Goal: Transaction & Acquisition: Purchase product/service

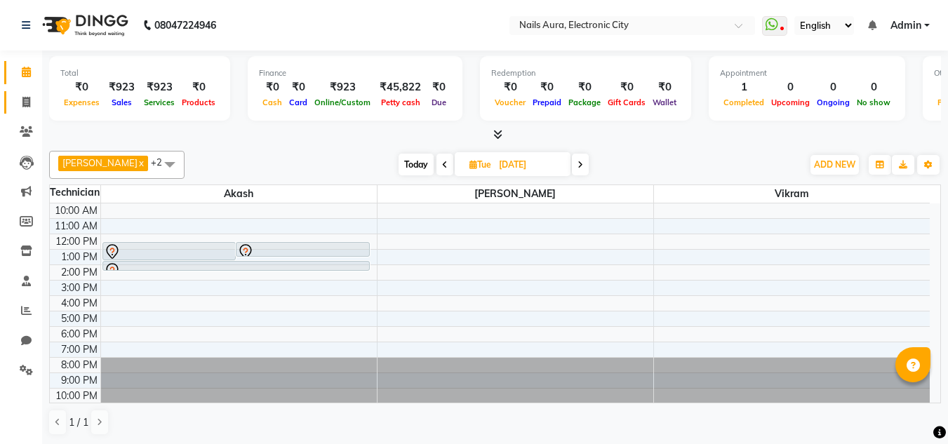
click at [23, 93] on link "Invoice" at bounding box center [21, 102] width 34 height 23
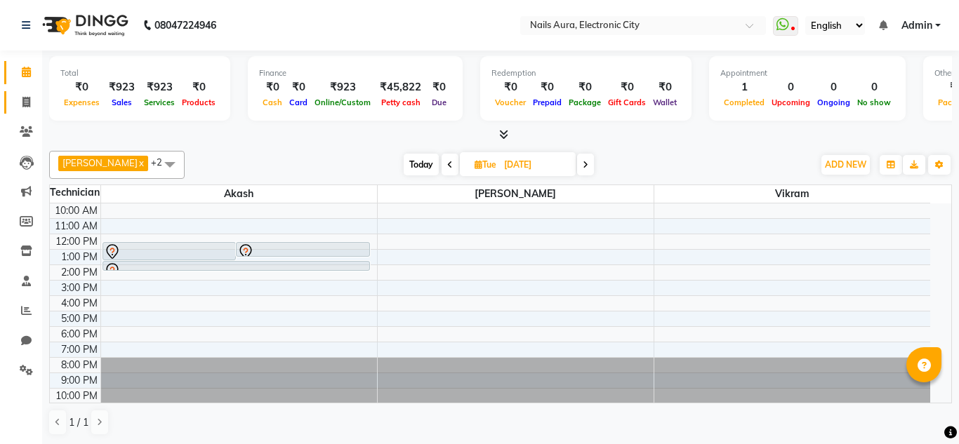
select select "service"
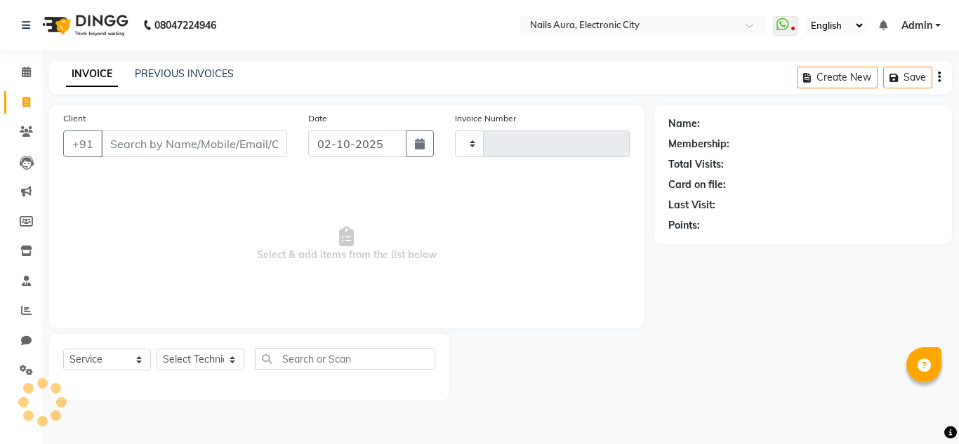
type input "0770"
select select "8179"
click at [154, 135] on input "Client" at bounding box center [194, 144] width 186 height 27
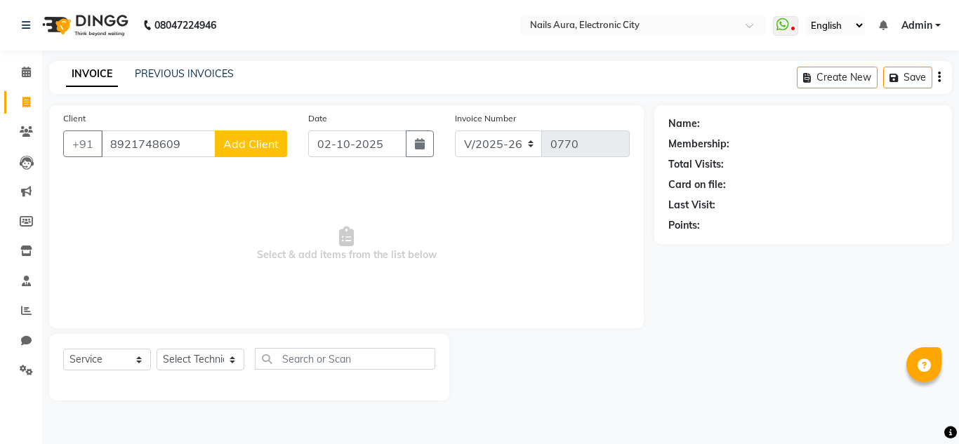
type input "8921748609"
click at [250, 145] on span "Add Client" at bounding box center [250, 144] width 55 height 14
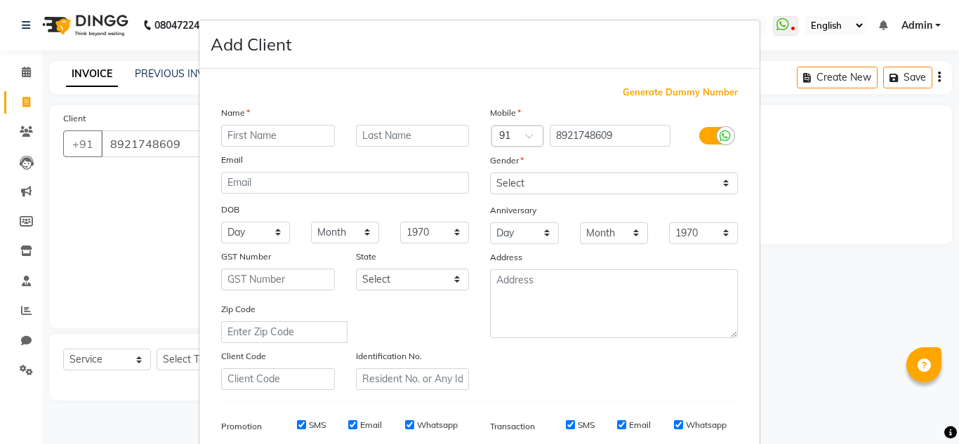
click at [255, 134] on input "text" at bounding box center [278, 136] width 114 height 22
type input "Krishna"
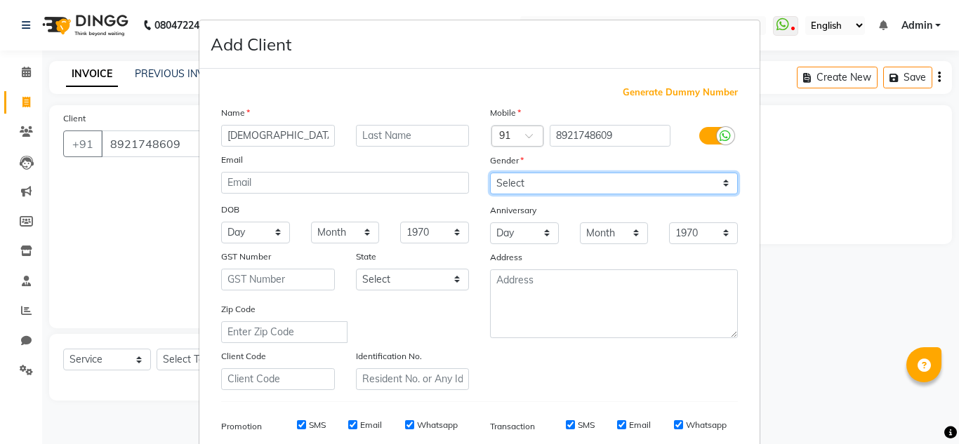
click at [549, 179] on select "Select Male Female Other Prefer Not To Say" at bounding box center [614, 184] width 248 height 22
select select "female"
click at [490, 173] on select "Select Male Female Other Prefer Not To Say" at bounding box center [614, 184] width 248 height 22
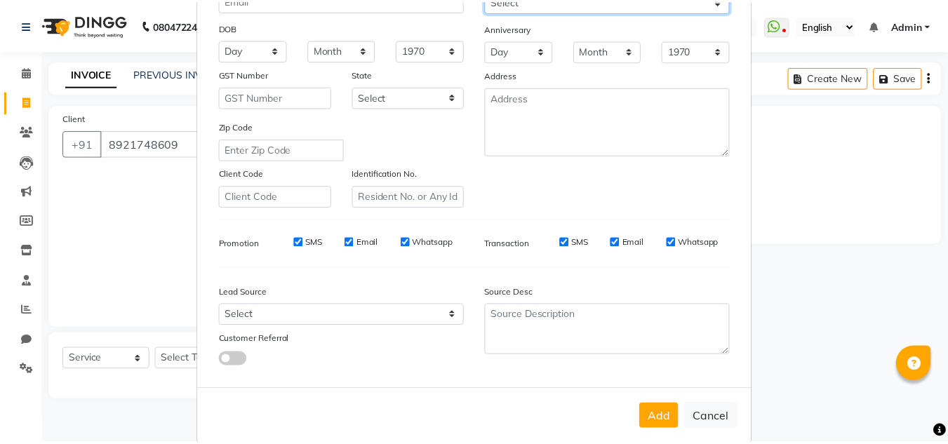
scroll to position [204, 0]
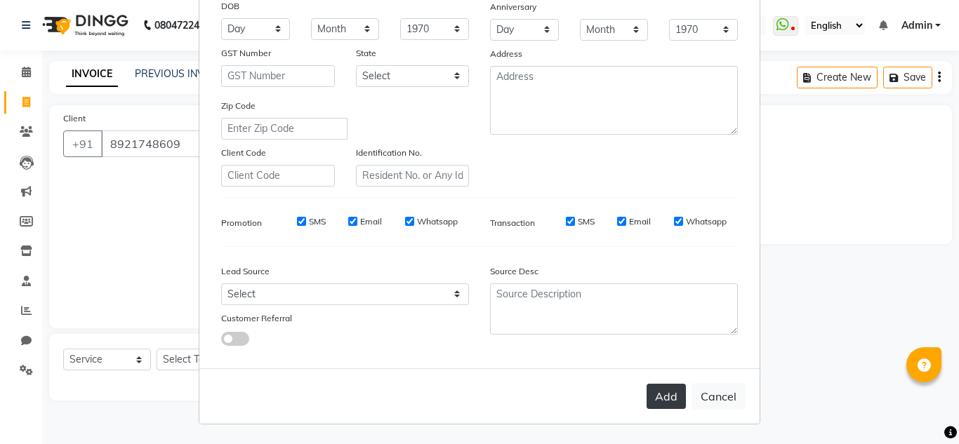
click at [657, 394] on button "Add" at bounding box center [665, 396] width 39 height 25
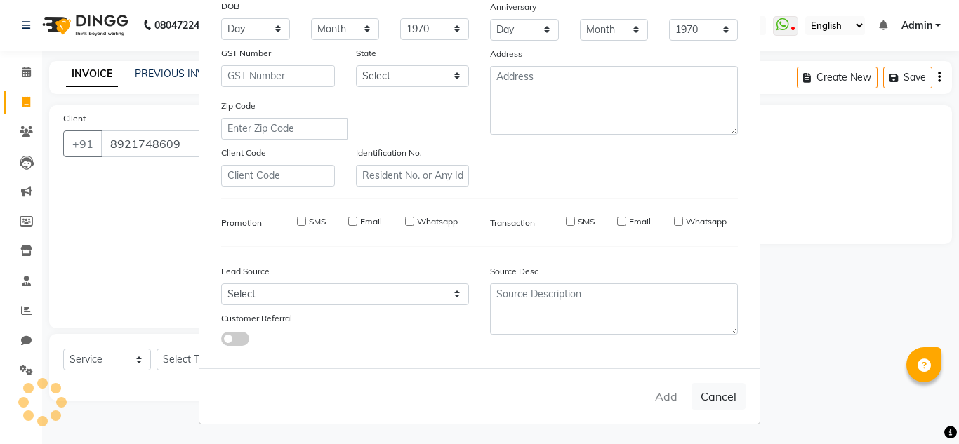
select select
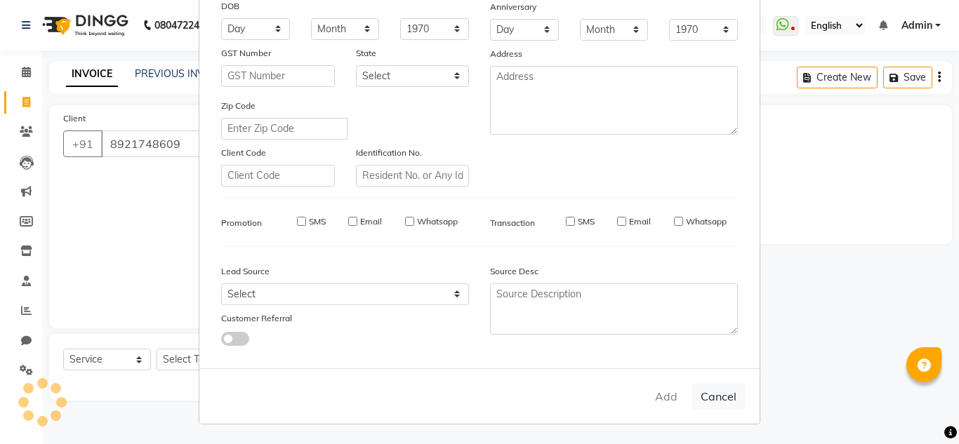
select select
checkbox input "false"
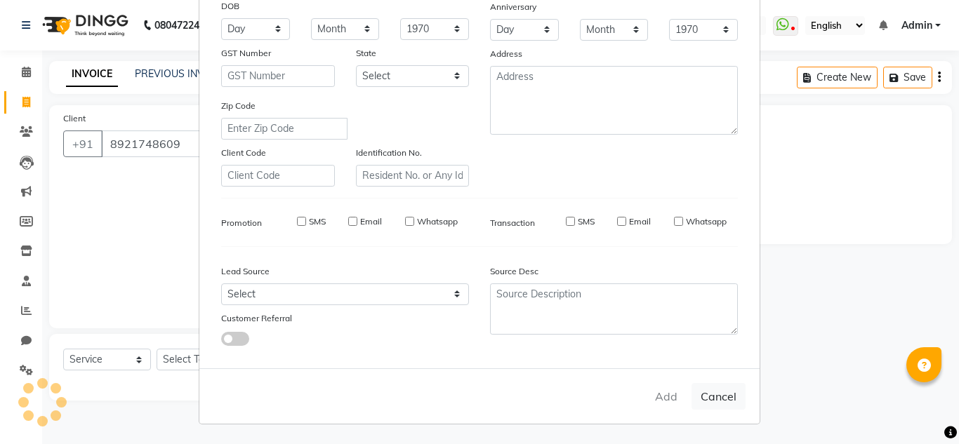
checkbox input "false"
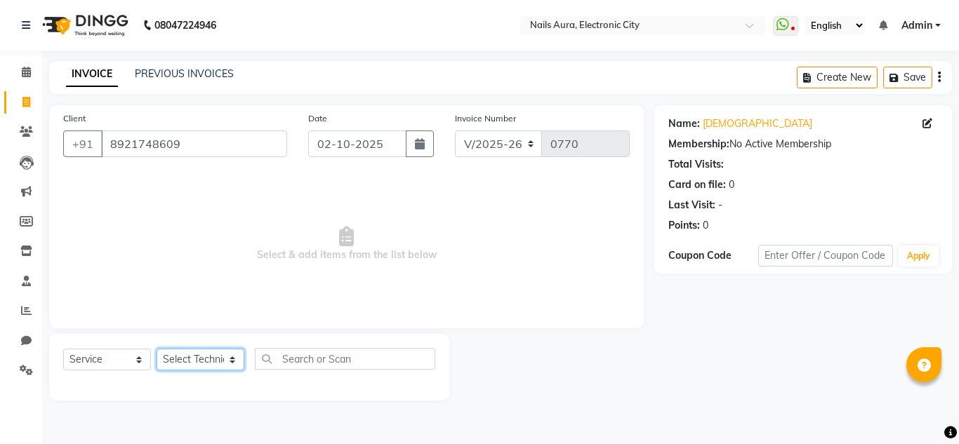
click at [203, 364] on select "Select Technician Akash Gulshan Mayank Rashmi REENA Rima dey Rizwana Vikram" at bounding box center [201, 360] width 88 height 22
select select "80910"
click at [157, 349] on select "Select Technician Akash Gulshan Mayank Rashmi REENA Rima dey Rizwana Vikram" at bounding box center [201, 360] width 88 height 22
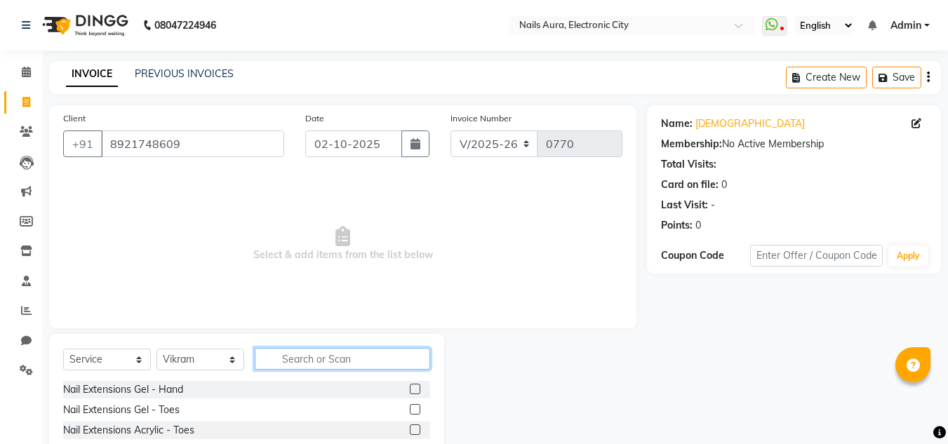
click at [300, 361] on input "text" at bounding box center [342, 359] width 175 height 22
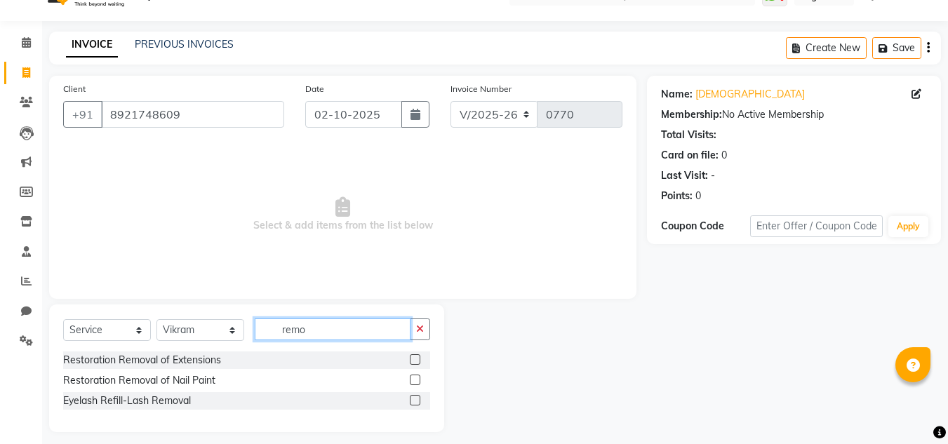
scroll to position [39, 0]
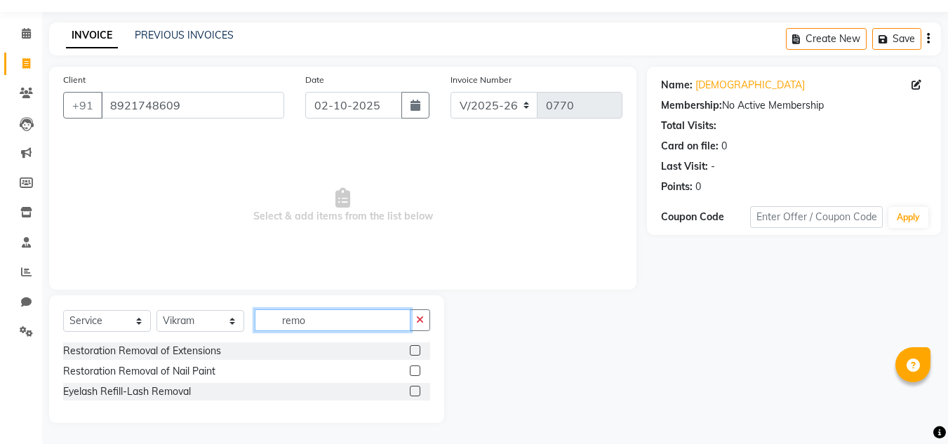
type input "remo"
click at [417, 351] on label at bounding box center [415, 350] width 11 height 11
click at [417, 351] on input "checkbox" at bounding box center [414, 351] width 9 height 9
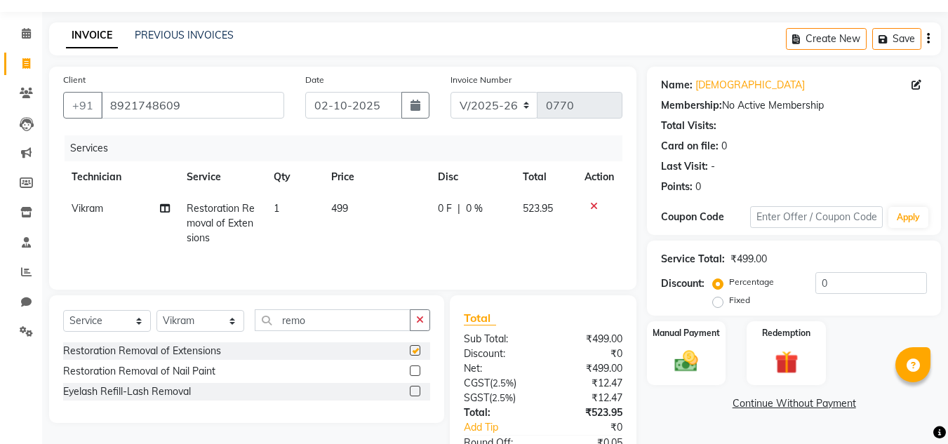
checkbox input "false"
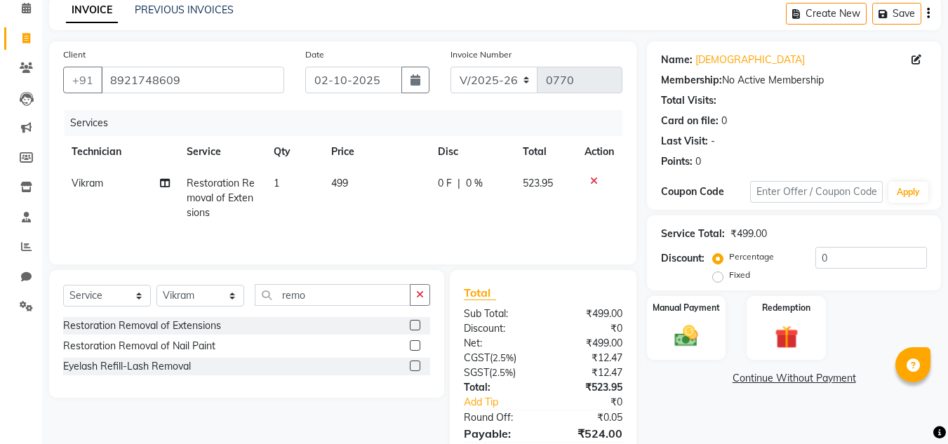
scroll to position [132, 0]
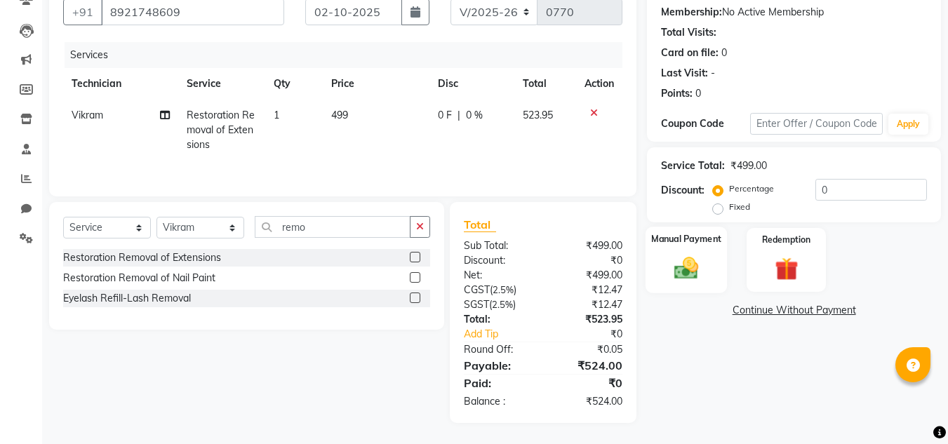
click at [704, 268] on img at bounding box center [686, 268] width 39 height 28
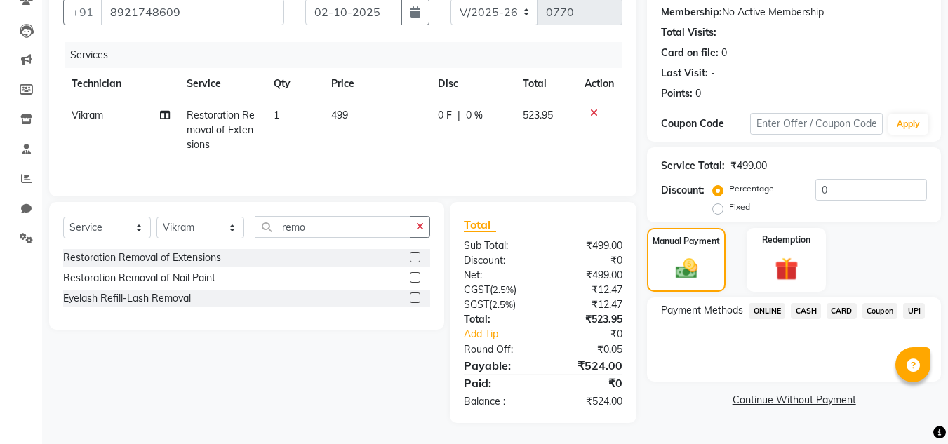
click at [779, 311] on span "ONLINE" at bounding box center [767, 311] width 36 height 16
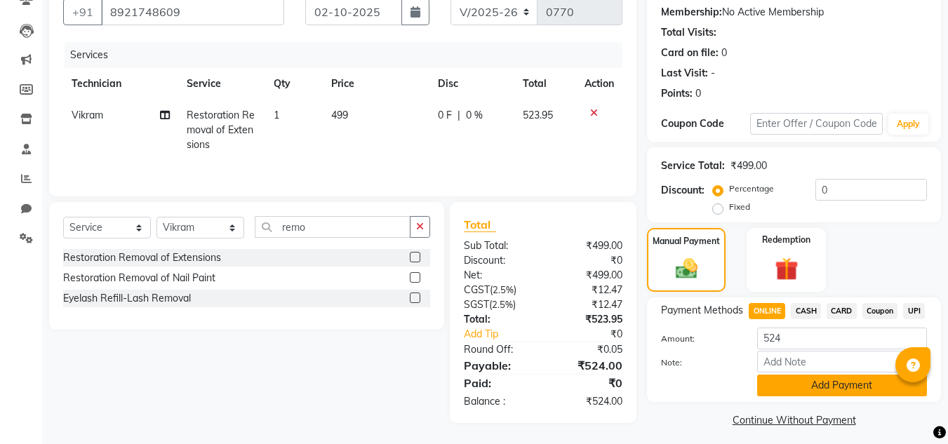
click at [827, 391] on button "Add Payment" at bounding box center [842, 386] width 170 height 22
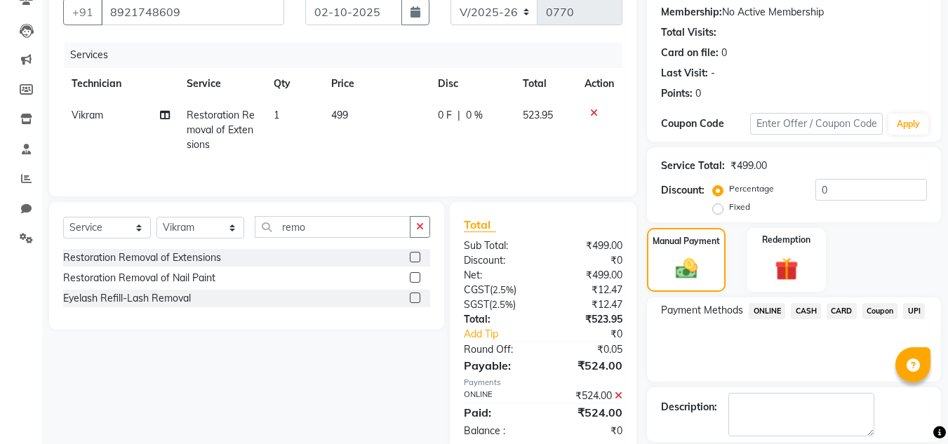
scroll to position [199, 0]
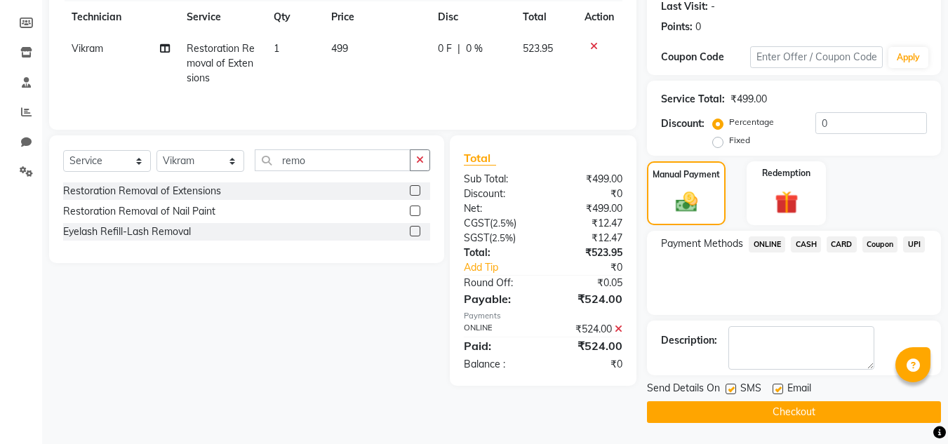
click at [785, 417] on button "Checkout" at bounding box center [794, 412] width 294 height 22
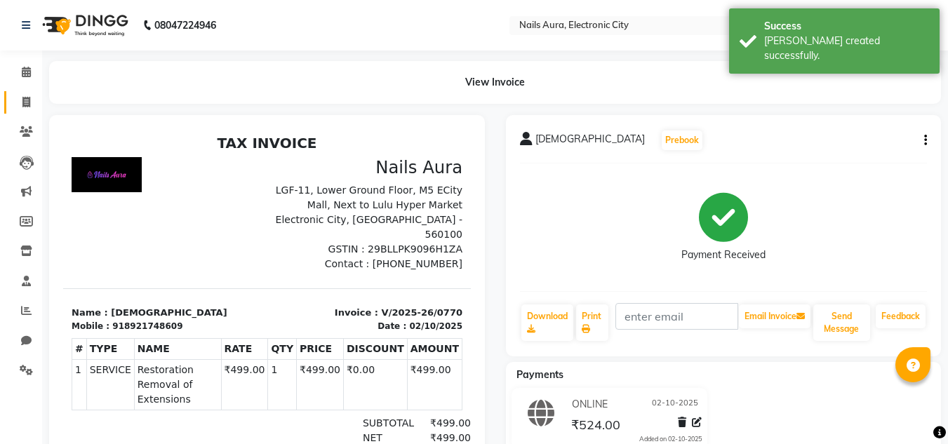
click at [22, 101] on icon at bounding box center [26, 102] width 8 height 11
select select "8179"
select select "service"
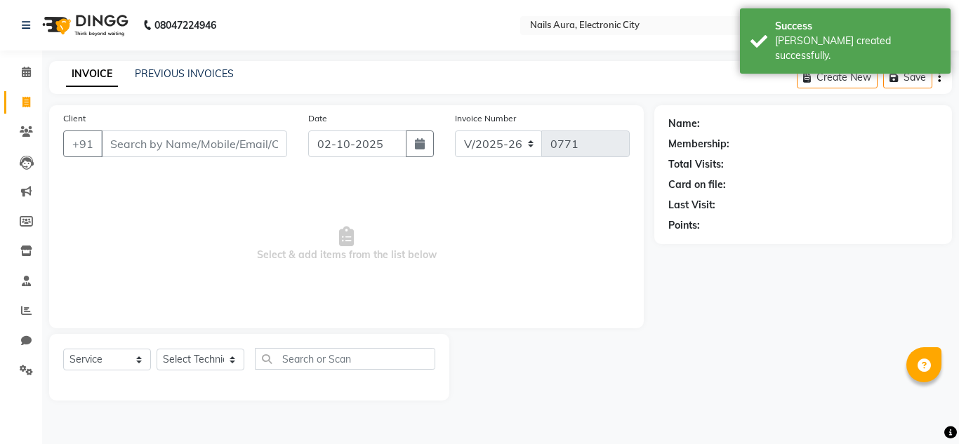
click at [149, 147] on input "Client" at bounding box center [194, 144] width 186 height 27
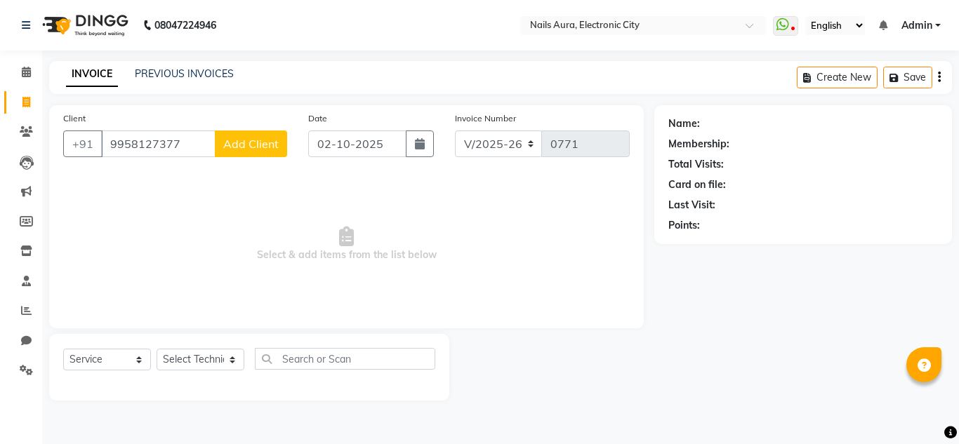
type input "9958127377"
click at [230, 140] on span "Add Client" at bounding box center [250, 144] width 55 height 14
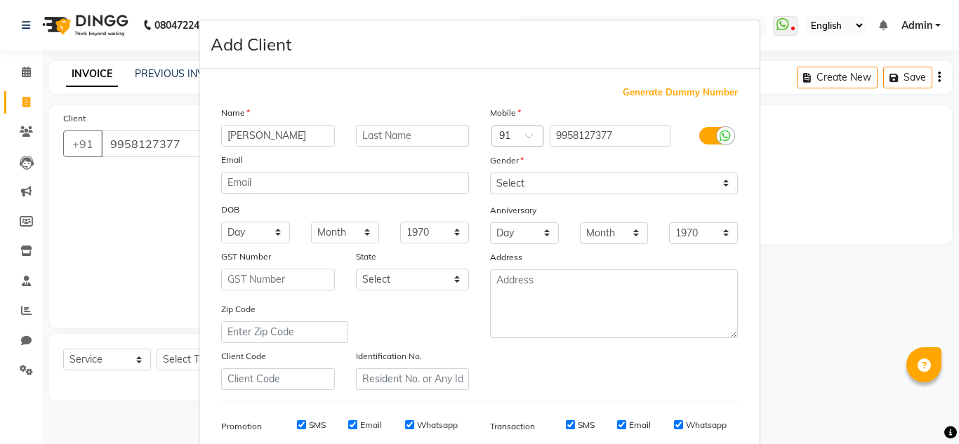
type input "Shradha"
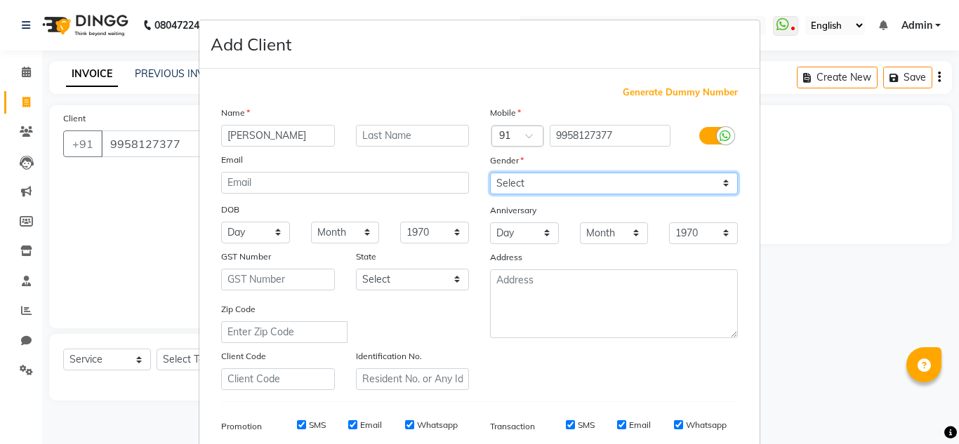
click at [540, 187] on select "Select Male Female Other Prefer Not To Say" at bounding box center [614, 184] width 248 height 22
select select "female"
click at [490, 173] on select "Select Male Female Other Prefer Not To Say" at bounding box center [614, 184] width 248 height 22
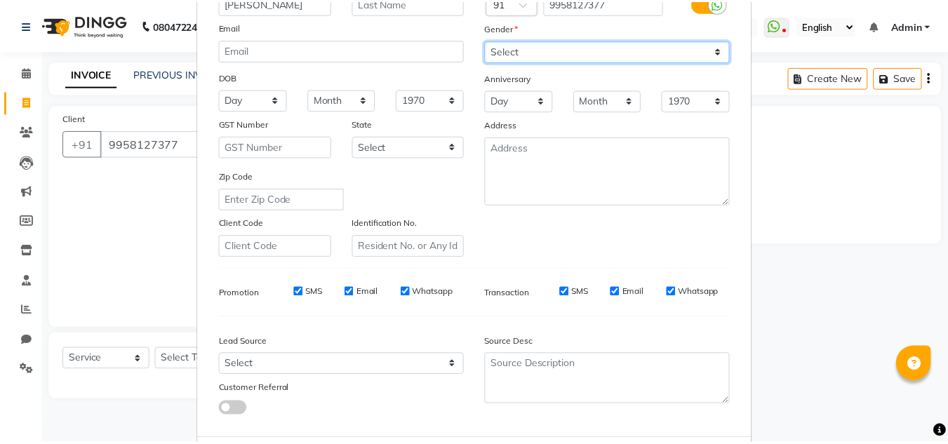
scroll to position [204, 0]
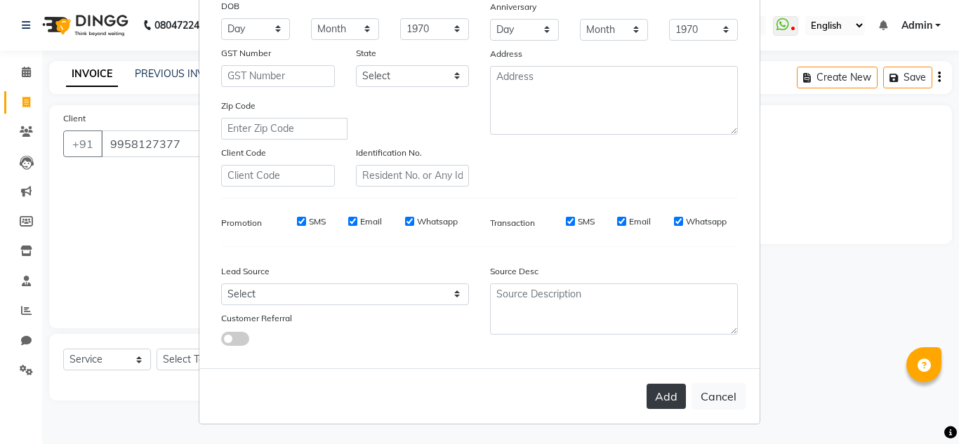
click at [658, 401] on button "Add" at bounding box center [665, 396] width 39 height 25
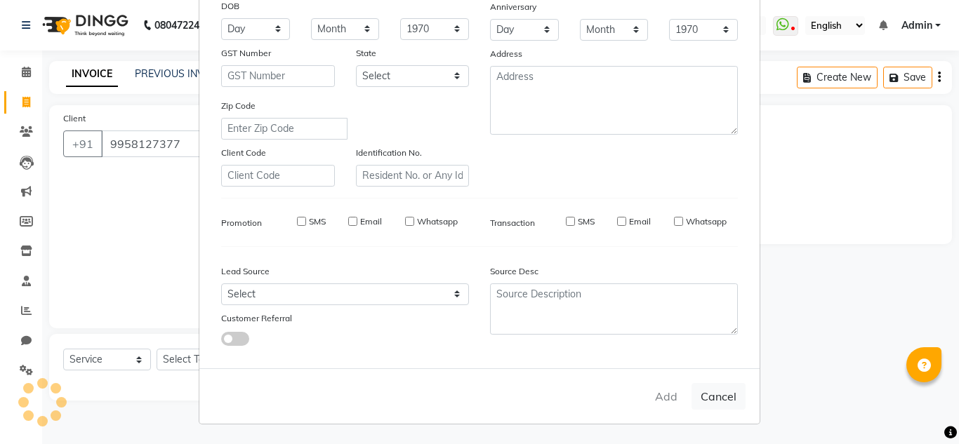
select select
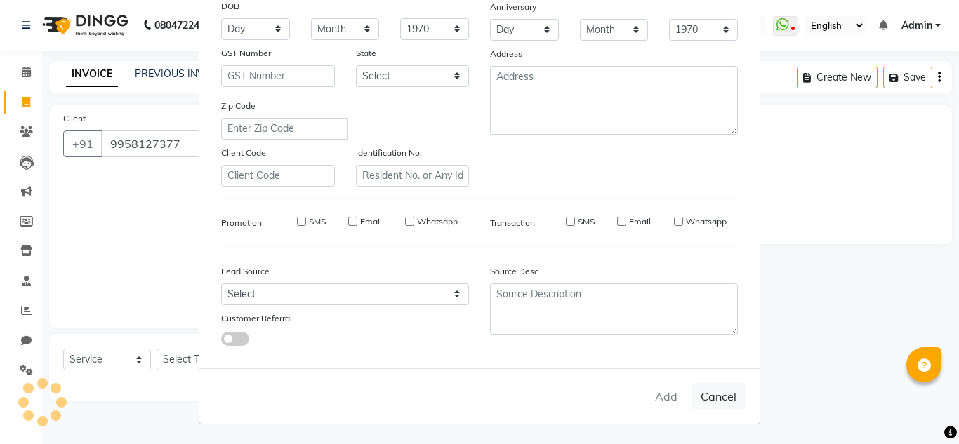
select select
checkbox input "false"
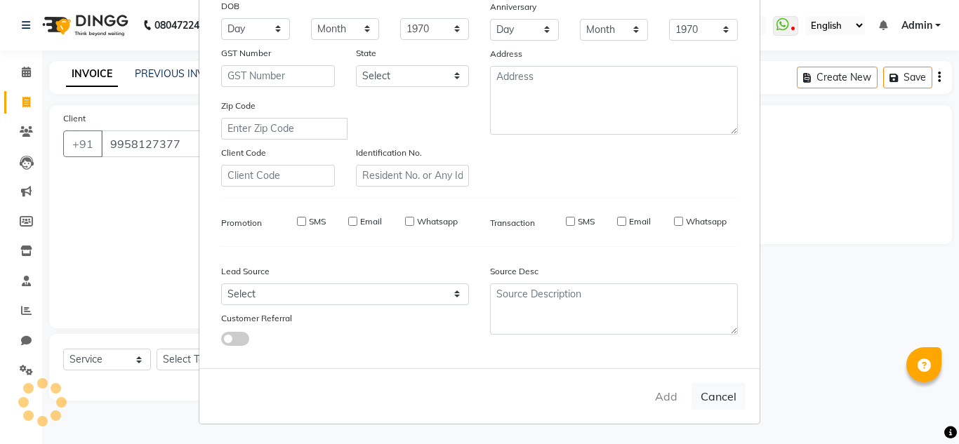
checkbox input "false"
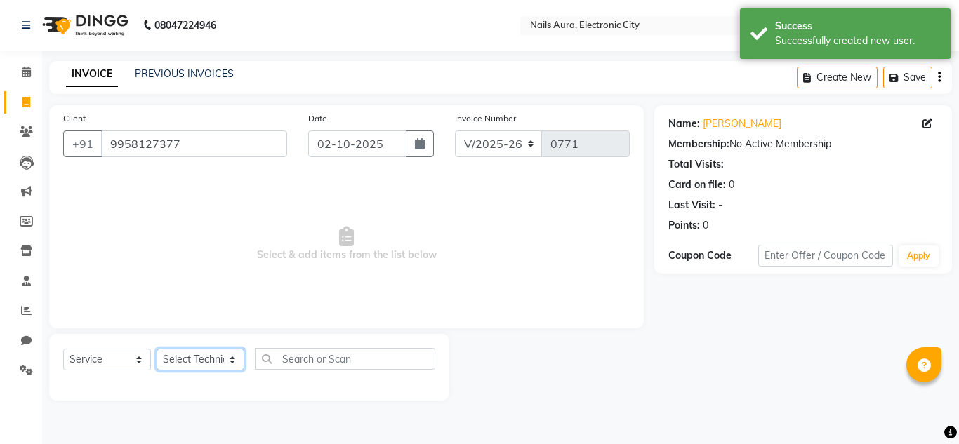
click at [195, 359] on select "Select Technician Akash Gulshan Mayank Rashmi REENA Rima dey Rizwana Vikram" at bounding box center [201, 360] width 88 height 22
select select "80910"
click at [157, 349] on select "Select Technician Akash Gulshan Mayank Rashmi REENA Rima dey Rizwana Vikram" at bounding box center [201, 360] width 88 height 22
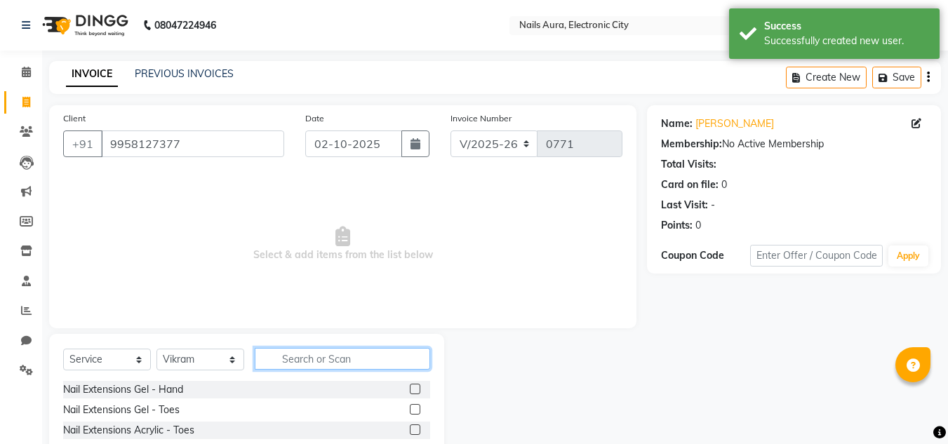
click at [299, 364] on input "text" at bounding box center [342, 359] width 175 height 22
type input "g"
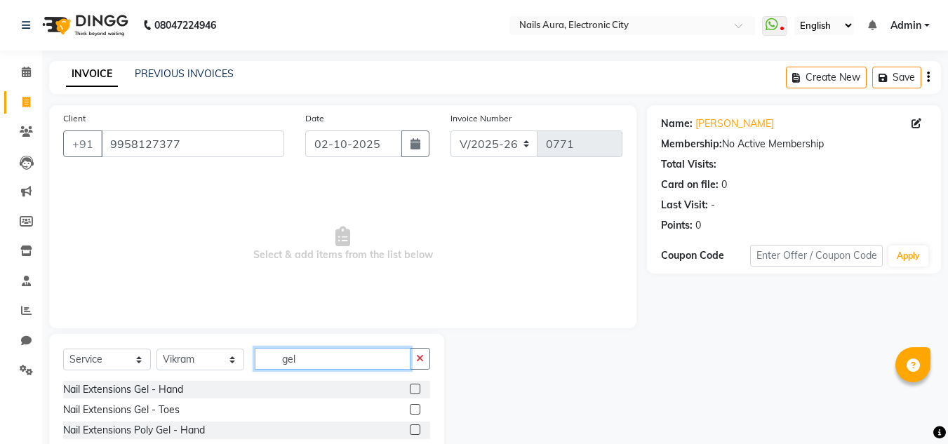
scroll to position [70, 0]
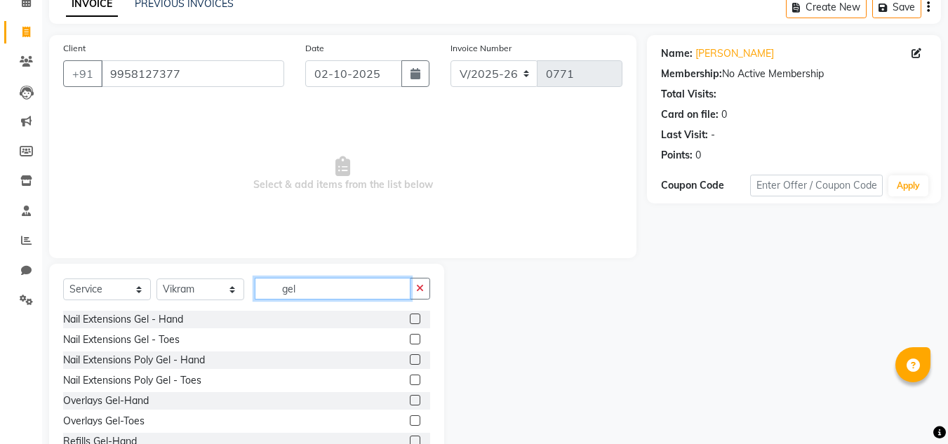
type input "gel"
click at [410, 320] on label at bounding box center [415, 319] width 11 height 11
click at [410, 320] on input "checkbox" at bounding box center [414, 319] width 9 height 9
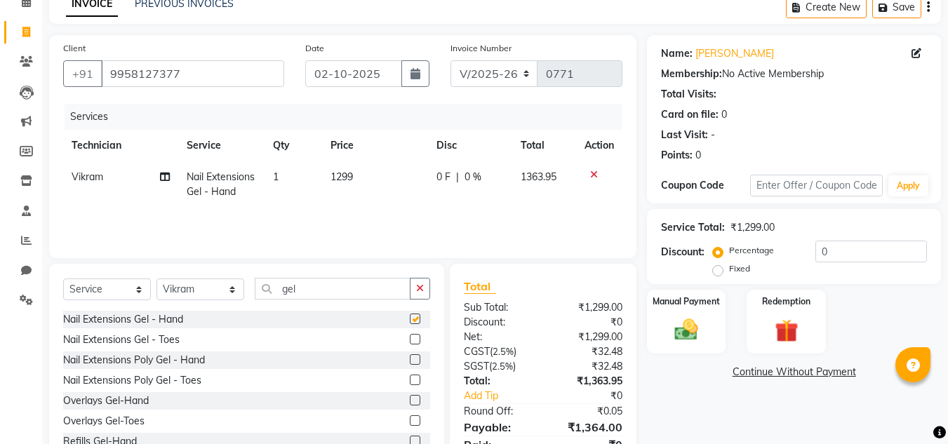
checkbox input "false"
drag, startPoint x: 313, startPoint y: 286, endPoint x: 235, endPoint y: 265, distance: 80.7
click at [235, 265] on div "Select Service Product Membership Package Voucher Prepaid Gift Card Select Tech…" at bounding box center [246, 367] width 395 height 207
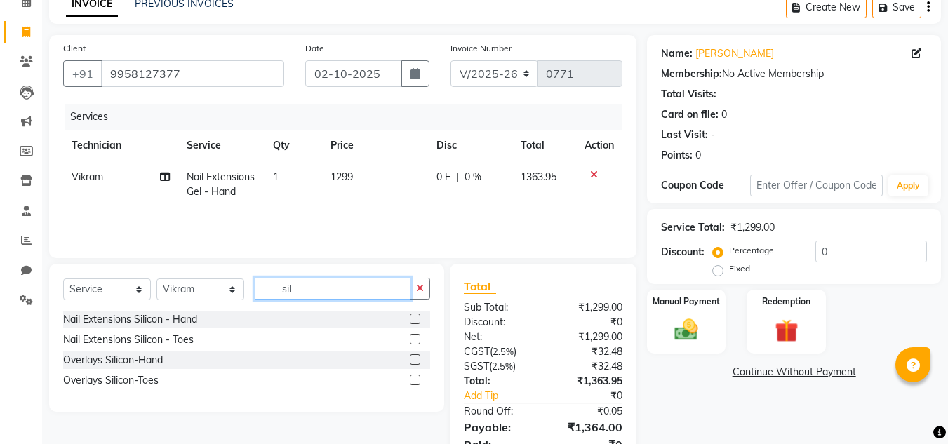
type input "sil"
click at [414, 315] on label at bounding box center [415, 319] width 11 height 11
click at [414, 315] on input "checkbox" at bounding box center [414, 319] width 9 height 9
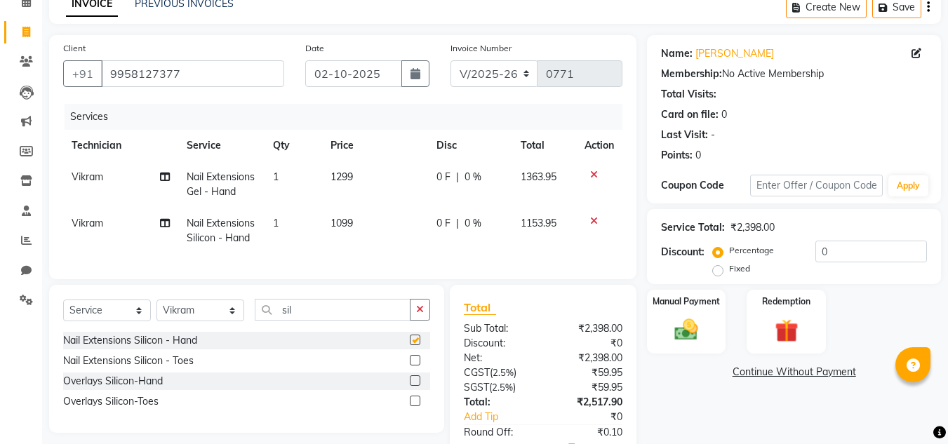
checkbox input "false"
click at [596, 221] on icon at bounding box center [594, 221] width 8 height 10
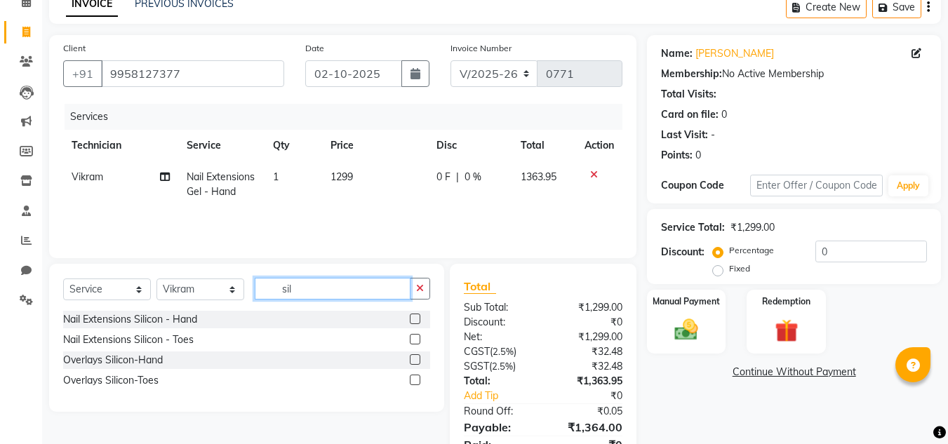
drag, startPoint x: 313, startPoint y: 289, endPoint x: 248, endPoint y: 281, distance: 65.7
click at [248, 281] on div "Select Service Product Membership Package Voucher Prepaid Gift Card Select Tech…" at bounding box center [246, 294] width 367 height 33
type input "french"
click at [416, 360] on label at bounding box center [415, 359] width 11 height 11
click at [416, 360] on input "checkbox" at bounding box center [414, 360] width 9 height 9
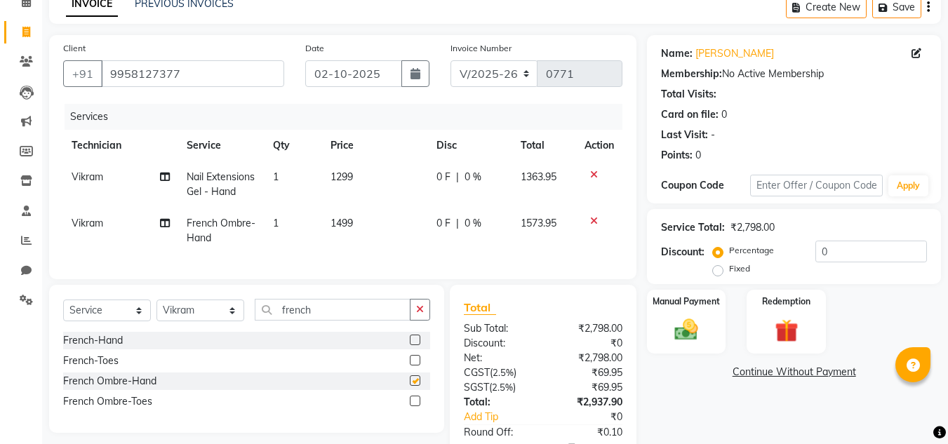
checkbox input "false"
drag, startPoint x: 340, startPoint y: 314, endPoint x: 270, endPoint y: 306, distance: 71.4
click at [270, 306] on div "Select Service Product Membership Package Voucher Prepaid Gift Card Select Tech…" at bounding box center [246, 359] width 395 height 148
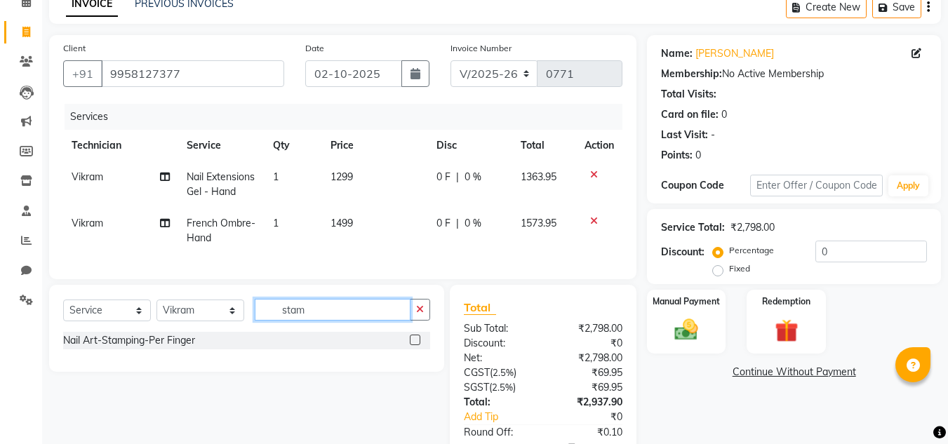
type input "stam"
click at [420, 345] on label at bounding box center [415, 340] width 11 height 11
click at [419, 345] on input "checkbox" at bounding box center [414, 340] width 9 height 9
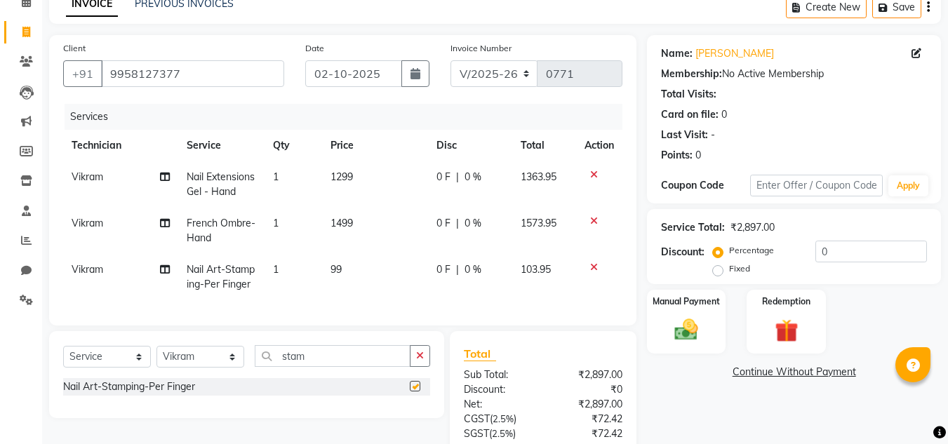
checkbox input "false"
click at [355, 271] on td "99" at bounding box center [375, 277] width 106 height 46
select select "80910"
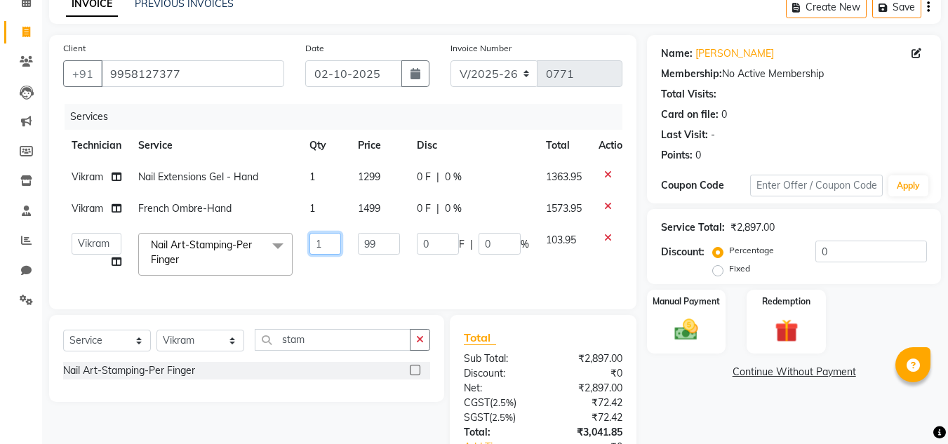
click at [322, 244] on input "1" at bounding box center [326, 244] width 32 height 22
type input "4"
click at [322, 288] on div "Services Technician Service Qty Price Disc Total Action Vikram Nail Extensions …" at bounding box center [342, 200] width 559 height 192
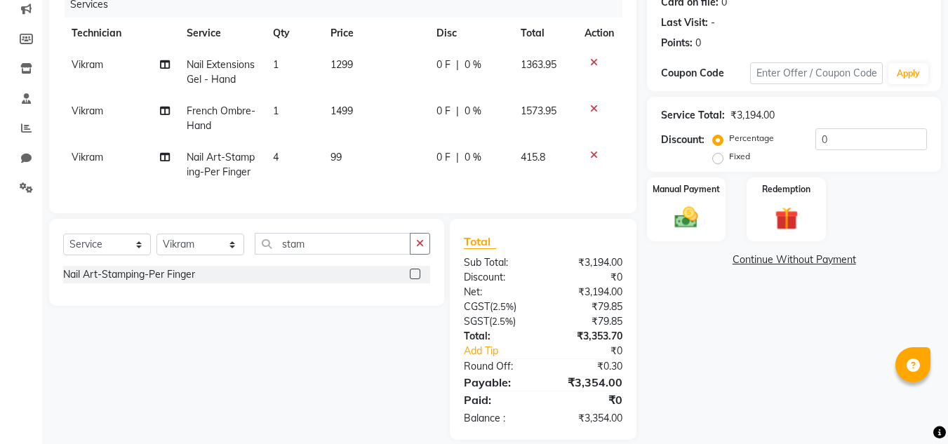
scroll to position [69, 0]
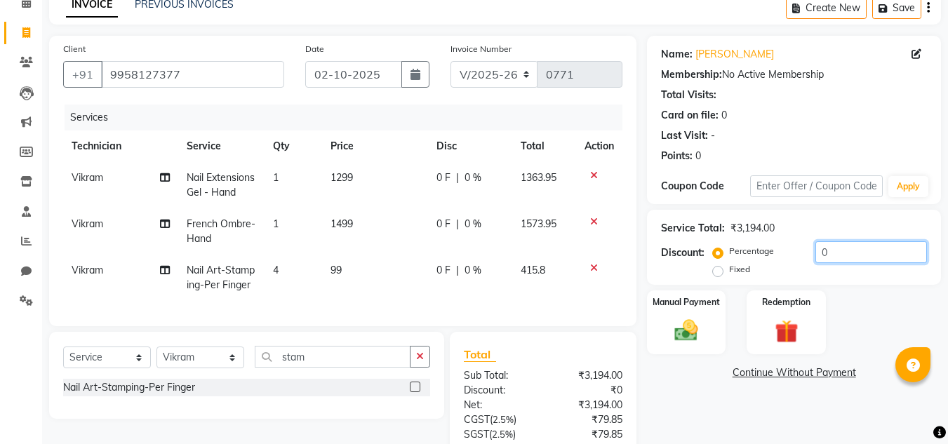
click at [846, 258] on input "0" at bounding box center [872, 252] width 112 height 22
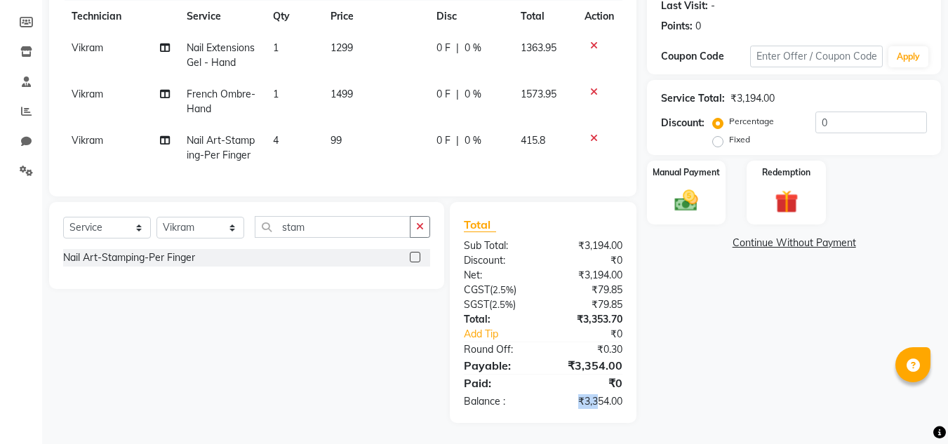
drag, startPoint x: 580, startPoint y: 401, endPoint x: 609, endPoint y: 400, distance: 29.5
click at [609, 400] on div "₹3,354.00" at bounding box center [588, 401] width 90 height 15
drag, startPoint x: 842, startPoint y: 114, endPoint x: 825, endPoint y: 110, distance: 17.2
click at [825, 112] on input "0" at bounding box center [872, 123] width 112 height 22
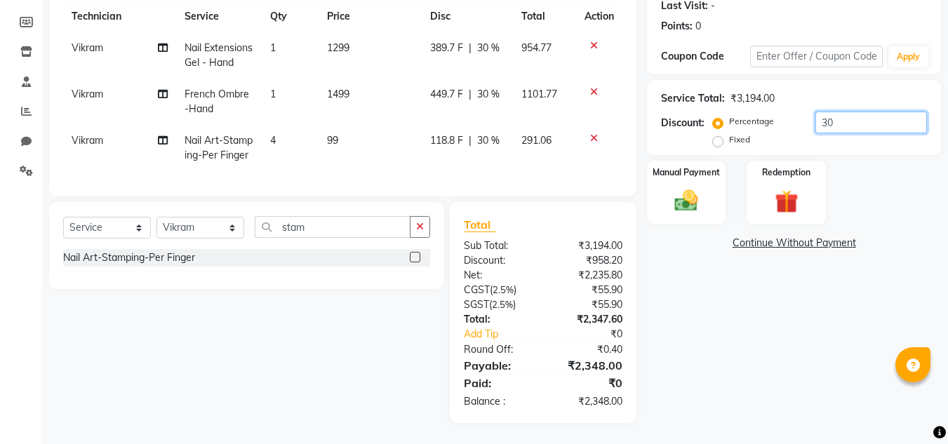
scroll to position [225, 0]
type input "30"
click at [706, 187] on img at bounding box center [686, 201] width 39 height 28
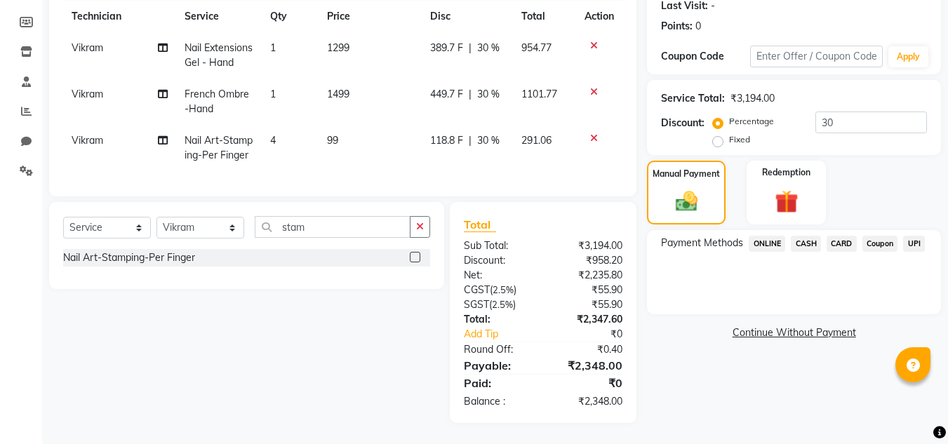
click at [839, 236] on span "CARD" at bounding box center [842, 244] width 30 height 16
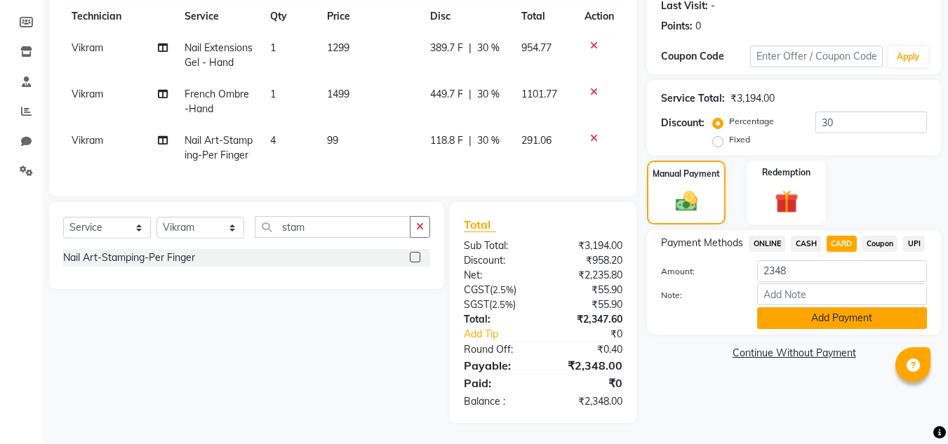
click at [816, 307] on button "Add Payment" at bounding box center [842, 318] width 170 height 22
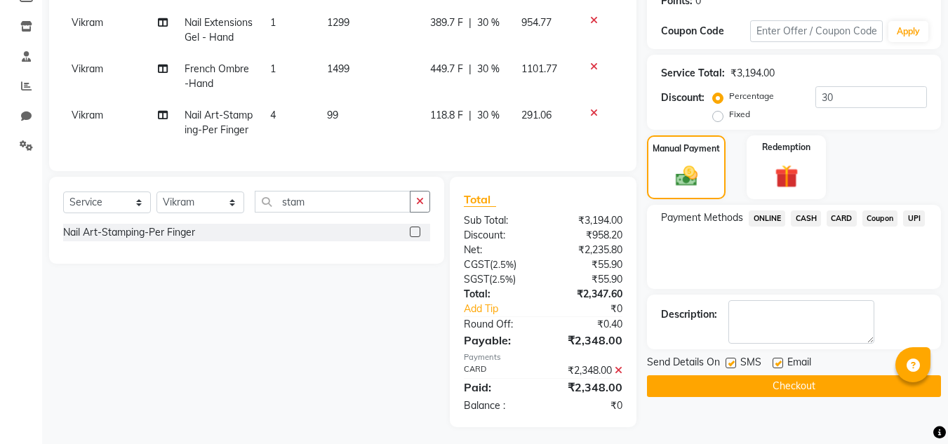
click at [813, 383] on button "Checkout" at bounding box center [794, 387] width 294 height 22
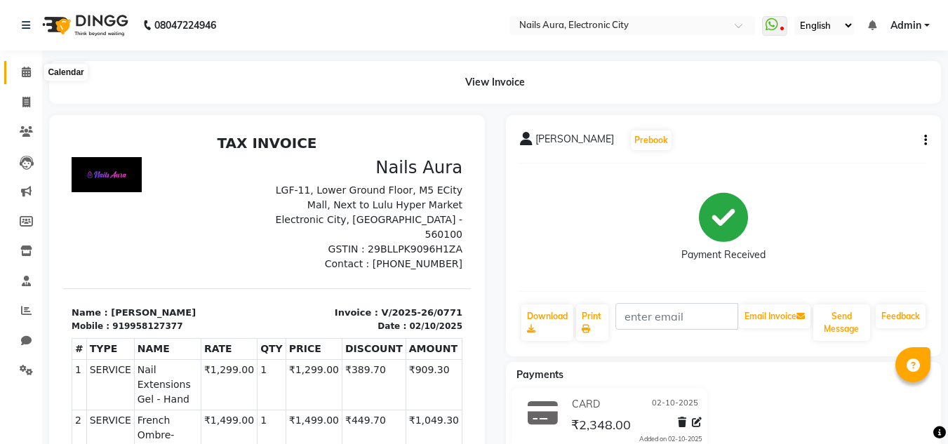
click at [22, 78] on span at bounding box center [26, 73] width 25 height 16
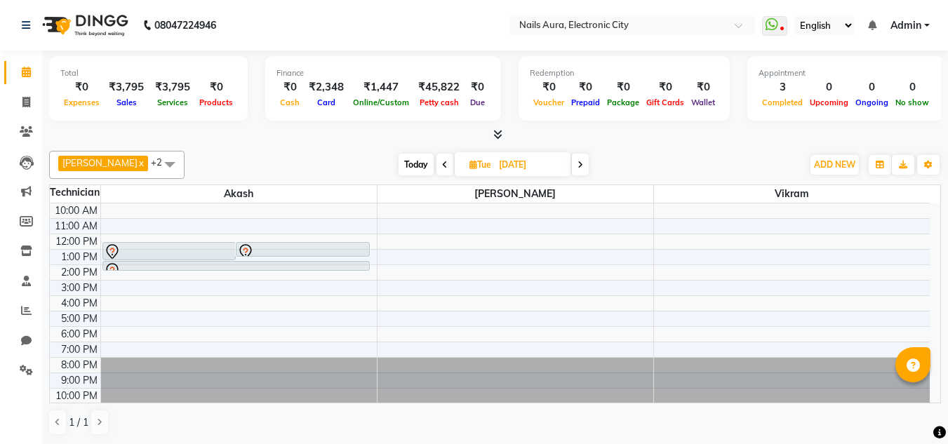
scroll to position [1, 0]
click at [25, 106] on icon at bounding box center [26, 102] width 8 height 11
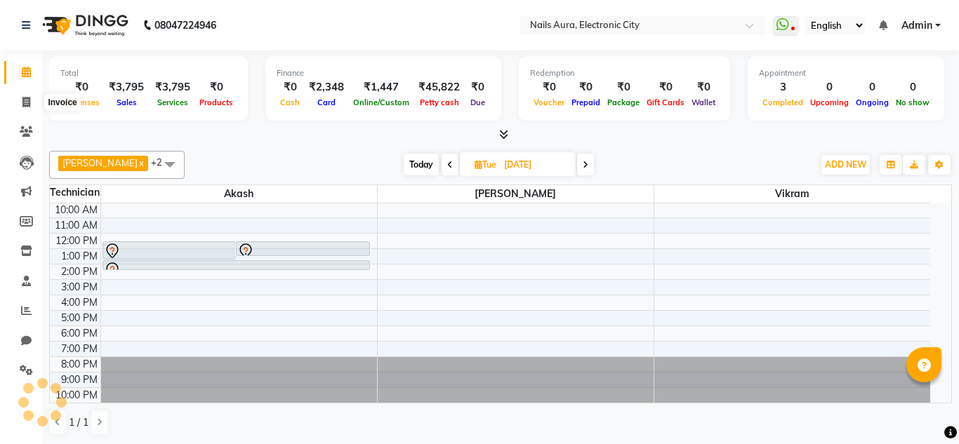
select select "service"
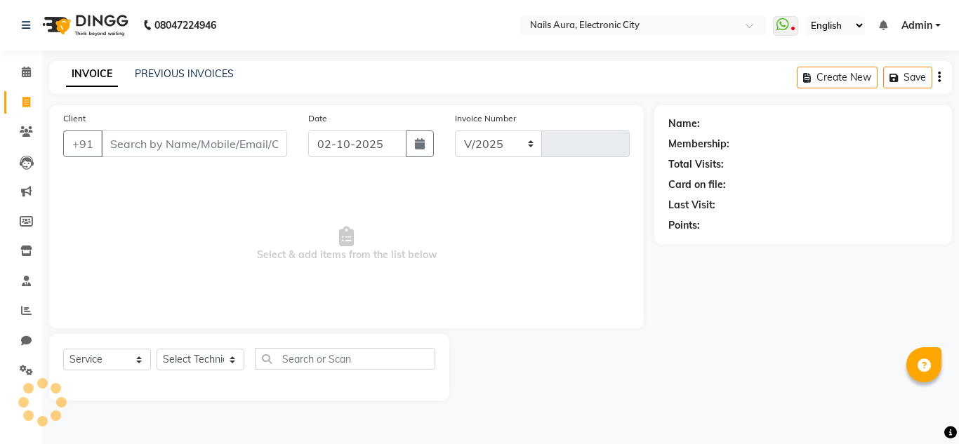
select select "8179"
type input "0772"
click at [134, 144] on input "Client" at bounding box center [194, 144] width 186 height 27
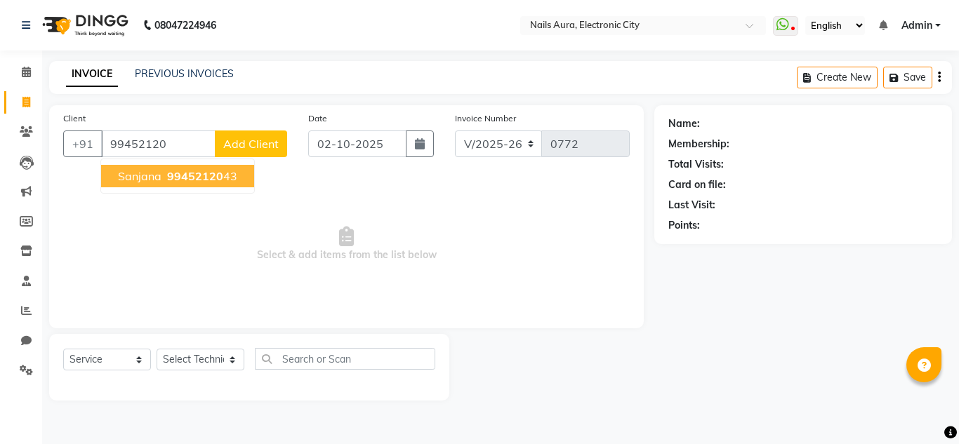
click at [220, 166] on button "sanjana 99452120 43" at bounding box center [177, 176] width 153 height 22
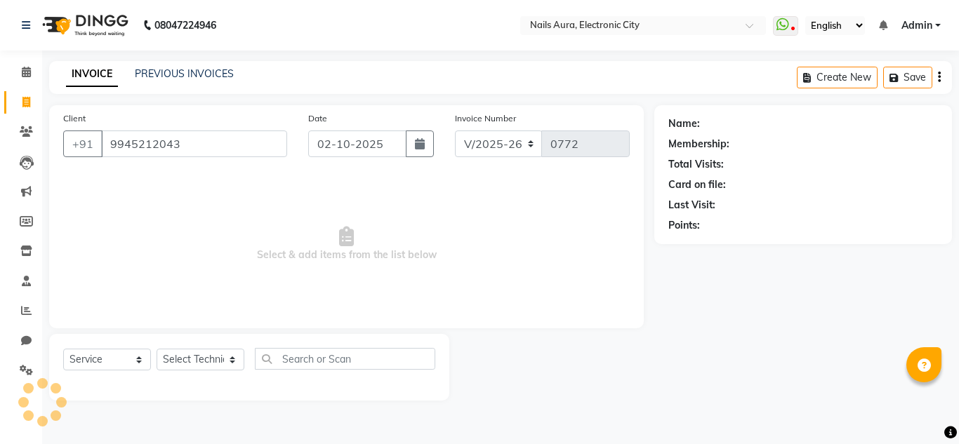
type input "9945212043"
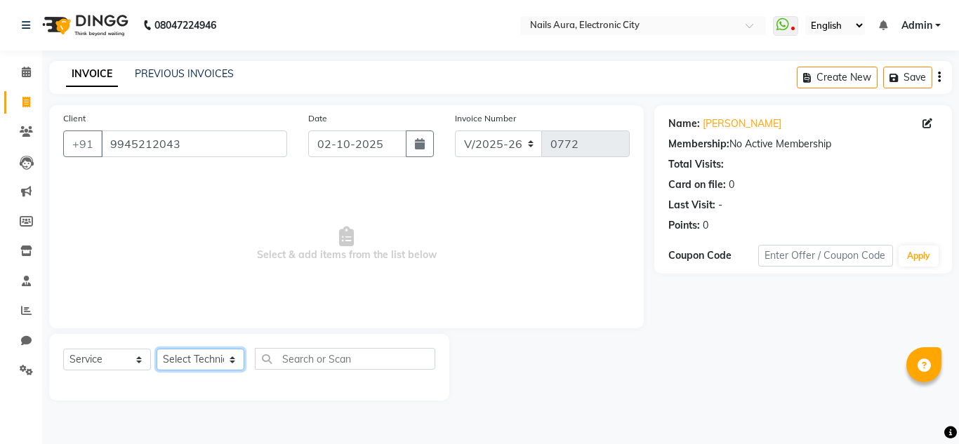
click at [201, 364] on select "Select Technician Akash Gulshan Mayank Rashmi REENA Rima dey Rizwana Vikram" at bounding box center [201, 360] width 88 height 22
select select "81947"
click at [157, 349] on select "Select Technician Akash Gulshan Mayank Rashmi REENA Rima dey Rizwana Vikram" at bounding box center [201, 360] width 88 height 22
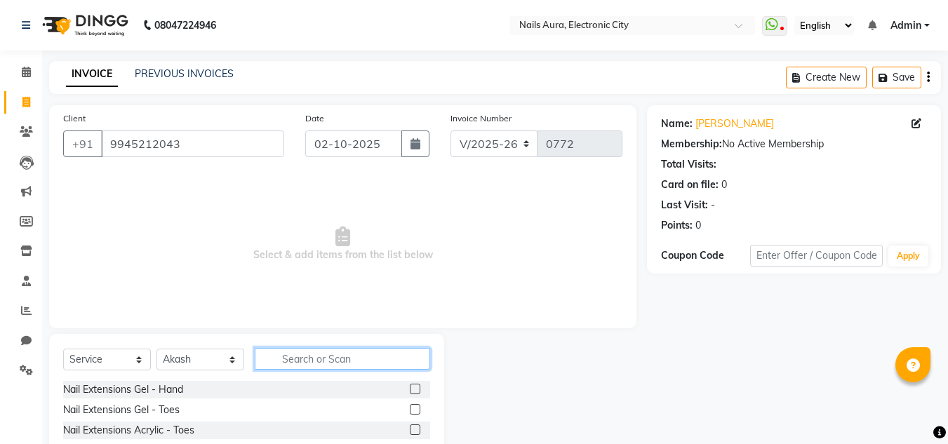
click at [302, 363] on input "text" at bounding box center [342, 359] width 175 height 22
type input "silic"
click at [419, 392] on label at bounding box center [415, 389] width 11 height 11
click at [419, 392] on input "checkbox" at bounding box center [414, 389] width 9 height 9
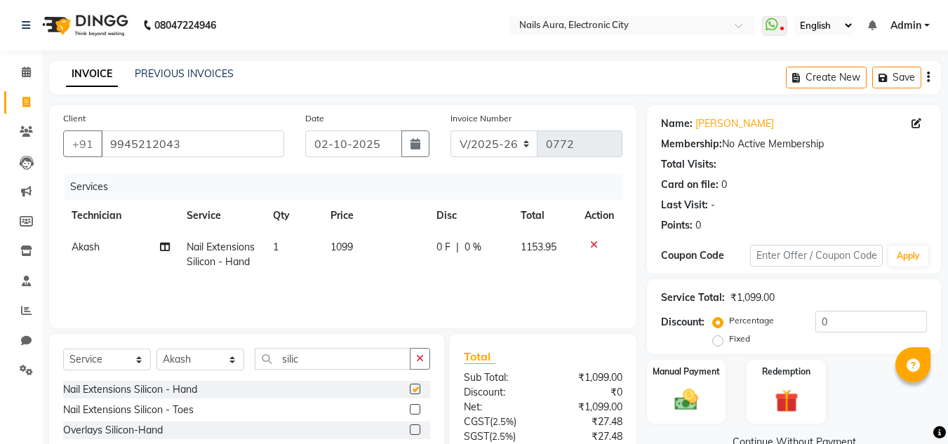
checkbox input "false"
drag, startPoint x: 305, startPoint y: 354, endPoint x: 217, endPoint y: 328, distance: 92.0
click at [217, 328] on div "Client +91 9945212043 Date 02-10-2025 Invoice Number V/2025 V/2025-26 0772 Serv…" at bounding box center [343, 330] width 609 height 450
type input "s"
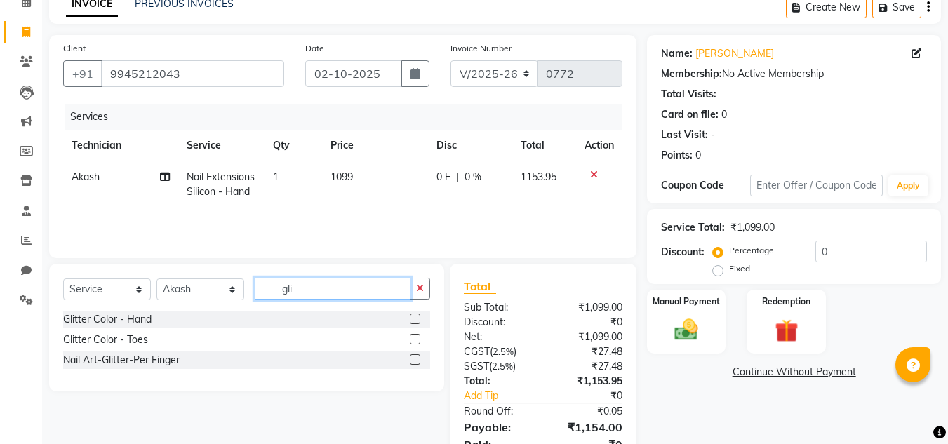
type input "gli"
click at [417, 317] on label at bounding box center [415, 319] width 11 height 11
click at [417, 317] on input "checkbox" at bounding box center [414, 319] width 9 height 9
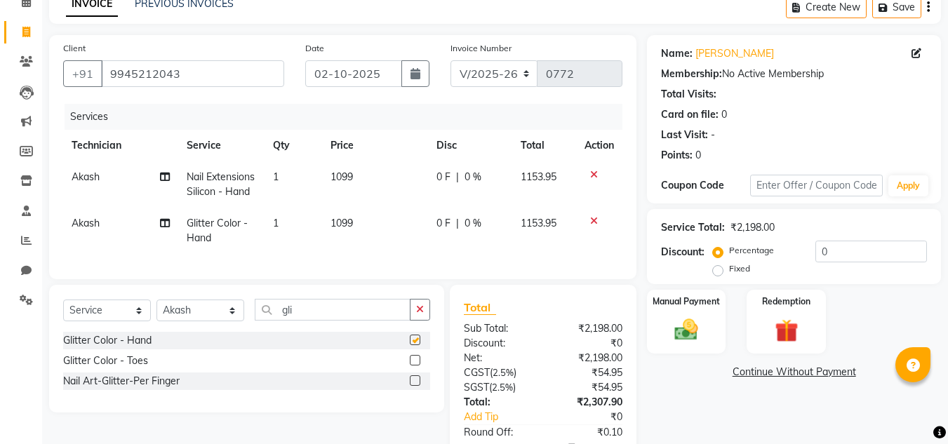
checkbox input "false"
drag, startPoint x: 300, startPoint y: 333, endPoint x: 209, endPoint y: 326, distance: 90.8
click at [209, 326] on div "Select Service Product Membership Package Voucher Prepaid Gift Card Select Tech…" at bounding box center [246, 315] width 367 height 33
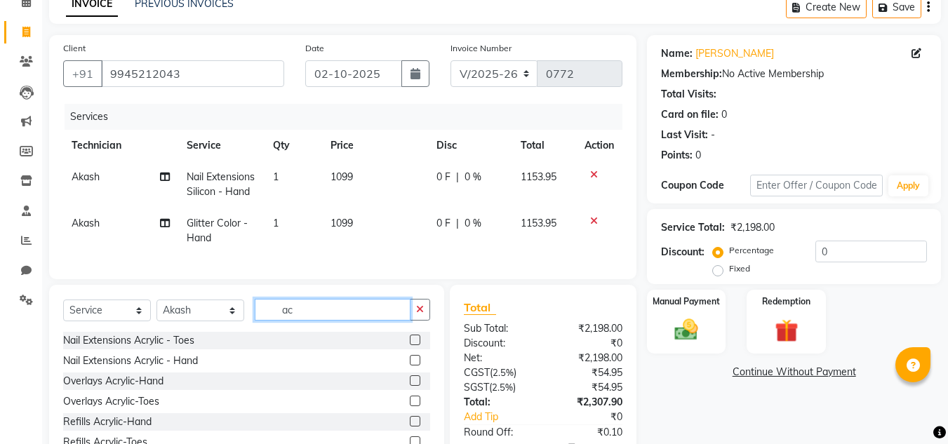
type input "a"
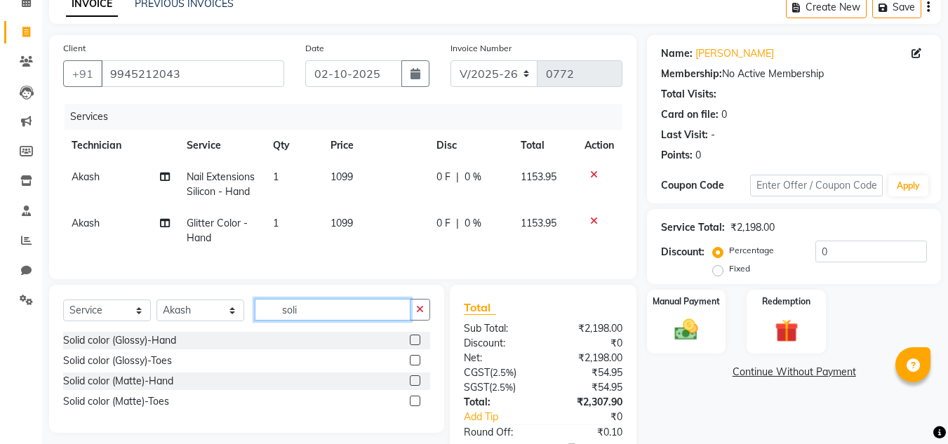
scroll to position [178, 0]
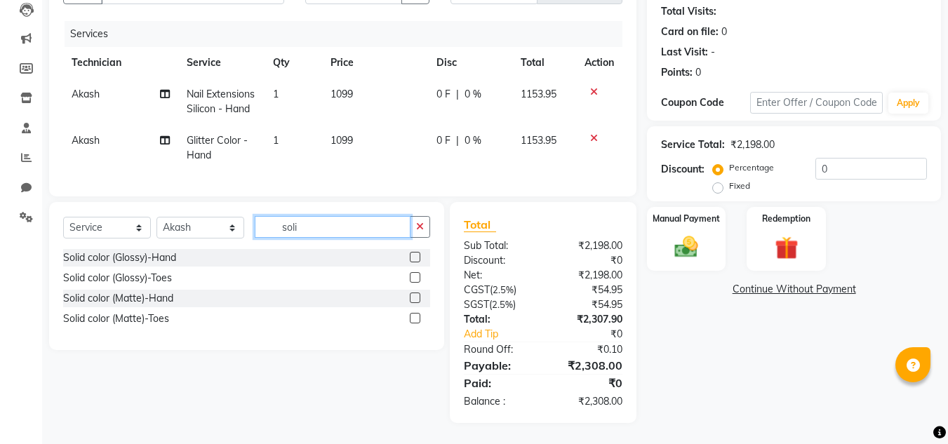
drag, startPoint x: 311, startPoint y: 227, endPoint x: 221, endPoint y: 209, distance: 91.5
click at [221, 209] on div "Select Service Product Membership Package Voucher Prepaid Gift Card Select Tech…" at bounding box center [246, 276] width 395 height 148
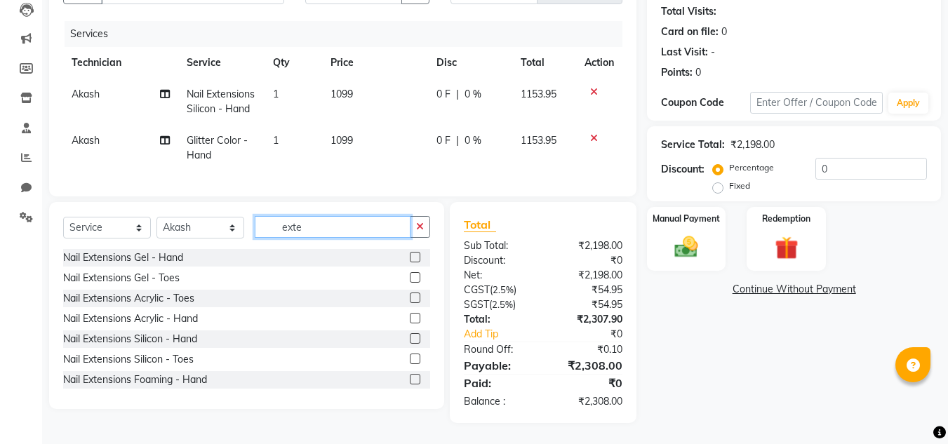
type input "exte"
click at [410, 355] on label at bounding box center [415, 359] width 11 height 11
click at [410, 355] on input "checkbox" at bounding box center [414, 359] width 9 height 9
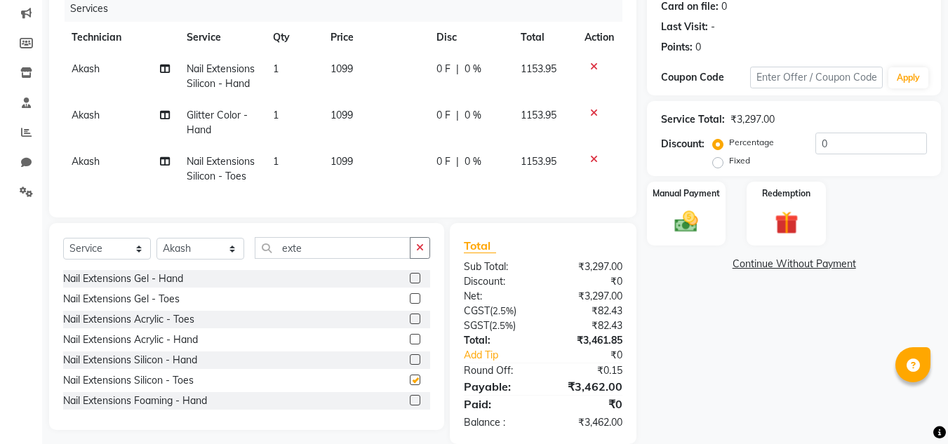
checkbox input "false"
drag, startPoint x: 310, startPoint y: 271, endPoint x: 244, endPoint y: 265, distance: 67.0
click at [244, 265] on div "Select Service Product Membership Package Voucher Prepaid Gift Card Select Tech…" at bounding box center [246, 253] width 367 height 33
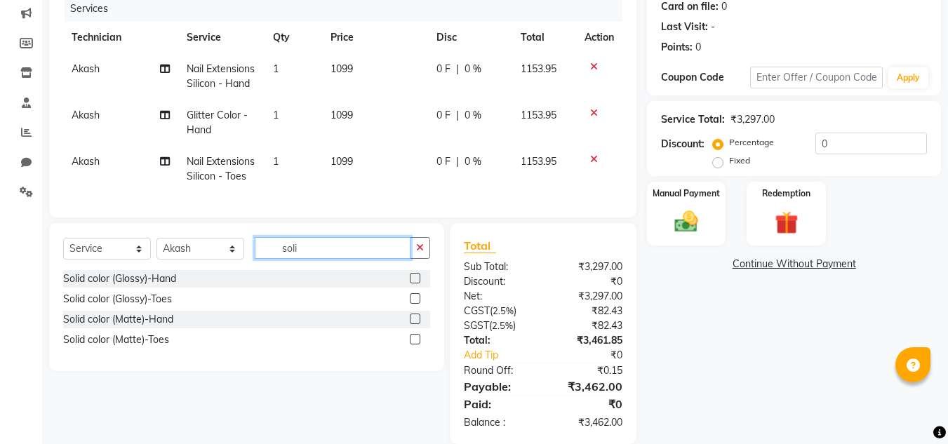
type input "soli"
click at [414, 304] on label at bounding box center [415, 298] width 11 height 11
click at [414, 304] on input "checkbox" at bounding box center [414, 299] width 9 height 9
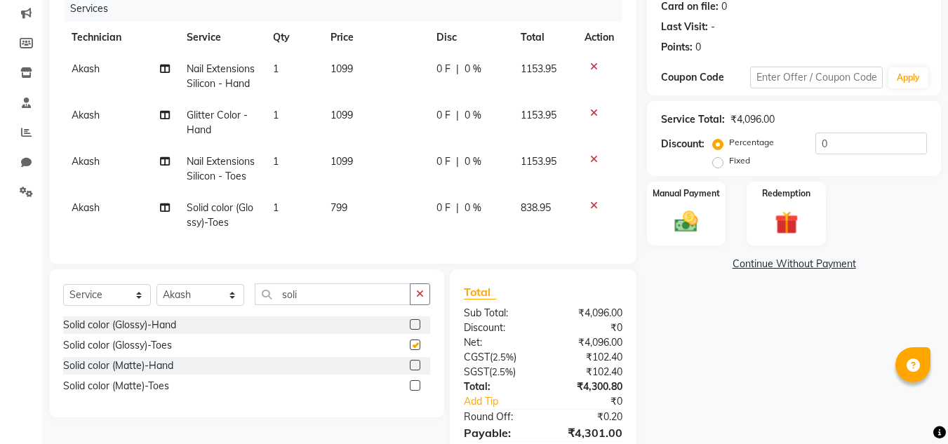
checkbox input "false"
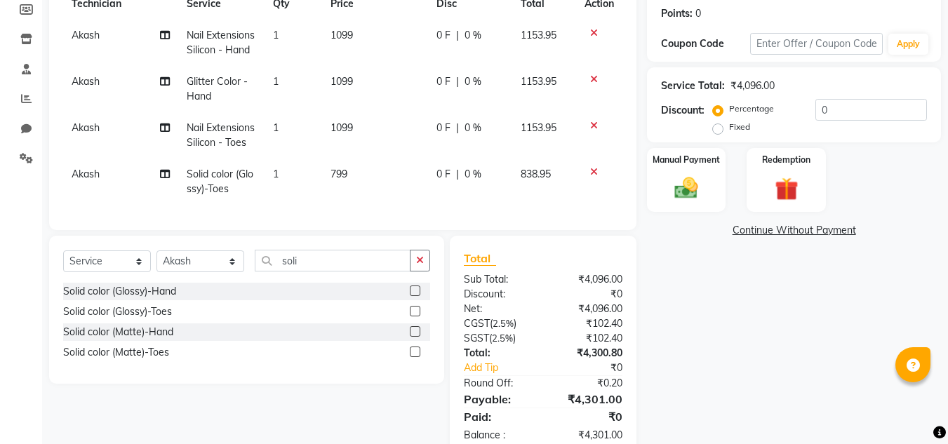
scroll to position [271, 0]
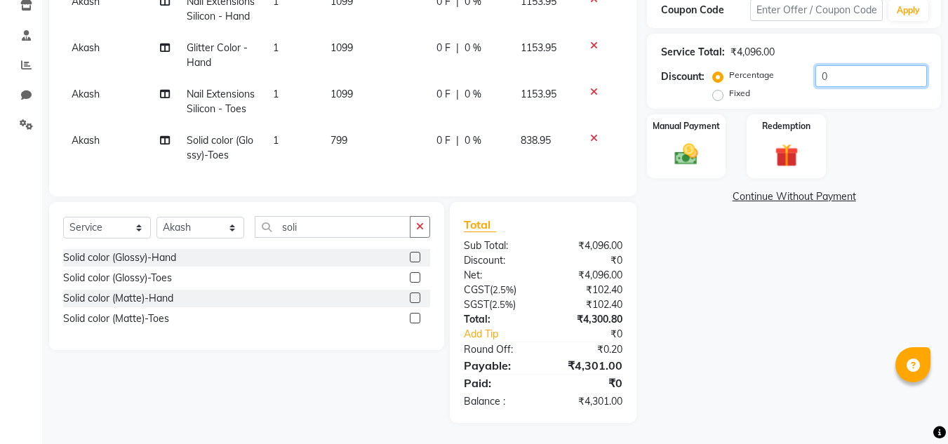
click at [848, 65] on input "0" at bounding box center [872, 76] width 112 height 22
type input "20"
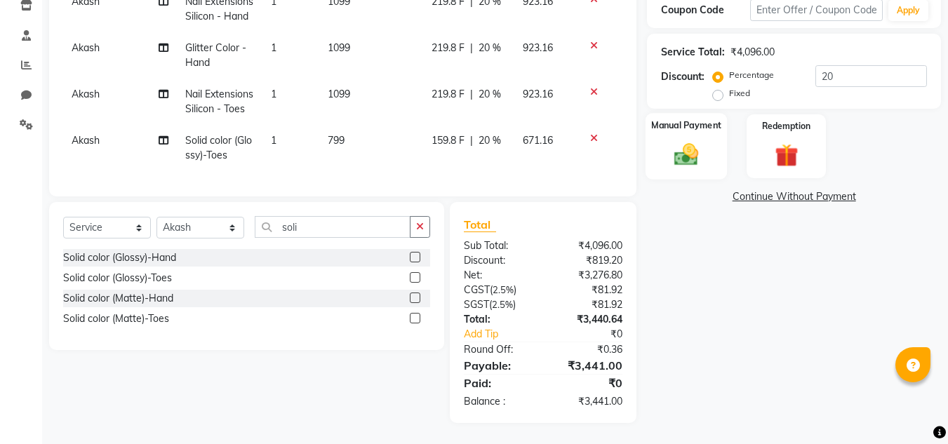
click at [694, 119] on label "Manual Payment" at bounding box center [686, 125] width 70 height 13
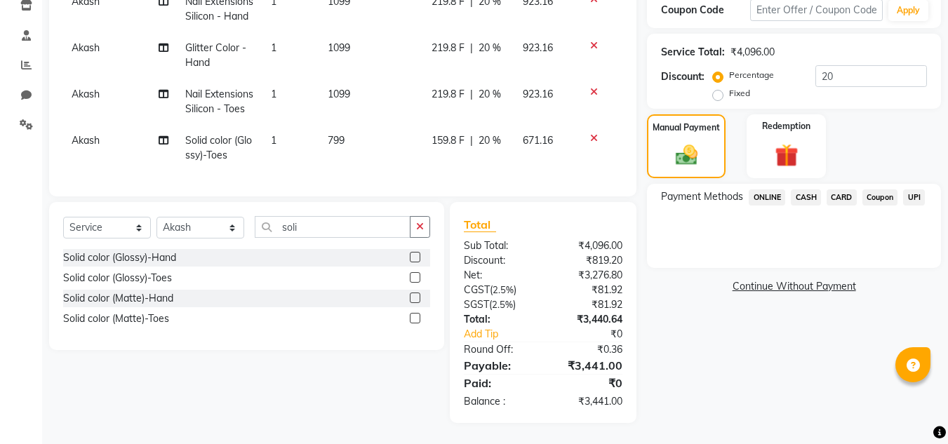
click at [759, 190] on span "ONLINE" at bounding box center [767, 198] width 36 height 16
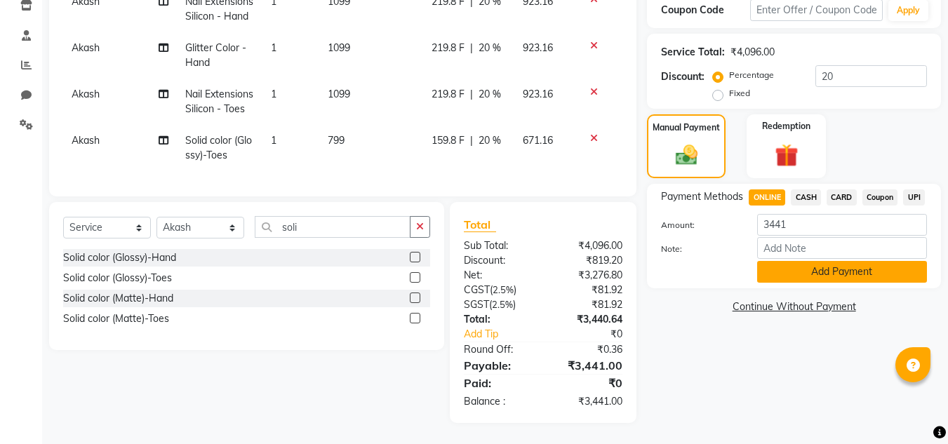
click at [846, 261] on button "Add Payment" at bounding box center [842, 272] width 170 height 22
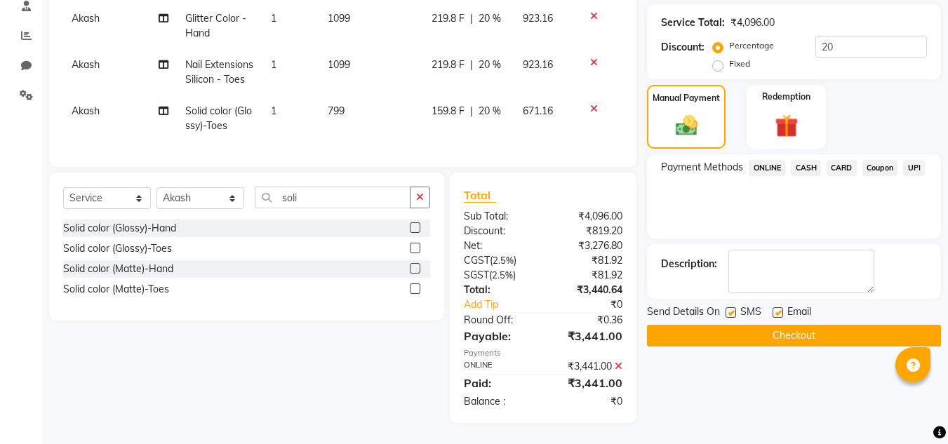
scroll to position [300, 0]
click at [835, 325] on button "Checkout" at bounding box center [794, 336] width 294 height 22
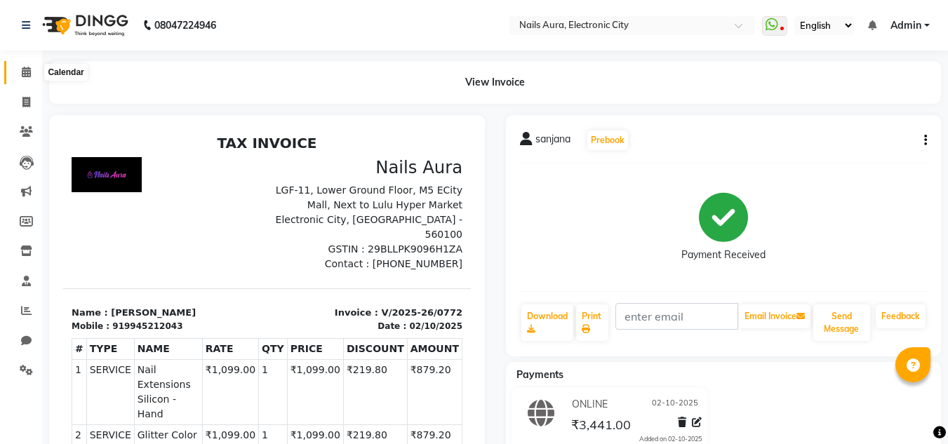
click at [20, 73] on span at bounding box center [26, 73] width 25 height 16
click at [25, 75] on icon at bounding box center [26, 72] width 9 height 11
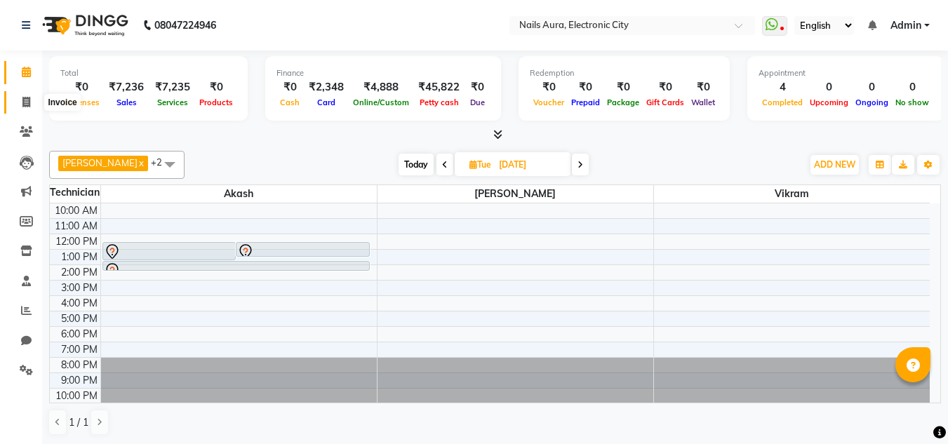
click at [30, 100] on icon at bounding box center [26, 102] width 8 height 11
select select "service"
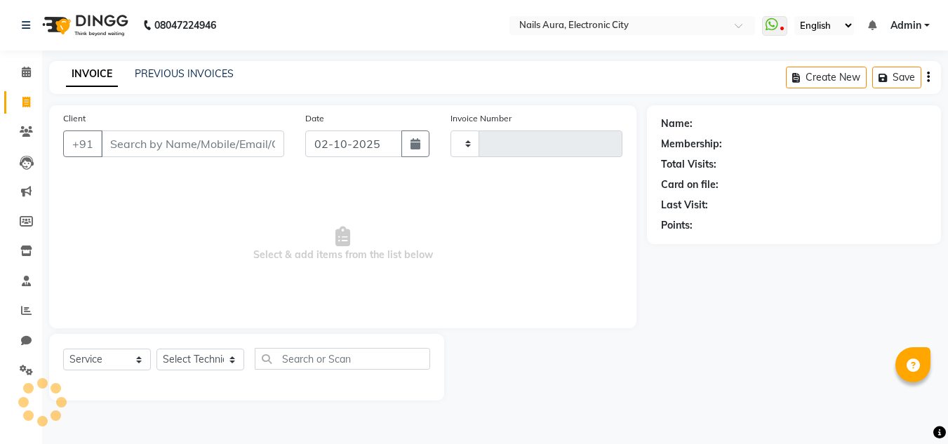
type input "0773"
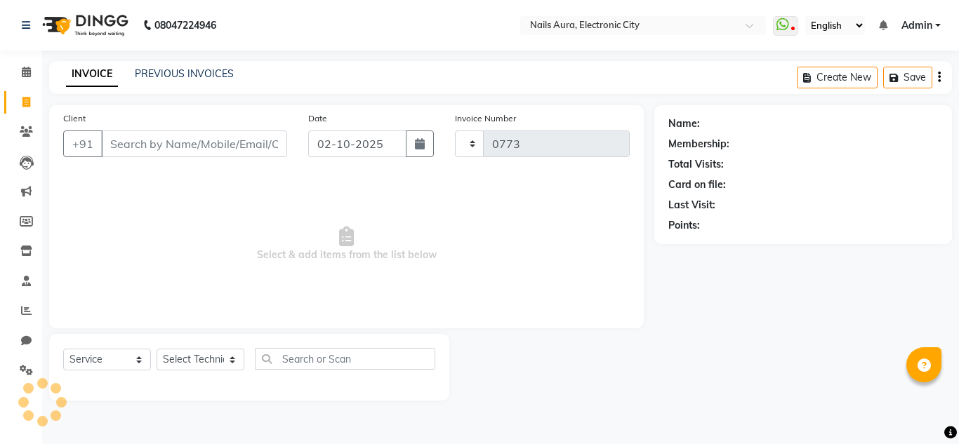
select select "8179"
click at [157, 72] on link "PREVIOUS INVOICES" at bounding box center [184, 73] width 99 height 13
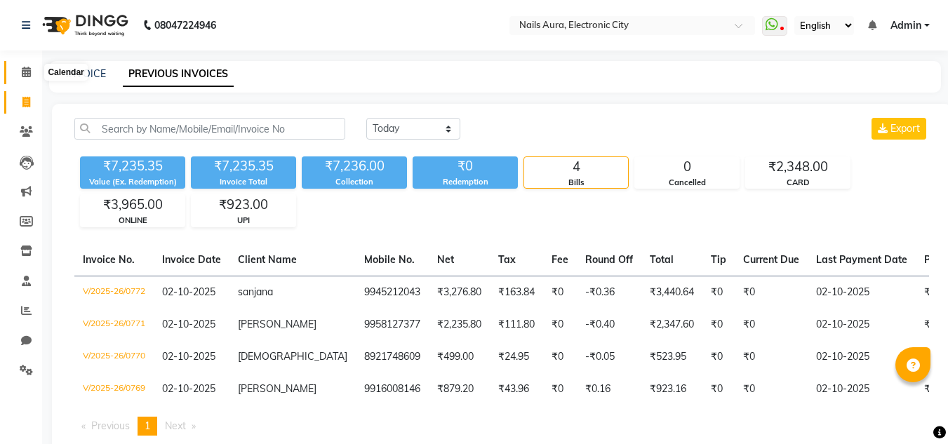
click at [22, 77] on icon at bounding box center [26, 72] width 9 height 11
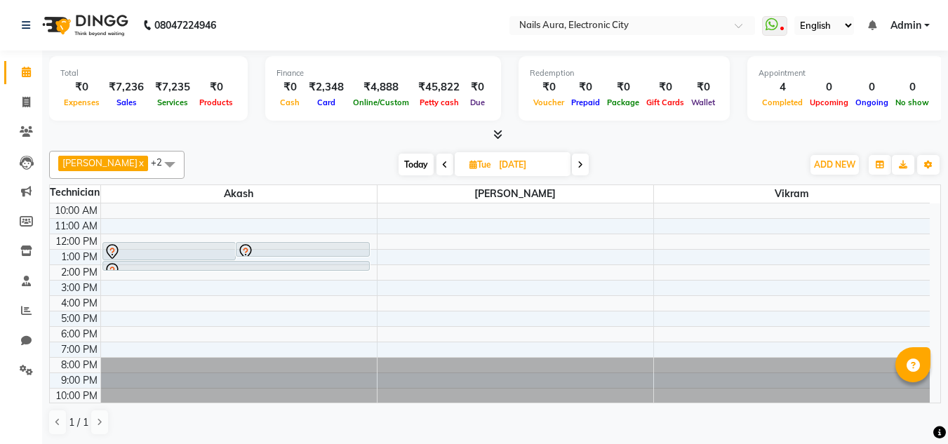
click at [251, 152] on div "Rizwana x Vikram x Akash x +2 Select All Akash Gulshan Mayank Rashmi REENA Rima…" at bounding box center [495, 165] width 892 height 28
click at [287, 146] on div "Rizwana x Vikram x Akash x +2 Select All Akash Gulshan Mayank Rashmi REENA Rima…" at bounding box center [495, 293] width 892 height 296
click at [237, 154] on div "Today Tue 07-10-2025" at bounding box center [494, 164] width 604 height 21
click at [30, 130] on icon at bounding box center [26, 131] width 13 height 11
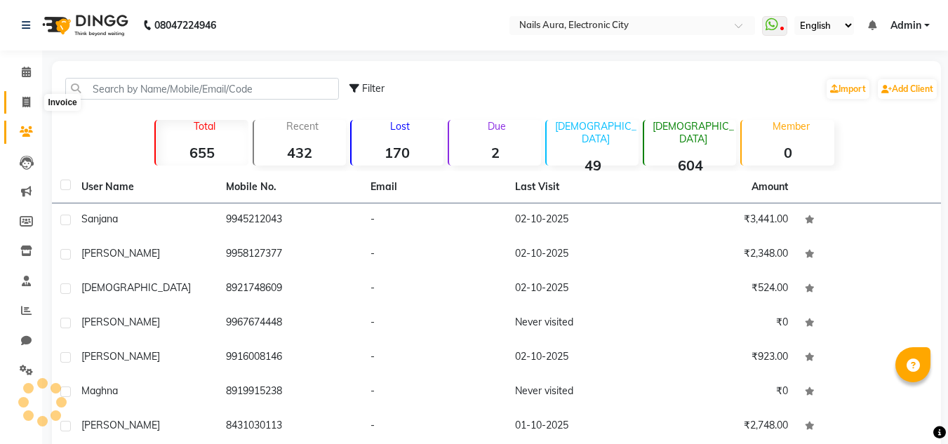
click at [22, 107] on span at bounding box center [26, 103] width 25 height 16
select select "service"
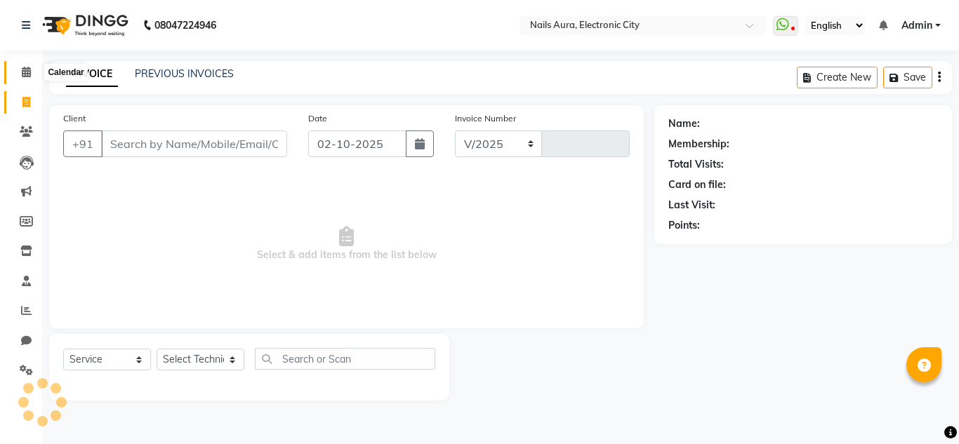
select select "8179"
type input "0773"
click at [22, 72] on icon at bounding box center [26, 72] width 9 height 11
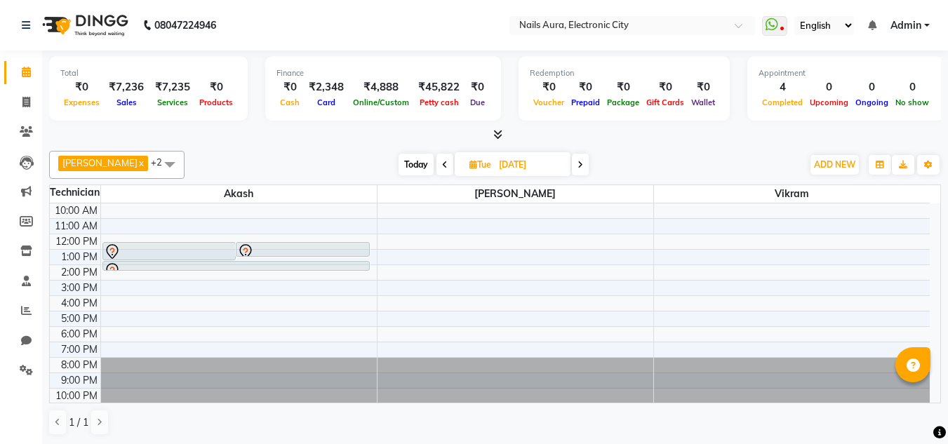
click at [286, 155] on div "Today Tue 07-10-2025" at bounding box center [494, 164] width 604 height 21
click at [350, 129] on div at bounding box center [495, 135] width 892 height 15
click at [846, 27] on select "English ENGLISH Español العربية मराठी हिंदी ગુજરાતી தமிழ் 中文" at bounding box center [825, 25] width 60 height 19
click at [795, 16] on select "English ENGLISH Español العربية मराठी हिंदी ગુજરાતી தமிழ் 中文" at bounding box center [825, 25] width 60 height 19
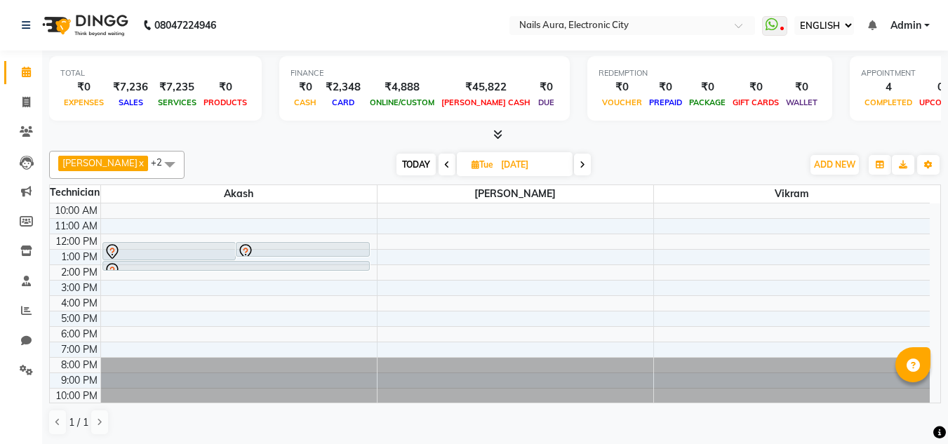
click at [820, 29] on select "English ENGLISH Español العربية मराठी हिंदी ગુજરાતી தமிழ் 中文" at bounding box center [825, 25] width 60 height 19
click at [795, 16] on select "English ENGLISH Español العربية मराठी हिंदी ગુજરાતી தமிழ் 中文" at bounding box center [825, 25] width 60 height 19
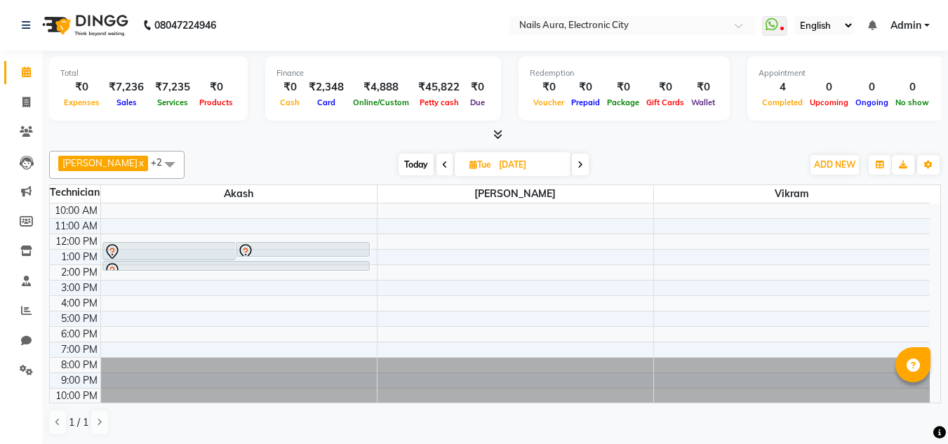
click at [826, 27] on select "English ENGLISH Español العربية मराठी हिंदी ગુજરાતી தமிழ் 中文" at bounding box center [825, 25] width 60 height 19
click at [795, 16] on select "English ENGLISH Español العربية मराठी हिंदी ગુજરાતી தமிழ் 中文" at bounding box center [825, 25] width 60 height 19
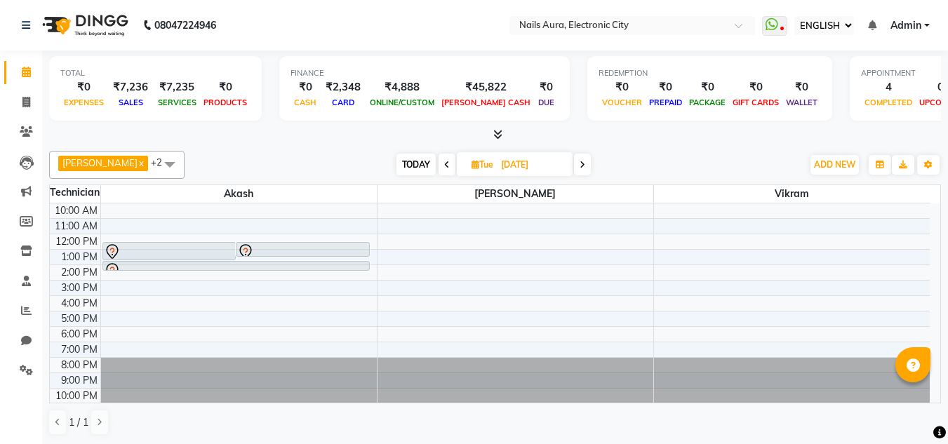
click at [824, 31] on select "English ENGLISH Español العربية मराठी हिंदी ગુજરાતી தமிழ் 中文" at bounding box center [825, 25] width 60 height 19
select select "en"
click at [795, 16] on select "English ENGLISH Español العربية मराठी हिंदी ગુજરાતી தமிழ் 中文" at bounding box center [825, 25] width 60 height 19
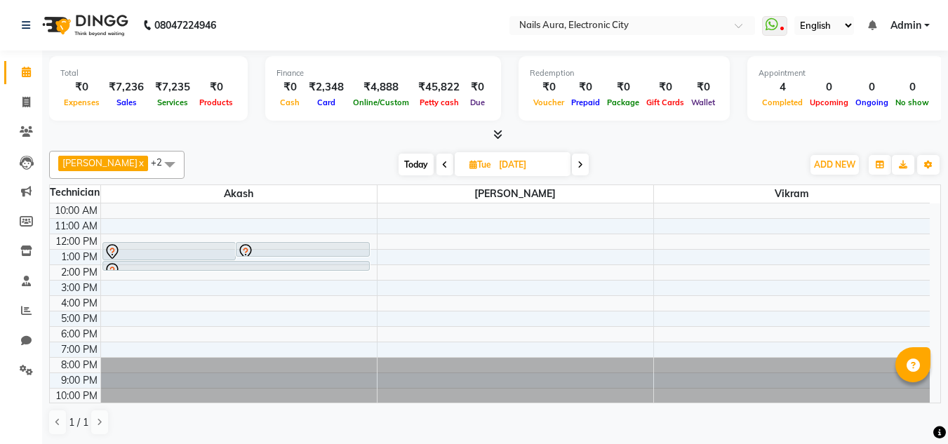
click at [494, 135] on icon at bounding box center [497, 134] width 9 height 11
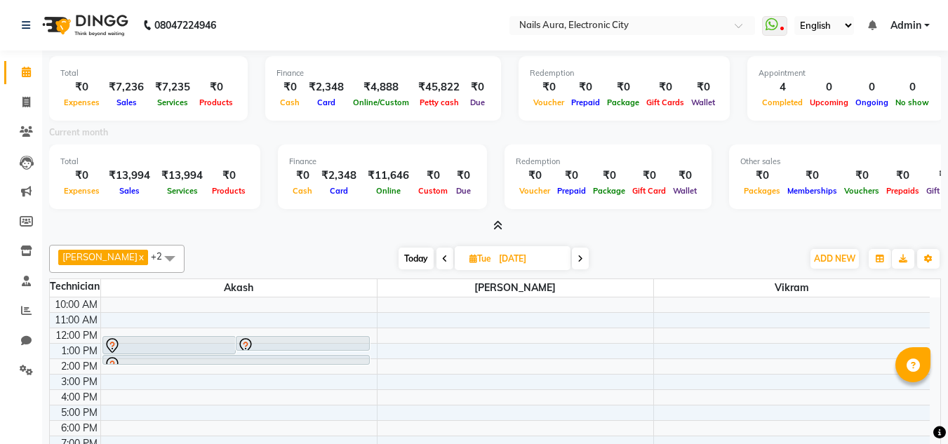
click at [502, 225] on icon at bounding box center [497, 225] width 9 height 11
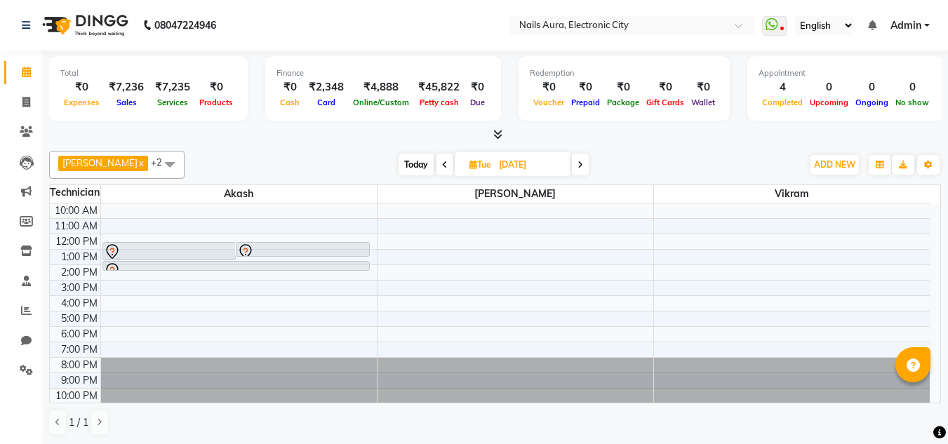
click at [708, 142] on div "Total ₹0 Expenses ₹7,236 Sales ₹7,235 Services ₹0 Products Finance ₹0 Cash ₹2,3…" at bounding box center [495, 248] width 906 height 394
click at [620, 131] on div at bounding box center [495, 134] width 892 height 15
click at [773, 20] on icon at bounding box center [772, 24] width 13 height 14
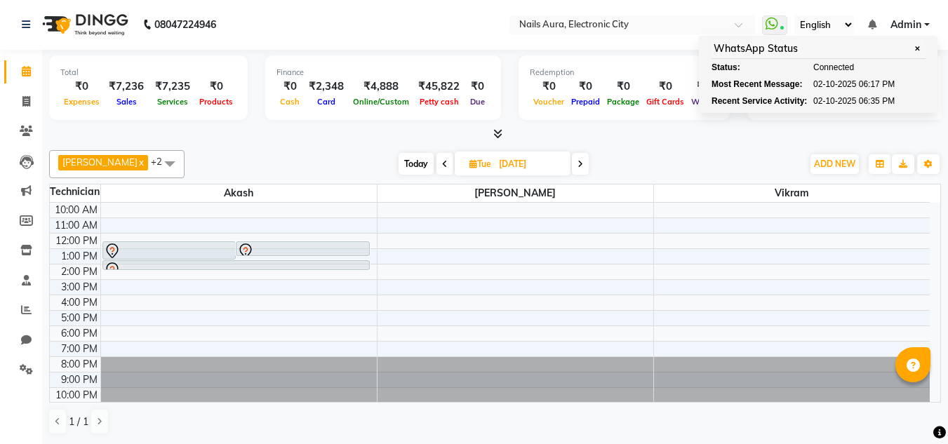
click at [724, 11] on nav "08047224946 Select Location × Nails Aura, Electronic City WhatsApp Status ✕ Sta…" at bounding box center [474, 24] width 948 height 51
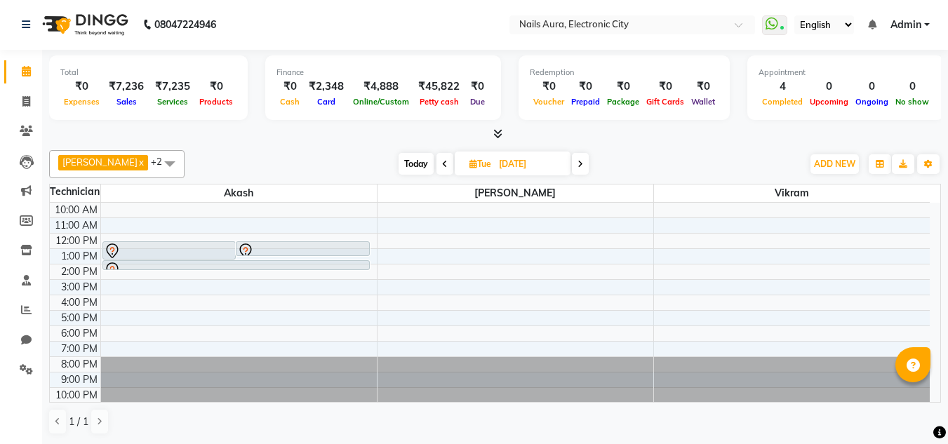
click at [351, 20] on nav "08047224946 Select Location × Nails Aura, Electronic City WhatsApp Status ✕ Sta…" at bounding box center [474, 24] width 948 height 51
click at [310, 19] on nav "08047224946 Select Location × Nails Aura, Electronic City WhatsApp Status ✕ Sta…" at bounding box center [474, 24] width 948 height 51
click at [21, 94] on span at bounding box center [26, 102] width 25 height 16
select select "service"
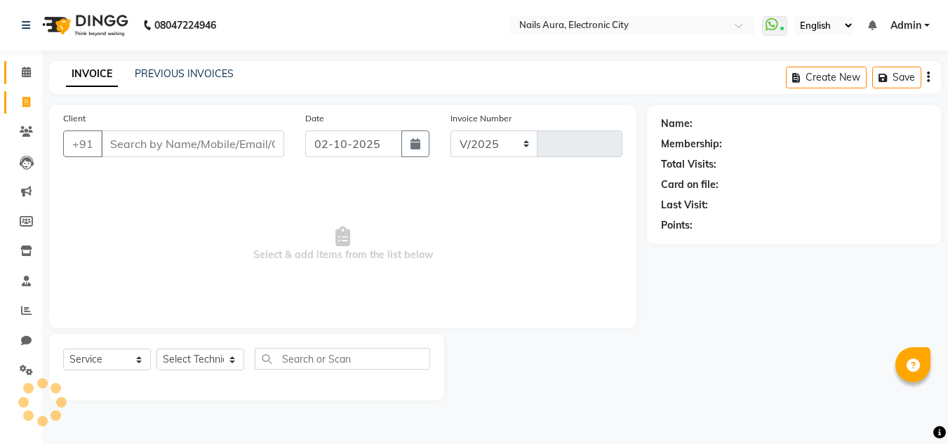
select select "8179"
type input "0773"
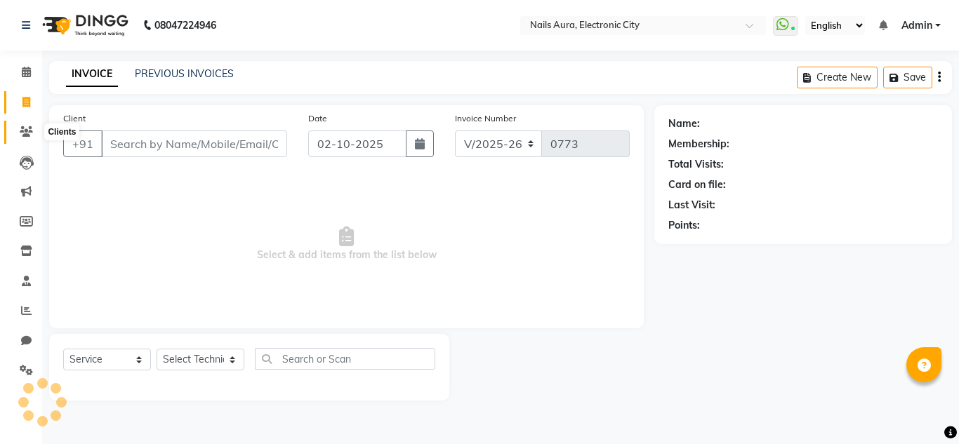
click at [26, 133] on icon at bounding box center [26, 131] width 13 height 11
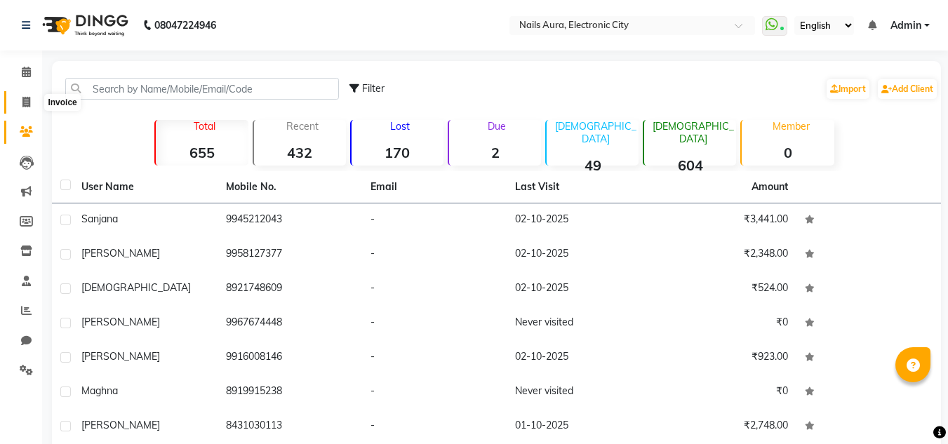
click at [29, 99] on icon at bounding box center [26, 102] width 8 height 11
select select "service"
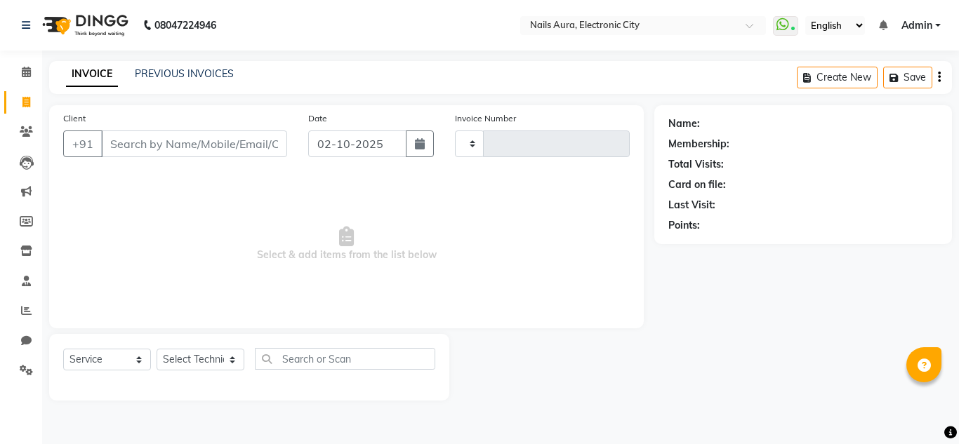
type input "0773"
select select "8179"
click at [177, 73] on link "PREVIOUS INVOICES" at bounding box center [184, 73] width 99 height 13
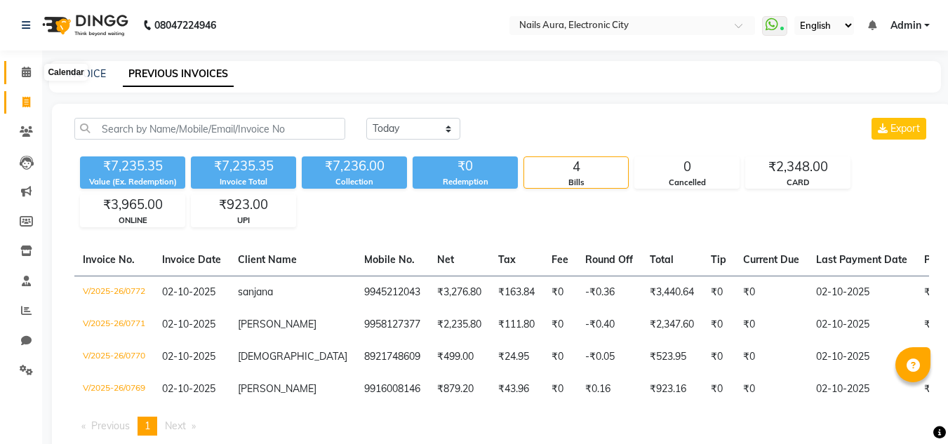
click at [25, 68] on icon at bounding box center [26, 72] width 9 height 11
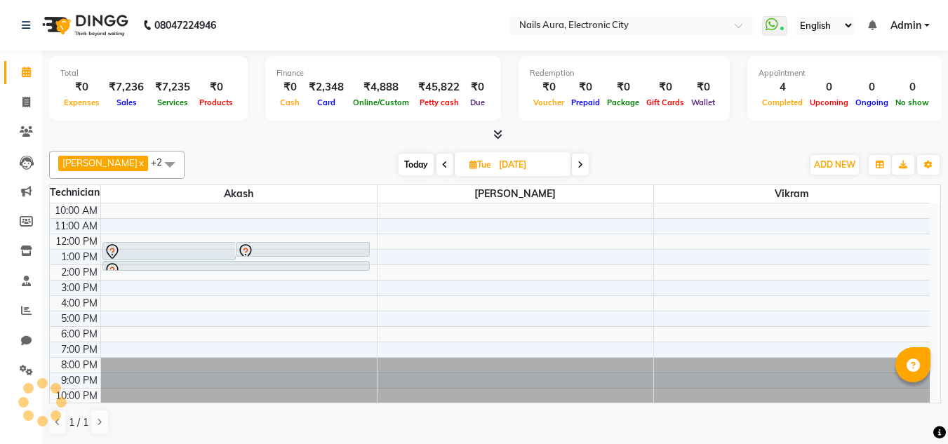
click at [275, 152] on div "Rizwana x Vikram x Akash x +2 Select All Akash Gulshan Mayank Rashmi REENA Rima…" at bounding box center [495, 165] width 892 height 28
drag, startPoint x: 27, startPoint y: 105, endPoint x: 22, endPoint y: 98, distance: 8.6
click at [22, 98] on icon at bounding box center [26, 101] width 8 height 11
select select "service"
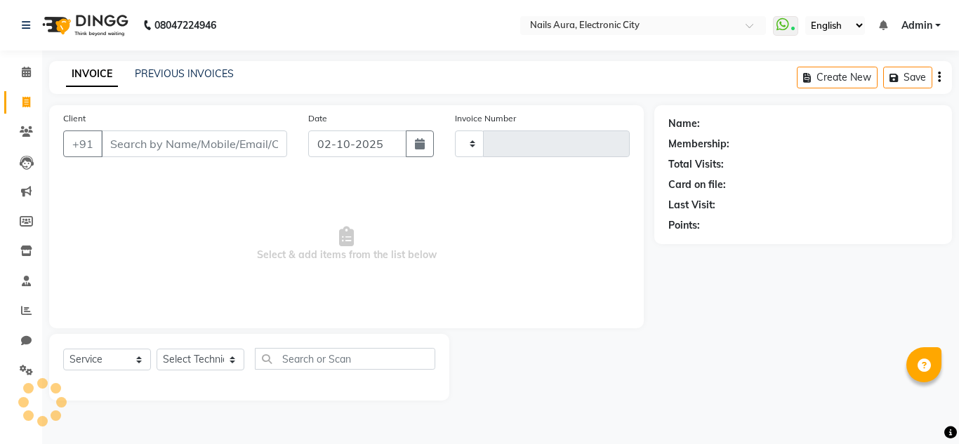
type input "0773"
select select "8179"
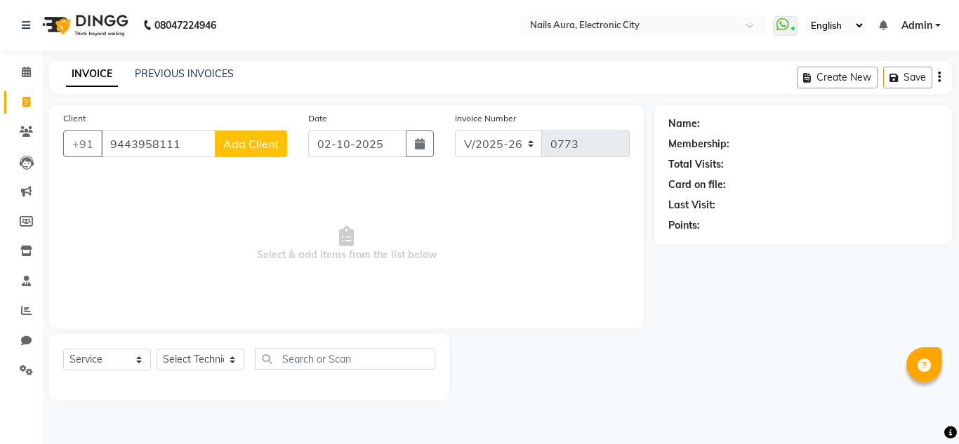
type input "9443958111"
click at [255, 140] on span "Add Client" at bounding box center [250, 144] width 55 height 14
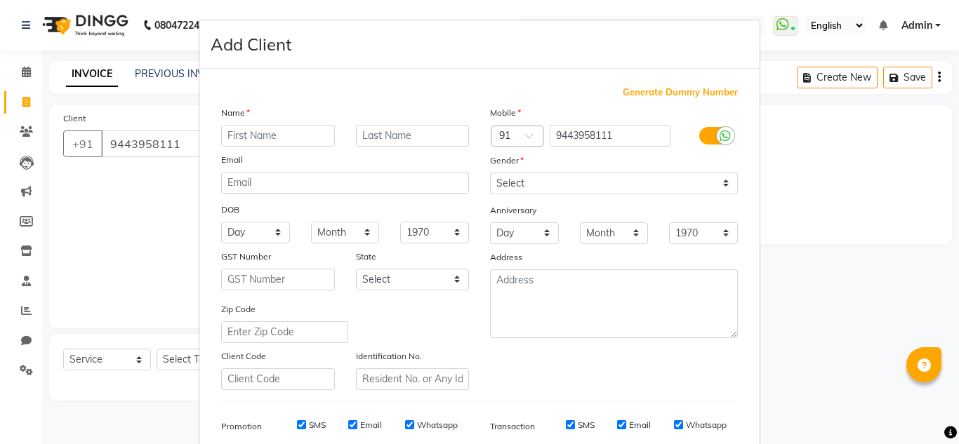
click at [267, 131] on input "text" at bounding box center [278, 136] width 114 height 22
type input "Janavi"
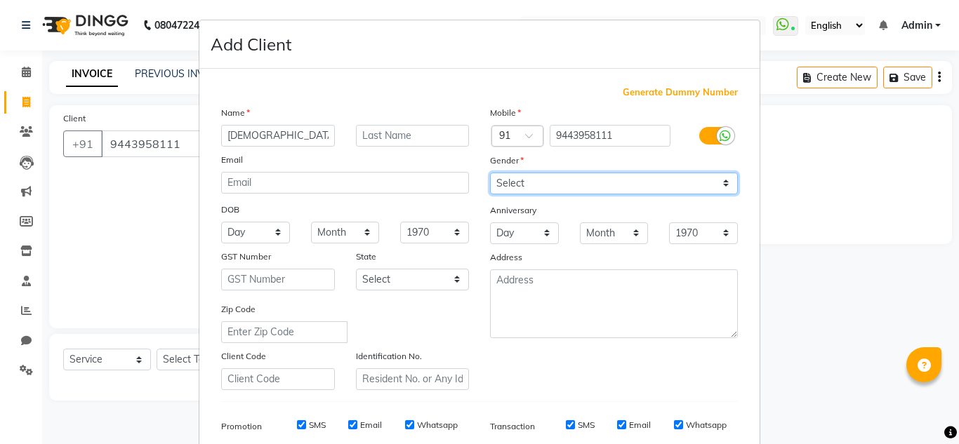
click at [550, 180] on select "Select Male Female Other Prefer Not To Say" at bounding box center [614, 184] width 248 height 22
select select "female"
click at [490, 173] on select "Select Male Female Other Prefer Not To Say" at bounding box center [614, 184] width 248 height 22
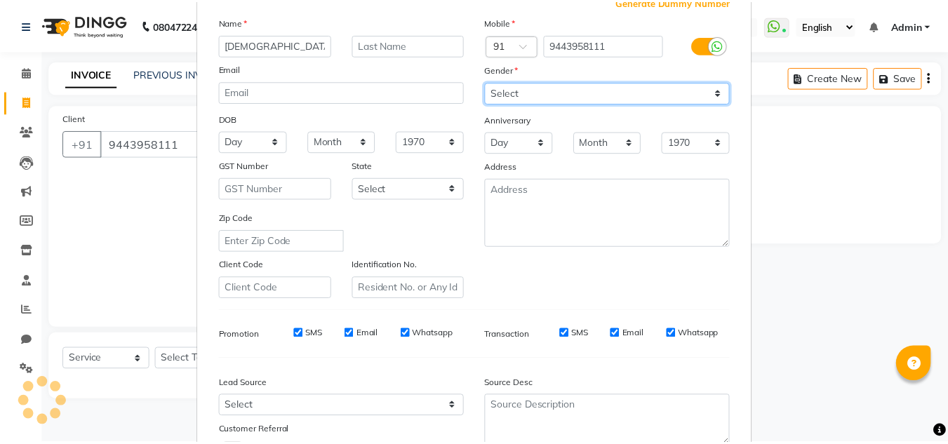
scroll to position [204, 0]
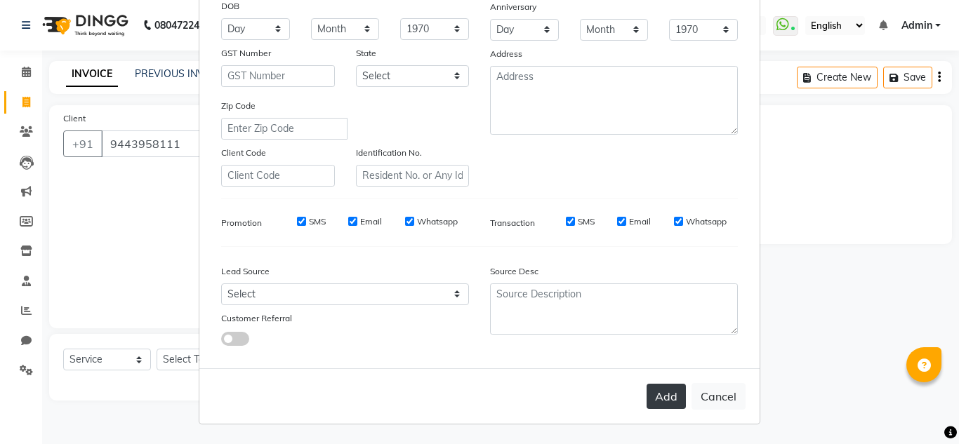
click at [652, 395] on button "Add" at bounding box center [665, 396] width 39 height 25
select select
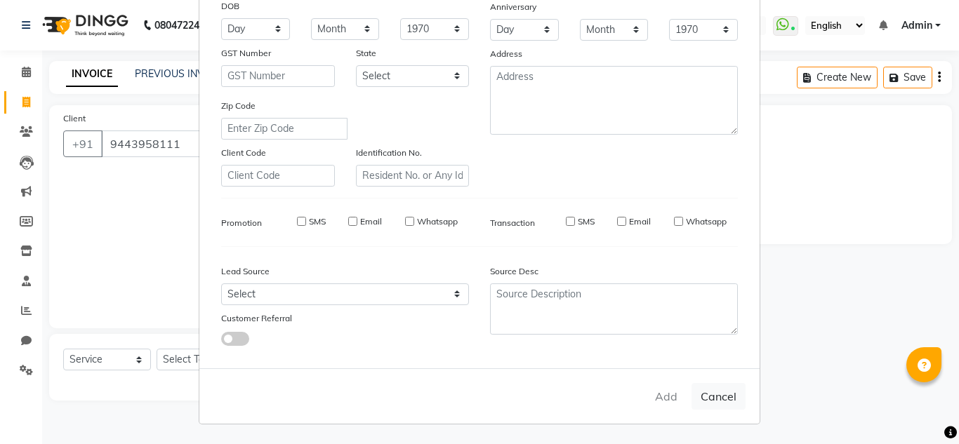
select select
checkbox input "false"
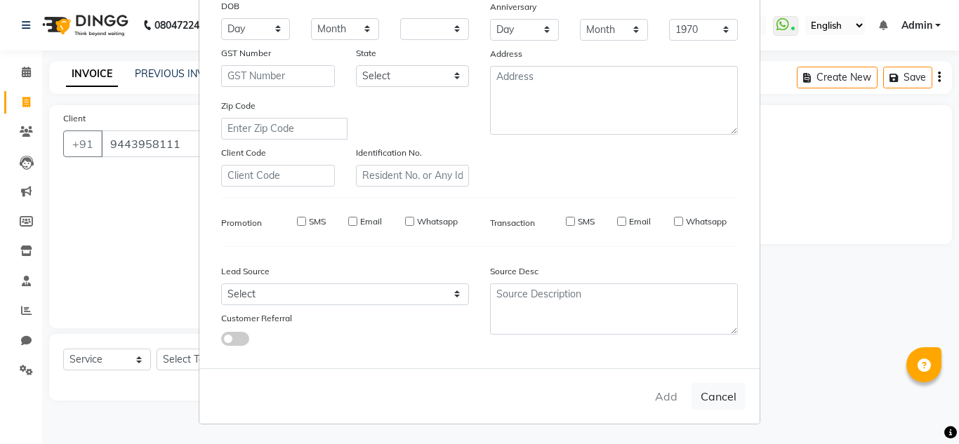
checkbox input "false"
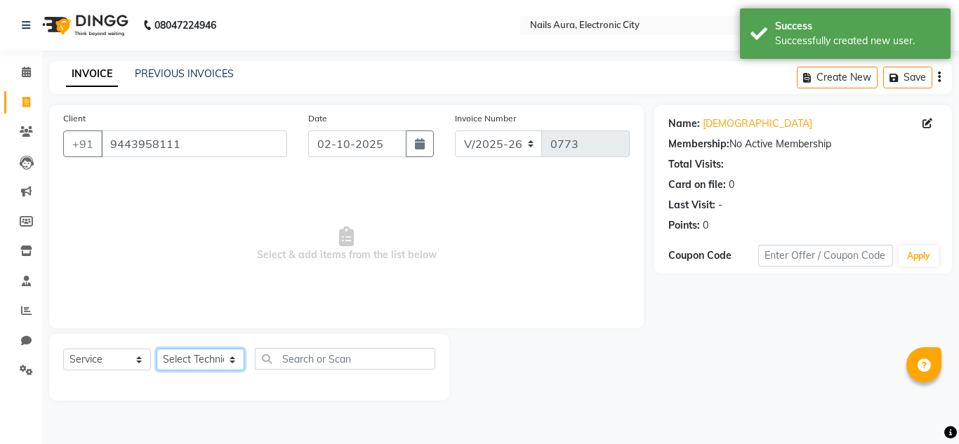
click at [183, 357] on select "Select Technician Akash Gulshan Mayank Rashmi REENA Rima dey Rizwana Vikram" at bounding box center [201, 360] width 88 height 22
select select "83471"
click at [157, 349] on select "Select Technician Akash Gulshan Mayank Rashmi REENA Rima dey Rizwana Vikram" at bounding box center [201, 360] width 88 height 22
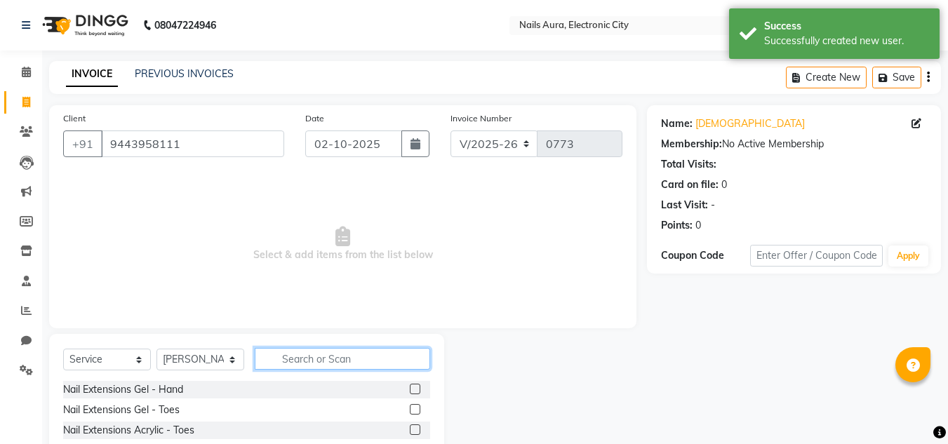
click at [294, 364] on input "text" at bounding box center [342, 359] width 175 height 22
type input "prem"
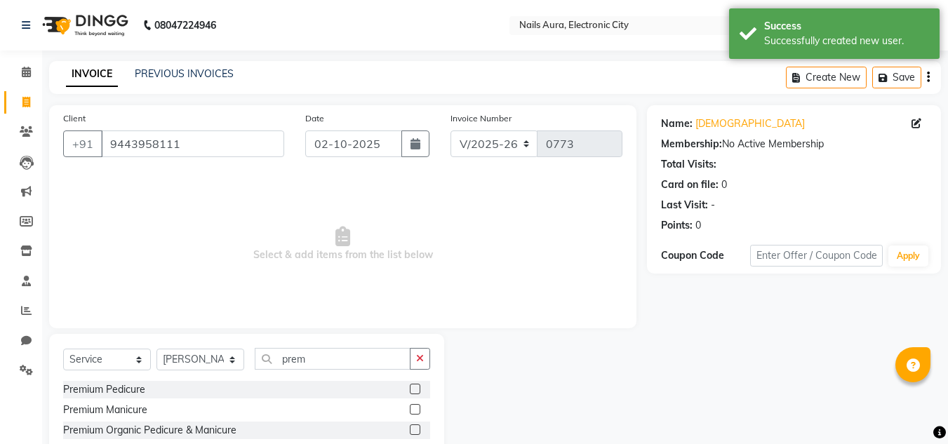
click at [415, 432] on label at bounding box center [415, 430] width 11 height 11
click at [415, 432] on input "checkbox" at bounding box center [414, 430] width 9 height 9
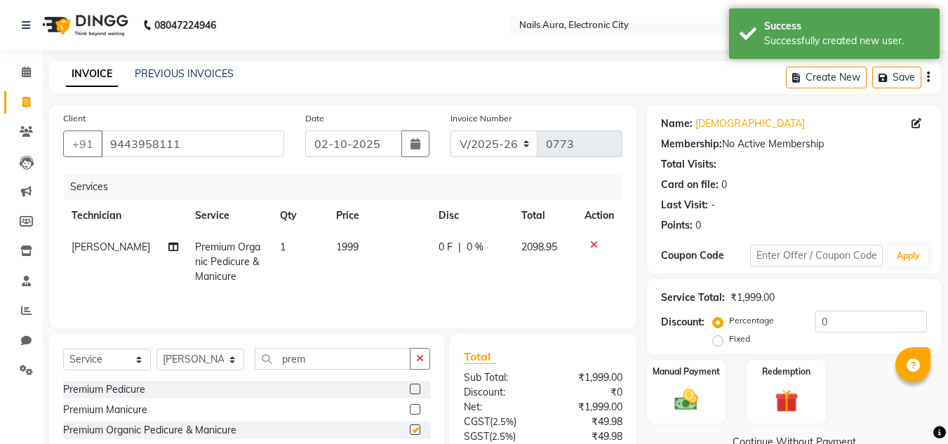
checkbox input "false"
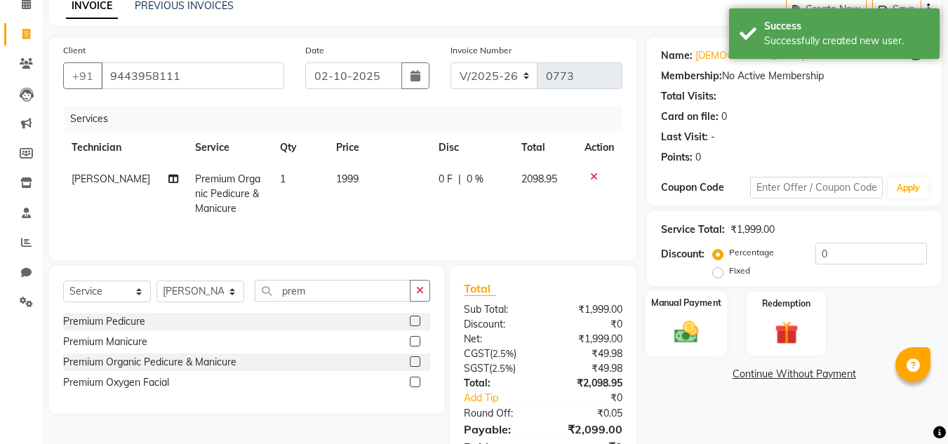
scroll to position [132, 0]
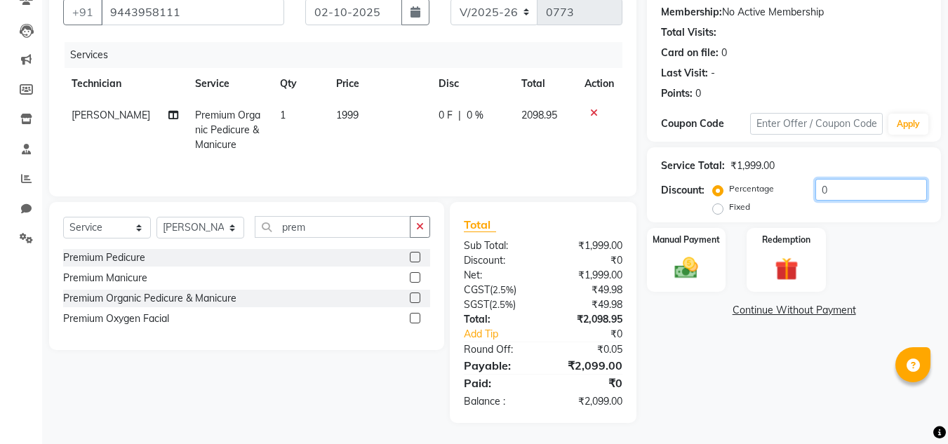
click at [845, 197] on input "0" at bounding box center [872, 190] width 112 height 22
type input "3"
type input "30"
click at [701, 255] on img at bounding box center [686, 268] width 39 height 28
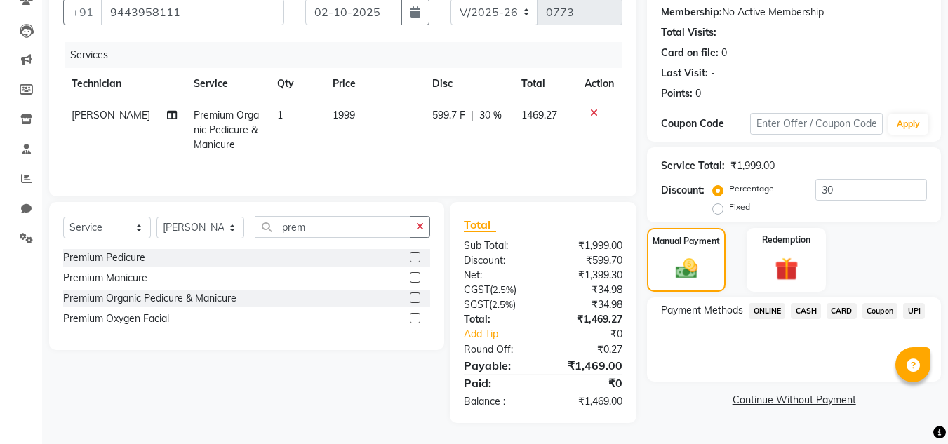
click at [776, 309] on span "ONLINE" at bounding box center [767, 311] width 36 height 16
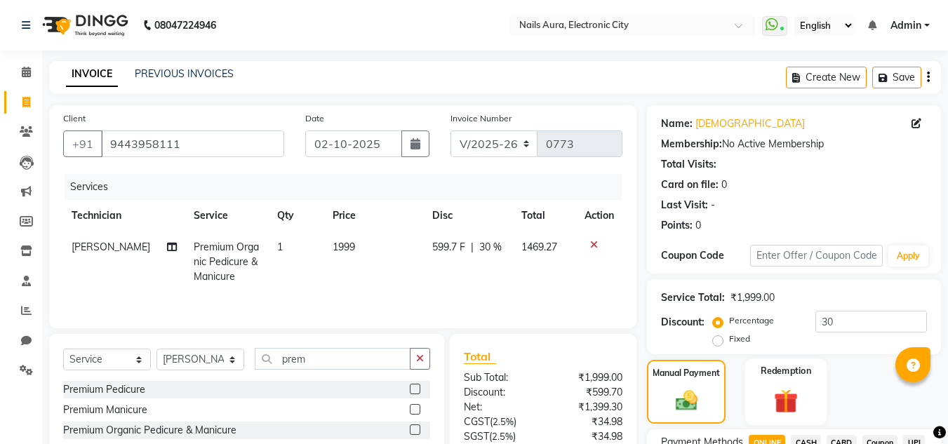
scroll to position [140, 0]
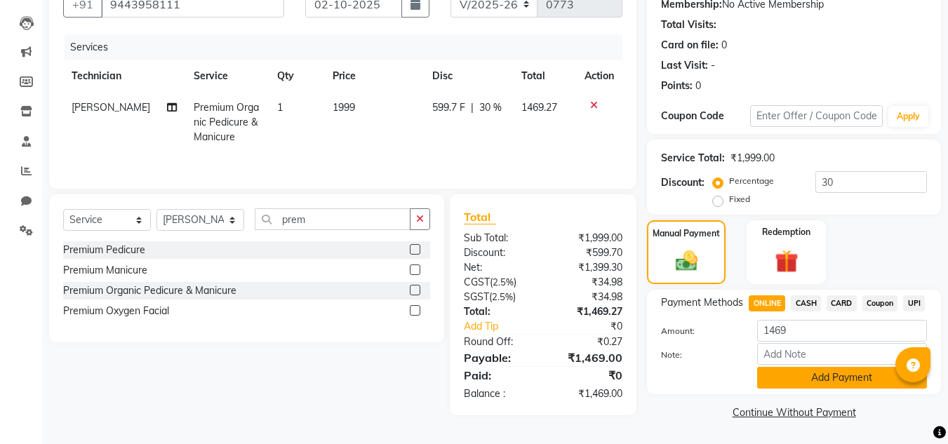
click at [827, 385] on button "Add Payment" at bounding box center [842, 378] width 170 height 22
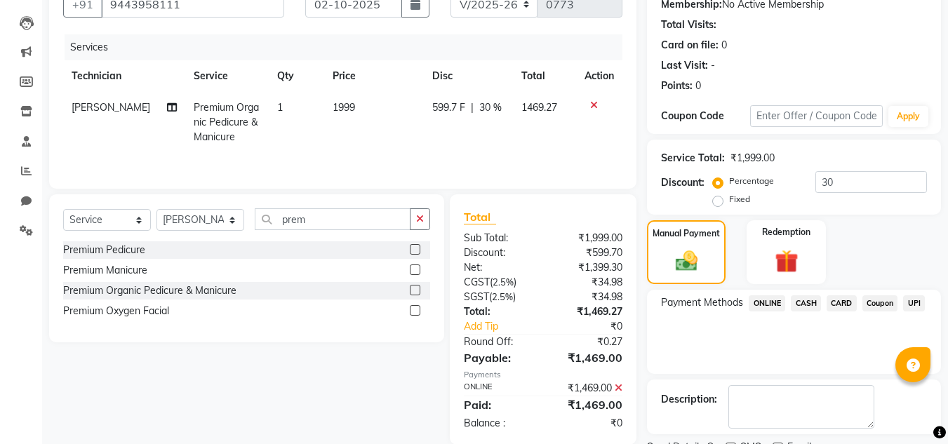
scroll to position [199, 0]
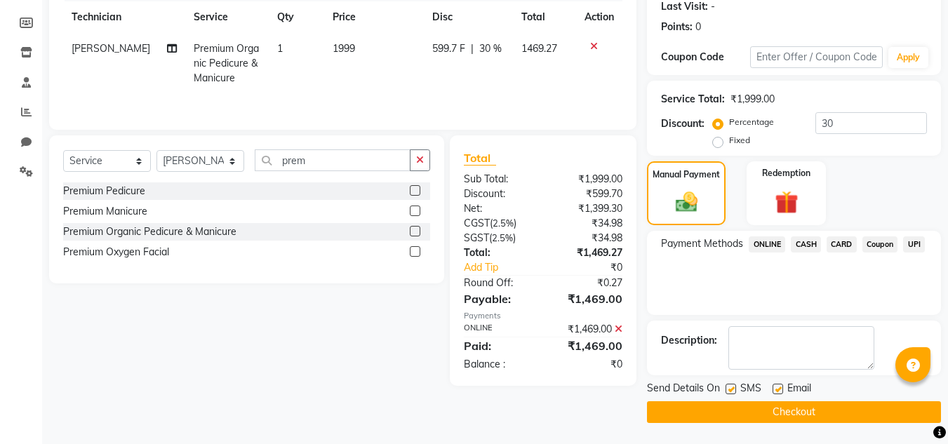
click at [809, 408] on button "Checkout" at bounding box center [794, 412] width 294 height 22
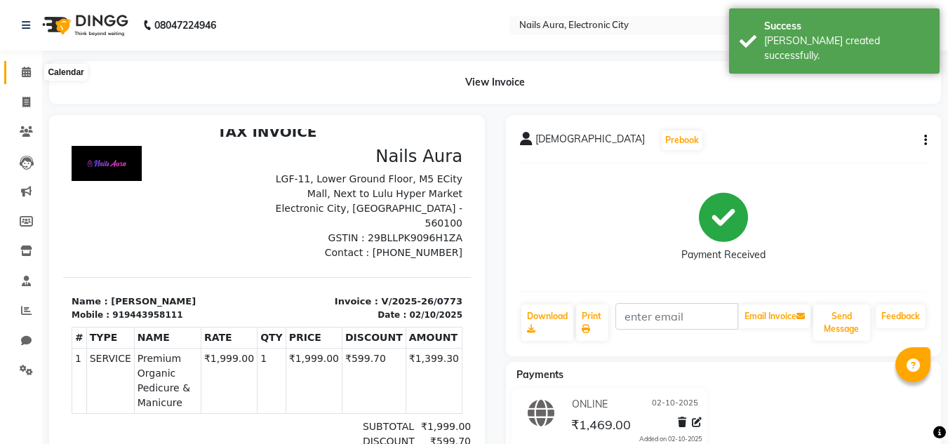
click at [26, 76] on icon at bounding box center [26, 72] width 9 height 11
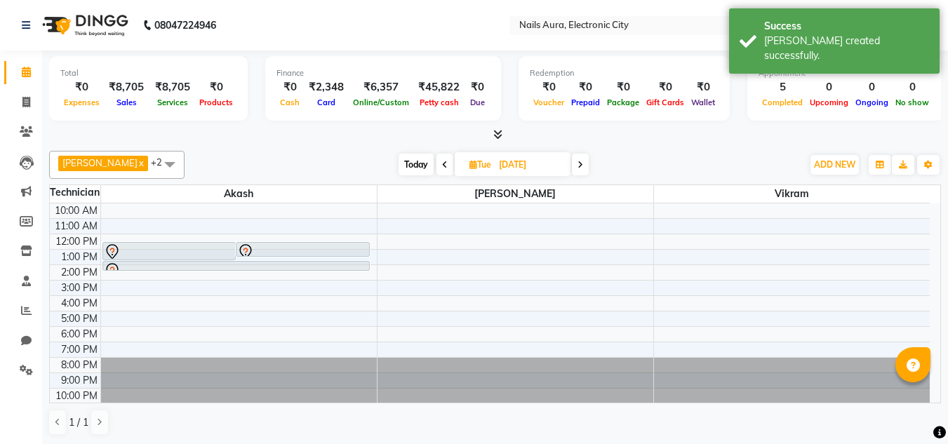
scroll to position [1, 0]
click at [722, 138] on div at bounding box center [495, 134] width 892 height 15
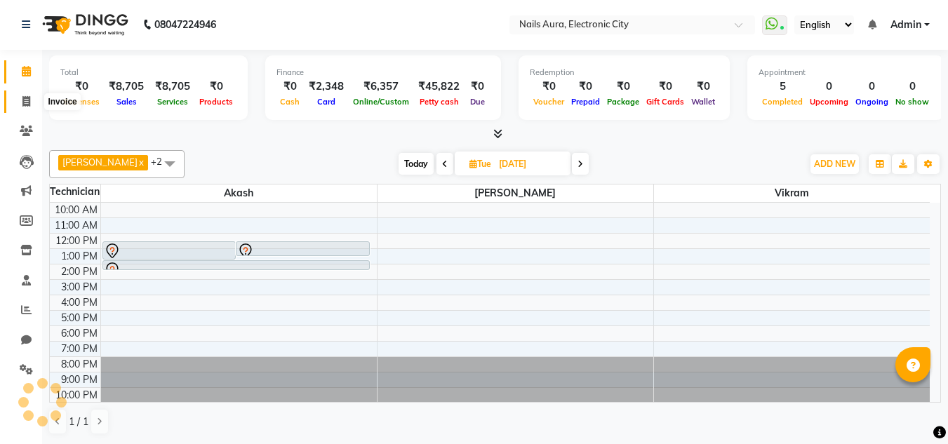
click at [30, 94] on span at bounding box center [26, 102] width 25 height 16
select select "service"
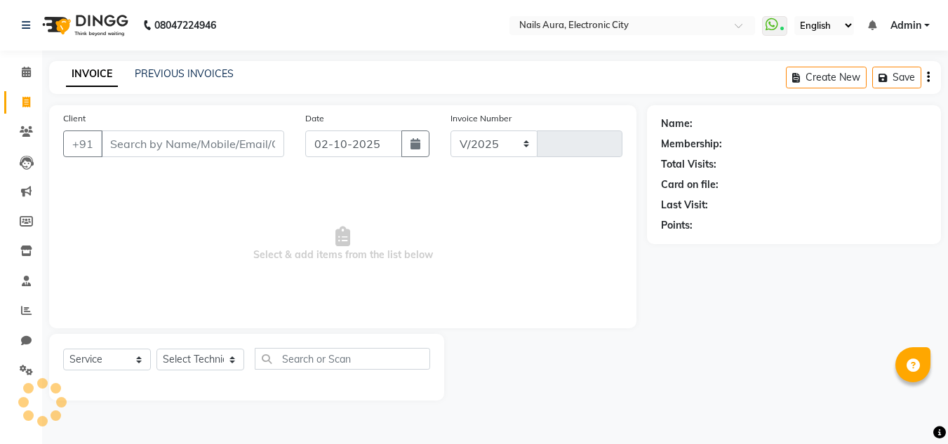
select select "8179"
type input "0774"
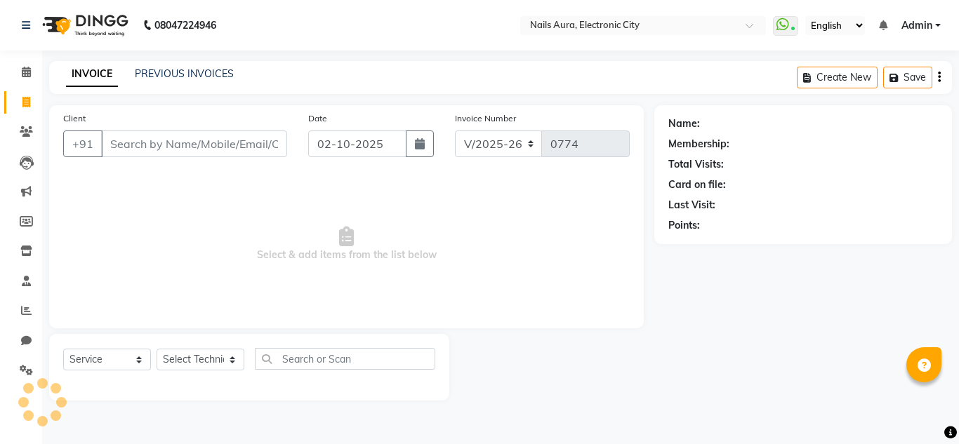
click at [187, 142] on input "Client" at bounding box center [194, 144] width 186 height 27
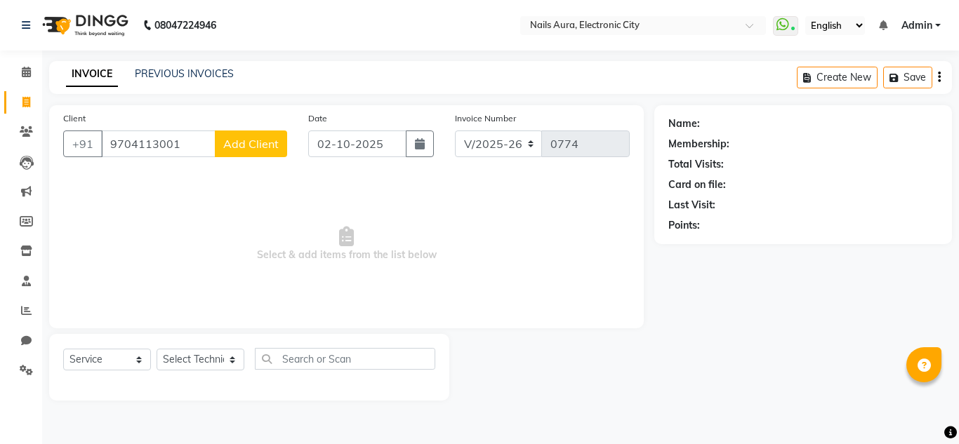
type input "9704113001"
click at [246, 146] on span "Add Client" at bounding box center [250, 144] width 55 height 14
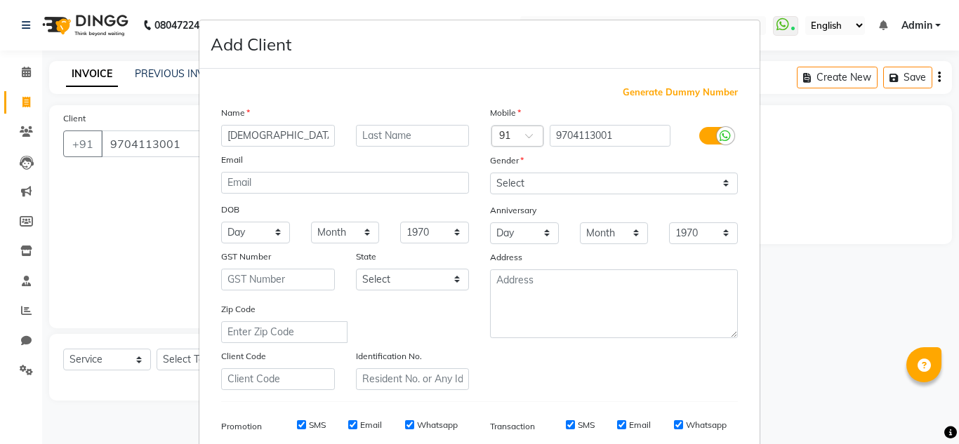
type input "Charishma"
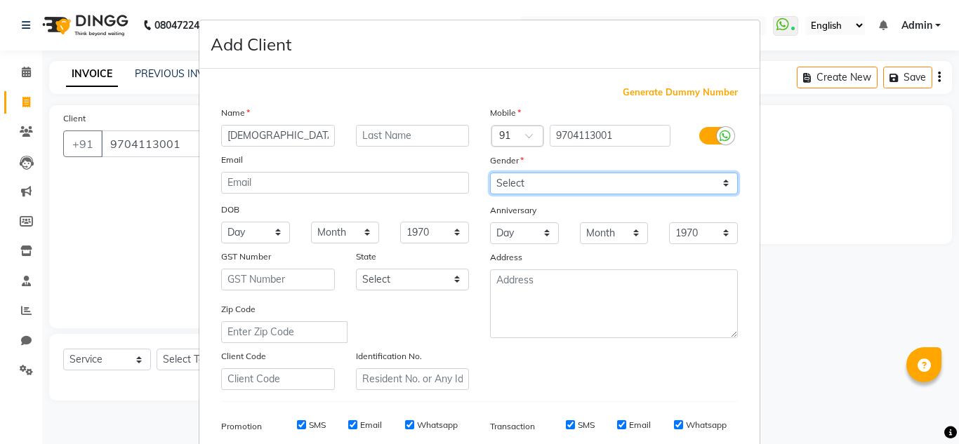
click at [524, 182] on select "Select Male Female Other Prefer Not To Say" at bounding box center [614, 184] width 248 height 22
select select "female"
click at [490, 173] on select "Select Male Female Other Prefer Not To Say" at bounding box center [614, 184] width 248 height 22
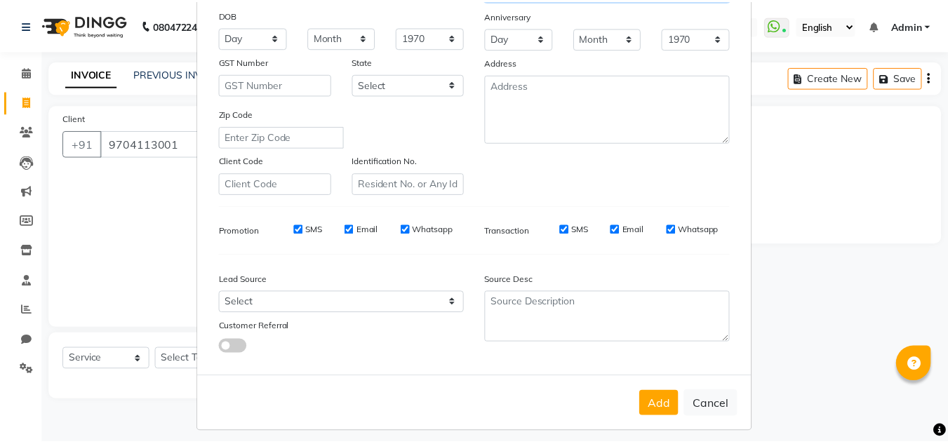
scroll to position [204, 0]
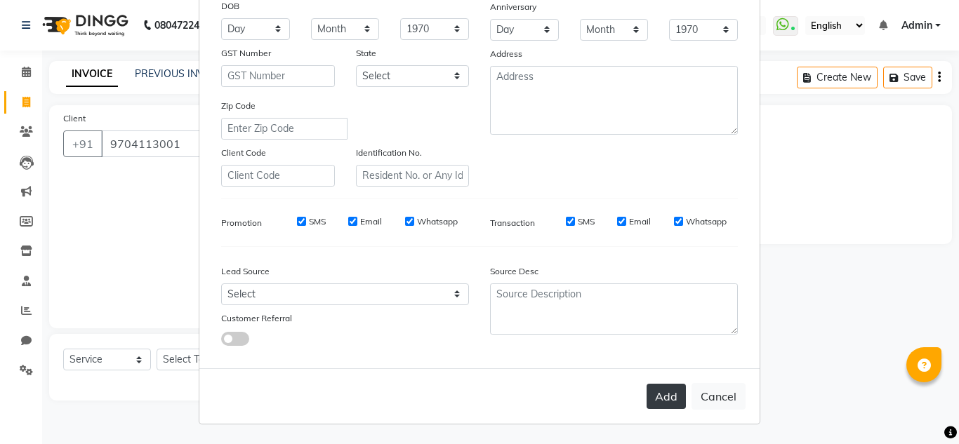
click at [658, 394] on button "Add" at bounding box center [665, 396] width 39 height 25
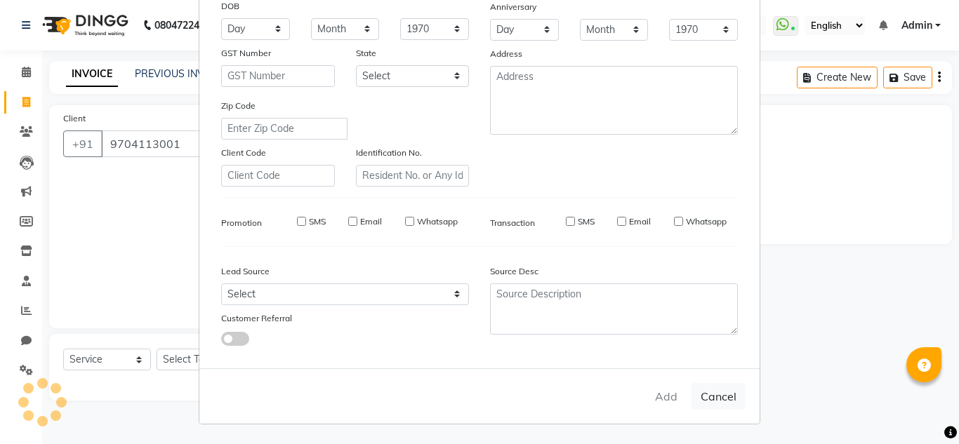
select select
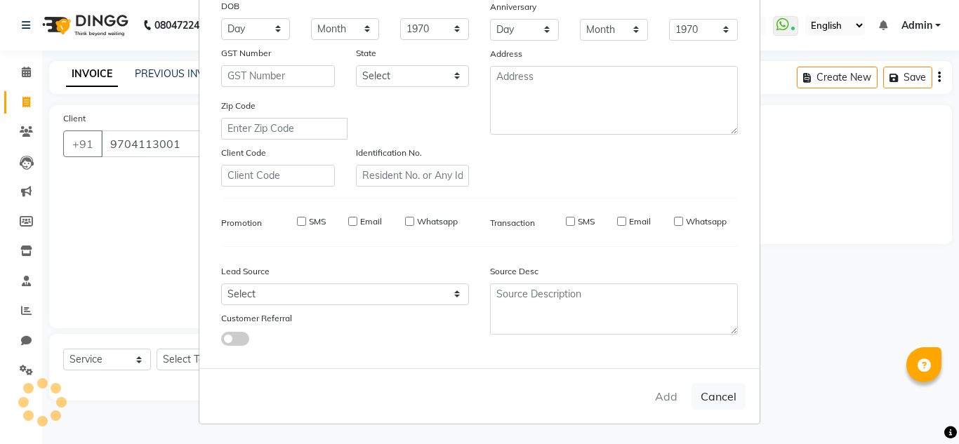
select select
checkbox input "false"
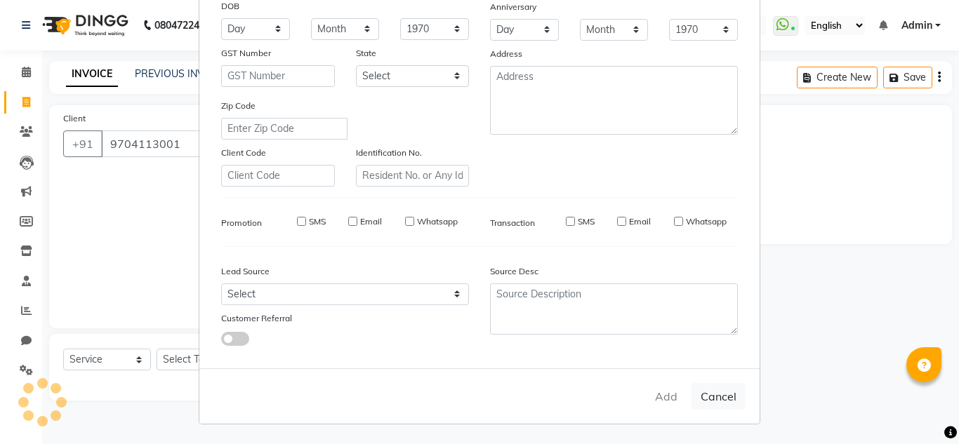
checkbox input "false"
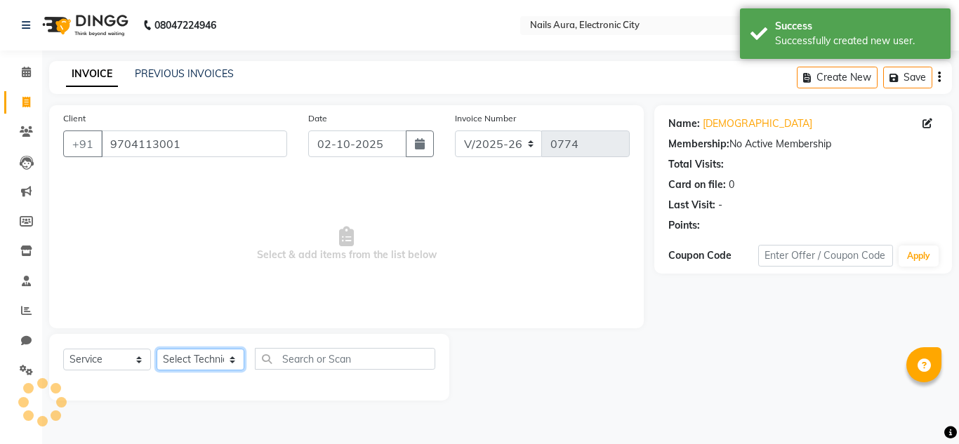
click at [197, 361] on select "Select Technician Akash Gulshan Mayank Rashmi REENA Rima dey Rizwana Vikram" at bounding box center [201, 360] width 88 height 22
select select "81947"
click at [157, 349] on select "Select Technician Akash Gulshan Mayank Rashmi REENA Rima dey Rizwana Vikram" at bounding box center [201, 360] width 88 height 22
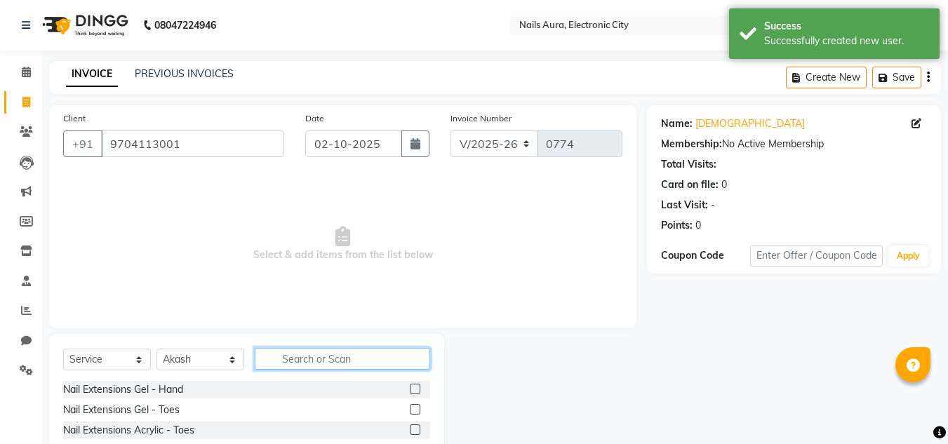
click at [292, 355] on input "text" at bounding box center [342, 359] width 175 height 22
type input "g"
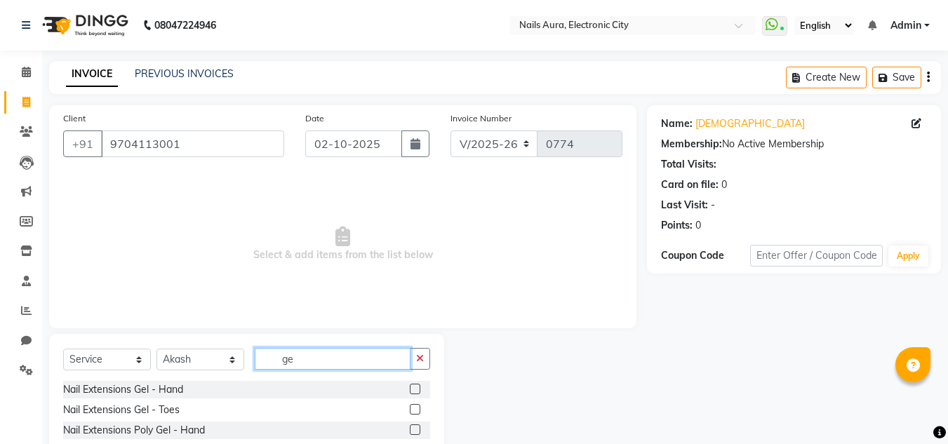
type input "g"
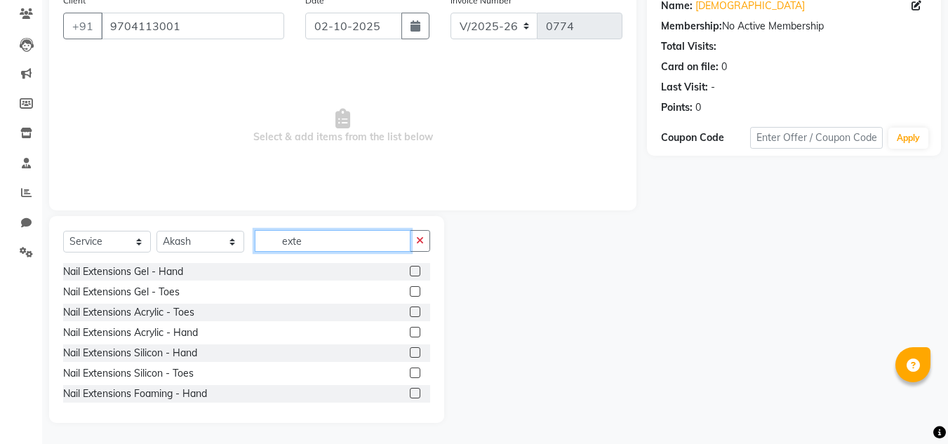
type input "exte"
click at [410, 271] on label at bounding box center [415, 271] width 11 height 11
click at [410, 271] on input "checkbox" at bounding box center [414, 271] width 9 height 9
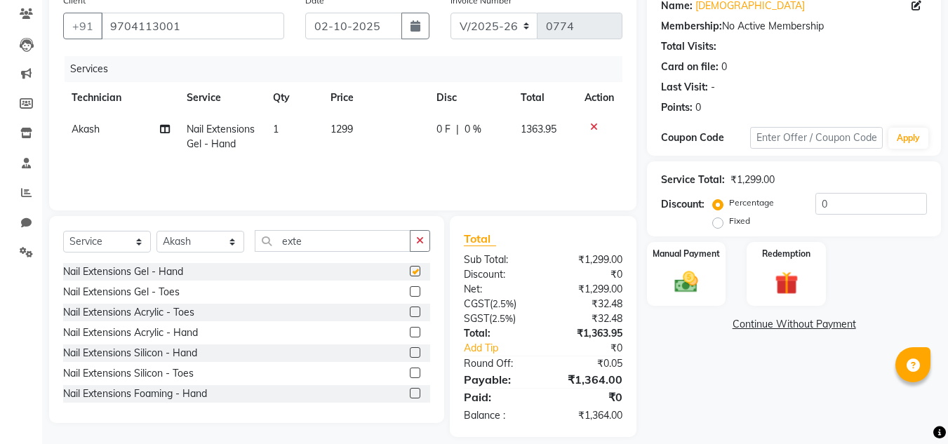
checkbox input "false"
drag, startPoint x: 321, startPoint y: 244, endPoint x: 227, endPoint y: 232, distance: 94.8
click at [227, 232] on div "Select Service Product Membership Package Voucher Prepaid Gift Card Select Tech…" at bounding box center [246, 246] width 367 height 33
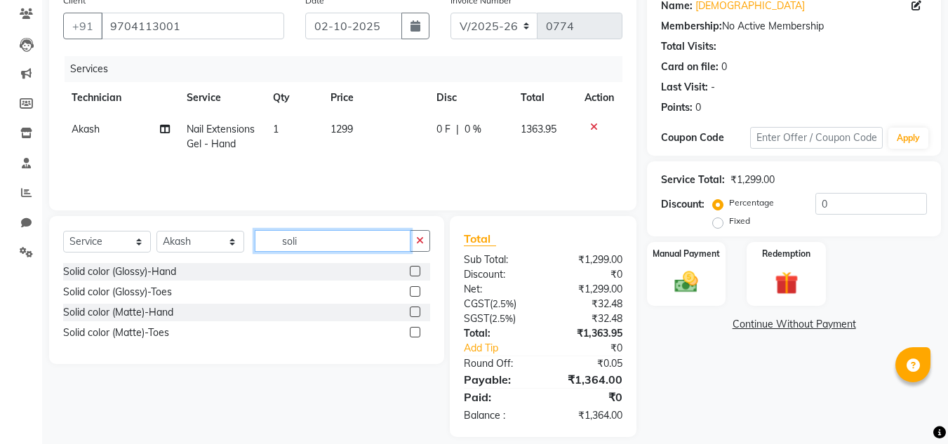
type input "soli"
click at [413, 271] on label at bounding box center [415, 271] width 11 height 11
click at [413, 271] on input "checkbox" at bounding box center [414, 271] width 9 height 9
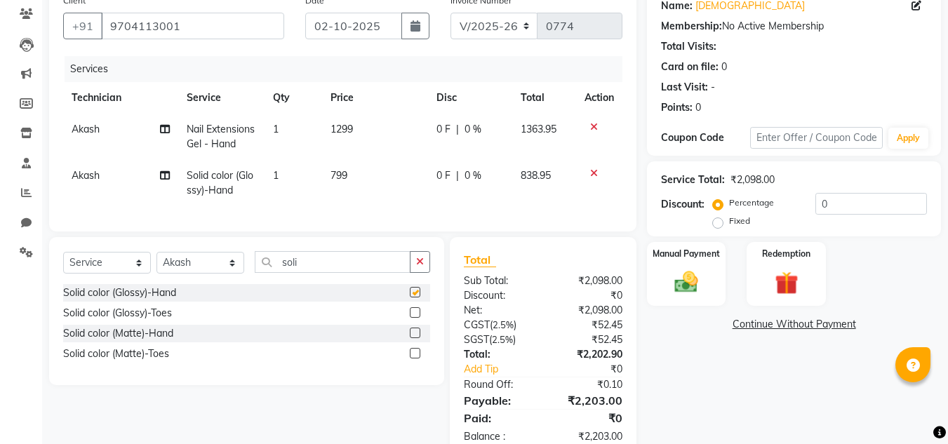
checkbox input "false"
drag, startPoint x: 305, startPoint y: 273, endPoint x: 232, endPoint y: 276, distance: 73.0
click at [232, 276] on div "Select Service Product Membership Package Voucher Prepaid Gift Card Select Tech…" at bounding box center [246, 267] width 367 height 33
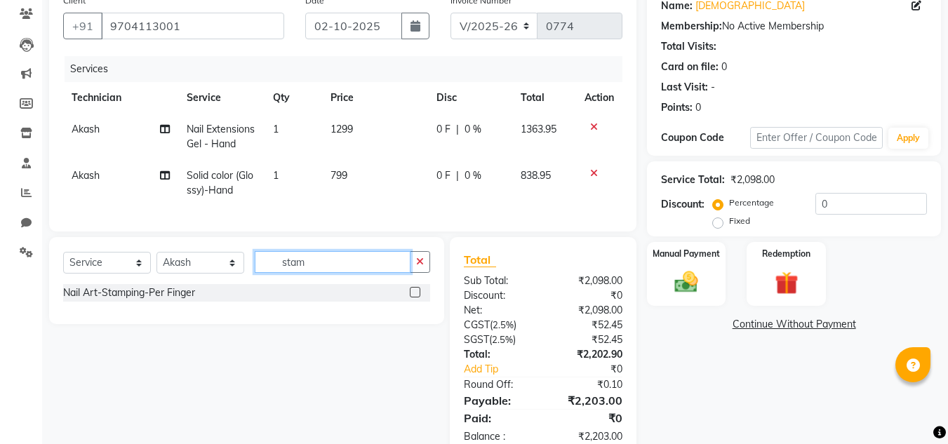
type input "stam"
click at [413, 298] on label at bounding box center [415, 292] width 11 height 11
click at [413, 298] on input "checkbox" at bounding box center [414, 292] width 9 height 9
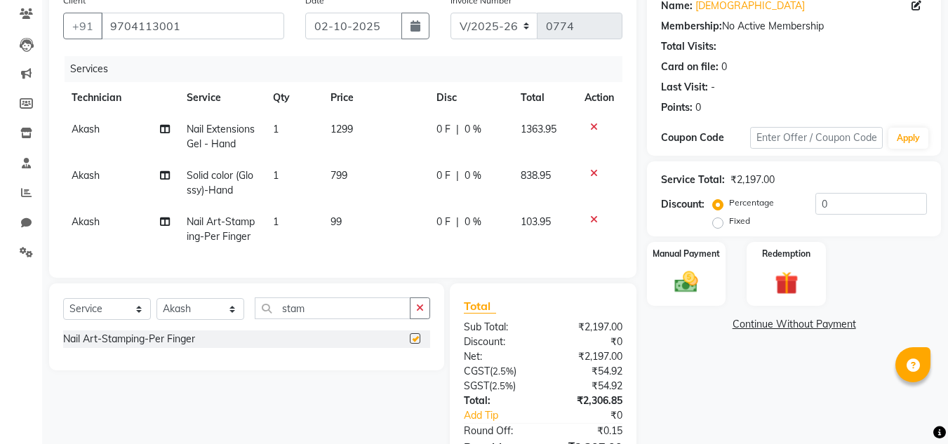
checkbox input "false"
click at [285, 220] on td "1" at bounding box center [294, 229] width 58 height 46
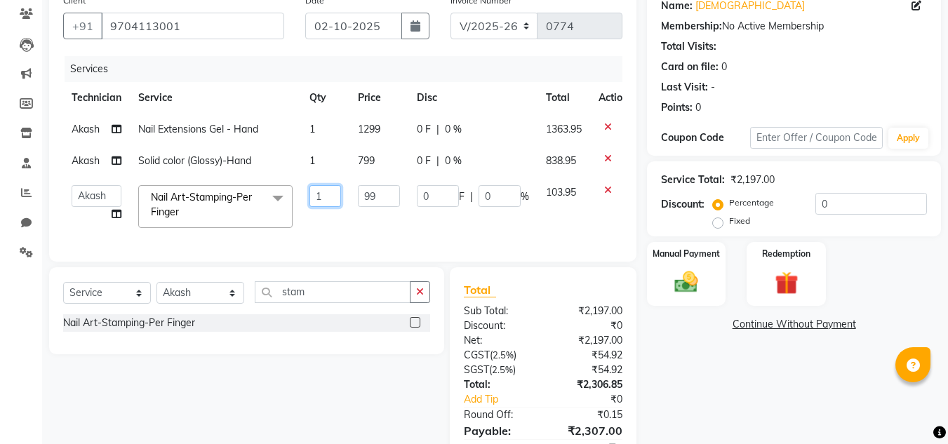
drag, startPoint x: 325, startPoint y: 197, endPoint x: 300, endPoint y: 197, distance: 24.6
click at [301, 197] on td "1" at bounding box center [325, 207] width 48 height 60
type input "4"
click at [343, 230] on tr "Akash Gulshan Mayank Rashmi REENA Rima dey Rizwana Vikram Nail Art-Stamping-Per…" at bounding box center [349, 207] width 573 height 60
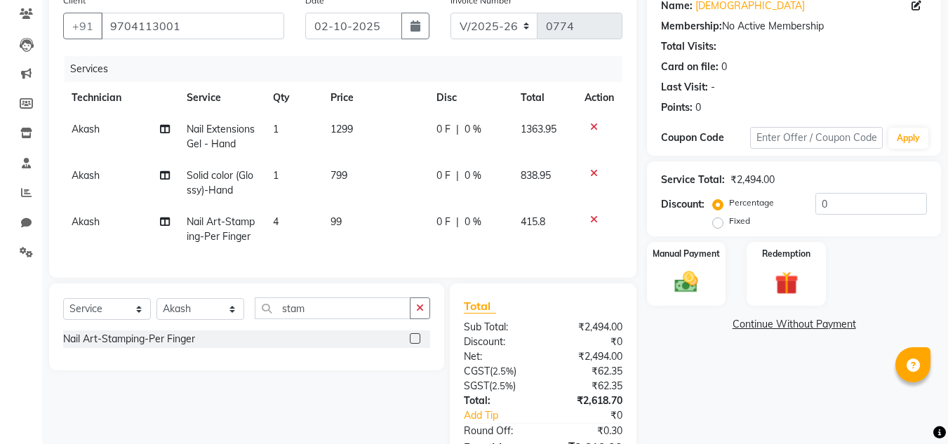
scroll to position [210, 0]
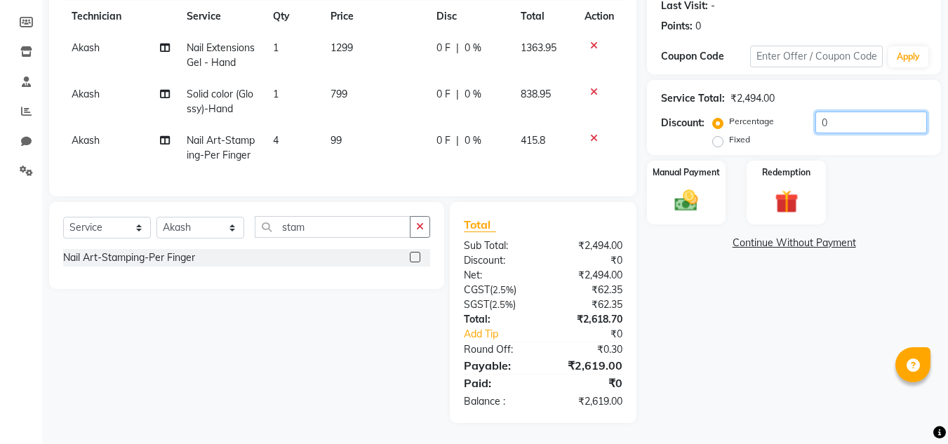
click at [830, 114] on input "0" at bounding box center [872, 123] width 112 height 22
drag, startPoint x: 837, startPoint y: 109, endPoint x: 811, endPoint y: 116, distance: 26.0
click at [811, 116] on div "Percentage Fixed 20" at bounding box center [821, 131] width 211 height 38
type input "2"
type input "30"
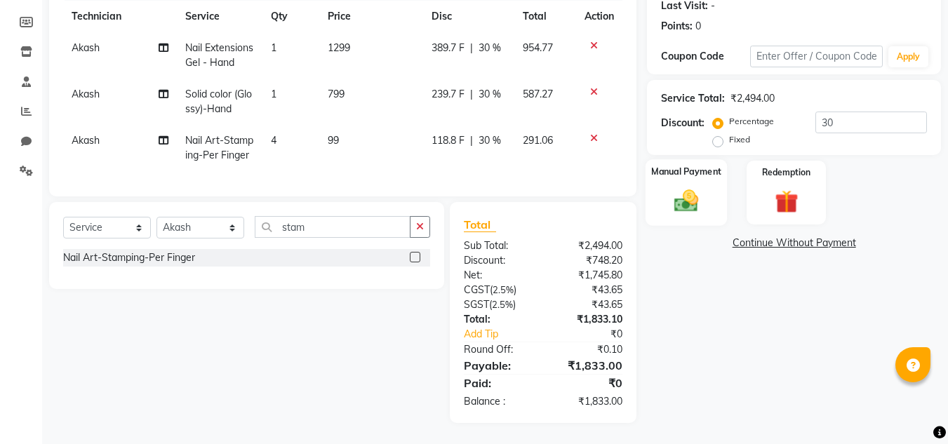
click at [703, 187] on img at bounding box center [686, 201] width 39 height 28
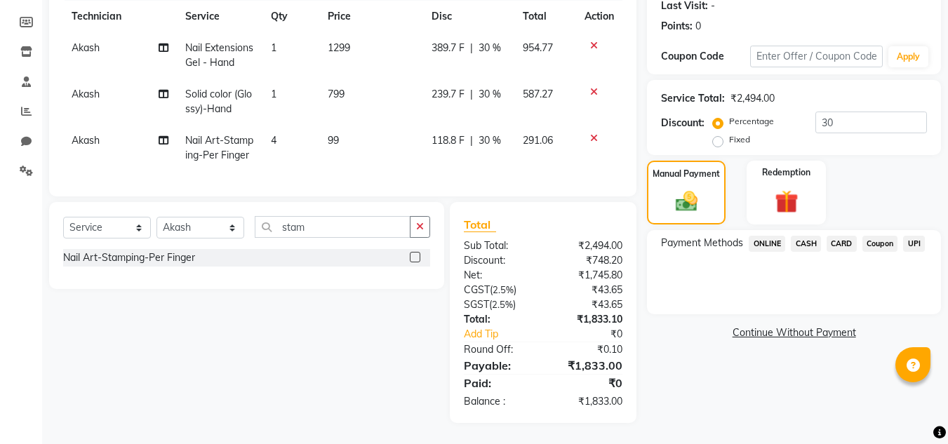
scroll to position [225, 0]
click at [765, 236] on span "ONLINE" at bounding box center [767, 244] width 36 height 16
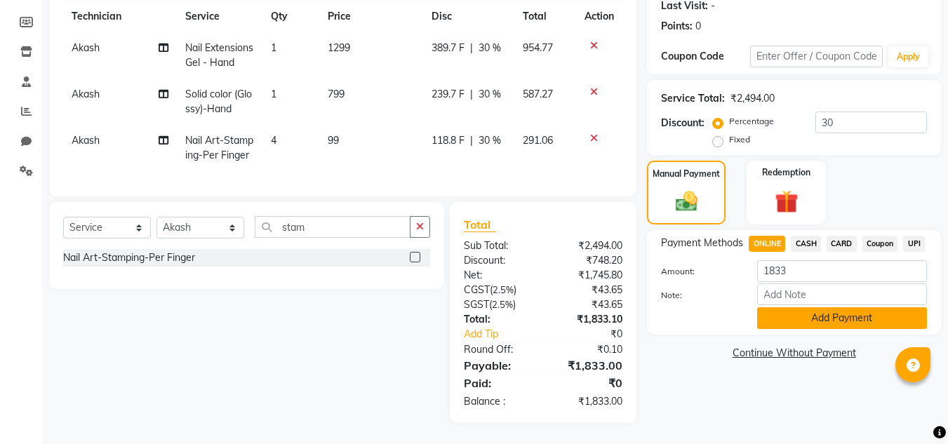
click at [769, 307] on button "Add Payment" at bounding box center [842, 318] width 170 height 22
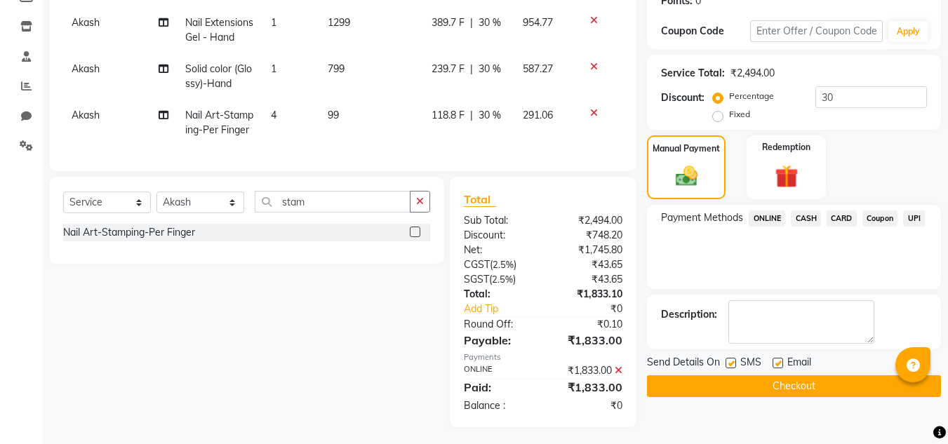
scroll to position [254, 0]
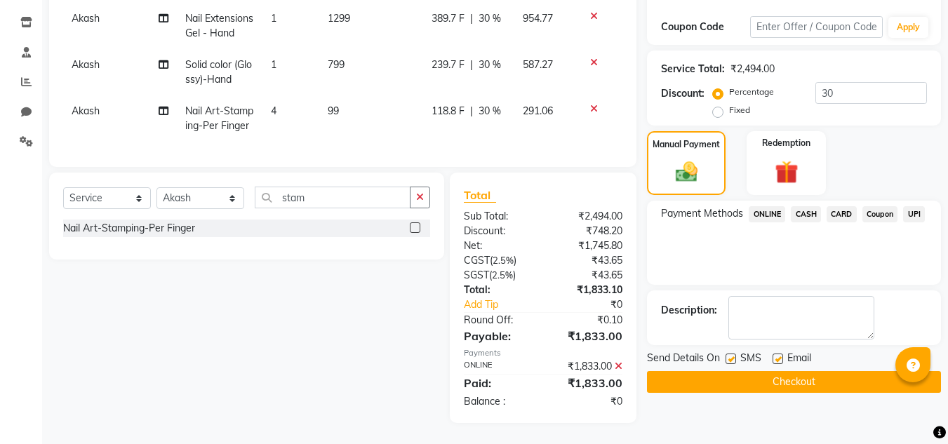
click at [731, 371] on button "Checkout" at bounding box center [794, 382] width 294 height 22
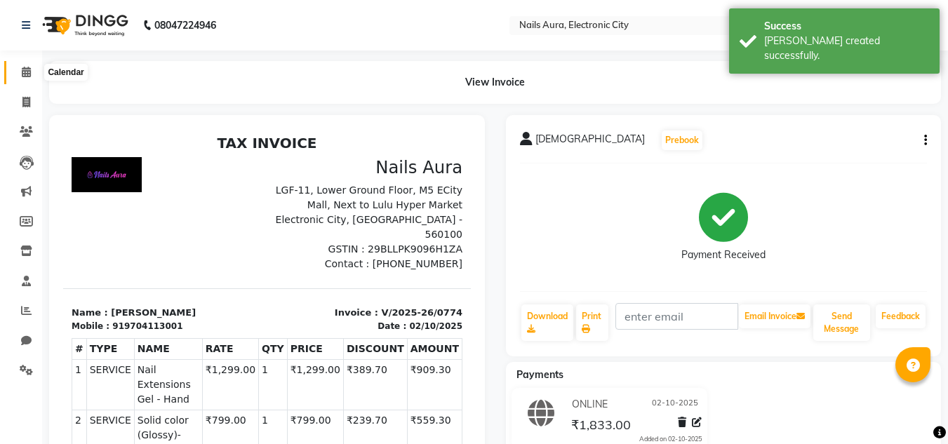
click at [28, 77] on span at bounding box center [26, 73] width 25 height 16
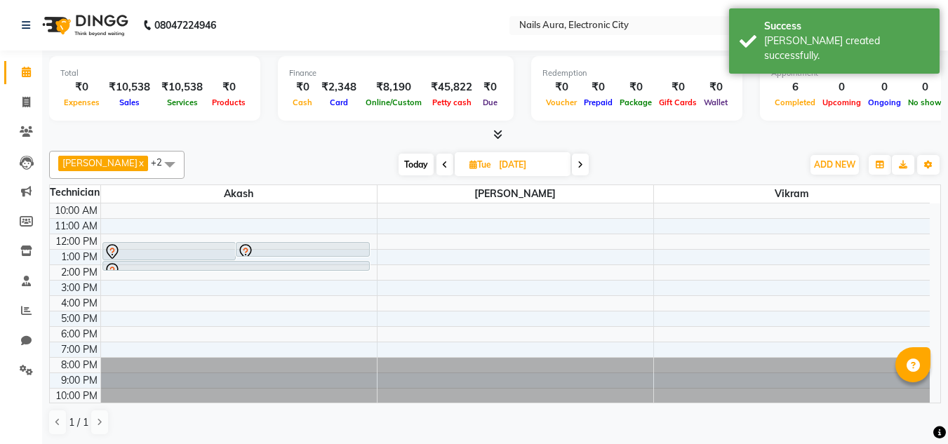
click at [503, 136] on icon at bounding box center [497, 134] width 9 height 11
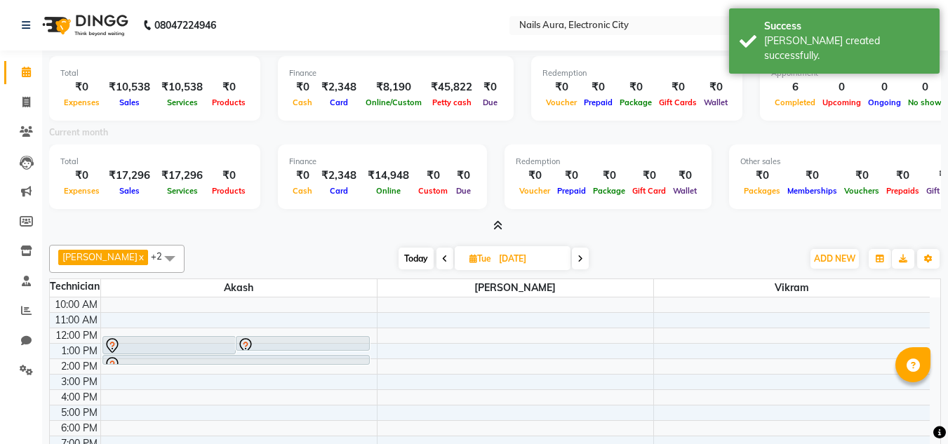
click at [495, 223] on icon at bounding box center [497, 225] width 9 height 11
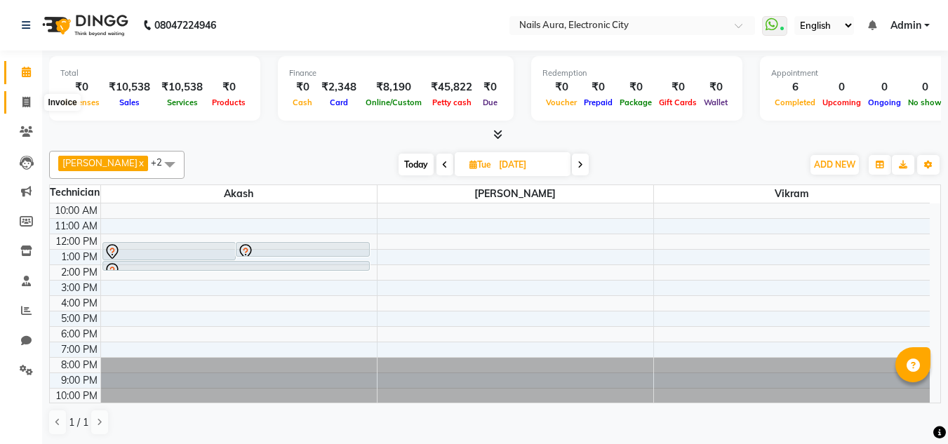
click at [27, 102] on icon at bounding box center [26, 102] width 8 height 11
select select "service"
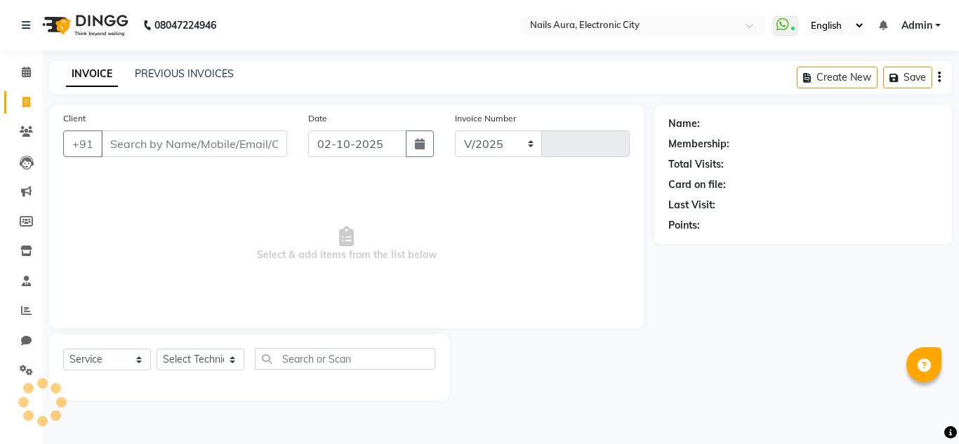
select select "8179"
type input "0775"
click at [18, 74] on span at bounding box center [26, 73] width 25 height 16
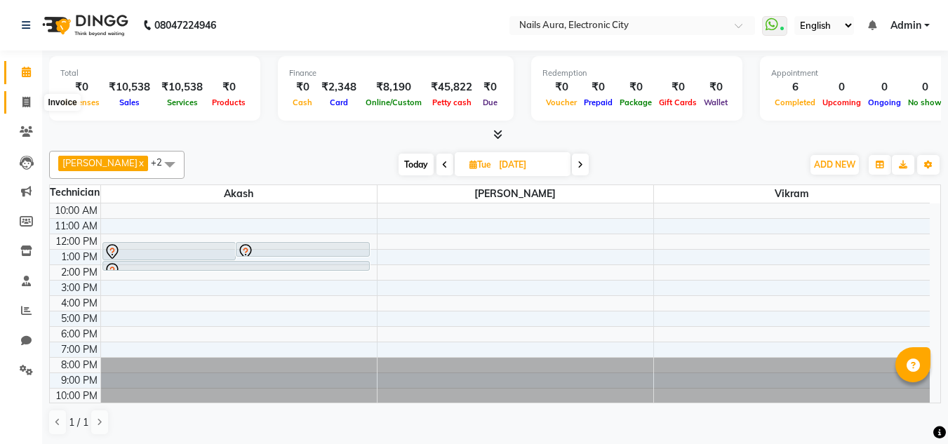
click at [25, 107] on icon at bounding box center [26, 102] width 8 height 11
select select "service"
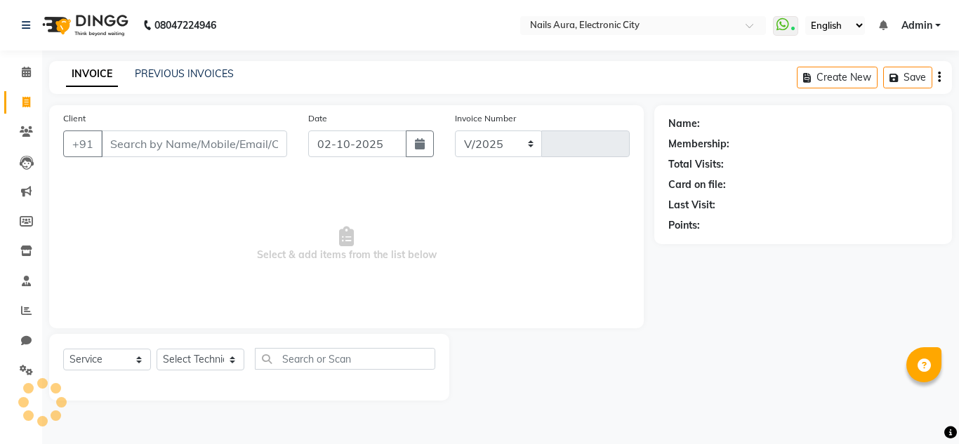
select select "8179"
type input "0775"
click at [31, 71] on icon at bounding box center [26, 72] width 9 height 11
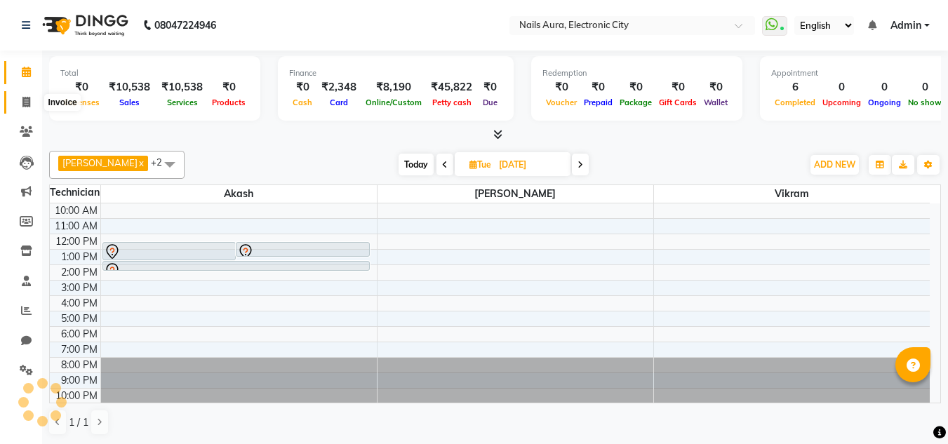
click at [29, 107] on span at bounding box center [26, 103] width 25 height 16
select select "service"
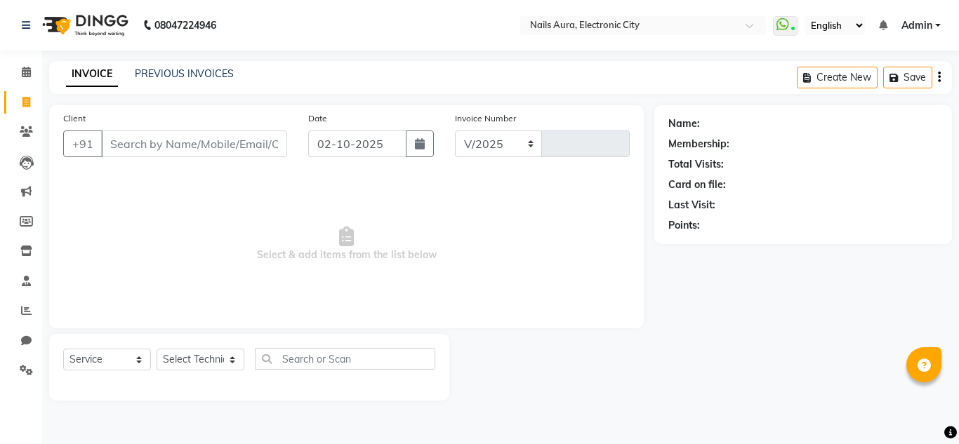
select select "8179"
type input "0775"
click at [30, 72] on icon at bounding box center [26, 72] width 9 height 11
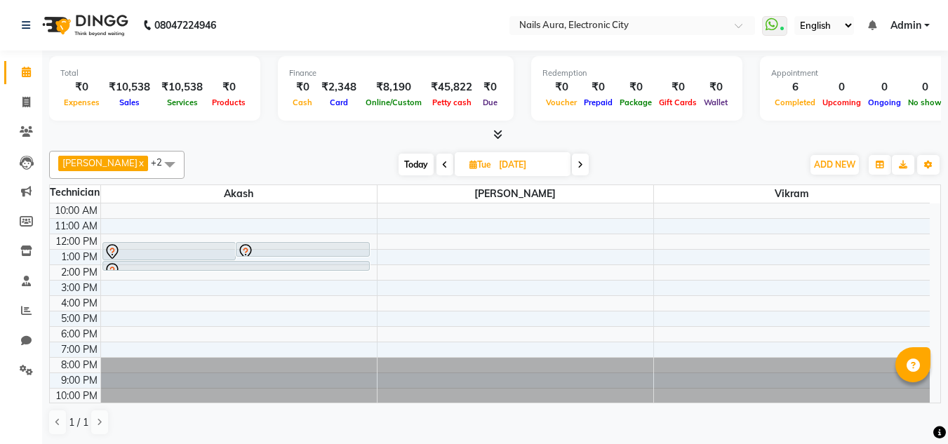
click at [274, 23] on nav "08047224946 Select Location × Nails Aura, Electronic City WhatsApp Status ✕ Sta…" at bounding box center [474, 25] width 948 height 51
click at [389, 16] on nav "08047224946 Select Location × Nails Aura, Electronic City WhatsApp Status ✕ Sta…" at bounding box center [474, 25] width 948 height 51
click at [839, 164] on span "ADD NEW" at bounding box center [834, 164] width 41 height 11
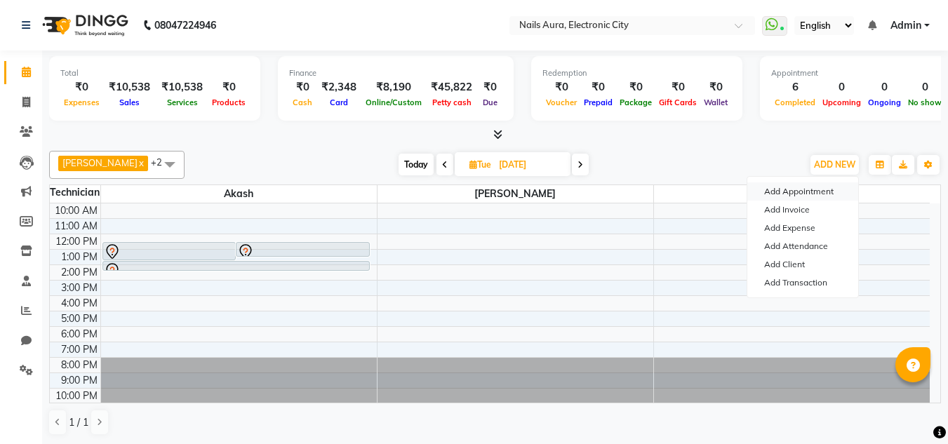
click at [809, 188] on button "Add Appointment" at bounding box center [802, 191] width 111 height 18
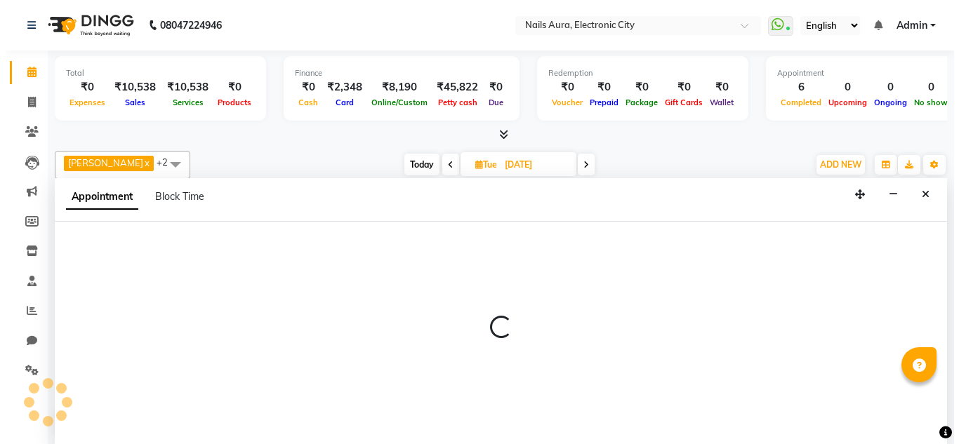
scroll to position [1, 0]
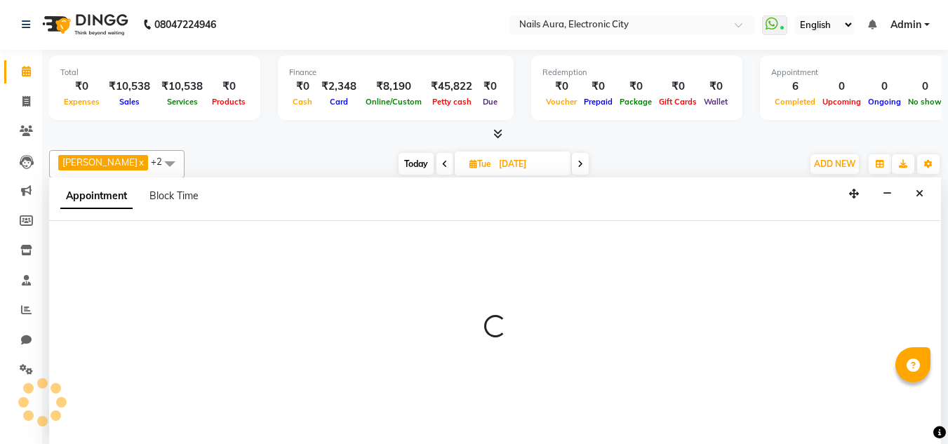
select select "660"
select select "tentative"
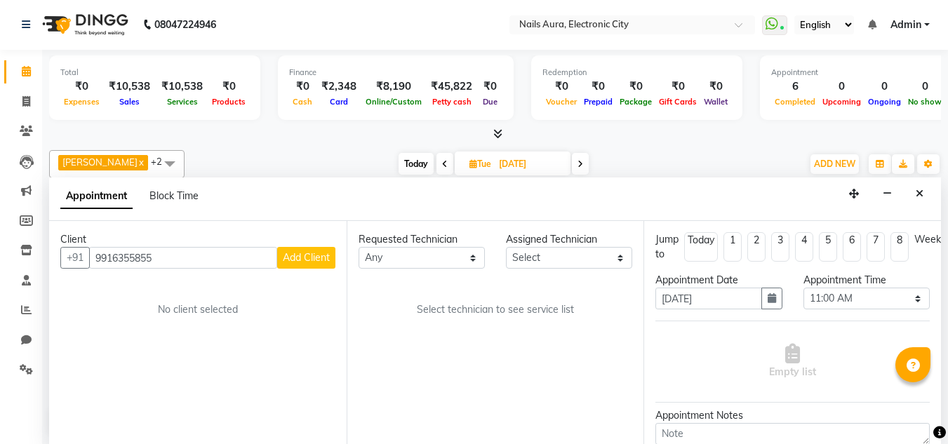
type input "9916355855"
click at [304, 254] on span "Add Client" at bounding box center [306, 257] width 47 height 13
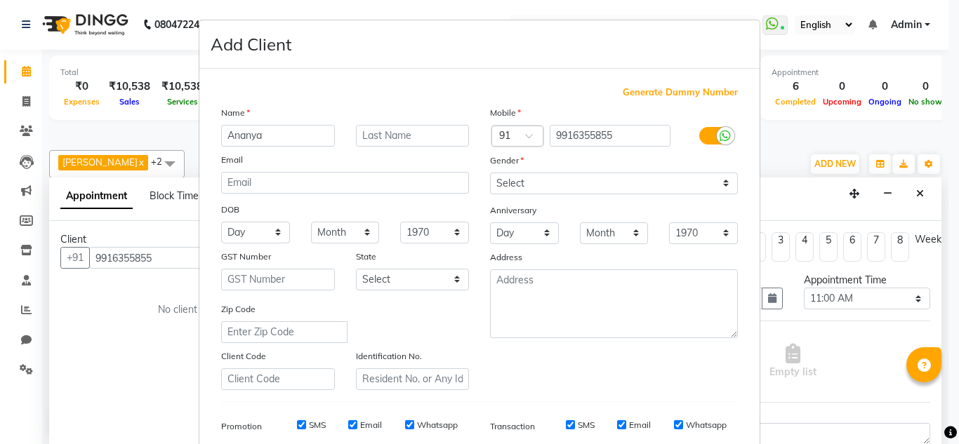
type input "Ananya"
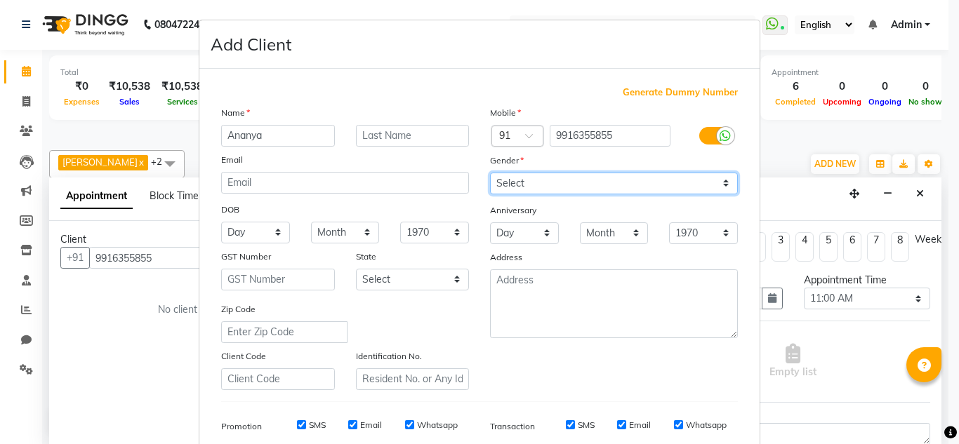
click at [538, 182] on select "Select Male Female Other Prefer Not To Say" at bounding box center [614, 184] width 248 height 22
select select "female"
click at [490, 173] on select "Select Male Female Other Prefer Not To Say" at bounding box center [614, 184] width 248 height 22
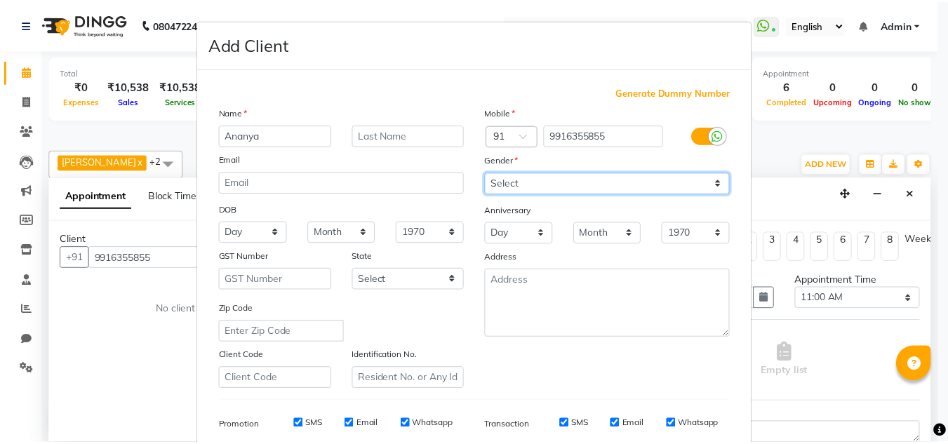
scroll to position [204, 0]
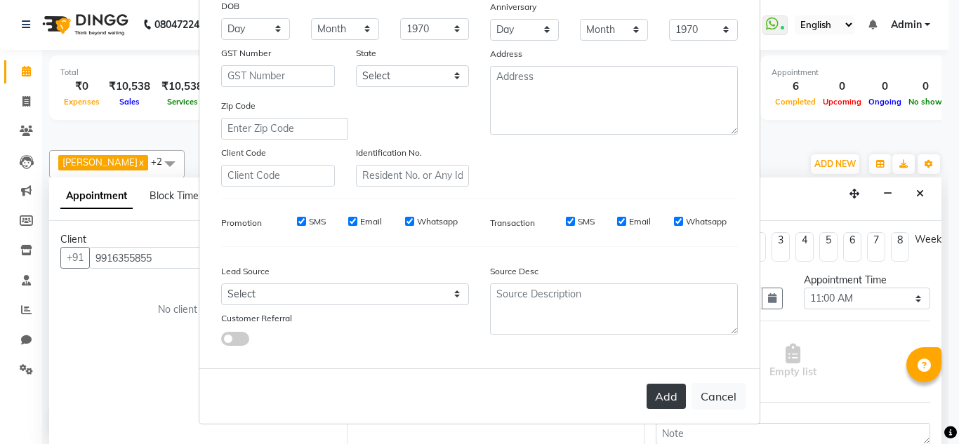
click at [658, 396] on button "Add" at bounding box center [665, 396] width 39 height 25
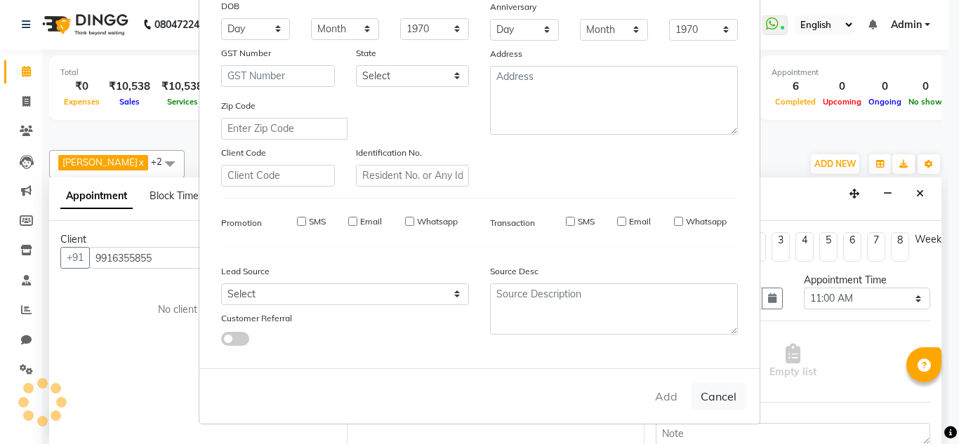
select select
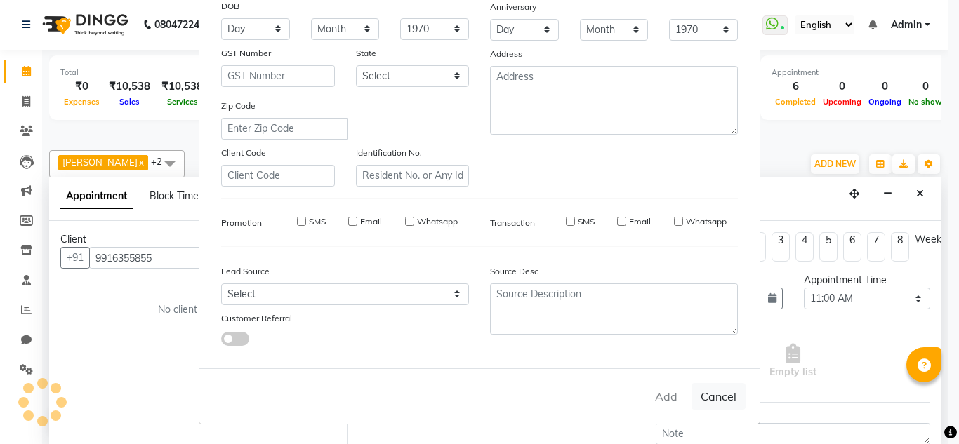
select select
checkbox input "false"
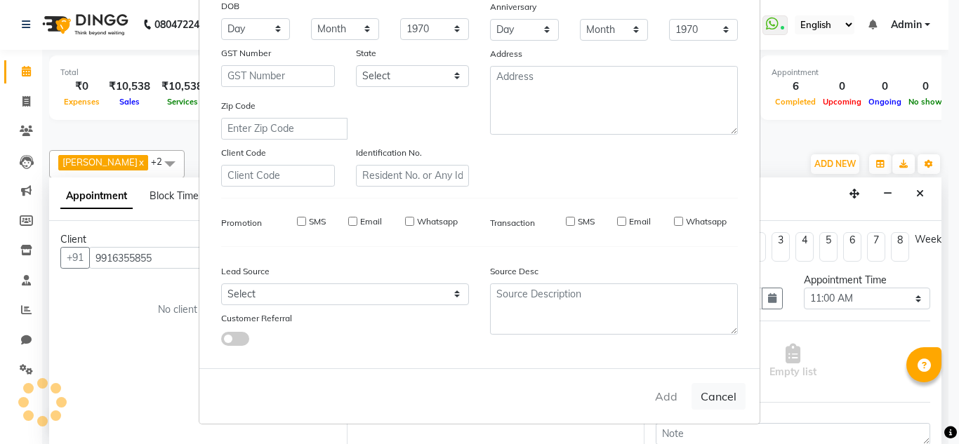
checkbox input "false"
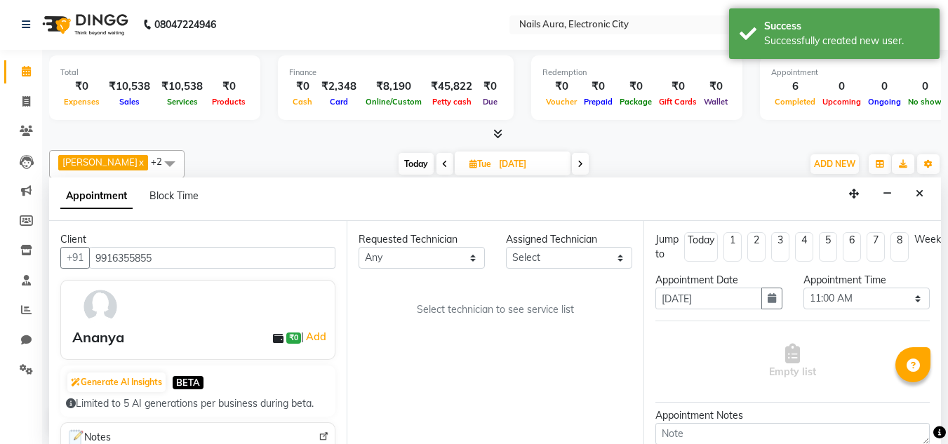
click at [572, 168] on span at bounding box center [580, 164] width 17 height 22
type input "08-10-2025"
select select "660"
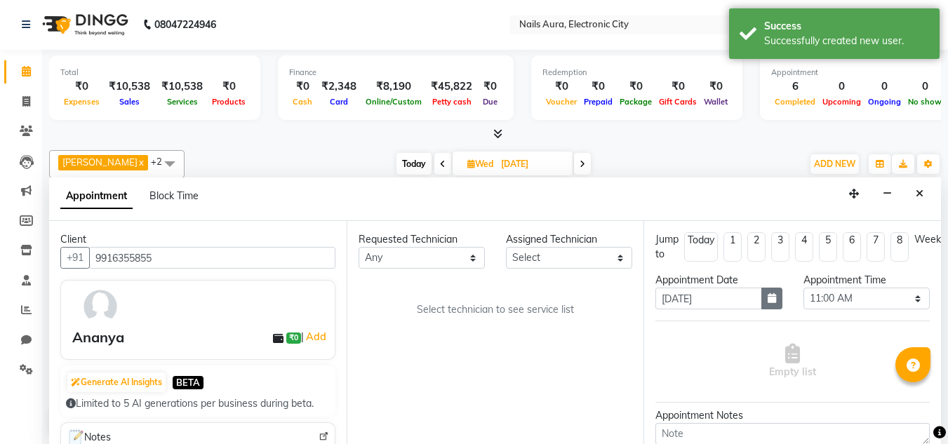
click at [768, 299] on icon "button" at bounding box center [772, 298] width 8 height 10
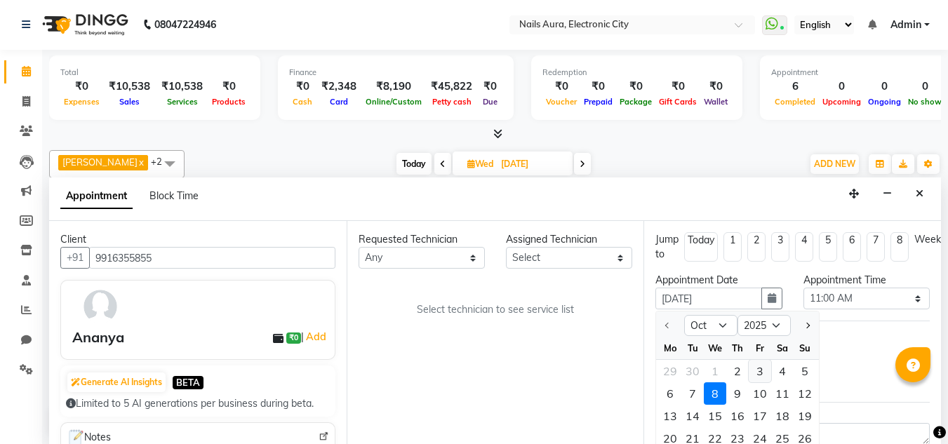
click at [757, 373] on div "3" at bounding box center [760, 371] width 22 height 22
type input "03-10-2025"
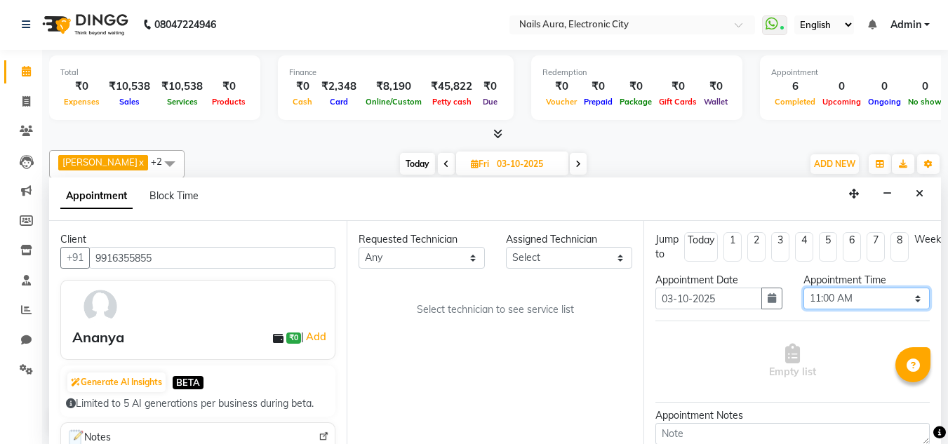
click at [839, 299] on select "Select 11:00 AM 11:15 AM 11:30 AM 11:45 AM 12:00 PM 12:15 PM 12:30 PM 12:45 PM …" at bounding box center [867, 299] width 126 height 22
select select "1140"
click at [804, 288] on select "Select 11:00 AM 11:15 AM 11:30 AM 11:45 AM 12:00 PM 12:15 PM 12:30 PM 12:45 PM …" at bounding box center [867, 299] width 126 height 22
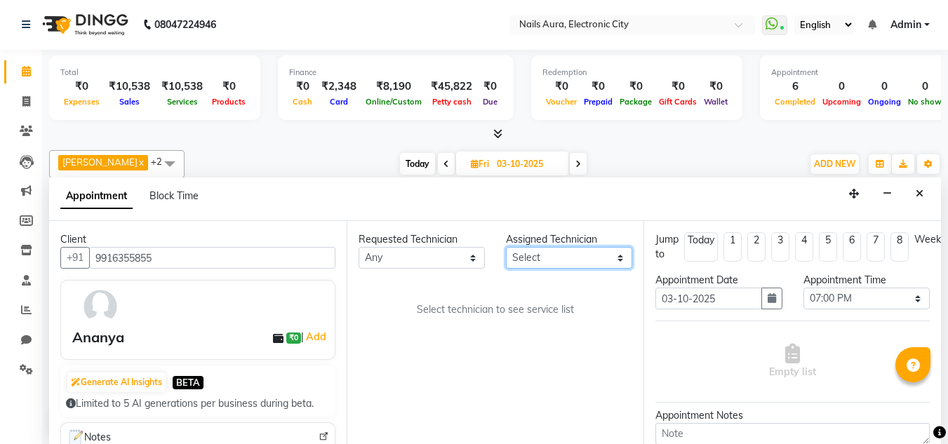
click at [554, 261] on select "Select Akash Gulshan Mayank Rashmi REENA Rima dey Rizwana Vikram" at bounding box center [569, 258] width 126 height 22
select select "80910"
click at [506, 247] on select "Select Akash Gulshan Mayank Rashmi REENA Rima dey Rizwana Vikram" at bounding box center [569, 258] width 126 height 22
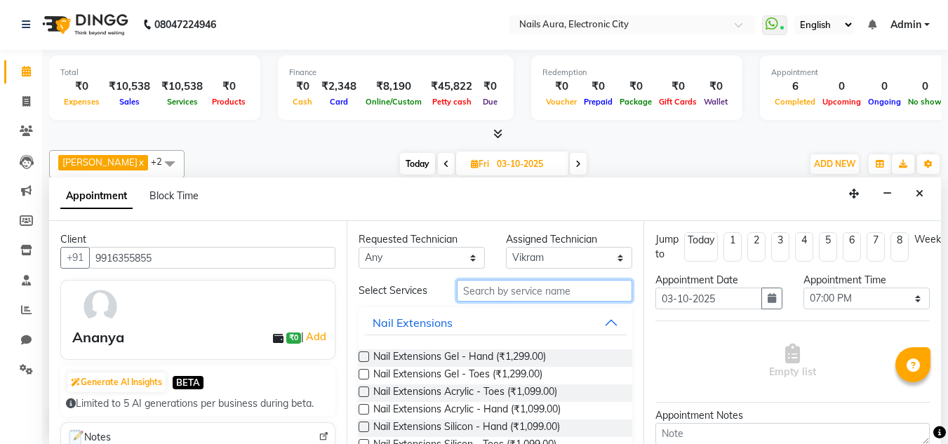
click at [497, 287] on input "text" at bounding box center [544, 291] width 175 height 22
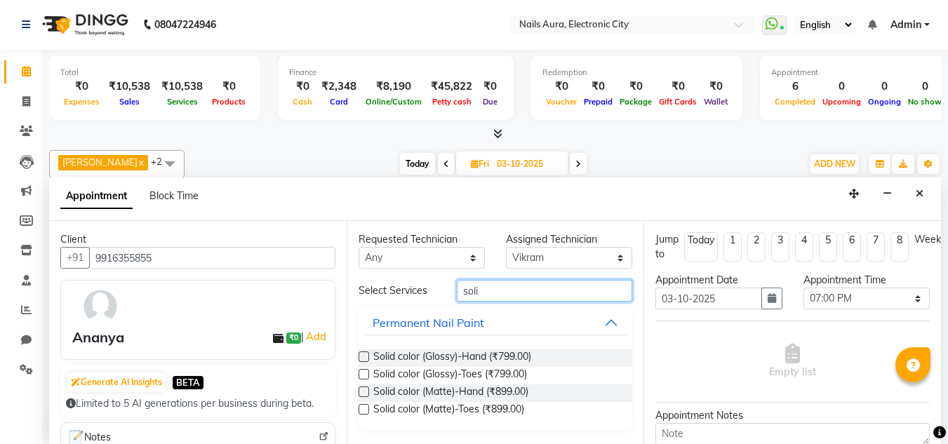
type input "soli"
click at [361, 357] on label at bounding box center [364, 357] width 11 height 11
click at [361, 357] on input "checkbox" at bounding box center [363, 358] width 9 height 9
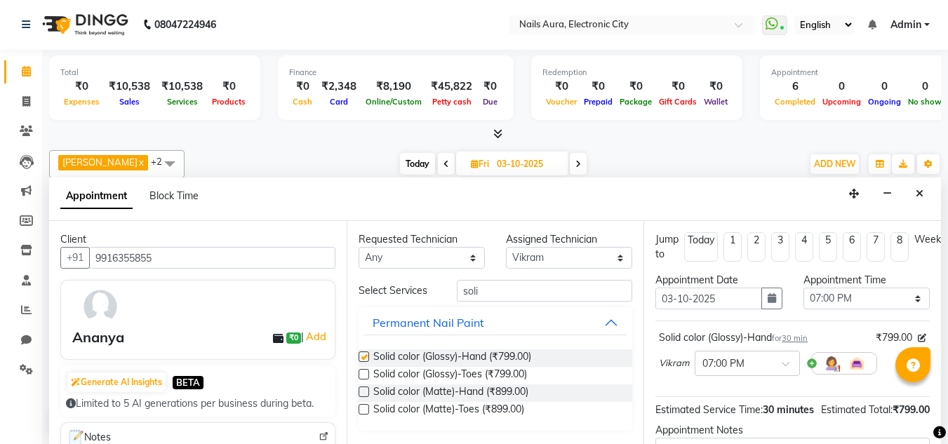
checkbox input "false"
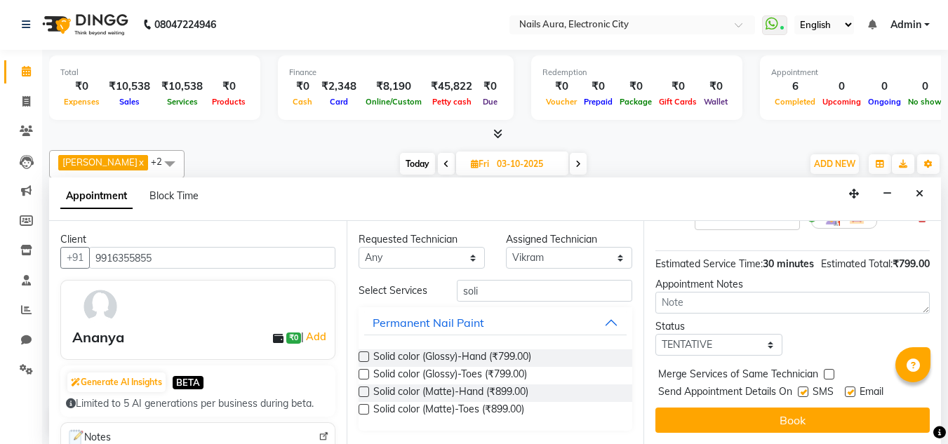
scroll to position [171, 0]
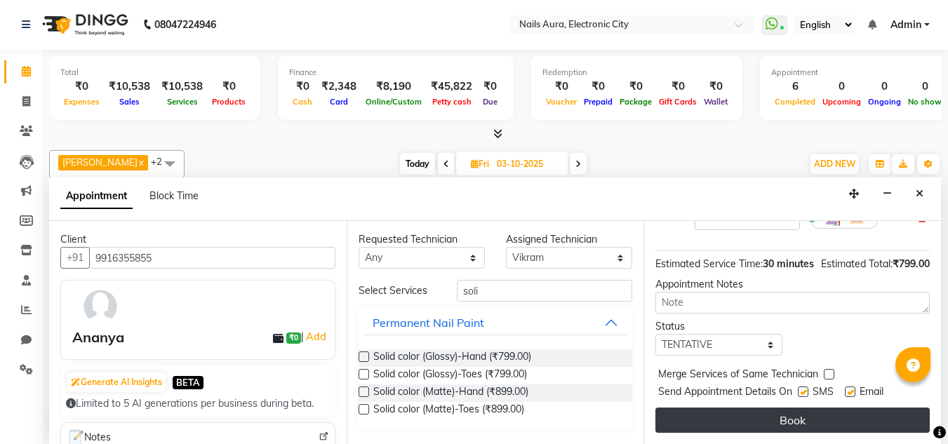
click at [784, 411] on button "Book" at bounding box center [793, 420] width 274 height 25
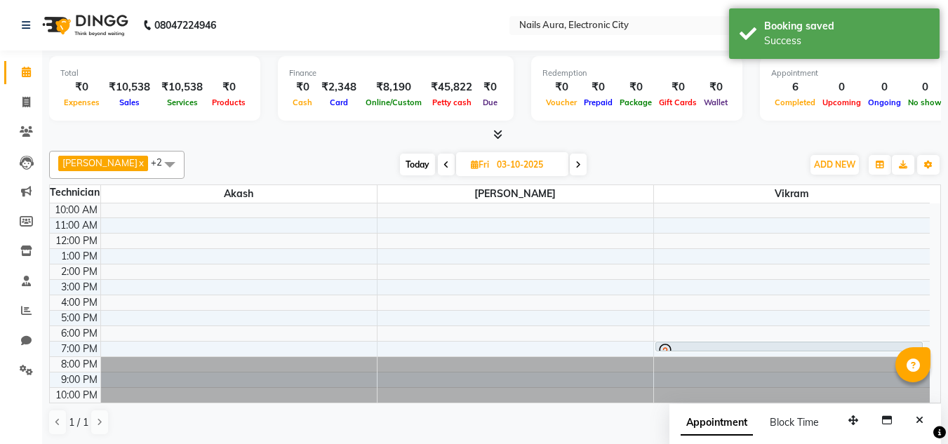
scroll to position [1, 0]
click at [24, 68] on icon at bounding box center [26, 71] width 9 height 11
click at [26, 100] on icon at bounding box center [26, 101] width 8 height 11
select select "service"
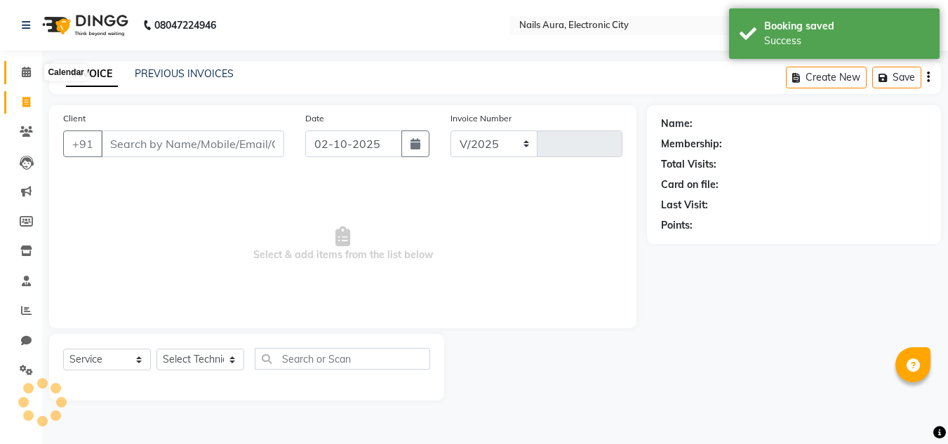
select select "8179"
type input "0775"
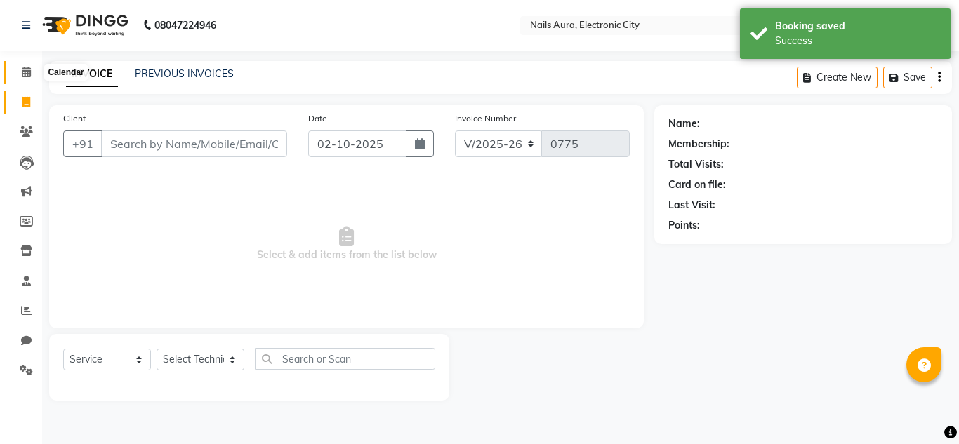
click at [27, 72] on icon at bounding box center [26, 72] width 9 height 11
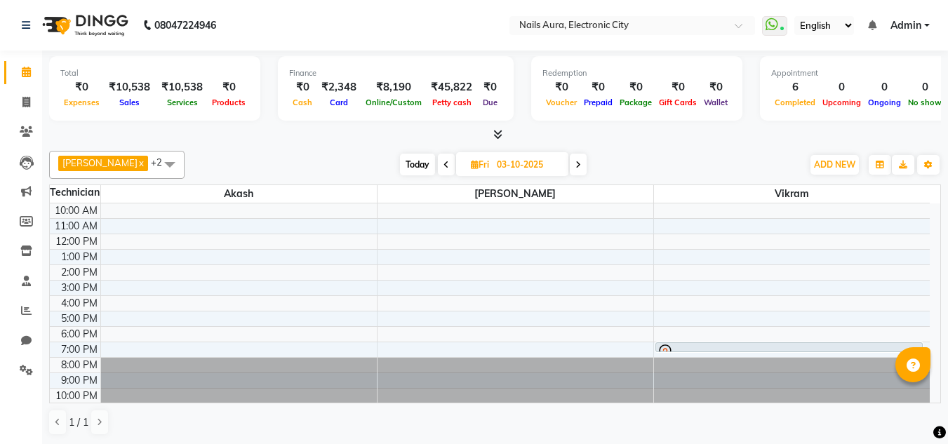
click at [400, 27] on nav "08047224946 Select Location × Nails Aura, Electronic City WhatsApp Status ✕ Sta…" at bounding box center [474, 25] width 948 height 51
click at [493, 141] on span at bounding box center [495, 135] width 15 height 15
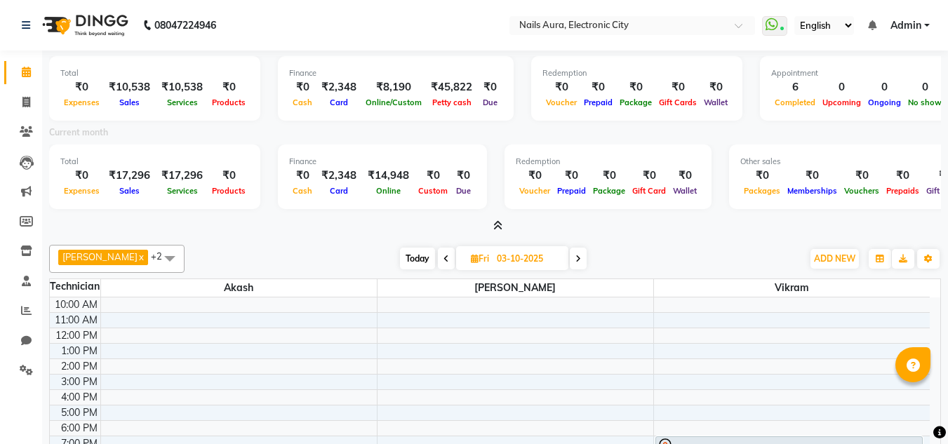
click at [494, 227] on icon at bounding box center [497, 225] width 9 height 11
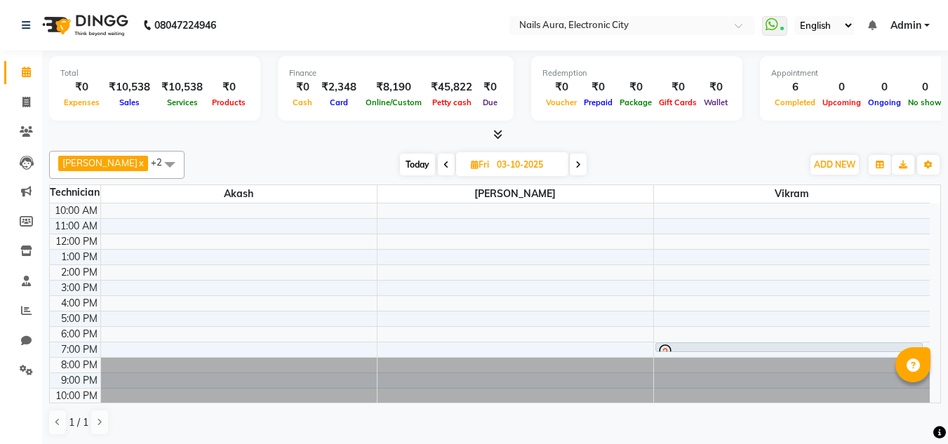
scroll to position [1, 0]
click at [23, 107] on span at bounding box center [26, 102] width 25 height 16
select select "8179"
select select "service"
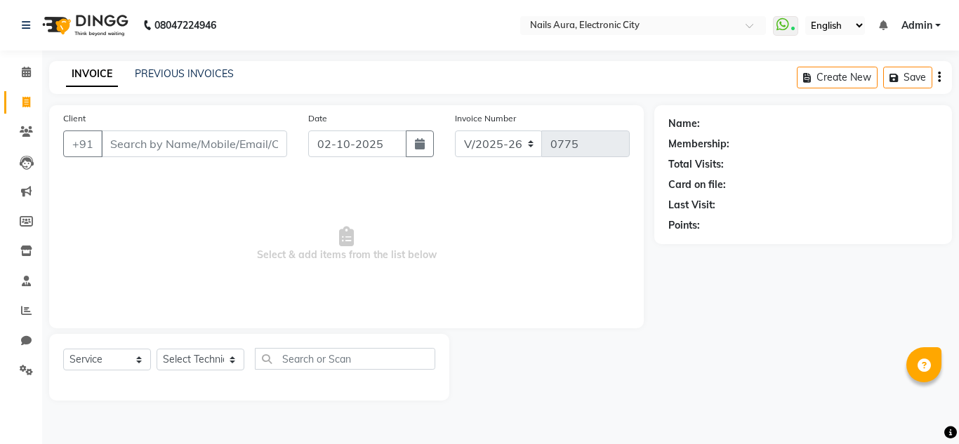
click at [138, 140] on input "Client" at bounding box center [194, 144] width 186 height 27
type input "9964222271"
click at [232, 149] on span "Add Client" at bounding box center [250, 144] width 55 height 14
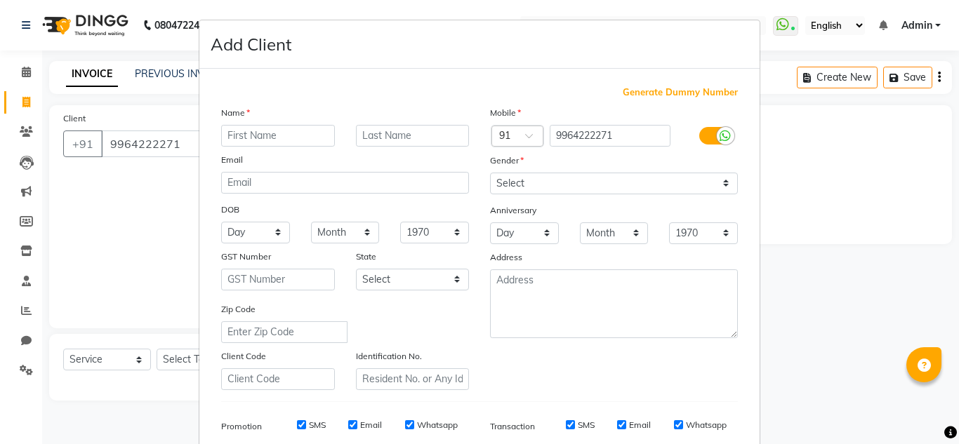
click at [258, 139] on input "text" at bounding box center [278, 136] width 114 height 22
type input "Vikram"
type input "Acharya"
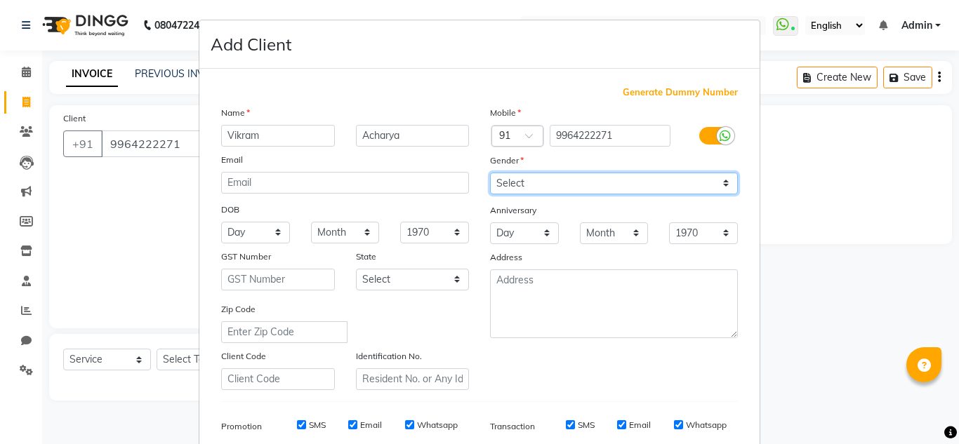
click at [552, 181] on select "Select Male Female Other Prefer Not To Say" at bounding box center [614, 184] width 248 height 22
select select "male"
click at [490, 173] on select "Select Male Female Other Prefer Not To Say" at bounding box center [614, 184] width 248 height 22
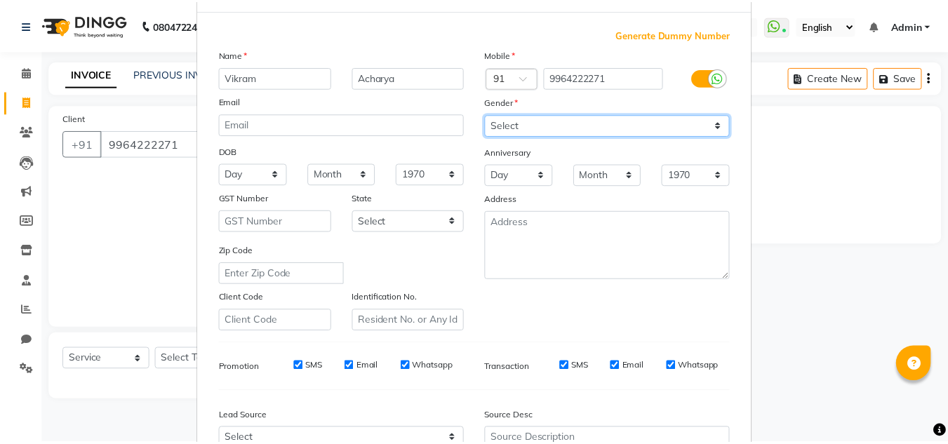
scroll to position [204, 0]
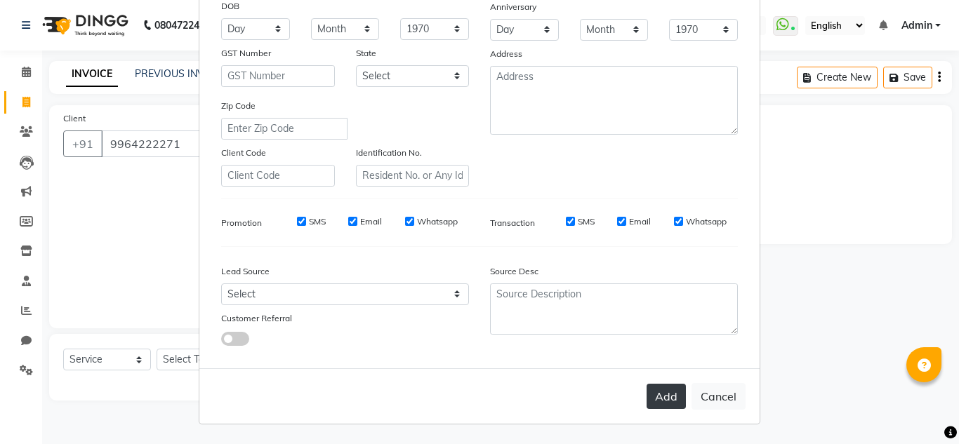
click at [669, 398] on button "Add" at bounding box center [665, 396] width 39 height 25
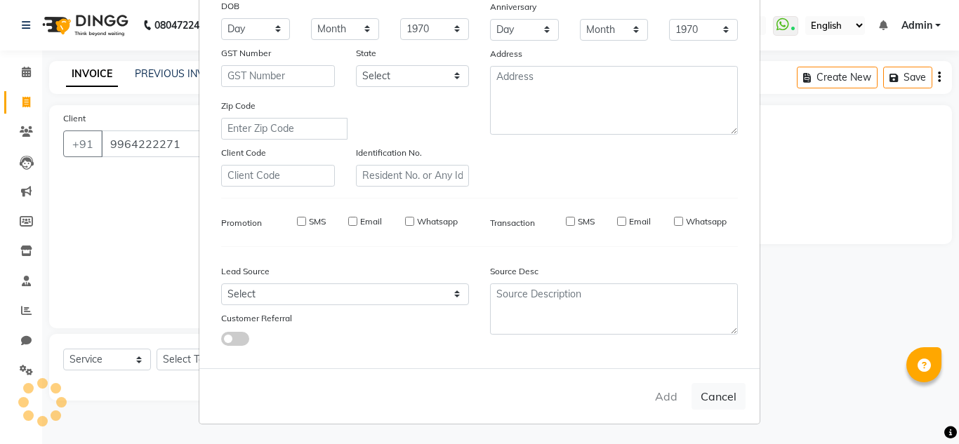
select select
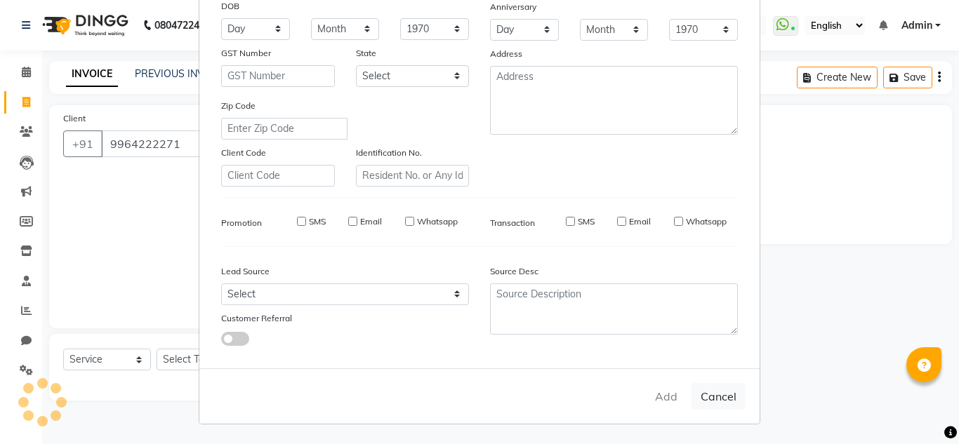
select select
checkbox input "false"
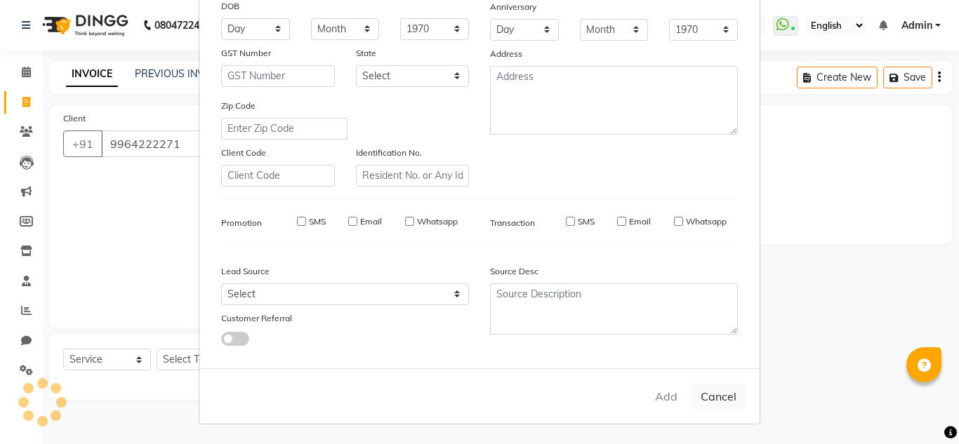
checkbox input "false"
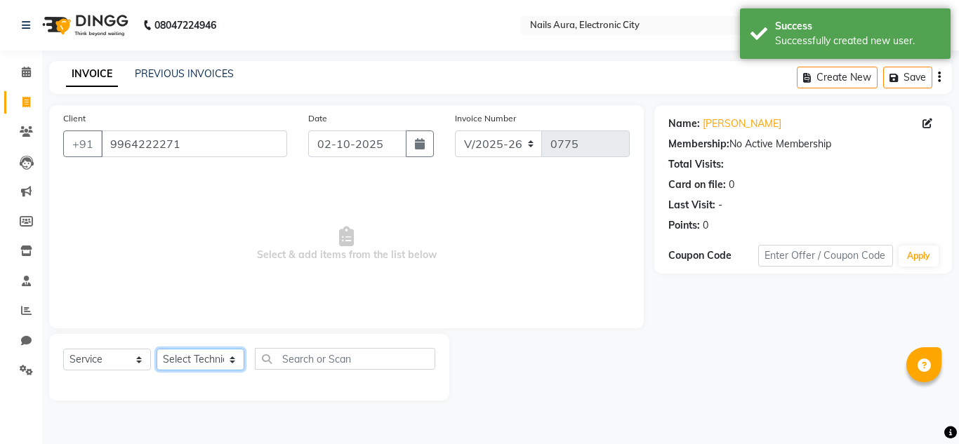
click at [194, 356] on select "Select Technician Akash Gulshan Mayank Rashmi REENA Rima dey Rizwana Vikram" at bounding box center [201, 360] width 88 height 22
select select "83471"
click at [157, 349] on select "Select Technician Akash Gulshan Mayank Rashmi REENA Rima dey Rizwana Vikram" at bounding box center [201, 360] width 88 height 22
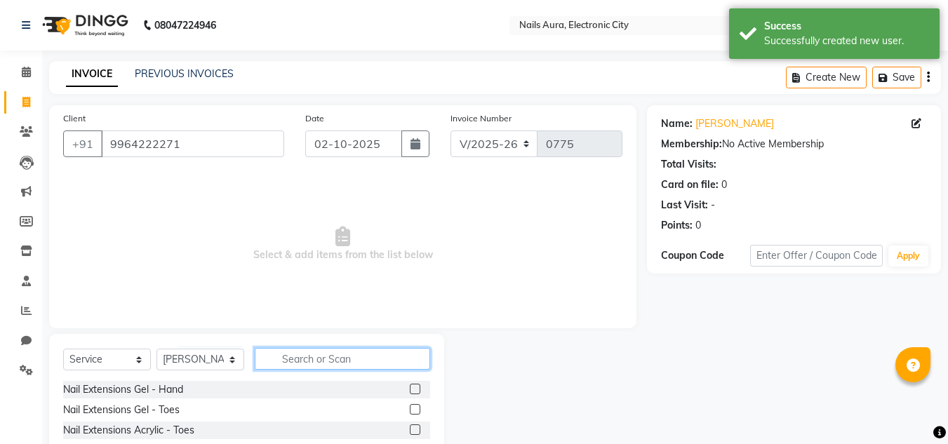
click at [298, 354] on input "text" at bounding box center [342, 359] width 175 height 22
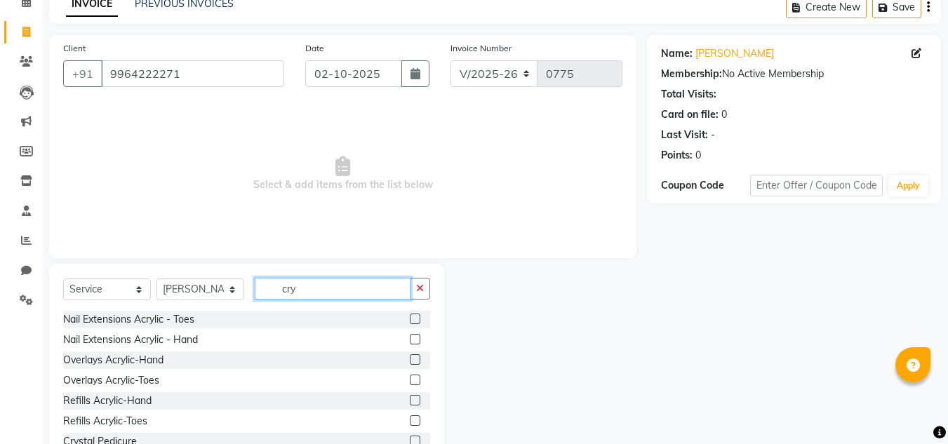
scroll to position [118, 0]
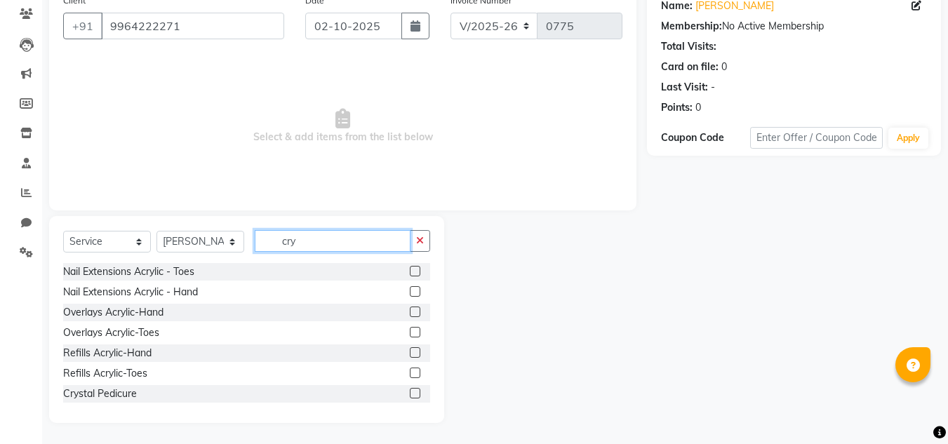
type input "cry"
click at [410, 395] on label at bounding box center [415, 393] width 11 height 11
click at [410, 395] on input "checkbox" at bounding box center [414, 394] width 9 height 9
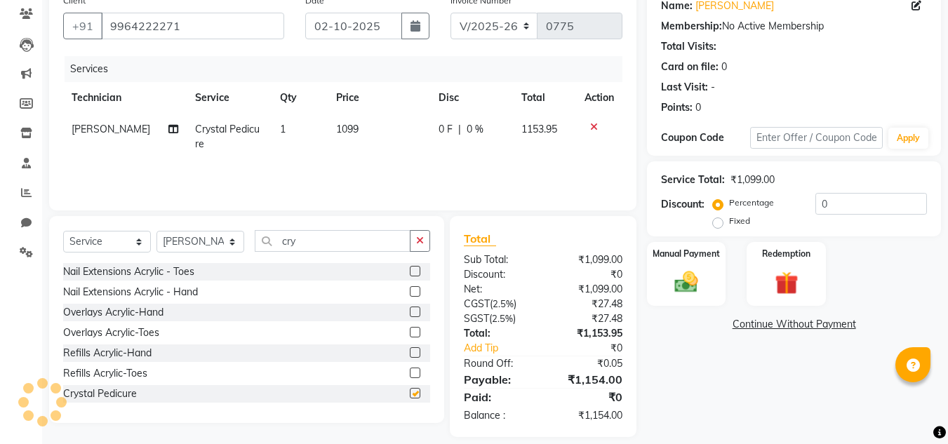
checkbox input "false"
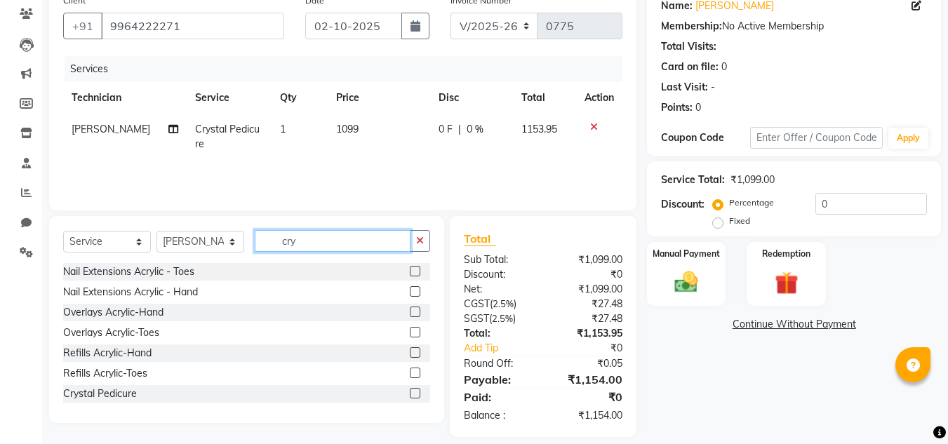
drag, startPoint x: 349, startPoint y: 246, endPoint x: 249, endPoint y: 234, distance: 100.4
click at [249, 234] on div "Select Service Product Membership Package Voucher Prepaid Gift Card Select Tech…" at bounding box center [246, 246] width 367 height 33
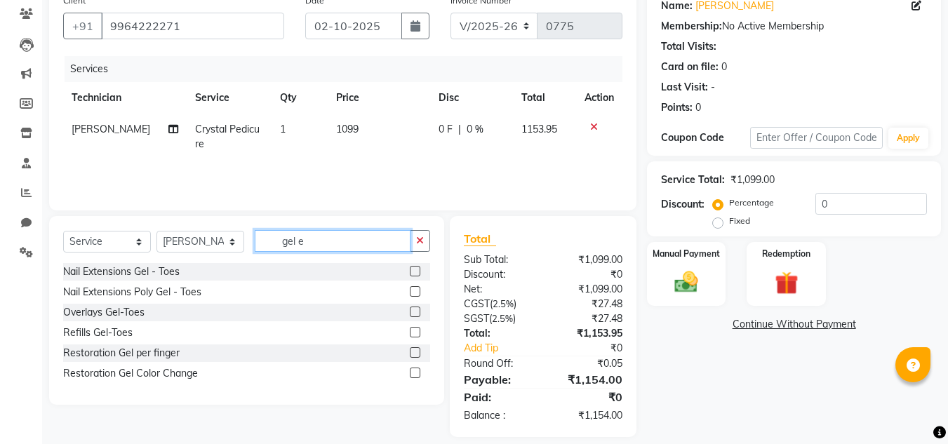
scroll to position [132, 0]
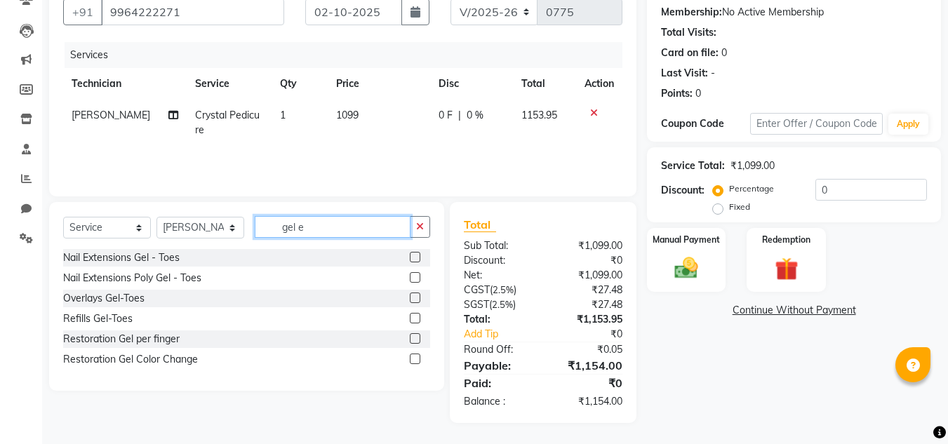
drag, startPoint x: 317, startPoint y: 228, endPoint x: 258, endPoint y: 211, distance: 62.2
click at [258, 211] on div "Select Service Product Membership Package Voucher Prepaid Gift Card Select Tech…" at bounding box center [246, 296] width 395 height 189
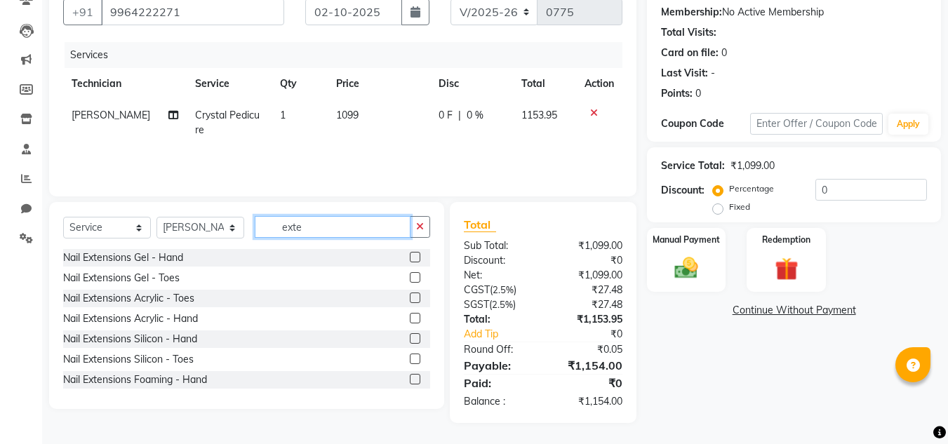
type input "exte"
click at [410, 256] on label at bounding box center [415, 257] width 11 height 11
click at [410, 256] on input "checkbox" at bounding box center [414, 257] width 9 height 9
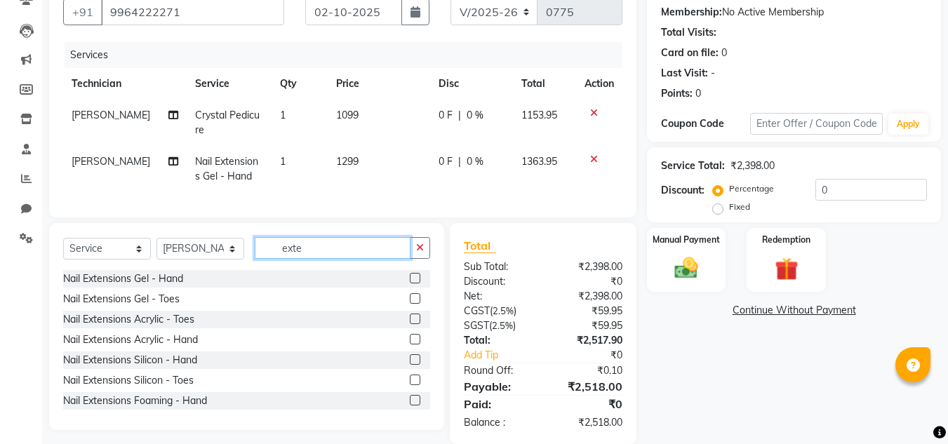
click at [260, 259] on input "exte" at bounding box center [333, 248] width 156 height 22
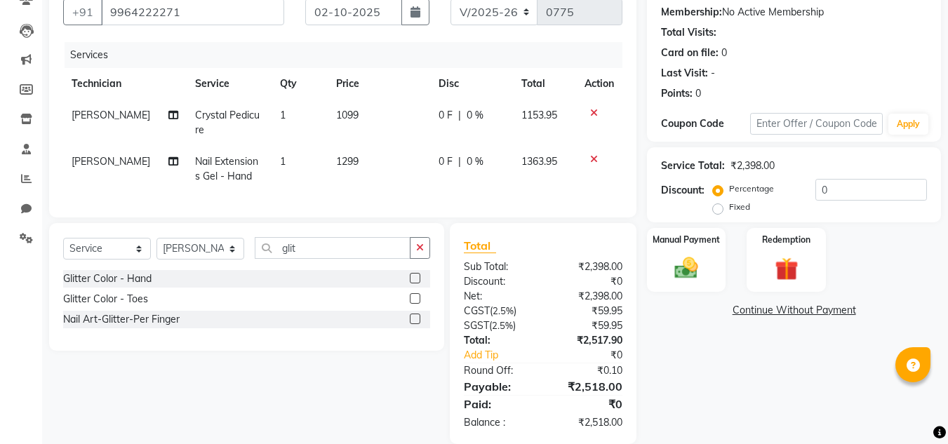
click at [414, 304] on label at bounding box center [415, 298] width 11 height 11
click at [414, 304] on input "checkbox" at bounding box center [414, 299] width 9 height 9
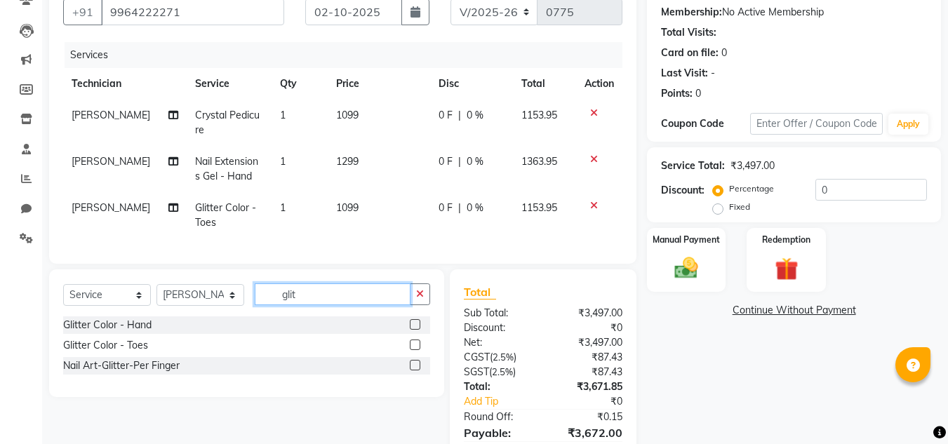
drag, startPoint x: 312, startPoint y: 308, endPoint x: 255, endPoint y: 296, distance: 57.4
click at [255, 296] on input "glit" at bounding box center [333, 295] width 156 height 22
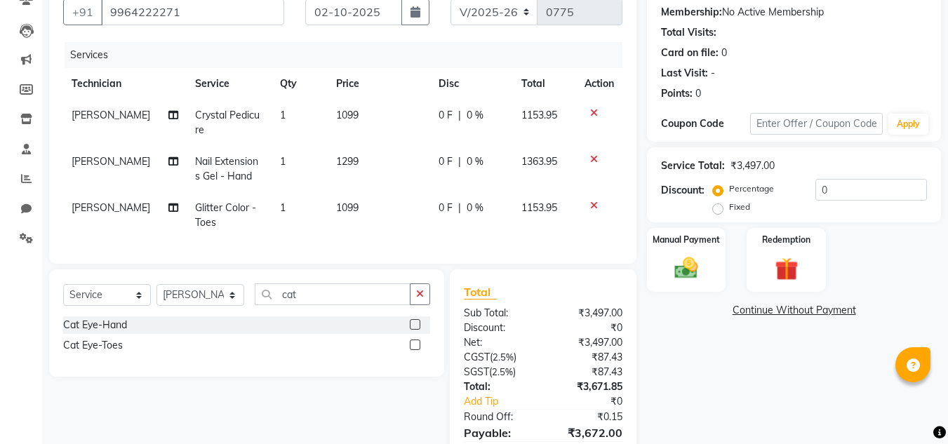
click at [412, 330] on label at bounding box center [415, 324] width 11 height 11
click at [412, 330] on input "checkbox" at bounding box center [414, 325] width 9 height 9
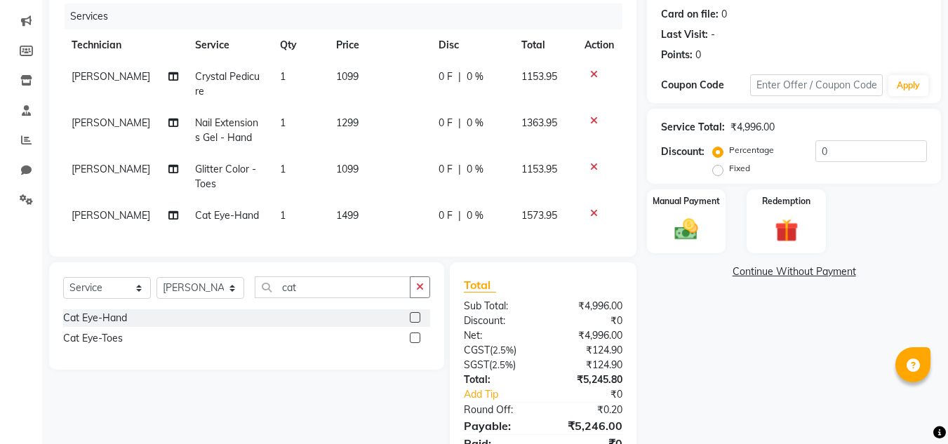
scroll to position [101, 0]
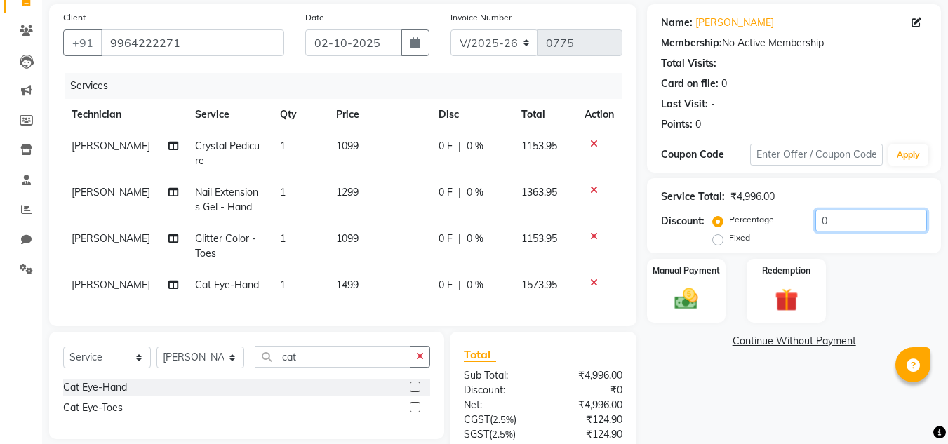
click at [828, 218] on input "0" at bounding box center [872, 221] width 112 height 22
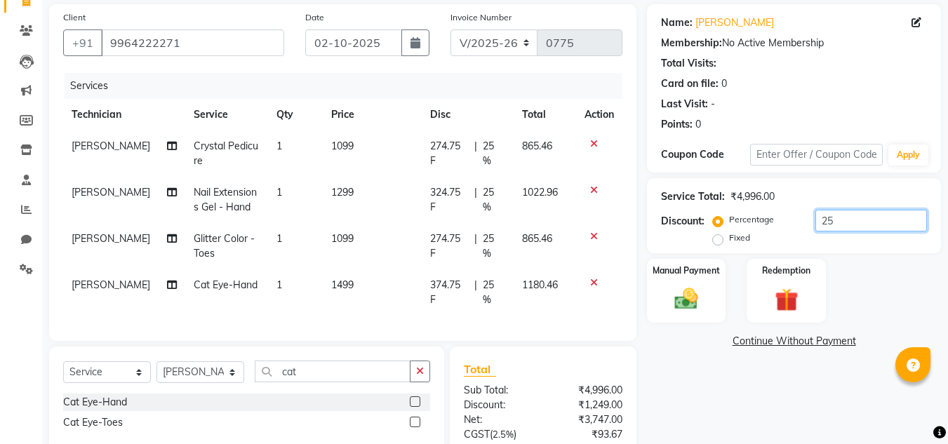
scroll to position [241, 0]
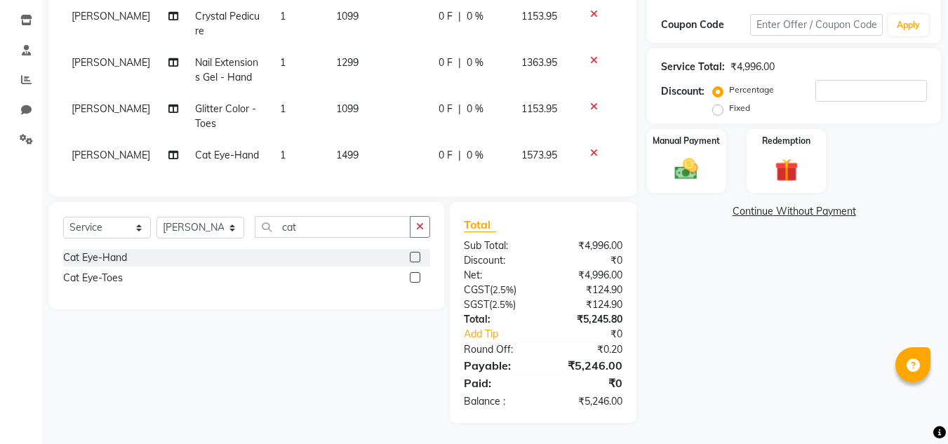
drag, startPoint x: 719, startPoint y: 101, endPoint x: 733, endPoint y: 100, distance: 13.4
click at [729, 102] on label "Fixed" at bounding box center [739, 108] width 21 height 13
click at [719, 103] on input "Fixed" at bounding box center [721, 108] width 10 height 10
click at [858, 80] on input "number" at bounding box center [872, 91] width 112 height 22
click at [846, 81] on input "15" at bounding box center [872, 91] width 112 height 22
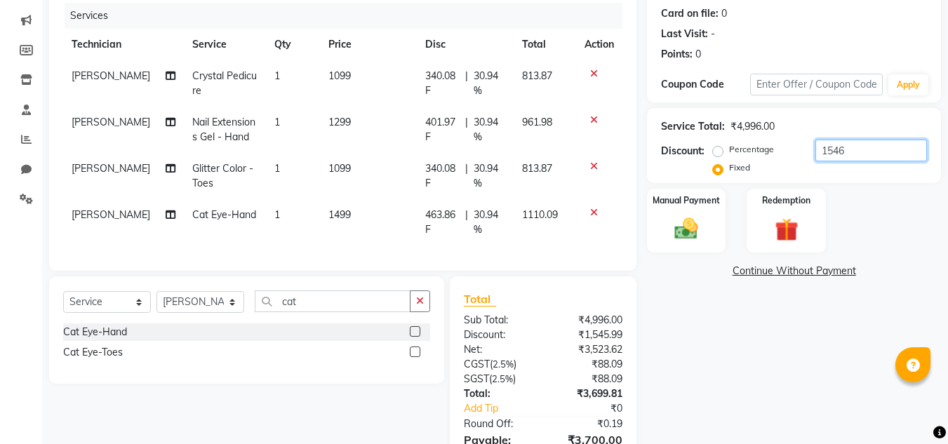
scroll to position [101, 0]
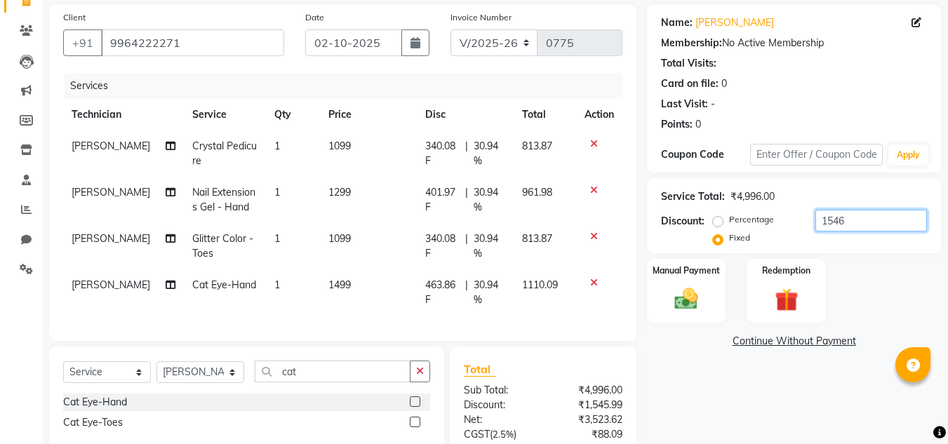
drag, startPoint x: 855, startPoint y: 220, endPoint x: 755, endPoint y: 200, distance: 102.3
click at [755, 200] on div "Service Total: ₹4,996.00 Discount: Percentage Fixed 1546" at bounding box center [794, 216] width 266 height 64
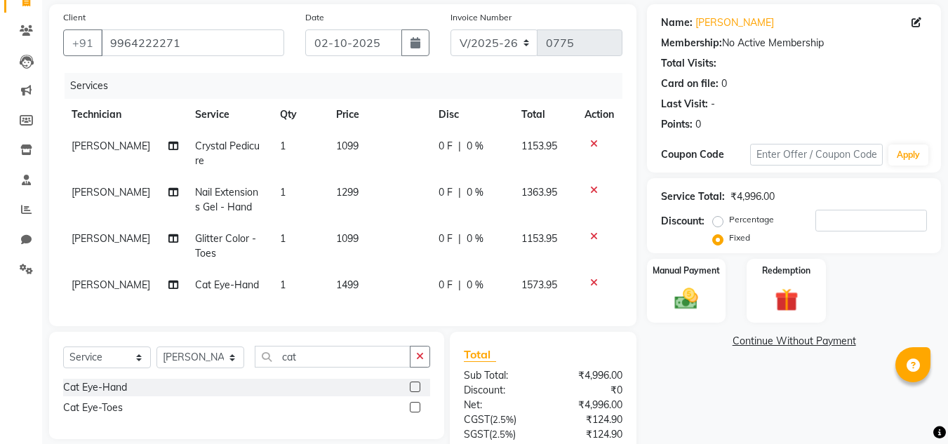
click at [729, 220] on label "Percentage" at bounding box center [751, 219] width 45 height 13
click at [719, 220] on input "Percentage" at bounding box center [721, 220] width 10 height 10
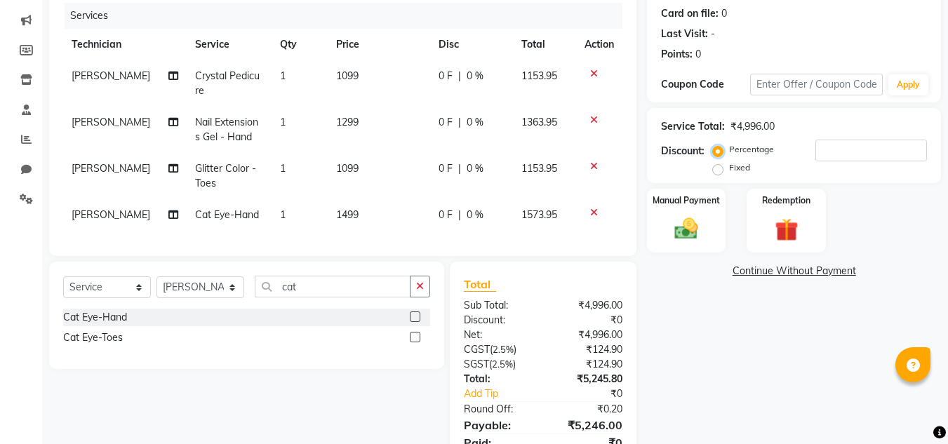
scroll to position [241, 0]
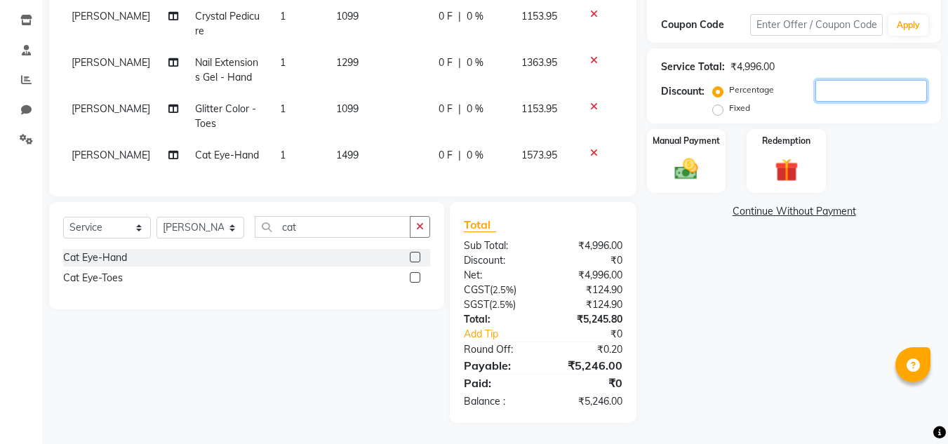
click at [844, 82] on input "number" at bounding box center [872, 91] width 112 height 22
click at [729, 102] on label "Fixed" at bounding box center [739, 108] width 21 height 13
click at [720, 103] on input "Fixed" at bounding box center [721, 108] width 10 height 10
click at [824, 80] on input "number" at bounding box center [872, 91] width 112 height 22
paste input "1546"
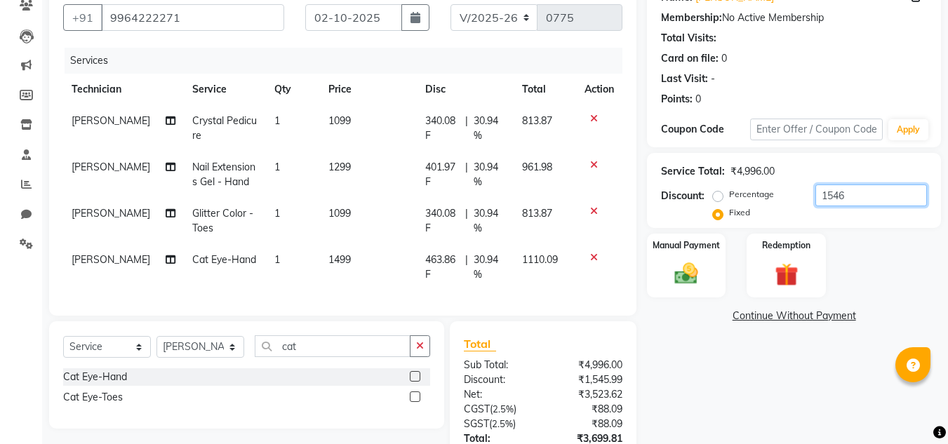
scroll to position [256, 0]
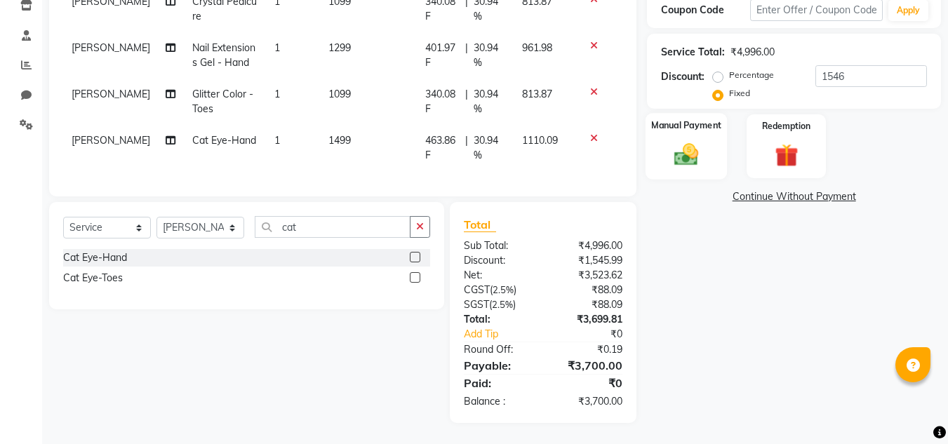
click at [693, 140] on img at bounding box center [686, 154] width 39 height 28
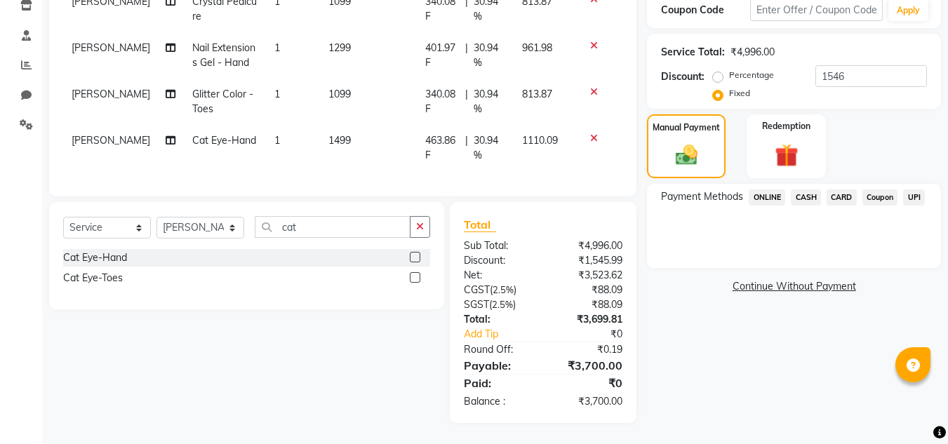
click at [774, 190] on span "ONLINE" at bounding box center [767, 198] width 36 height 16
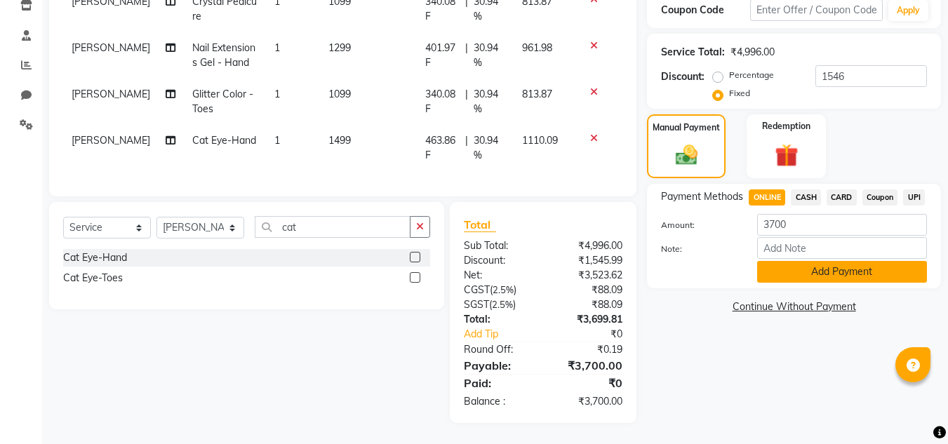
click at [844, 261] on button "Add Payment" at bounding box center [842, 272] width 170 height 22
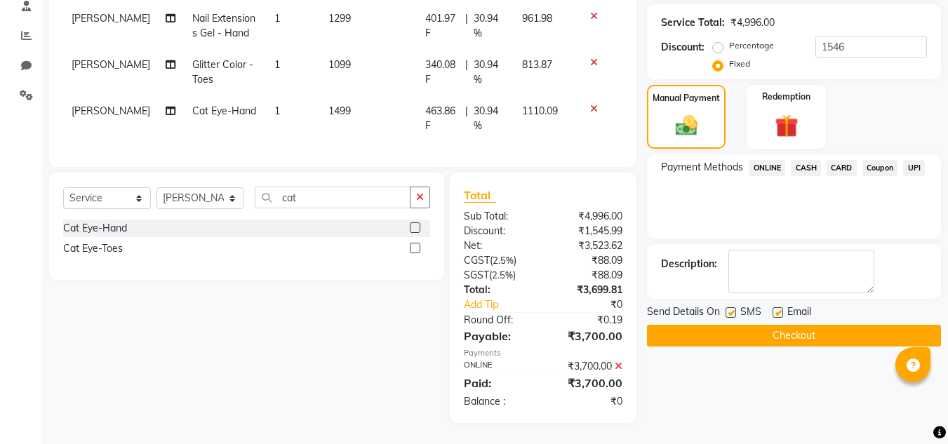
scroll to position [75, 0]
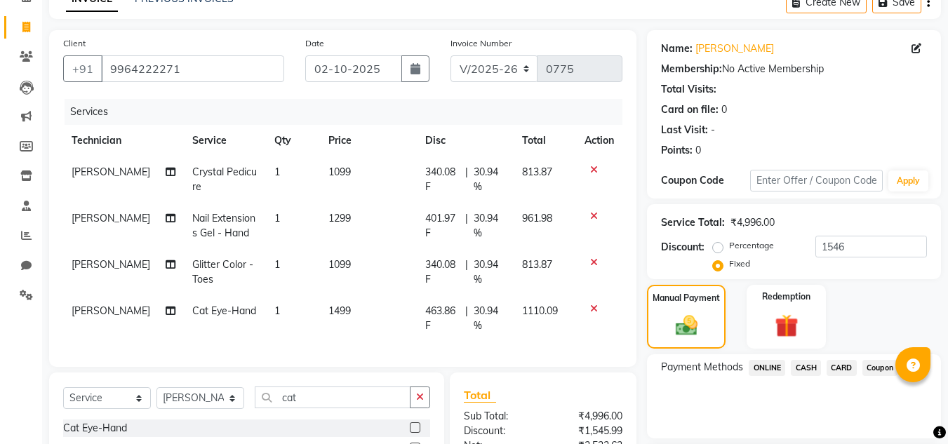
click at [98, 211] on td "[PERSON_NAME]" at bounding box center [123, 226] width 121 height 46
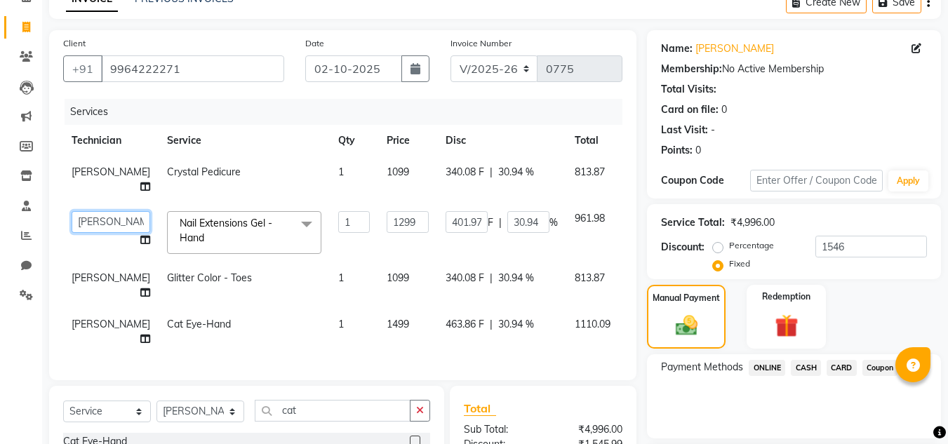
click at [98, 218] on select "Akash Gulshan Mayank Rashmi REENA Rima dey Rizwana Vikram" at bounding box center [111, 222] width 79 height 22
click at [88, 279] on span "[PERSON_NAME]" at bounding box center [111, 278] width 79 height 13
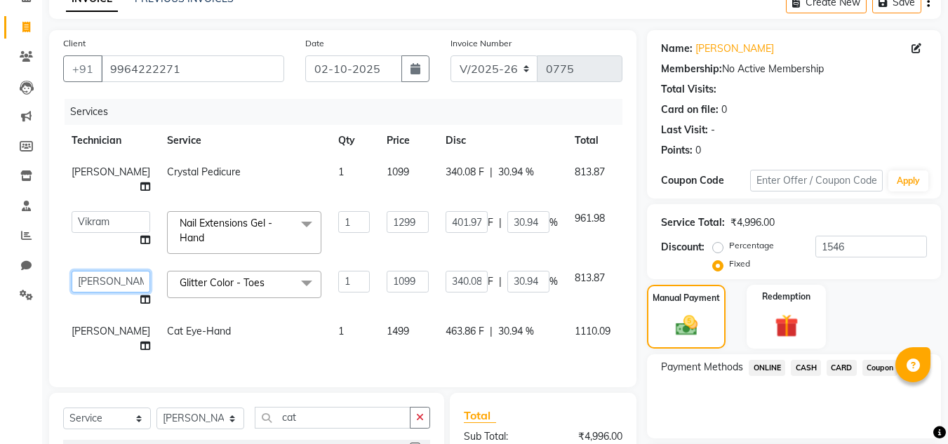
click at [88, 284] on select "Akash Gulshan Mayank Rashmi REENA Rima dey Rizwana Vikram" at bounding box center [111, 282] width 79 height 22
click at [94, 335] on span "[PERSON_NAME]" at bounding box center [111, 331] width 79 height 13
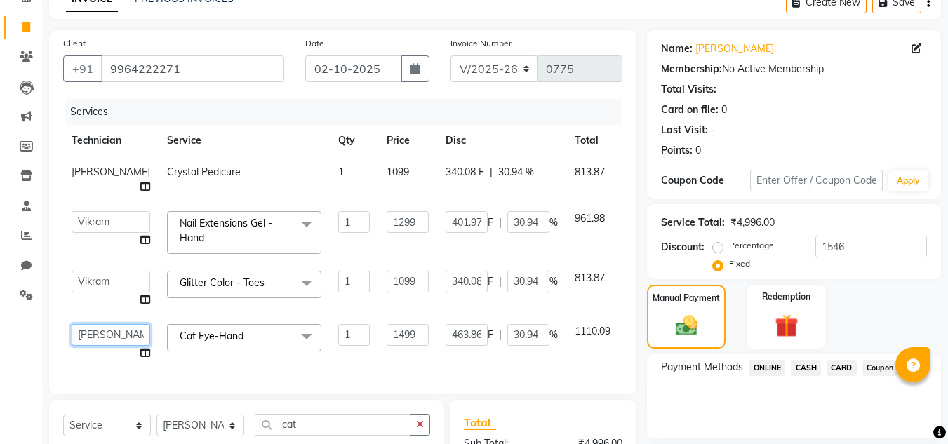
click at [94, 338] on select "Akash Gulshan Mayank Rashmi REENA Rima dey Rizwana Vikram" at bounding box center [111, 335] width 79 height 22
click at [67, 356] on td "Akash Gulshan Mayank Rashmi REENA Rima dey Rizwana Vikram" at bounding box center [110, 342] width 95 height 53
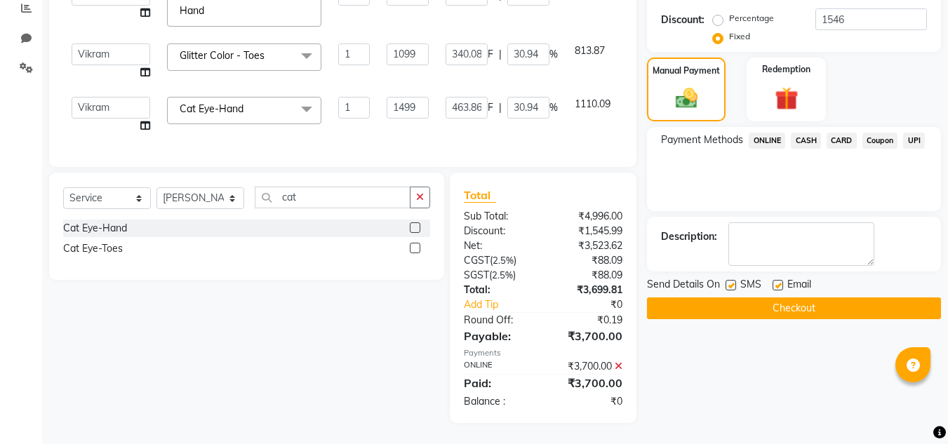
click at [734, 298] on button "Checkout" at bounding box center [794, 309] width 294 height 22
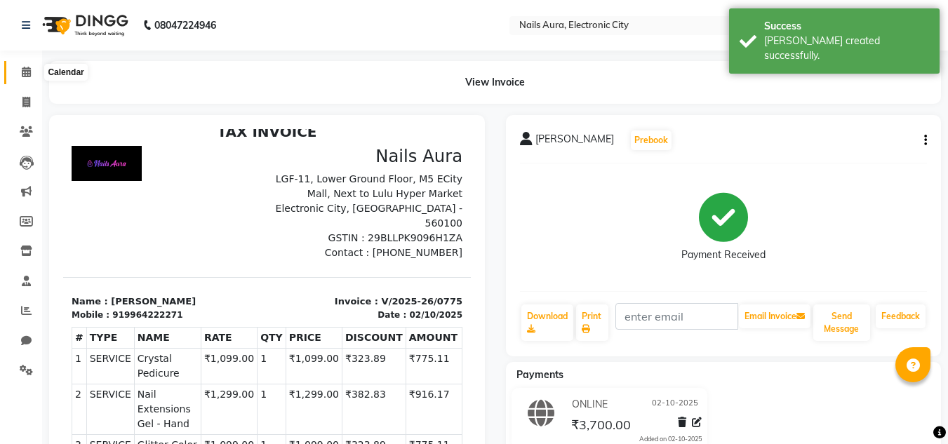
click at [23, 72] on icon at bounding box center [26, 72] width 9 height 11
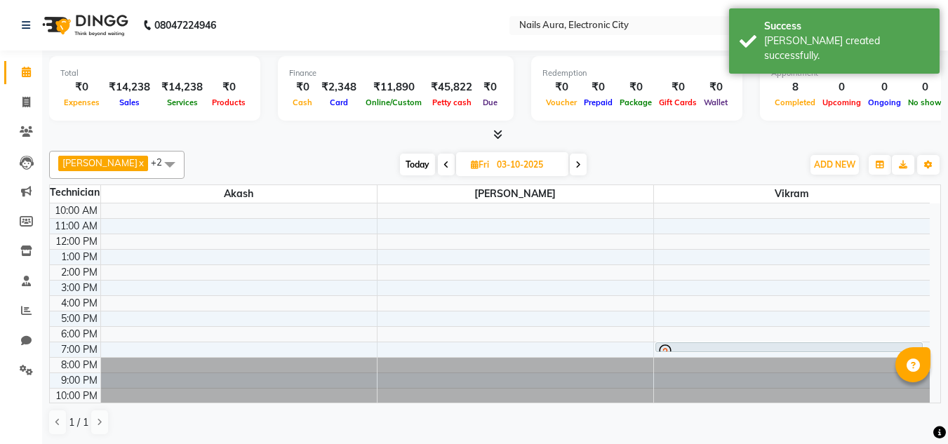
click at [499, 139] on icon at bounding box center [497, 134] width 9 height 11
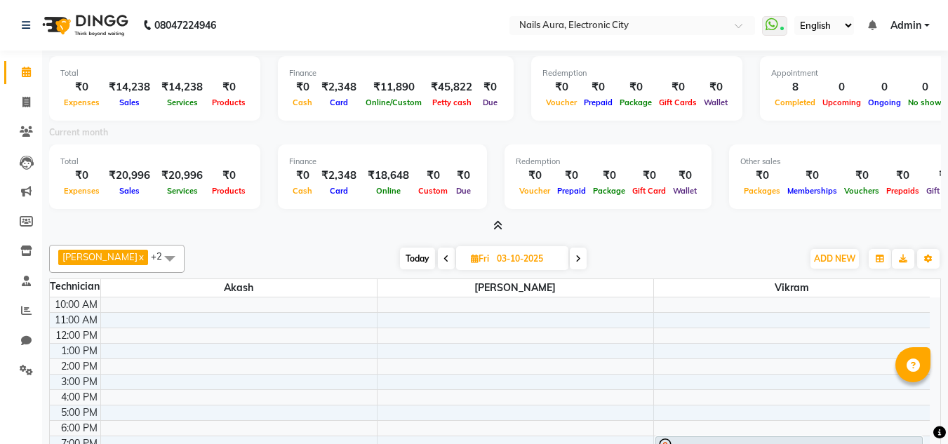
click at [500, 225] on icon at bounding box center [497, 225] width 9 height 11
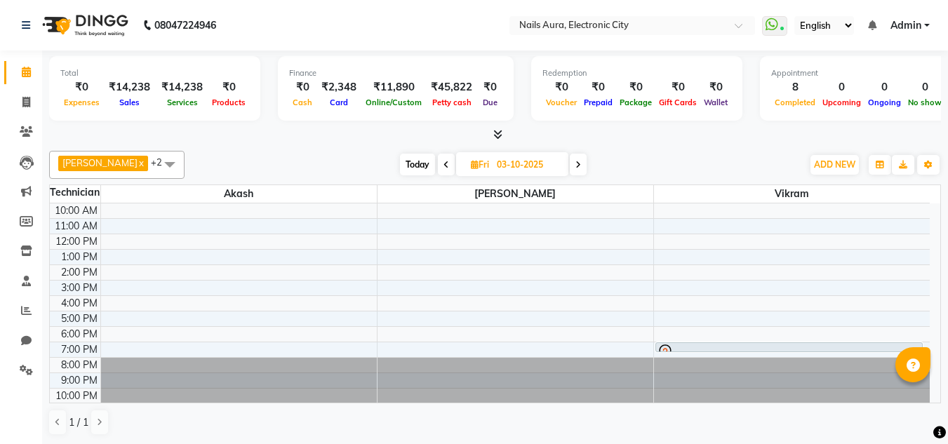
click at [665, 159] on div "Today Fri 03-10-2025" at bounding box center [494, 164] width 604 height 21
click at [29, 105] on icon at bounding box center [26, 102] width 8 height 11
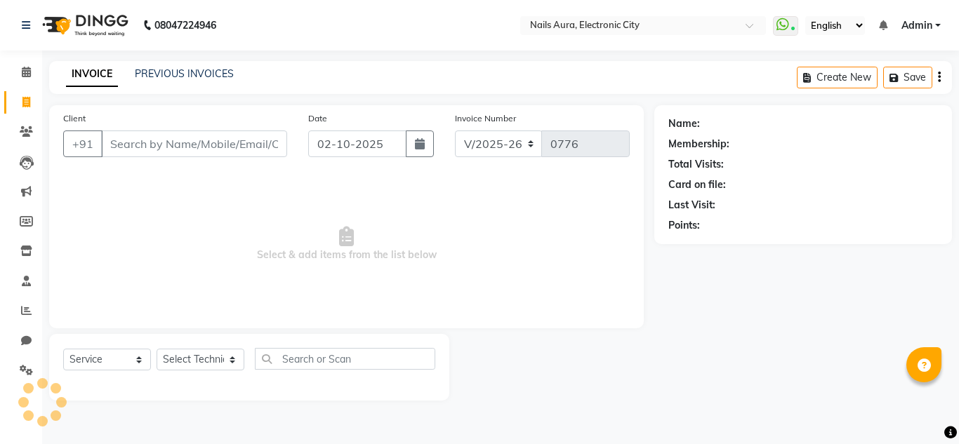
click at [166, 83] on div "INVOICE PREVIOUS INVOICES Create New Save" at bounding box center [500, 77] width 903 height 33
click at [168, 70] on link "PREVIOUS INVOICES" at bounding box center [184, 73] width 99 height 13
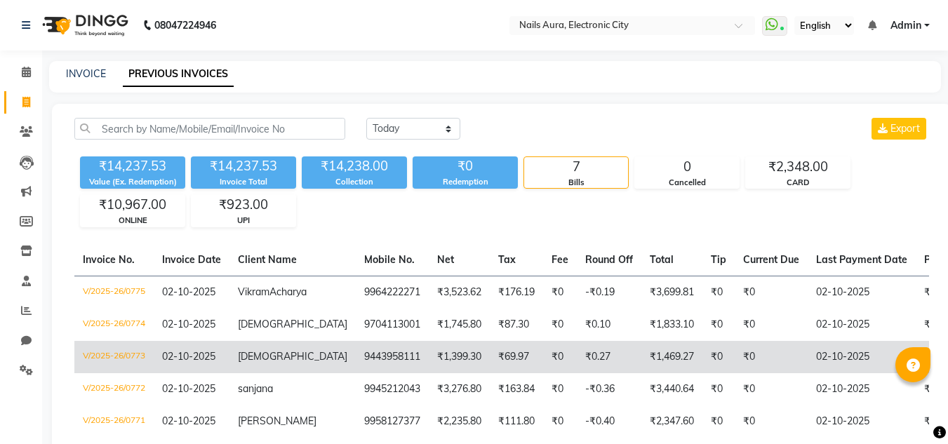
scroll to position [70, 0]
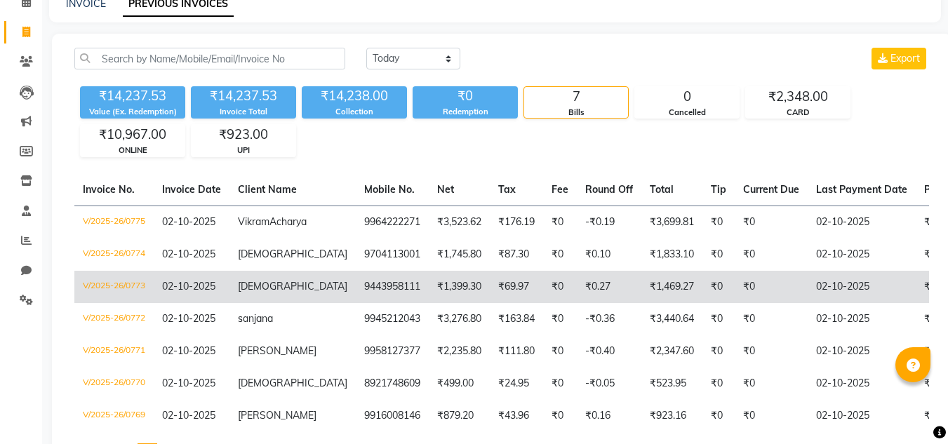
click at [119, 292] on td "V/2025-26/0773" at bounding box center [113, 287] width 79 height 32
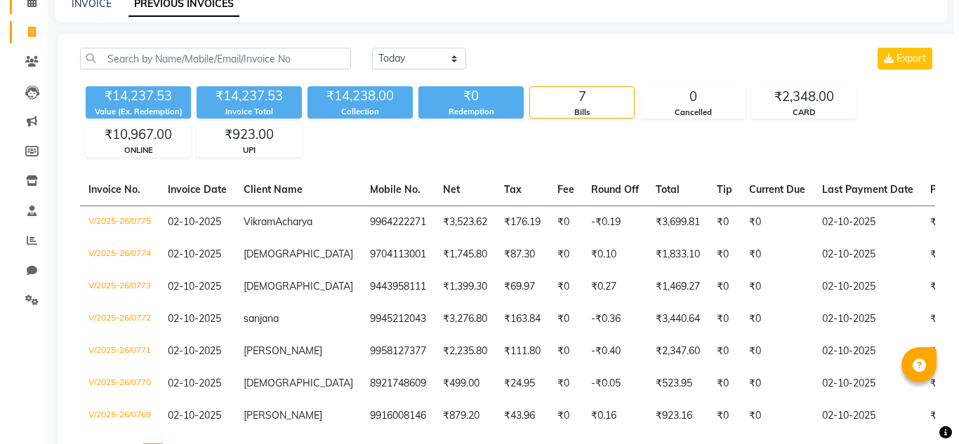
scroll to position [0, 0]
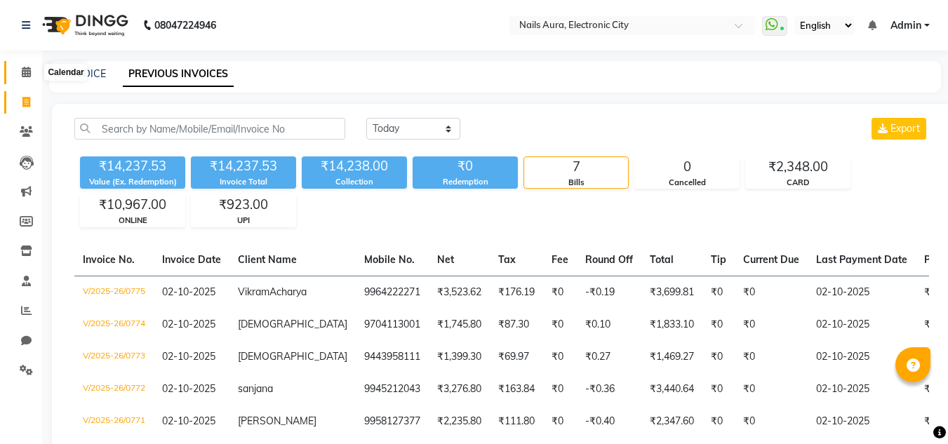
click at [26, 69] on icon at bounding box center [26, 72] width 9 height 11
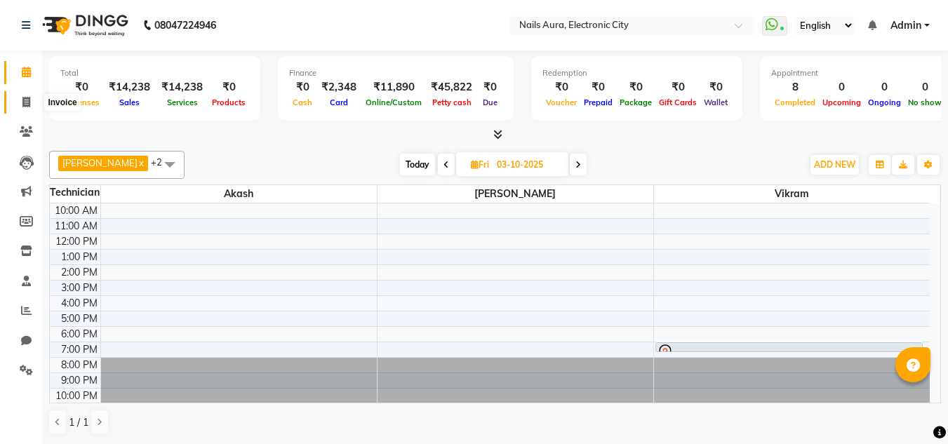
click at [32, 107] on span at bounding box center [26, 103] width 25 height 16
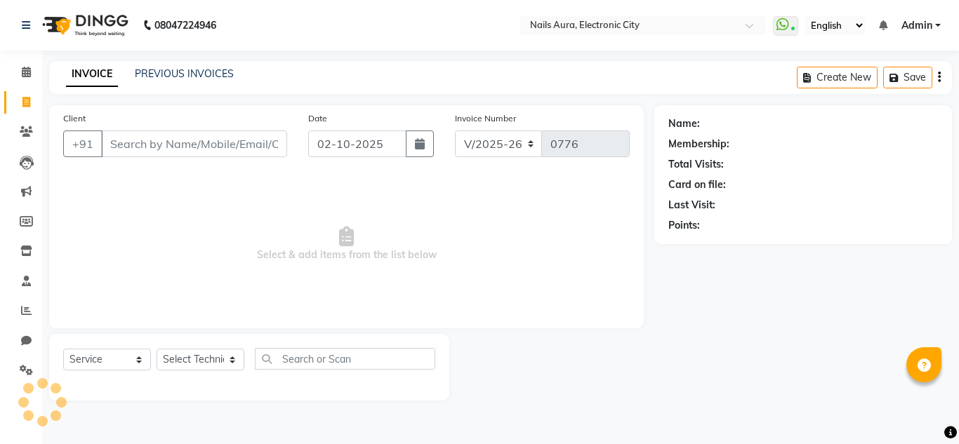
click at [241, 138] on input "Client" at bounding box center [194, 144] width 186 height 27
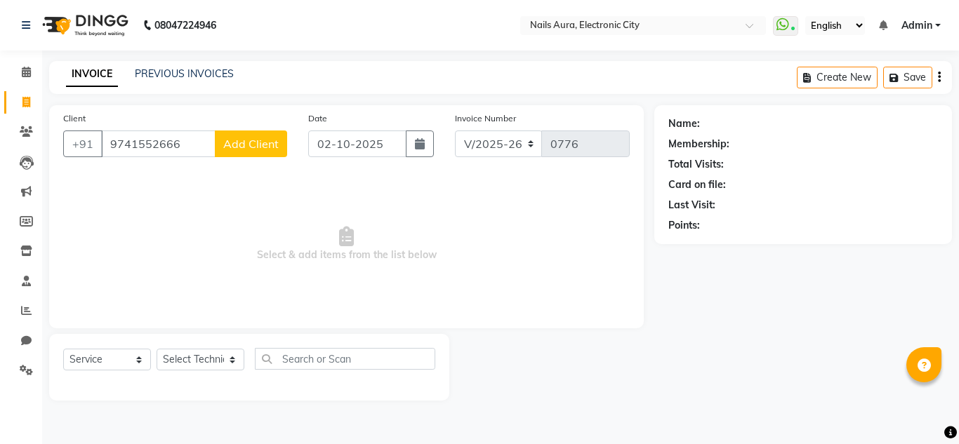
click at [259, 144] on span "Add Client" at bounding box center [250, 144] width 55 height 14
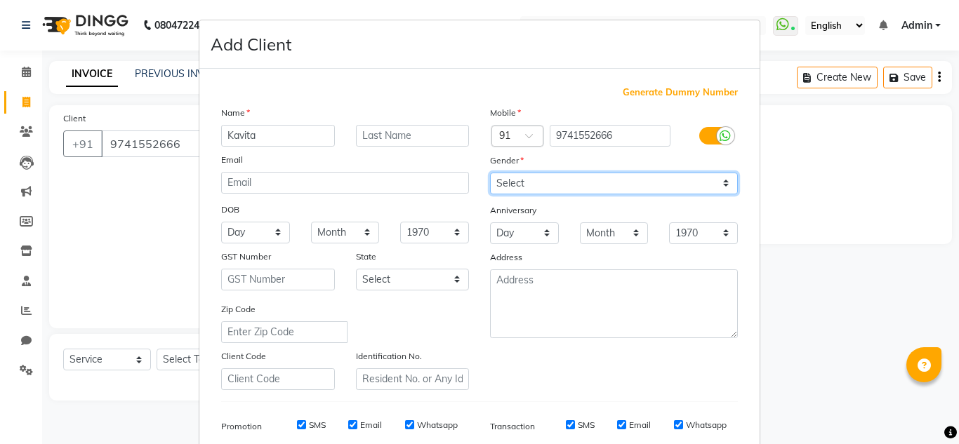
click at [559, 184] on select "Select Male Female Other Prefer Not To Say" at bounding box center [614, 184] width 248 height 22
click at [490, 173] on select "Select Male Female Other Prefer Not To Say" at bounding box center [614, 184] width 248 height 22
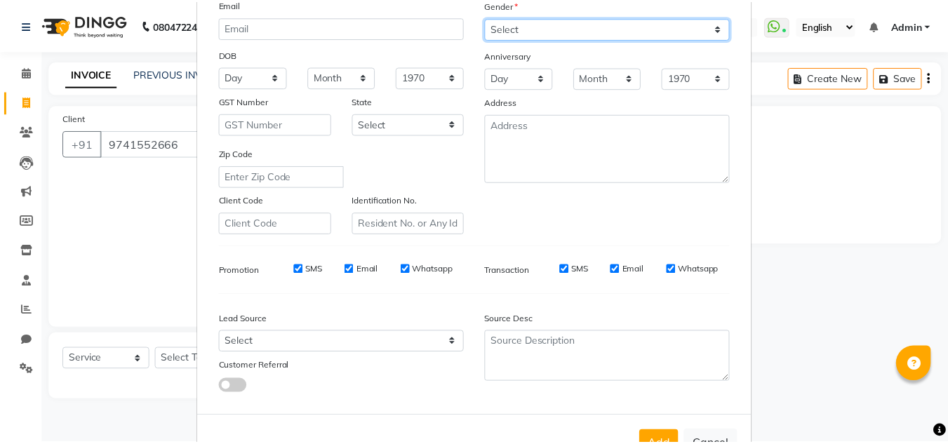
scroll to position [204, 0]
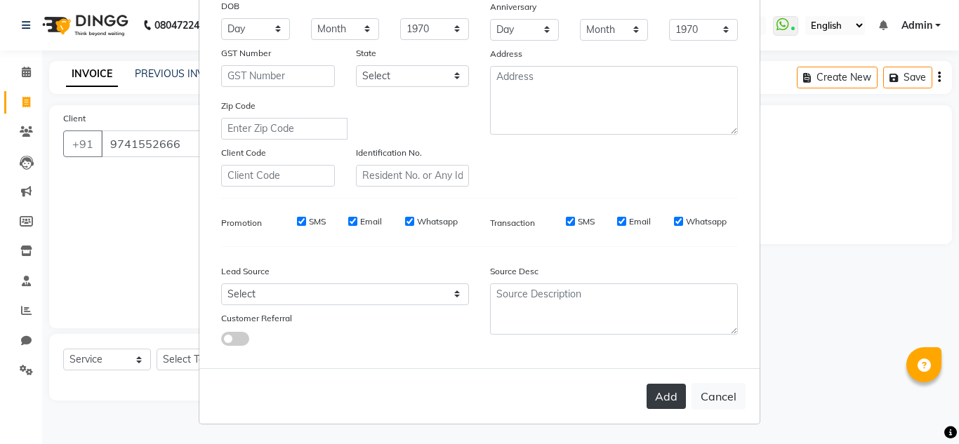
click at [666, 397] on button "Add" at bounding box center [665, 396] width 39 height 25
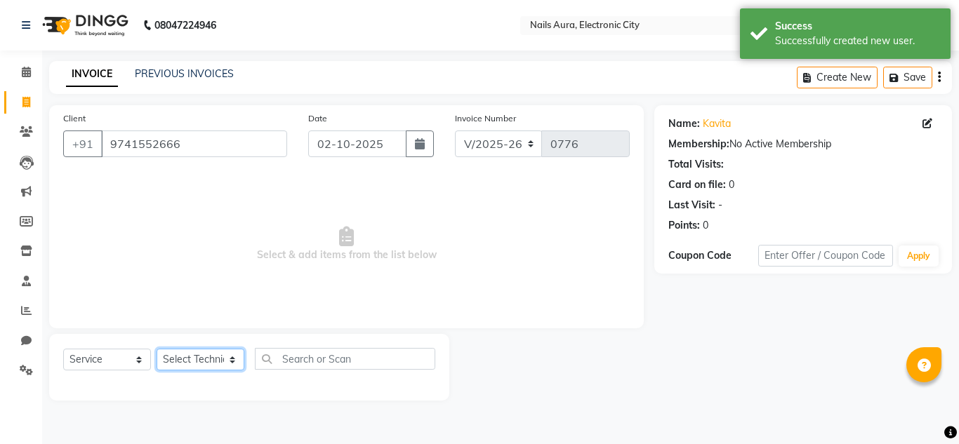
click at [207, 357] on select "Select Technician Akash Gulshan Mayank Rashmi REENA Rima dey Rizwana Vikram" at bounding box center [201, 360] width 88 height 22
click at [157, 349] on select "Select Technician Akash Gulshan Mayank Rashmi REENA Rima dey Rizwana Vikram" at bounding box center [201, 360] width 88 height 22
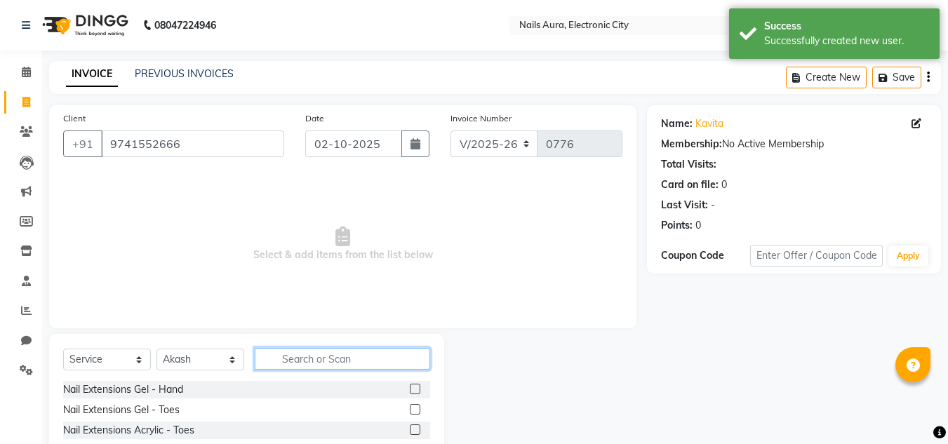
click at [286, 363] on input "text" at bounding box center [342, 359] width 175 height 22
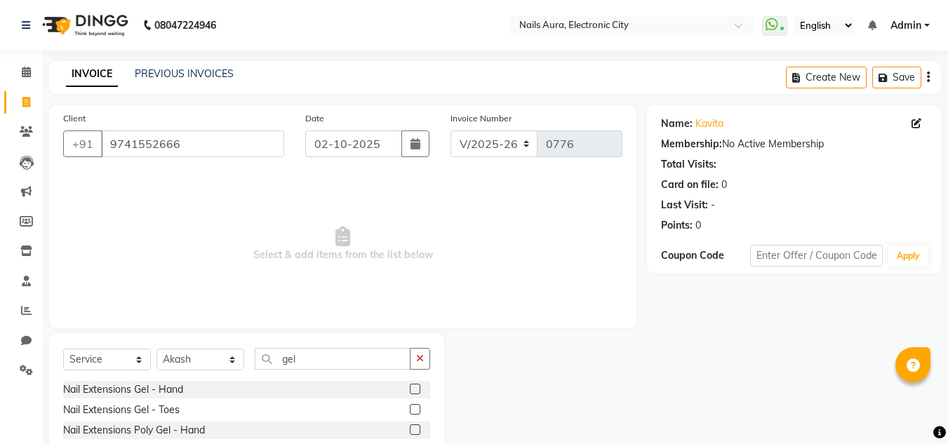
click at [410, 390] on label at bounding box center [415, 389] width 11 height 11
click at [410, 390] on input "checkbox" at bounding box center [414, 389] width 9 height 9
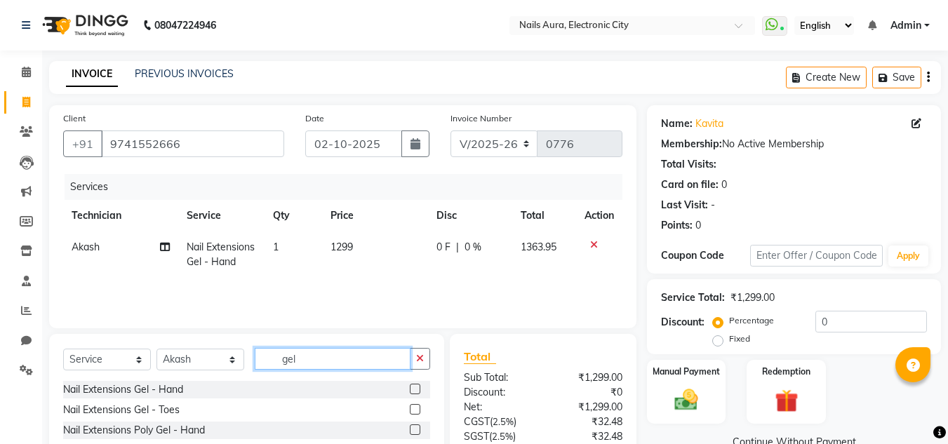
drag, startPoint x: 313, startPoint y: 363, endPoint x: 239, endPoint y: 353, distance: 74.3
click at [239, 353] on div "Select Service Product Membership Package Voucher Prepaid Gift Card Select Tech…" at bounding box center [246, 364] width 367 height 33
click at [415, 385] on label at bounding box center [415, 389] width 11 height 11
click at [415, 385] on input "checkbox" at bounding box center [414, 389] width 9 height 9
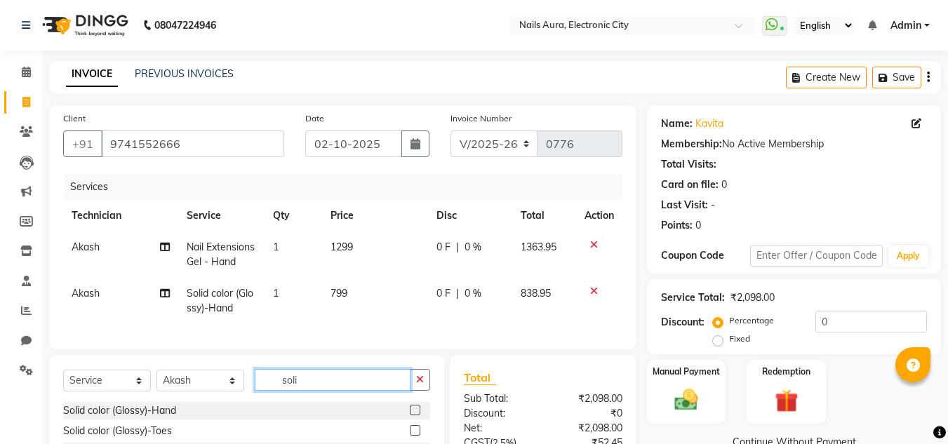
drag, startPoint x: 310, startPoint y: 390, endPoint x: 234, endPoint y: 382, distance: 76.2
click at [234, 382] on div "Select Service Product Membership Package Voucher Prepaid Gift Card Select Tech…" at bounding box center [246, 385] width 367 height 33
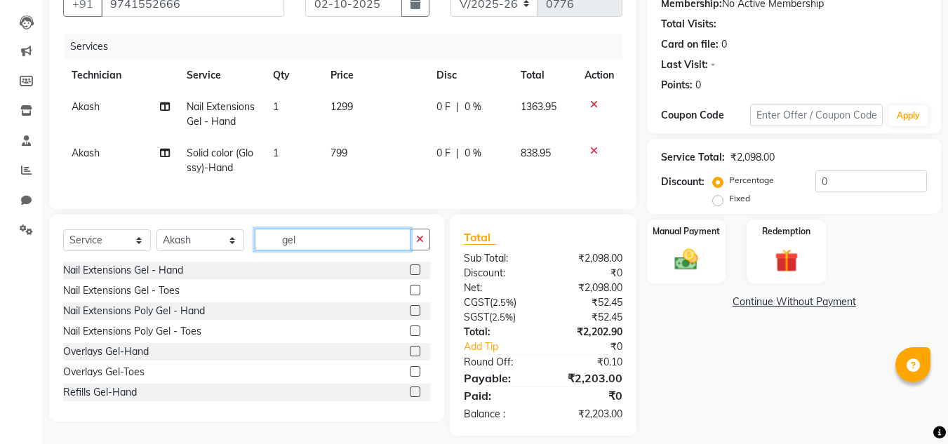
drag, startPoint x: 343, startPoint y: 253, endPoint x: 263, endPoint y: 240, distance: 81.0
click at [263, 240] on input "gel" at bounding box center [333, 240] width 156 height 22
click at [274, 114] on td "1" at bounding box center [294, 114] width 58 height 46
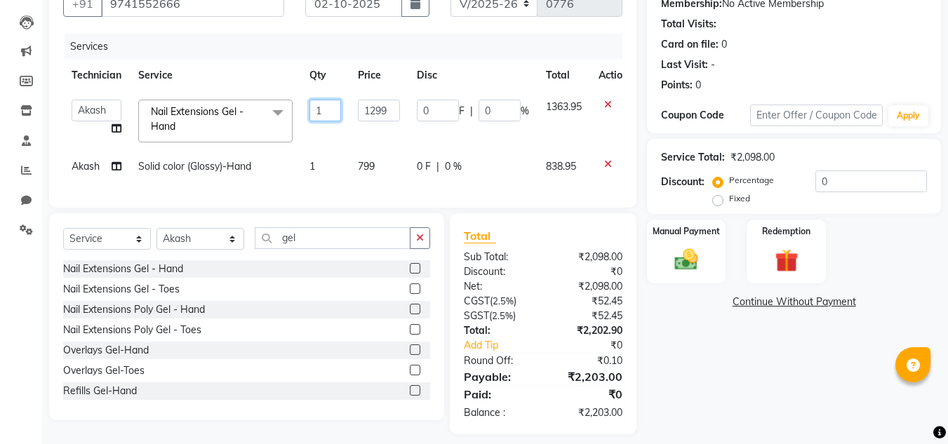
click at [324, 114] on input "1" at bounding box center [326, 111] width 32 height 22
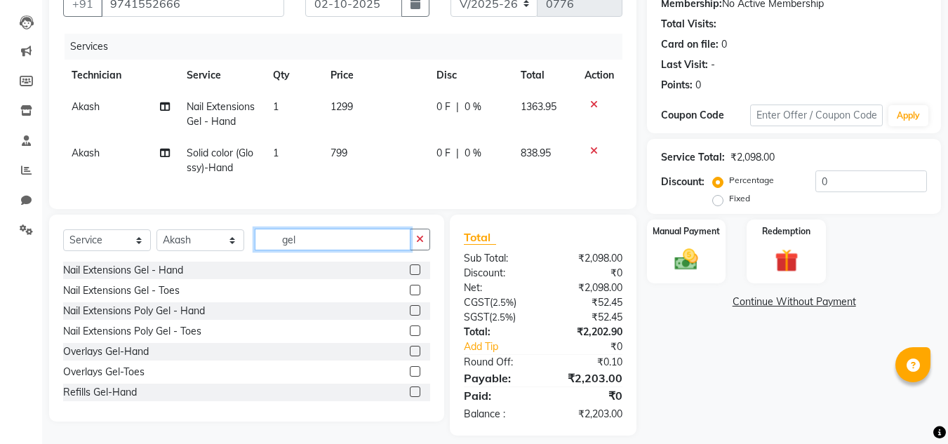
click at [312, 248] on input "gel" at bounding box center [333, 240] width 156 height 22
click at [410, 275] on label at bounding box center [415, 270] width 11 height 11
click at [410, 275] on input "checkbox" at bounding box center [414, 270] width 9 height 9
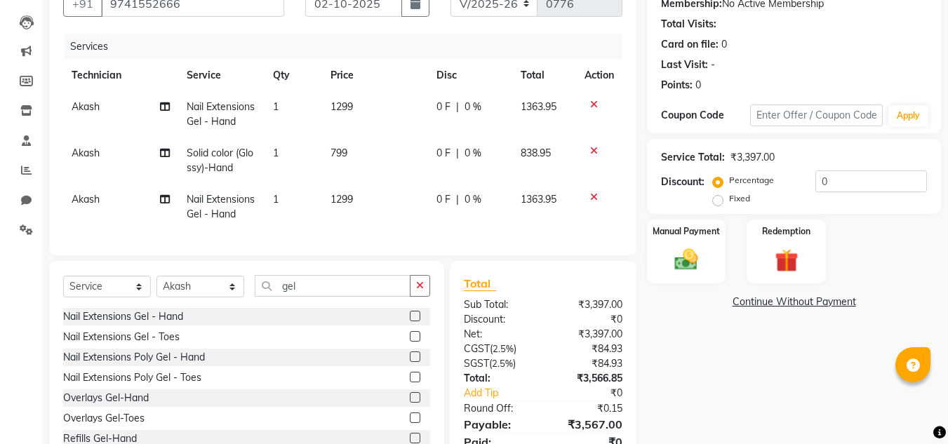
click at [102, 203] on td "Akash" at bounding box center [120, 207] width 115 height 46
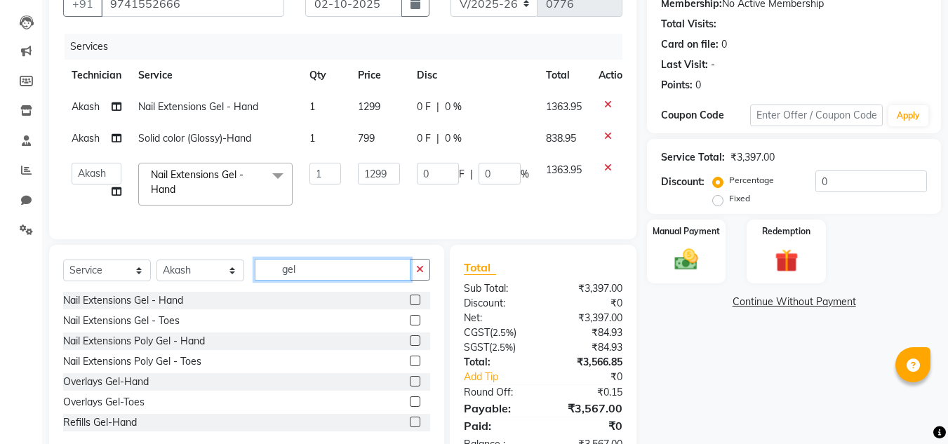
drag, startPoint x: 314, startPoint y: 285, endPoint x: 234, endPoint y: 272, distance: 81.0
click at [234, 272] on div "Select Service Product Membership Package Voucher Prepaid Gift Card Select Tech…" at bounding box center [246, 275] width 367 height 33
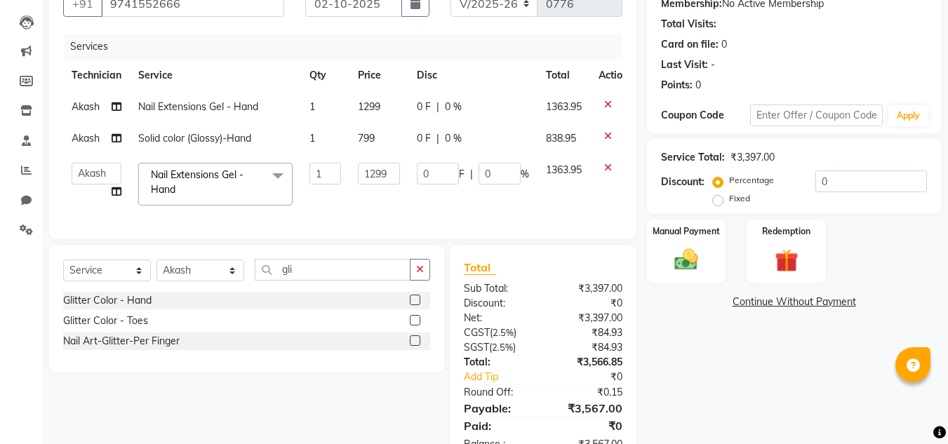
click at [416, 305] on label at bounding box center [415, 300] width 11 height 11
click at [416, 305] on input "checkbox" at bounding box center [414, 300] width 9 height 9
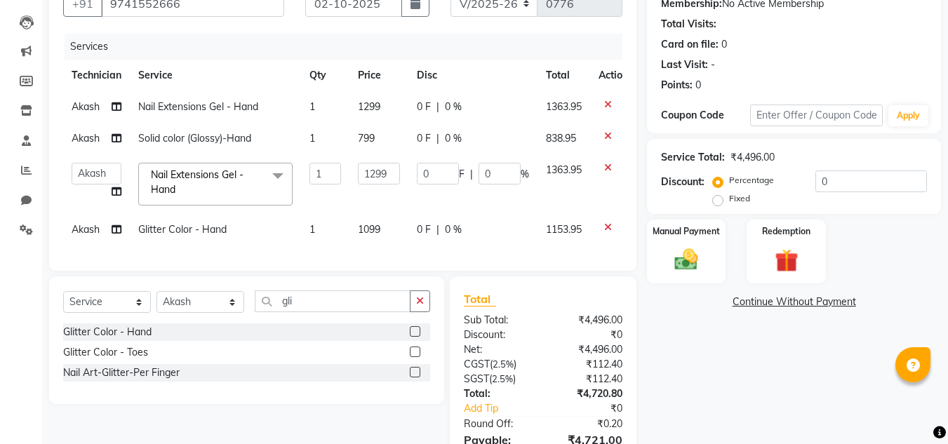
click at [88, 232] on span "Akash" at bounding box center [86, 229] width 28 height 13
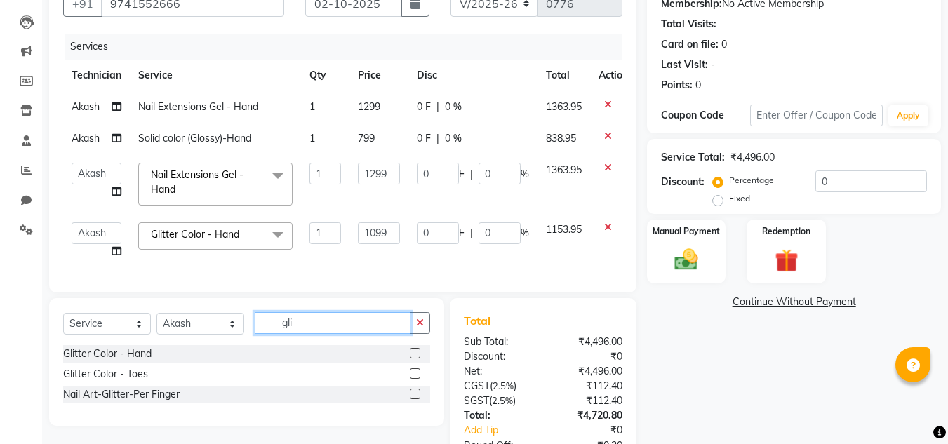
drag, startPoint x: 305, startPoint y: 330, endPoint x: 211, endPoint y: 328, distance: 93.4
click at [211, 328] on div "Select Service Product Membership Package Voucher Prepaid Gift Card Select Tech…" at bounding box center [246, 328] width 367 height 33
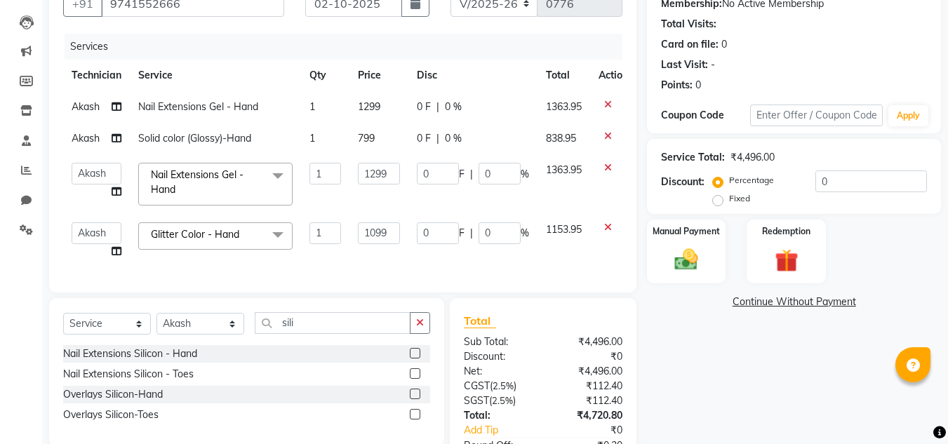
click at [413, 359] on label at bounding box center [415, 353] width 11 height 11
click at [413, 359] on input "checkbox" at bounding box center [414, 354] width 9 height 9
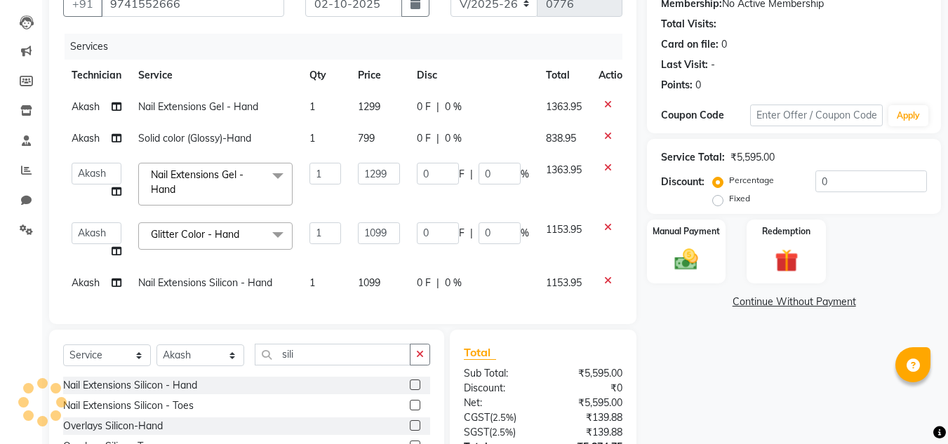
click at [94, 279] on span "Akash" at bounding box center [86, 283] width 28 height 13
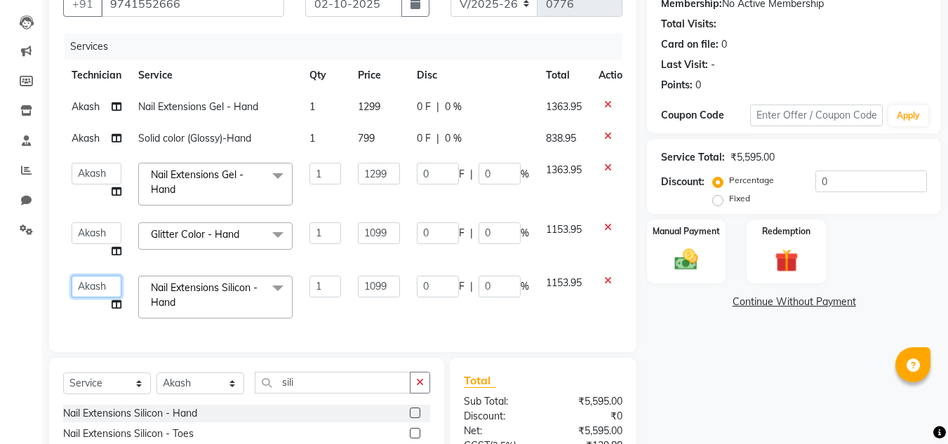
click at [99, 288] on select "Akash Gulshan Mayank Rashmi REENA Rima dey Rizwana Vikram" at bounding box center [97, 287] width 50 height 22
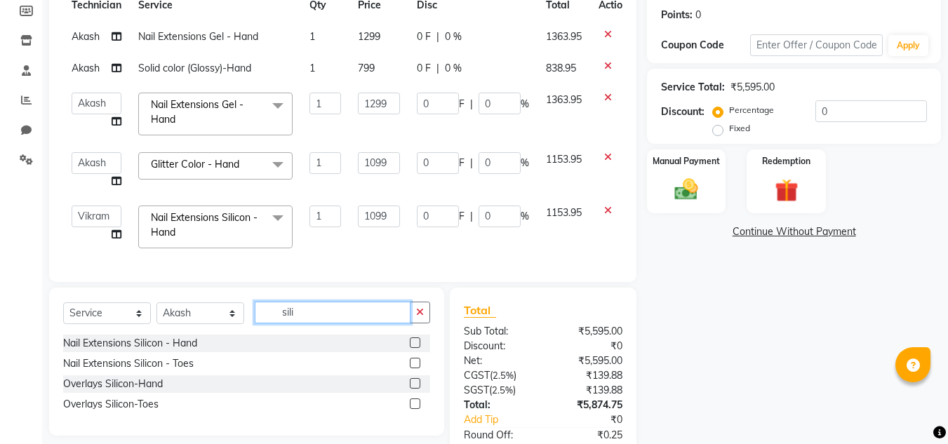
drag, startPoint x: 304, startPoint y: 324, endPoint x: 230, endPoint y: 314, distance: 74.3
click at [230, 314] on div "Select Service Product Membership Package Voucher Prepaid Gift Card Select Tech…" at bounding box center [246, 318] width 367 height 33
click at [194, 220] on span "Nail Extensions Silicon - Hand" at bounding box center [204, 224] width 107 height 27
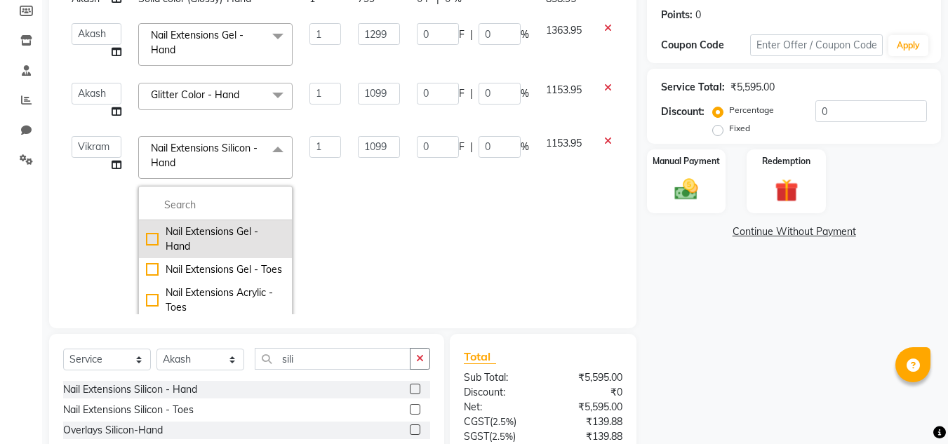
scroll to position [70, 0]
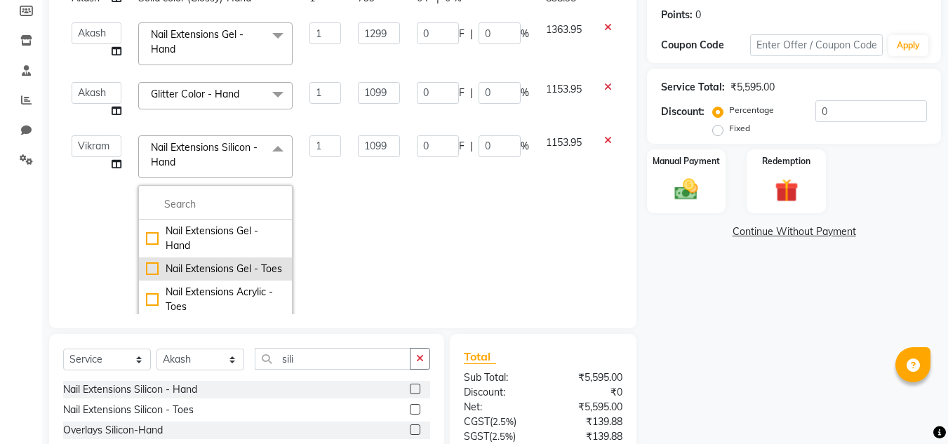
click at [155, 275] on div "Nail Extensions Gel - Toes" at bounding box center [215, 269] width 139 height 15
click at [383, 252] on td "1299" at bounding box center [379, 247] width 59 height 240
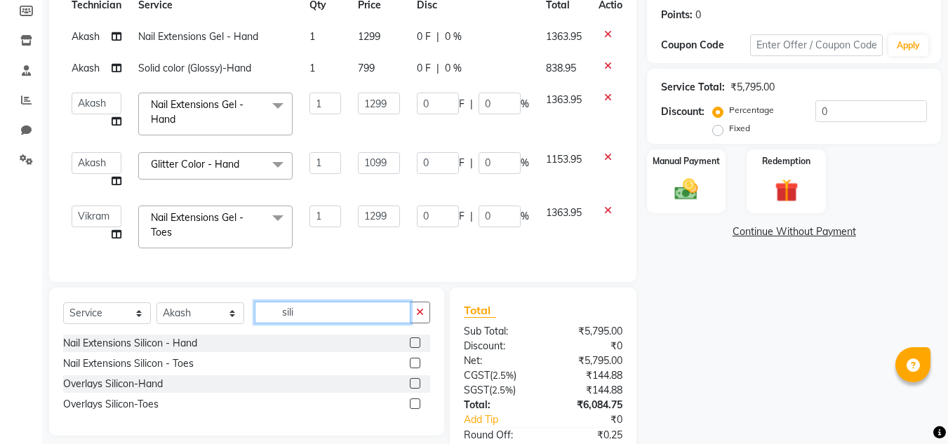
drag, startPoint x: 315, startPoint y: 324, endPoint x: 251, endPoint y: 315, distance: 65.1
click at [251, 315] on div "Select Service Product Membership Package Voucher Prepaid Gift Card Select Tech…" at bounding box center [246, 318] width 367 height 33
click at [416, 368] on label at bounding box center [415, 363] width 11 height 11
click at [416, 368] on input "checkbox" at bounding box center [414, 363] width 9 height 9
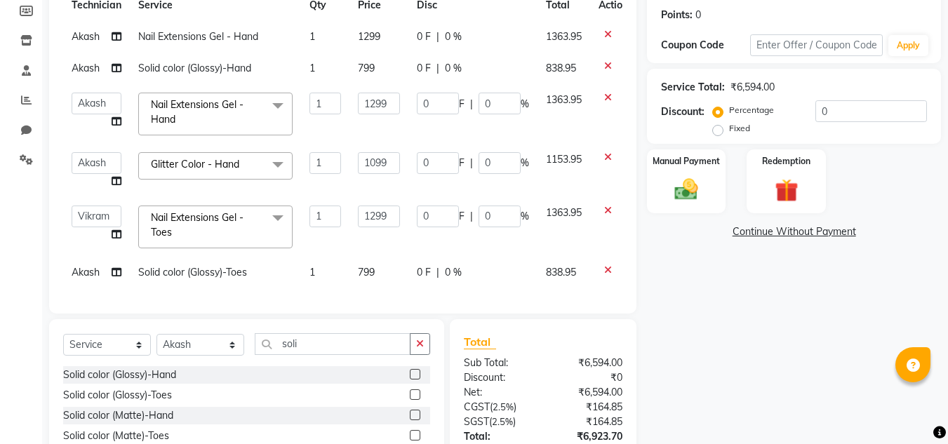
click at [84, 274] on span "Akash" at bounding box center [86, 272] width 28 height 13
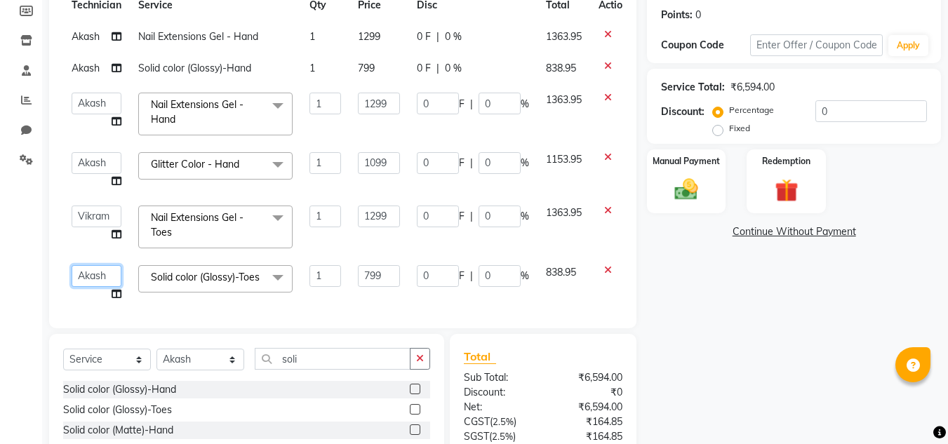
click at [94, 281] on select "Akash Gulshan Mayank Rashmi REENA Rima dey Rizwana Vikram" at bounding box center [97, 276] width 50 height 22
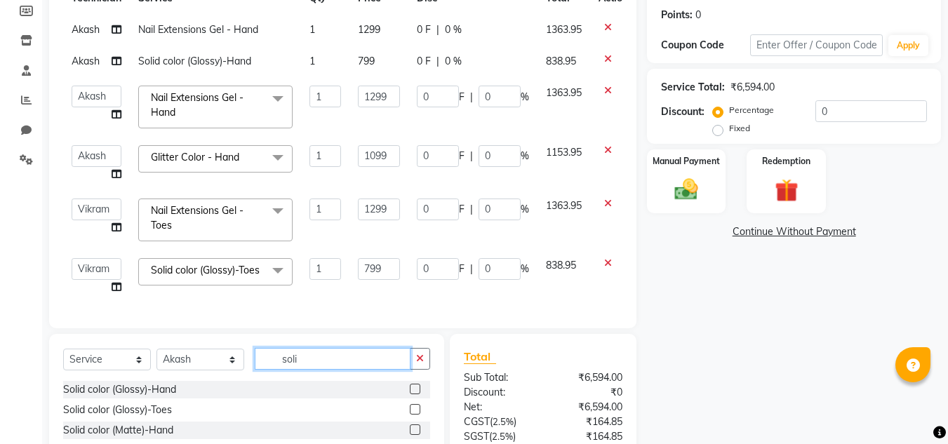
drag, startPoint x: 309, startPoint y: 355, endPoint x: 252, endPoint y: 354, distance: 56.9
click at [252, 354] on div "Select Service Product Membership Package Voucher Prepaid Gift Card Select Tech…" at bounding box center [246, 364] width 367 height 33
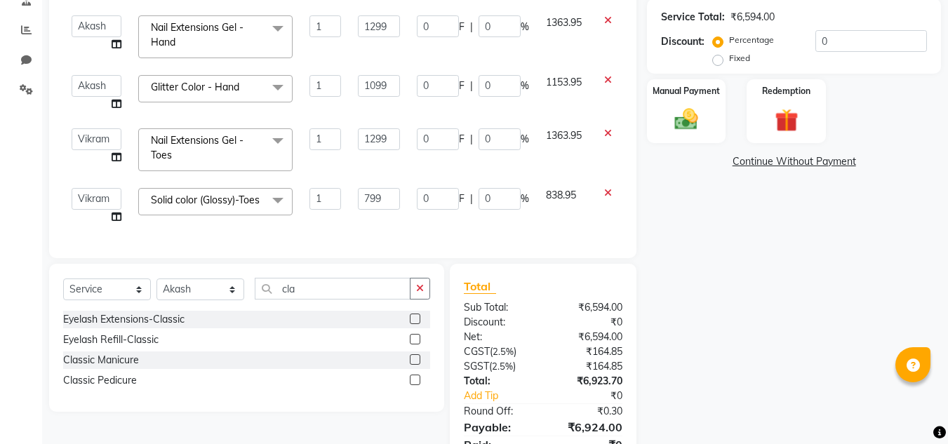
click at [413, 378] on label at bounding box center [415, 380] width 11 height 11
click at [413, 378] on input "checkbox" at bounding box center [414, 380] width 9 height 9
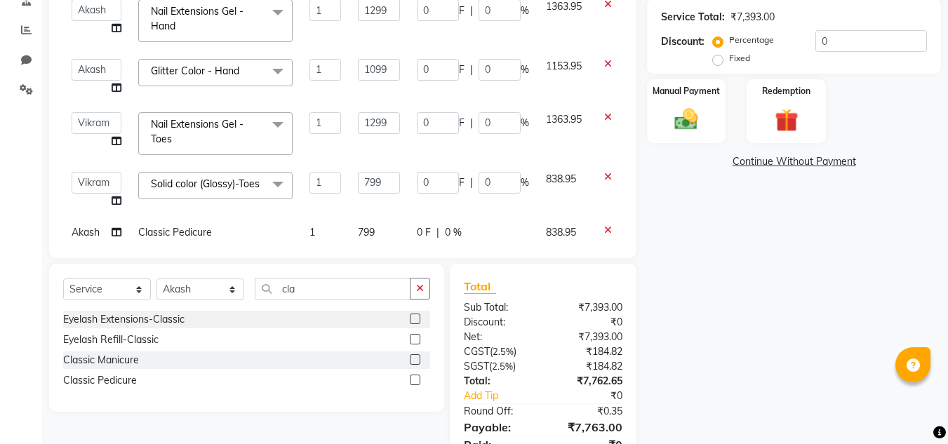
scroll to position [55, 0]
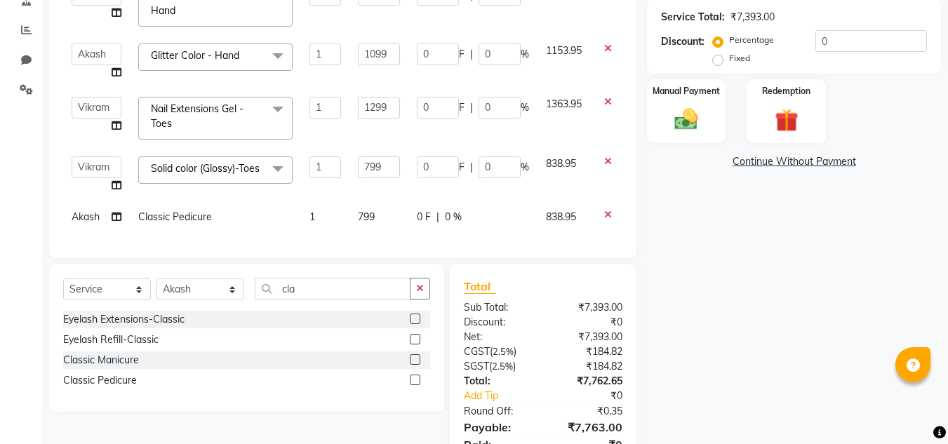
click at [88, 211] on span "Akash" at bounding box center [86, 217] width 28 height 13
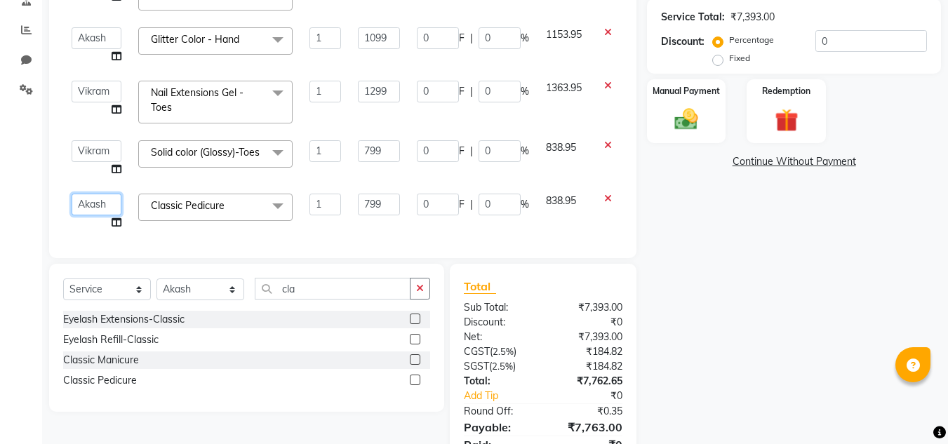
click at [90, 211] on select "Akash Gulshan Mayank Rashmi REENA Rima dey Rizwana Vikram" at bounding box center [97, 205] width 50 height 22
click at [769, 272] on div "Name: Kavita Membership: No Active Membership Total Visits: Card on file: 0 Las…" at bounding box center [799, 155] width 305 height 660
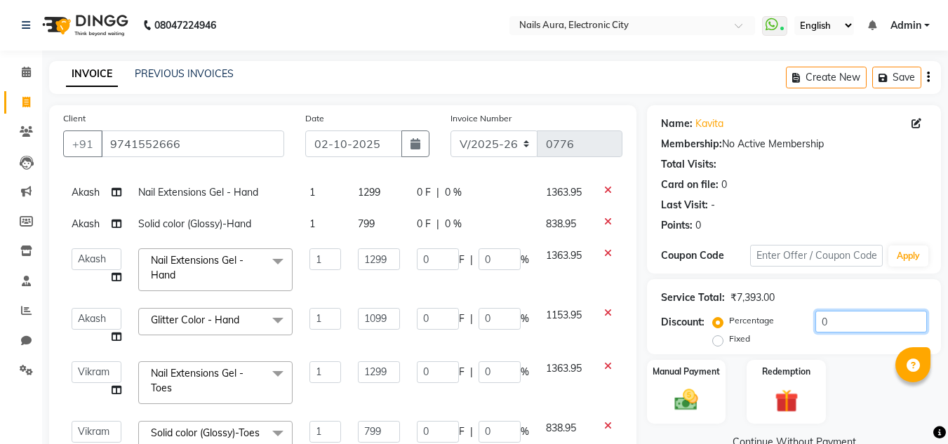
click at [849, 324] on input "0" at bounding box center [872, 322] width 112 height 22
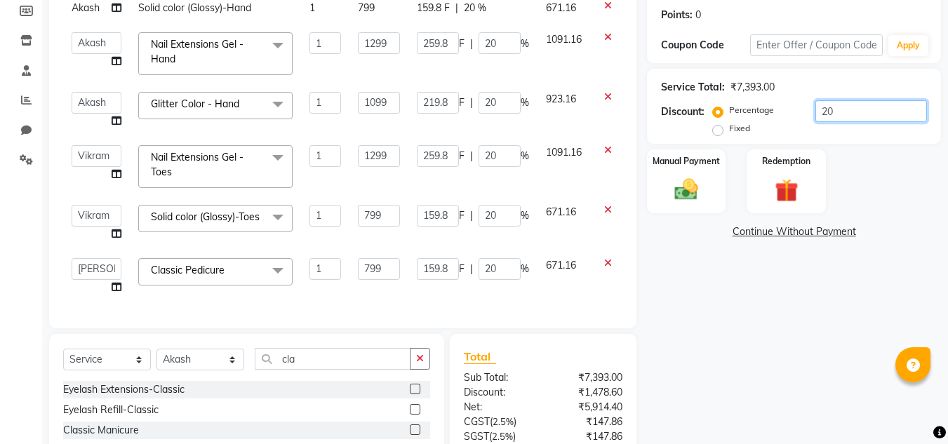
scroll to position [343, 0]
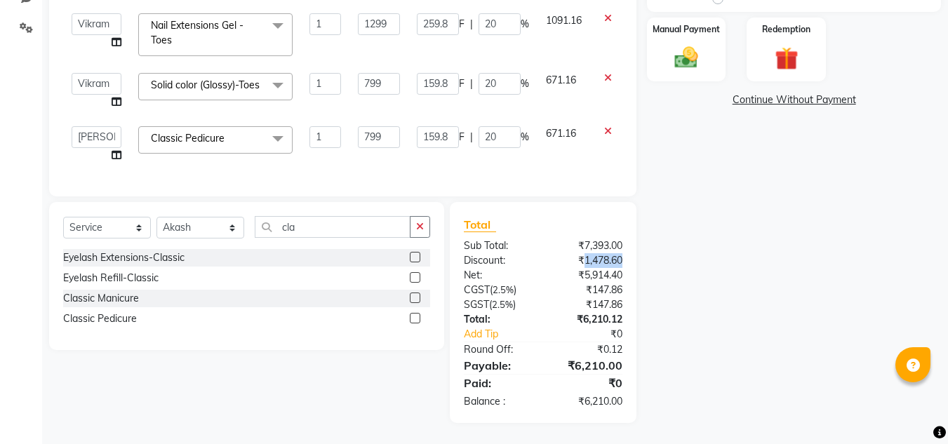
drag, startPoint x: 593, startPoint y: 259, endPoint x: 625, endPoint y: 258, distance: 32.3
click at [625, 258] on div "₹1,478.60" at bounding box center [588, 260] width 90 height 15
drag, startPoint x: 594, startPoint y: 288, endPoint x: 614, endPoint y: 303, distance: 25.1
click at [614, 303] on div "Total Sub Total: ₹7,393.00 Discount: ₹1,478.60 Net: ₹5,914.40 CGST ( 2.5% ) ₹14…" at bounding box center [543, 312] width 159 height 193
drag, startPoint x: 585, startPoint y: 399, endPoint x: 644, endPoint y: 399, distance: 58.3
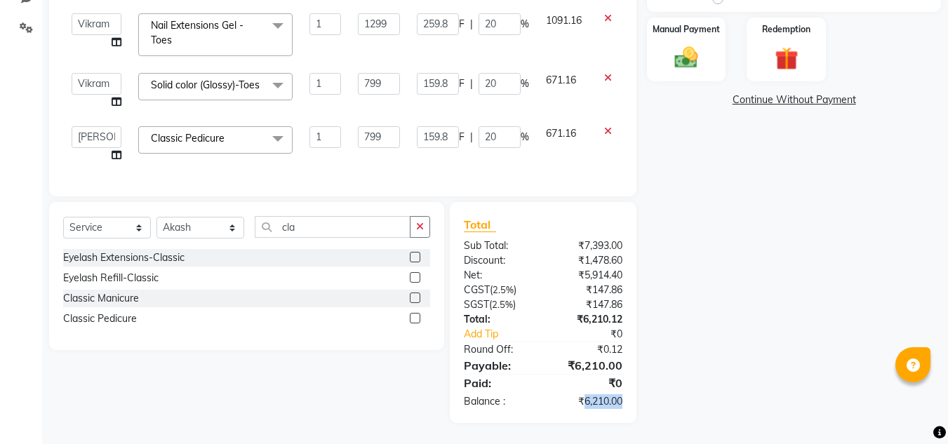
click at [642, 399] on div "Total Sub Total: ₹7,393.00 Discount: ₹1,478.60 Net: ₹5,914.40 CGST ( 2.5% ) ₹14…" at bounding box center [545, 312] width 203 height 221
click at [691, 326] on div "Name: Kavita Membership: No Active Membership Total Visits: Card on file: 0 Las…" at bounding box center [799, 93] width 305 height 660
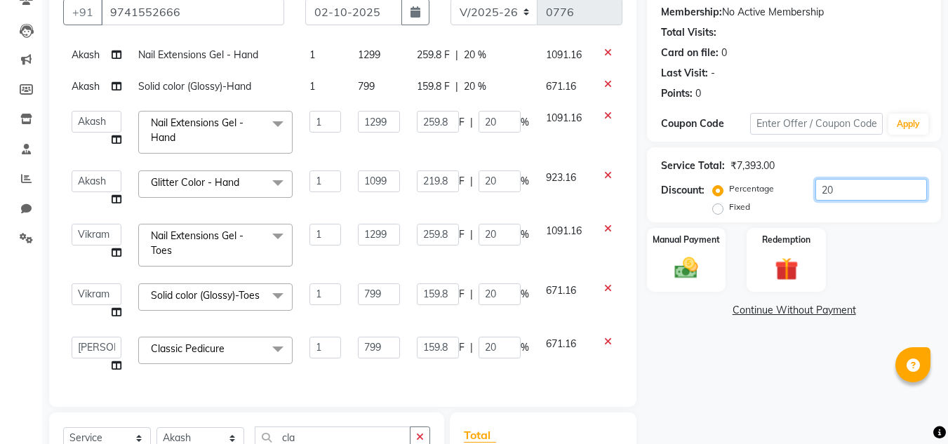
click at [853, 188] on input "20" at bounding box center [872, 190] width 112 height 22
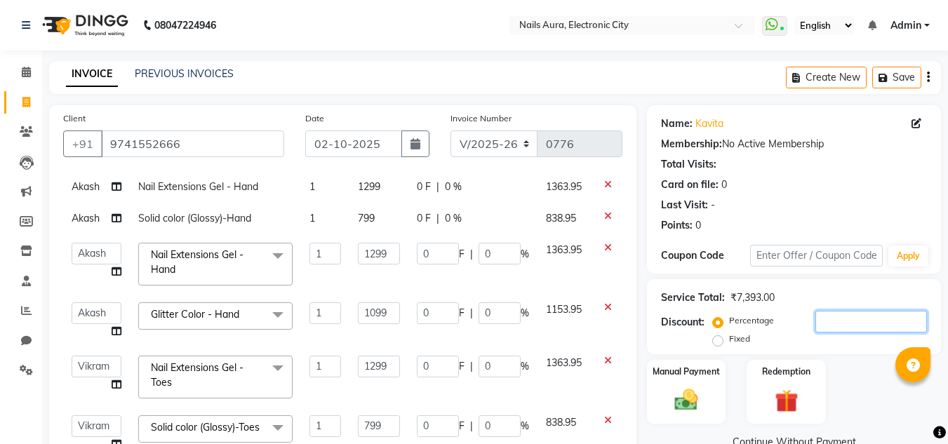
scroll to position [140, 0]
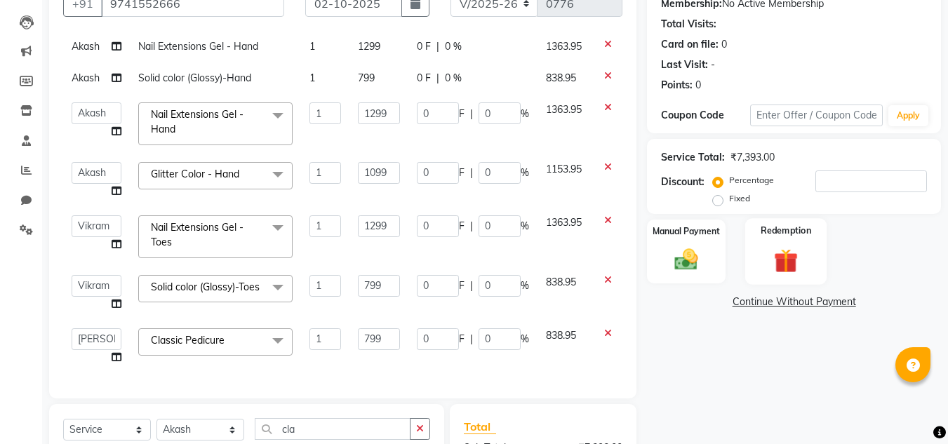
click at [791, 255] on img at bounding box center [785, 261] width 39 height 30
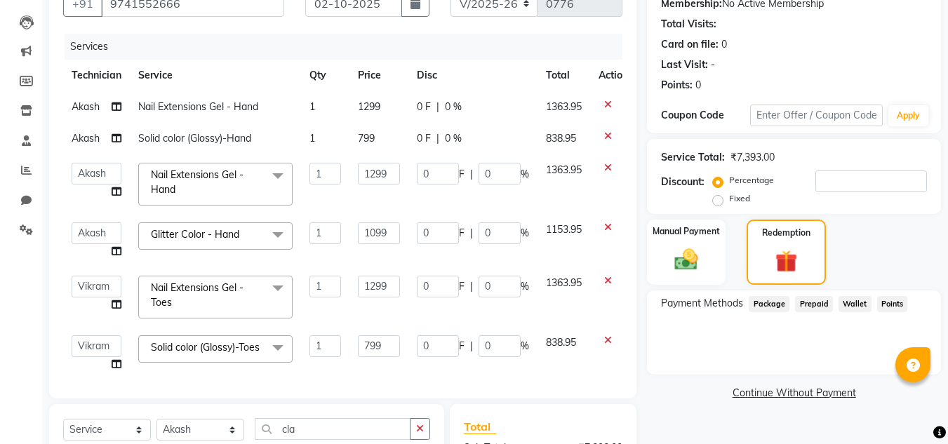
scroll to position [0, 0]
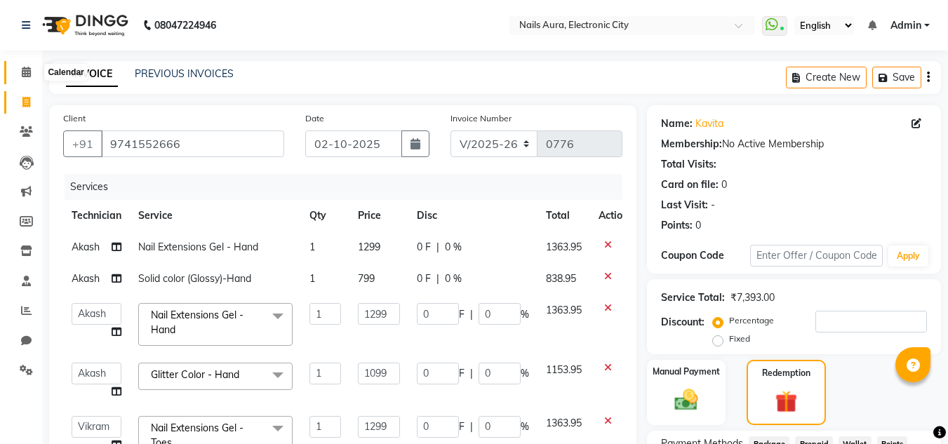
click at [26, 76] on icon at bounding box center [26, 72] width 9 height 11
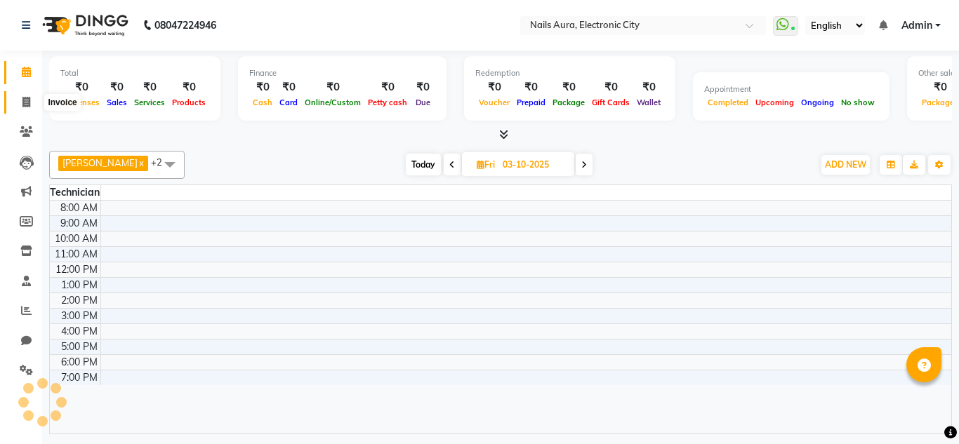
click at [25, 105] on icon at bounding box center [26, 102] width 8 height 11
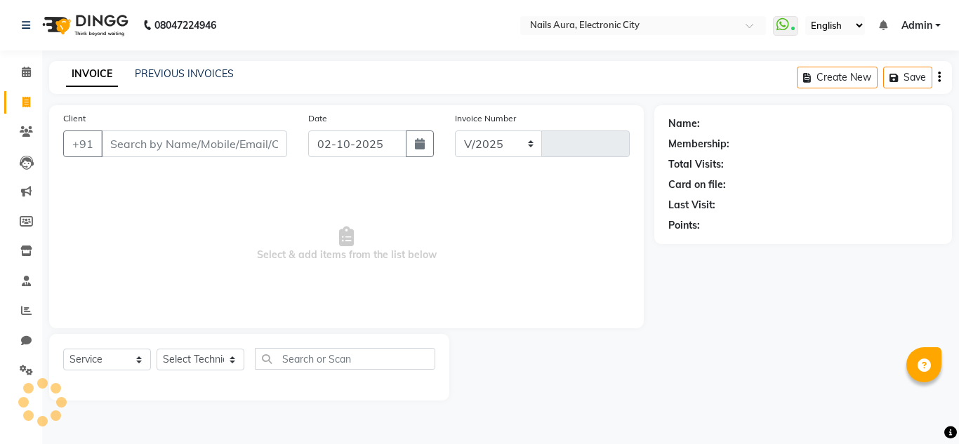
click at [135, 147] on input "Client" at bounding box center [194, 144] width 186 height 27
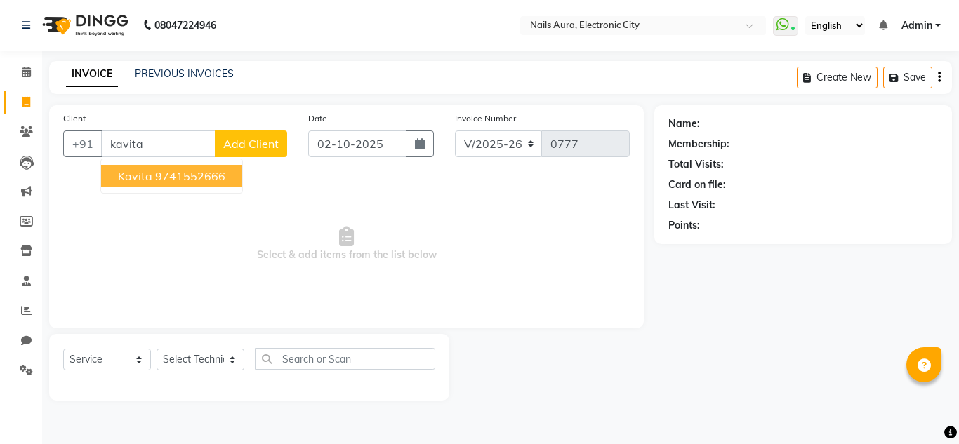
click at [196, 178] on ngb-highlight "9741552666" at bounding box center [190, 176] width 70 height 14
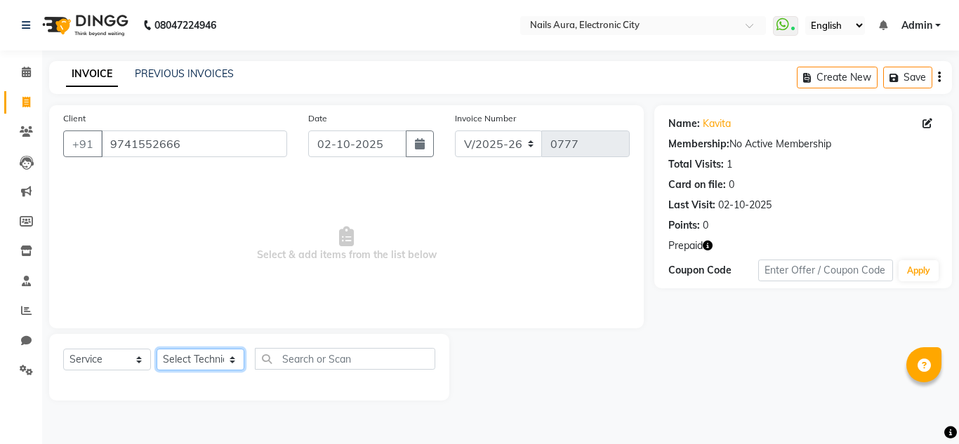
click at [184, 361] on select "Select Technician Akash Gulshan Mayank Rashmi REENA Rima dey Rizwana Vikram" at bounding box center [201, 360] width 88 height 22
click at [157, 349] on select "Select Technician Akash Gulshan Mayank Rashmi REENA Rima dey Rizwana Vikram" at bounding box center [201, 360] width 88 height 22
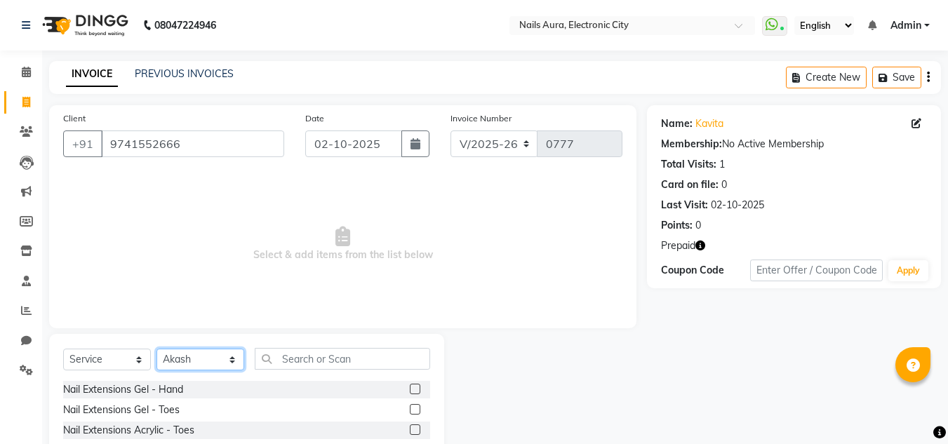
scroll to position [70, 0]
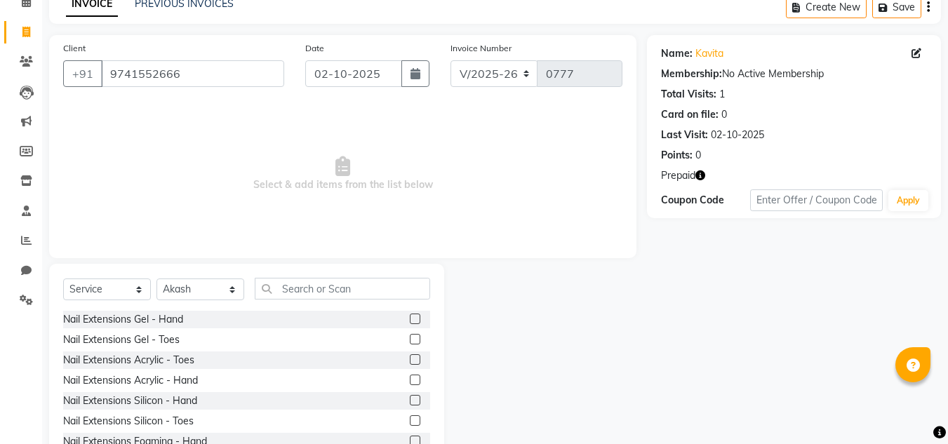
click at [410, 319] on label at bounding box center [415, 319] width 11 height 11
click at [410, 319] on input "checkbox" at bounding box center [414, 319] width 9 height 9
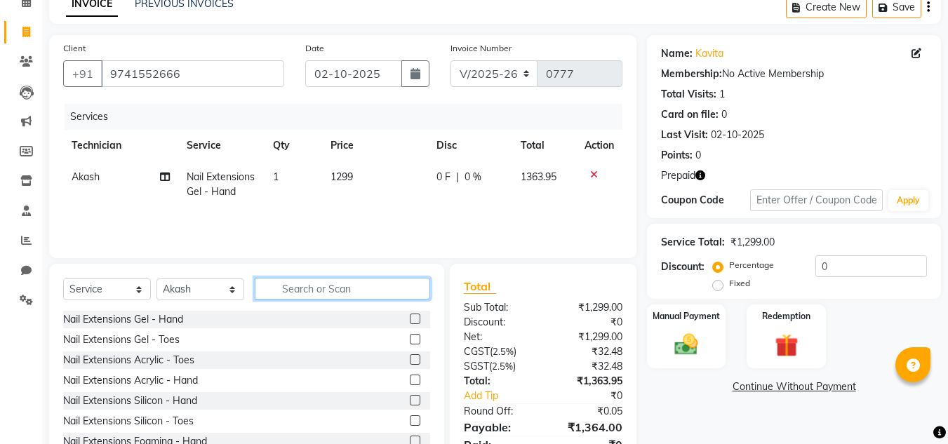
click at [302, 288] on input "text" at bounding box center [342, 289] width 175 height 22
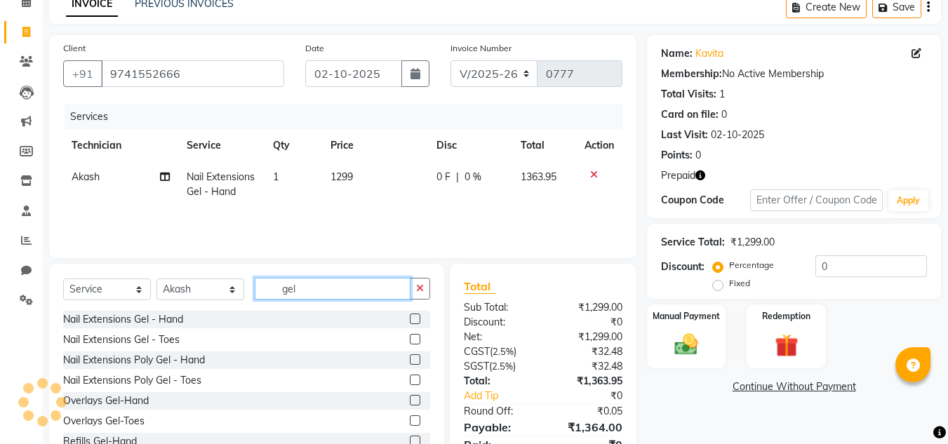
drag, startPoint x: 335, startPoint y: 297, endPoint x: 222, endPoint y: 267, distance: 116.8
click at [228, 275] on div "Select Service Product Membership Package Voucher Prepaid Gift Card Select Tech…" at bounding box center [246, 367] width 395 height 207
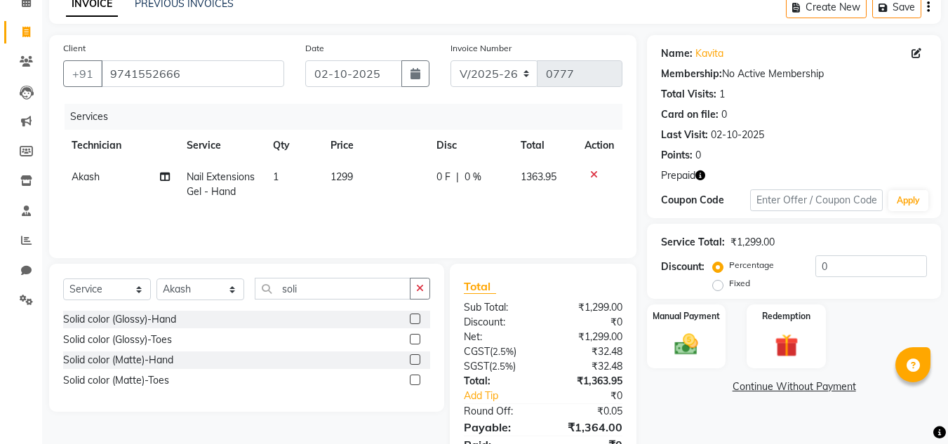
click at [417, 321] on label at bounding box center [415, 319] width 11 height 11
click at [417, 321] on input "checkbox" at bounding box center [414, 319] width 9 height 9
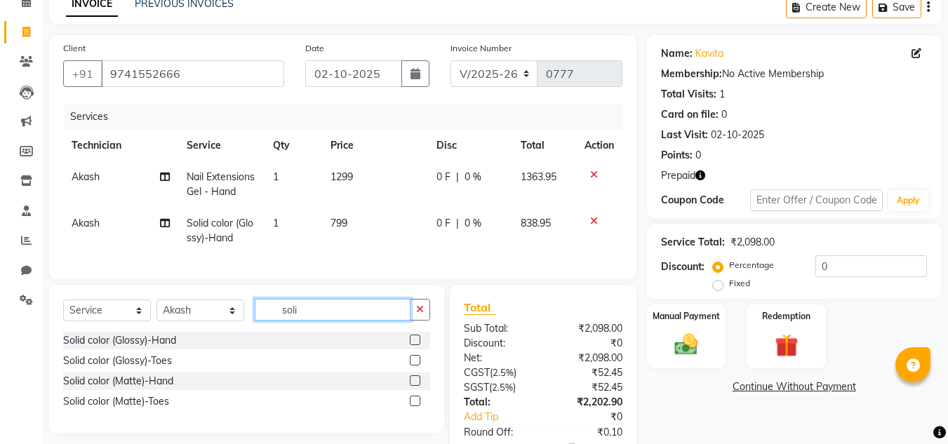
drag, startPoint x: 313, startPoint y: 321, endPoint x: 252, endPoint y: 305, distance: 63.2
click at [252, 305] on div "Select Service Product Membership Package Voucher Prepaid Gift Card Select Tech…" at bounding box center [246, 359] width 395 height 148
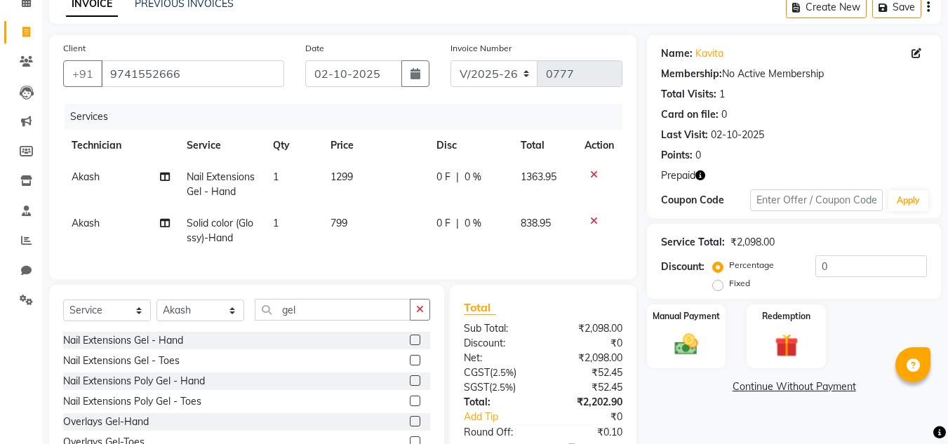
click at [410, 345] on label at bounding box center [415, 340] width 11 height 11
click at [410, 345] on input "checkbox" at bounding box center [414, 340] width 9 height 9
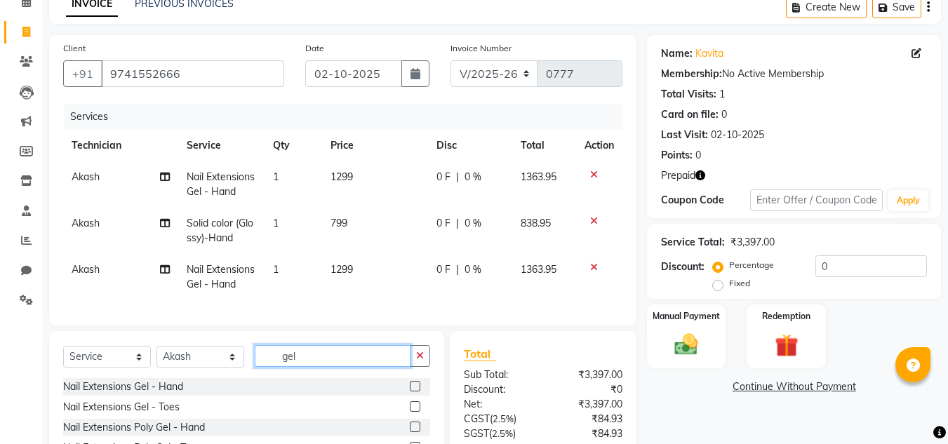
drag, startPoint x: 314, startPoint y: 362, endPoint x: 254, endPoint y: 362, distance: 60.4
click at [254, 362] on div "Select Service Product Membership Package Voucher Prepaid Gift Card Select Tech…" at bounding box center [246, 361] width 367 height 33
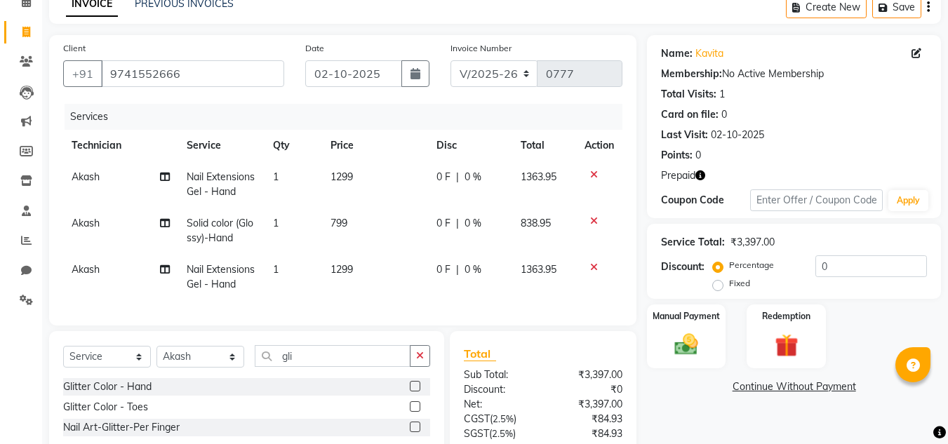
click at [420, 392] on label at bounding box center [415, 386] width 11 height 11
click at [419, 392] on input "checkbox" at bounding box center [414, 387] width 9 height 9
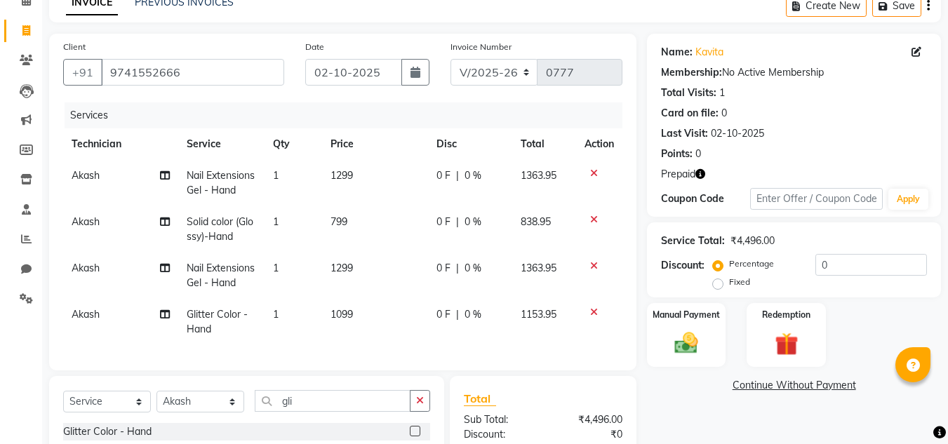
scroll to position [140, 0]
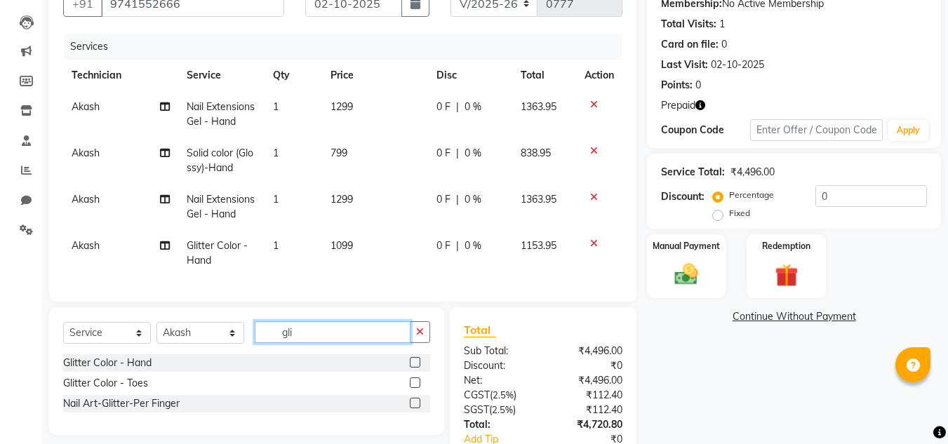
drag, startPoint x: 306, startPoint y: 339, endPoint x: 241, endPoint y: 330, distance: 65.2
click at [241, 330] on div "Select Service Product Membership Package Voucher Prepaid Gift Card Select Tech…" at bounding box center [246, 371] width 395 height 128
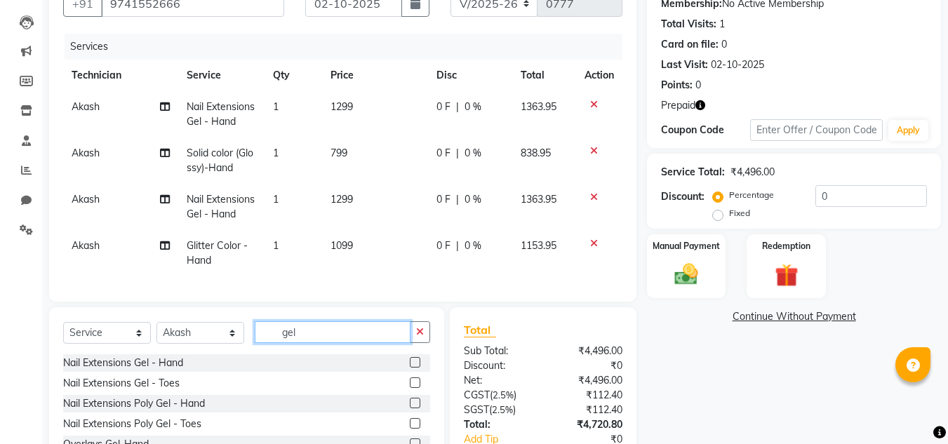
scroll to position [211, 0]
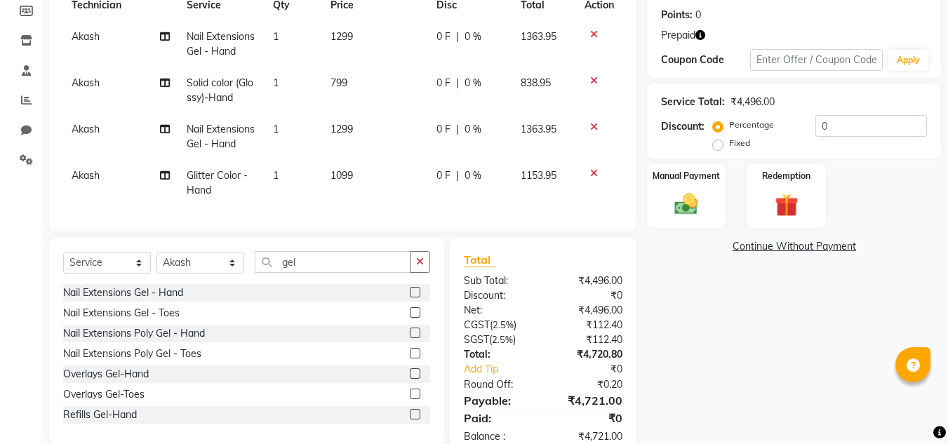
click at [410, 298] on label at bounding box center [415, 292] width 11 height 11
click at [410, 298] on input "checkbox" at bounding box center [414, 292] width 9 height 9
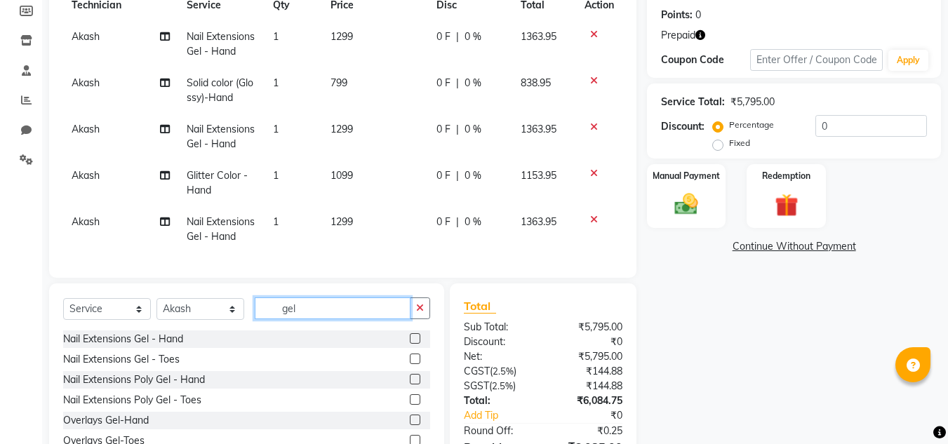
drag, startPoint x: 318, startPoint y: 317, endPoint x: 227, endPoint y: 318, distance: 90.5
click at [227, 318] on div "Select Service Product Membership Package Voucher Prepaid Gift Card Select Tech…" at bounding box center [246, 314] width 367 height 33
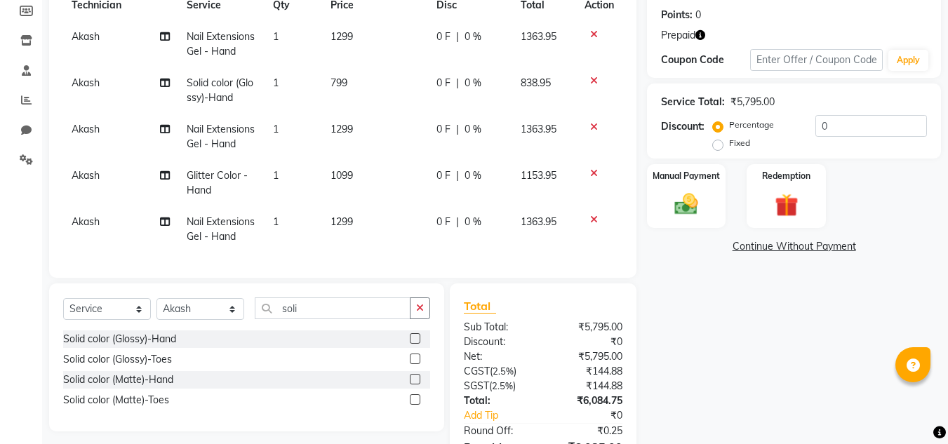
click at [412, 364] on label at bounding box center [415, 359] width 11 height 11
click at [412, 364] on input "checkbox" at bounding box center [414, 359] width 9 height 9
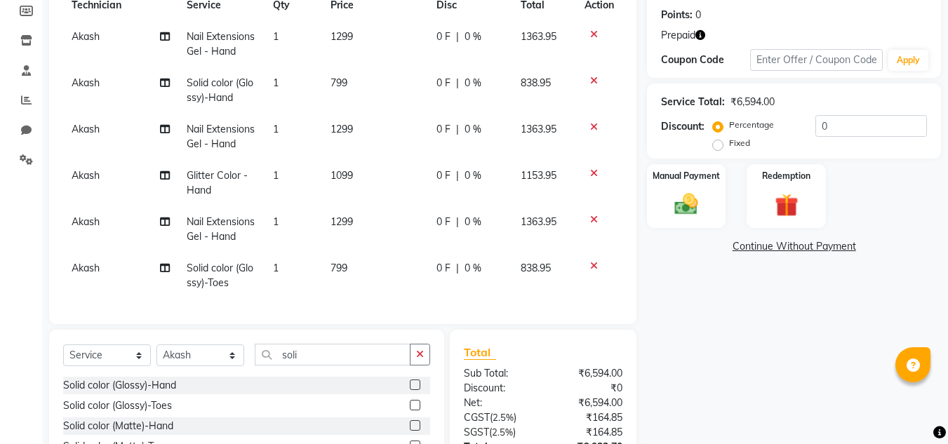
click at [219, 232] on span "Nail Extensions Gel - Hand" at bounding box center [221, 228] width 68 height 27
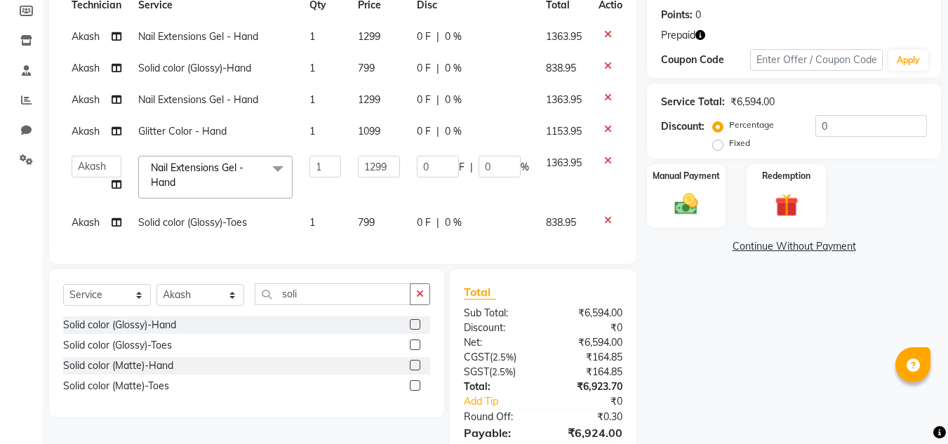
click at [250, 182] on span "Nail Extensions Gel - Hand x" at bounding box center [209, 176] width 124 height 30
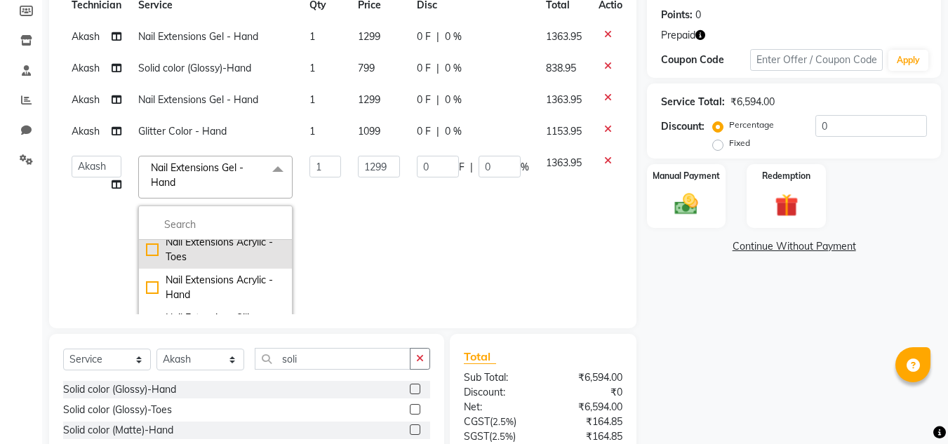
scroll to position [0, 0]
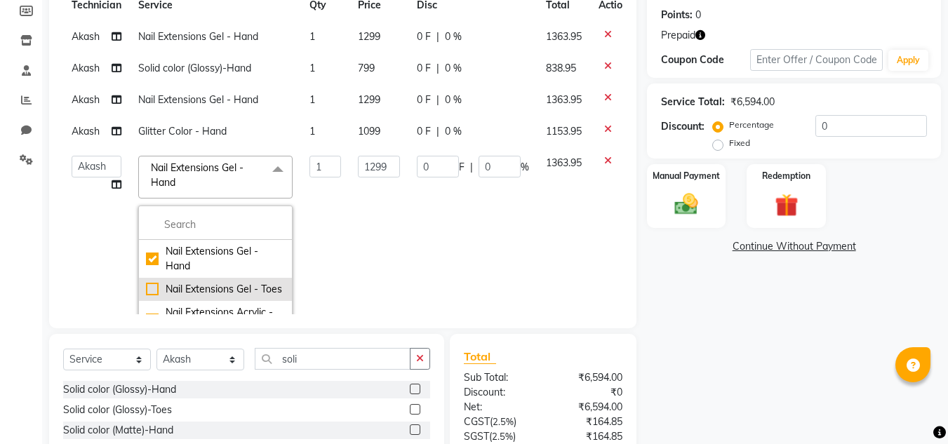
click at [174, 287] on div "Nail Extensions Gel - Toes" at bounding box center [215, 289] width 139 height 15
click at [392, 236] on td "1299" at bounding box center [379, 267] width 59 height 240
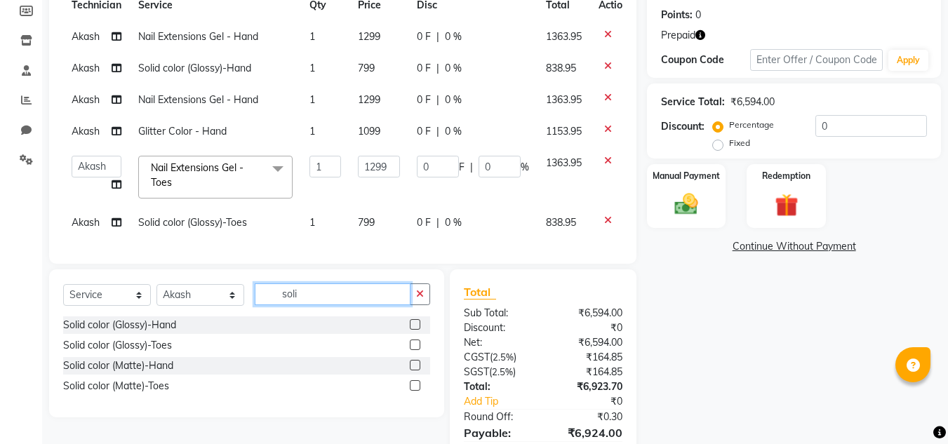
drag, startPoint x: 312, startPoint y: 308, endPoint x: 243, endPoint y: 297, distance: 69.7
click at [244, 298] on div "Select Service Product Membership Package Voucher Prepaid Gift Card Select Tech…" at bounding box center [246, 300] width 367 height 33
click at [417, 391] on label at bounding box center [415, 385] width 11 height 11
click at [417, 391] on input "checkbox" at bounding box center [414, 386] width 9 height 9
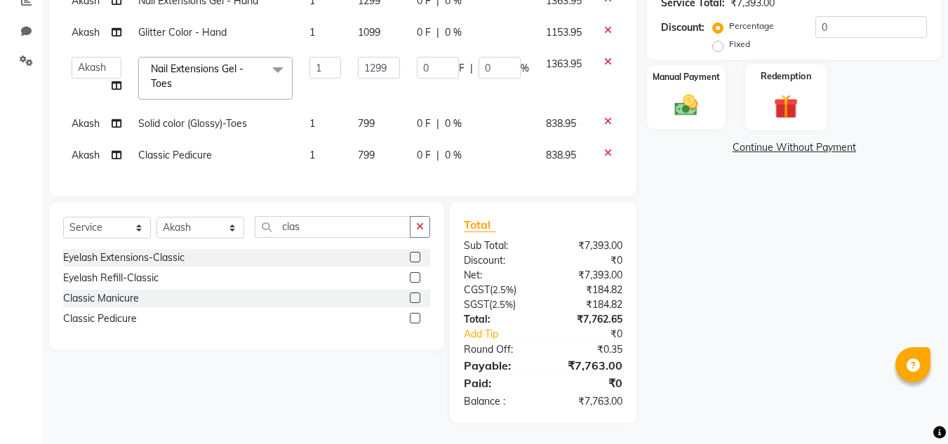
scroll to position [180, 0]
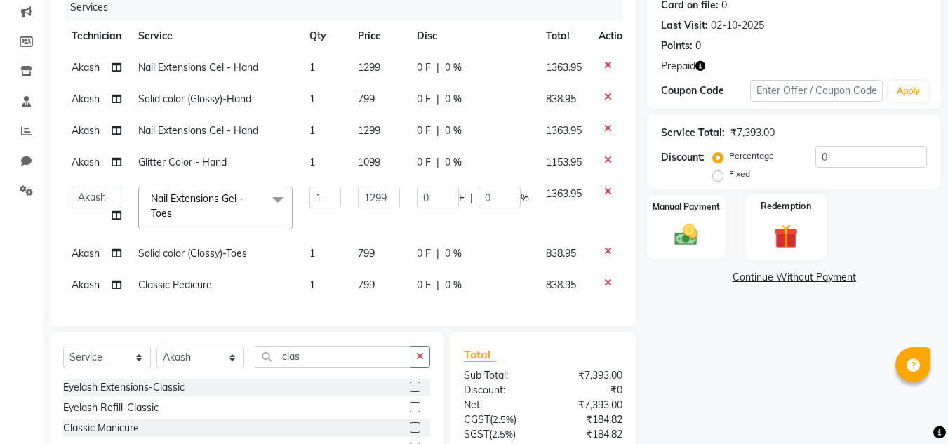
click at [797, 232] on img at bounding box center [785, 236] width 39 height 30
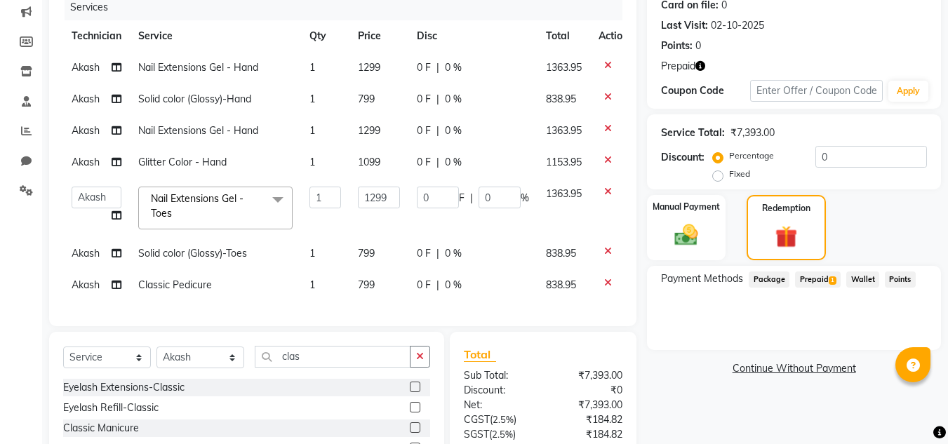
scroll to position [320, 0]
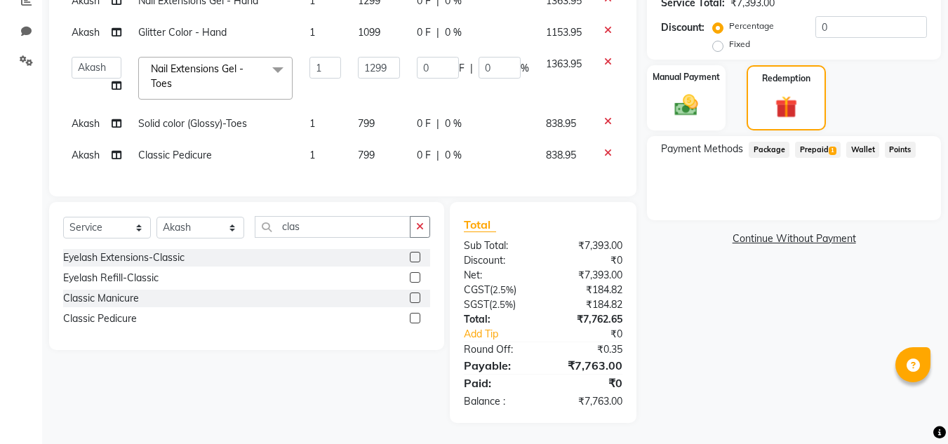
click at [818, 142] on span "Prepaid 1" at bounding box center [818, 150] width 46 height 16
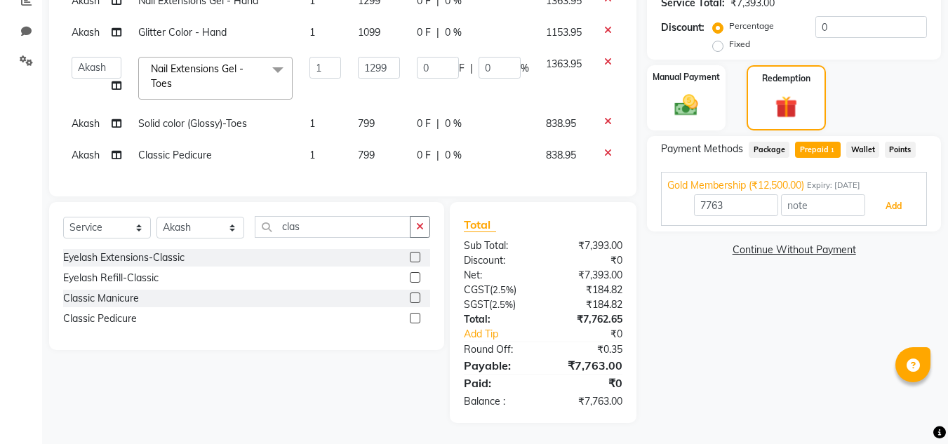
drag, startPoint x: 887, startPoint y: 195, endPoint x: 881, endPoint y: 199, distance: 7.6
click at [886, 197] on button "Add" at bounding box center [893, 206] width 51 height 24
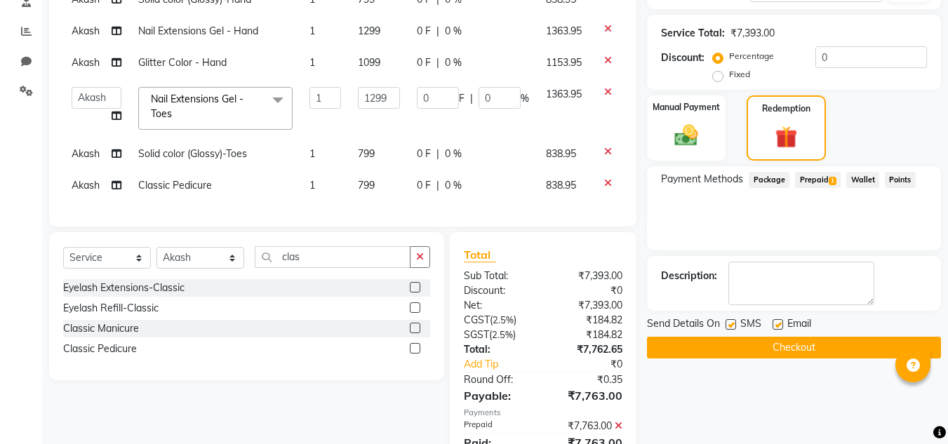
scroll to position [350, 0]
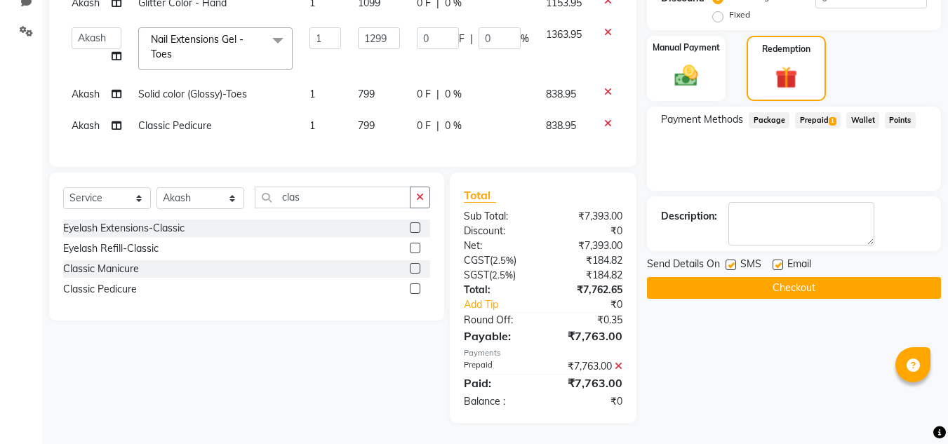
click at [797, 277] on button "Checkout" at bounding box center [794, 288] width 294 height 22
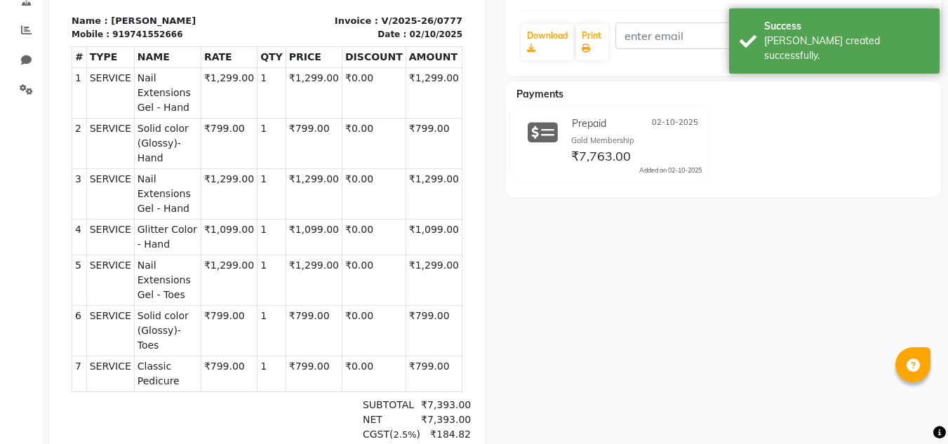
scroll to position [441, 0]
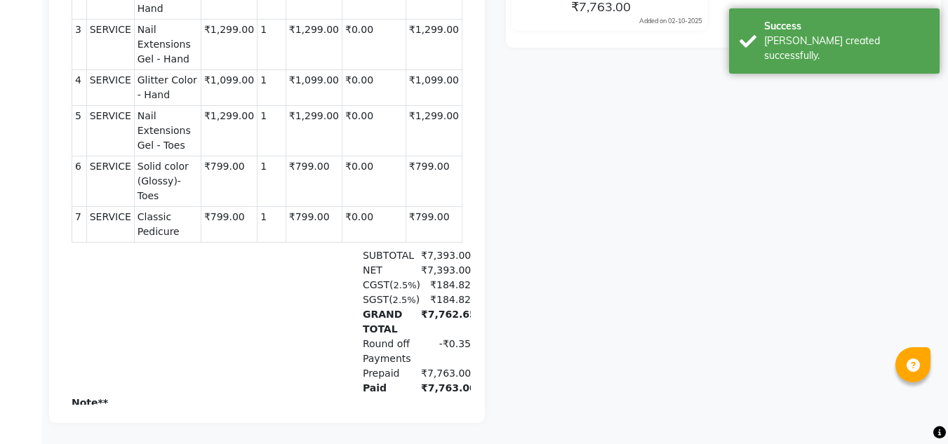
drag, startPoint x: 250, startPoint y: 345, endPoint x: 404, endPoint y: 342, distance: 153.8
click at [404, 411] on p "Your prepaid Gold Membership (Balance 4737.00) is expiring on 2026-10-02" at bounding box center [267, 418] width 391 height 15
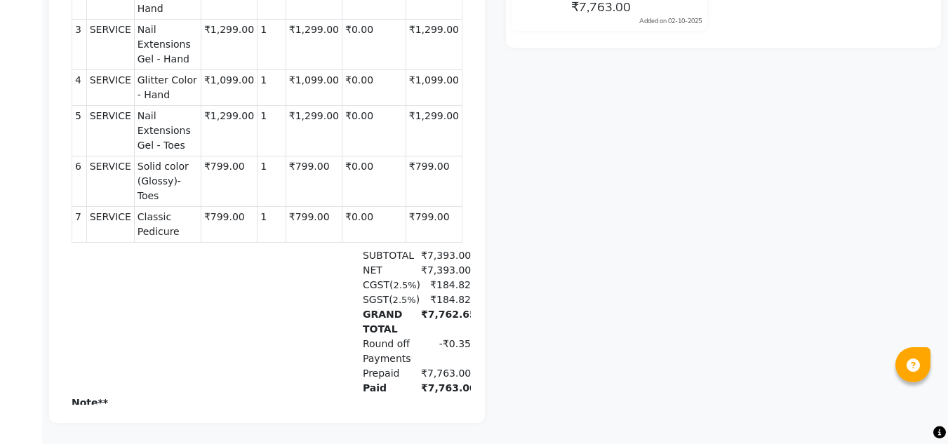
click at [209, 337] on div "Round off -₹0.35" at bounding box center [332, 344] width 277 height 15
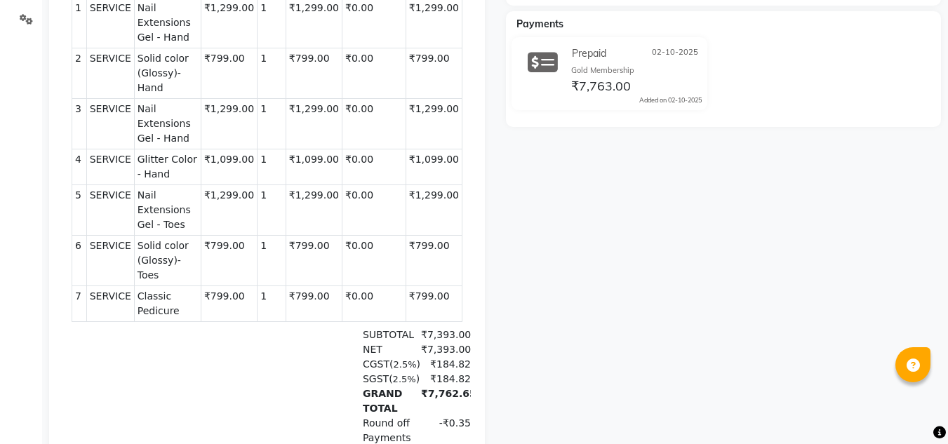
scroll to position [0, 0]
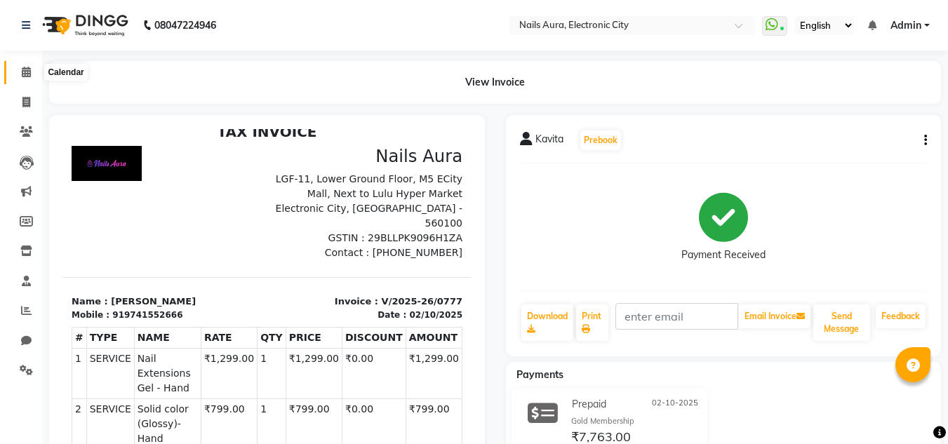
click at [22, 74] on icon at bounding box center [26, 72] width 9 height 11
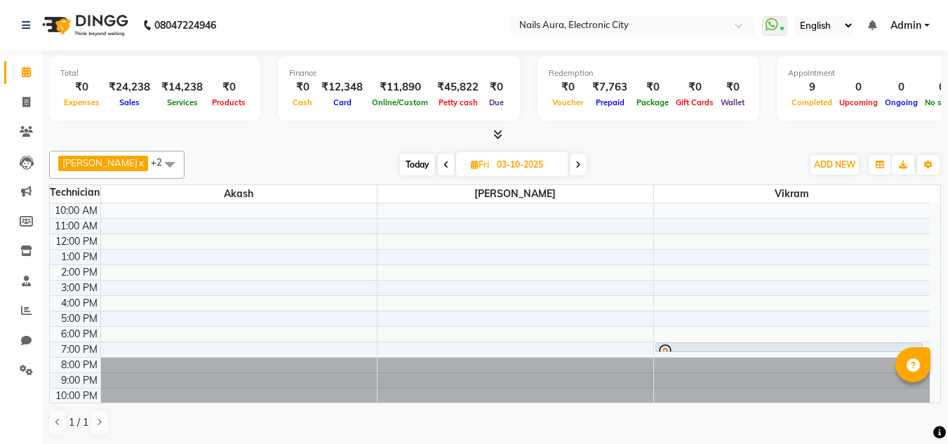
click at [637, 142] on div at bounding box center [495, 135] width 892 height 15
click at [609, 149] on div "Rizwana x Vikram x Akash x +2 Select All Akash Gulshan Mayank Rashmi REENA Rima…" at bounding box center [495, 293] width 892 height 296
click at [615, 138] on div at bounding box center [495, 135] width 892 height 15
click at [642, 142] on div "Total ₹0 Expenses ₹24,238 Sales ₹14,238 Services ₹0 Products Finance ₹0 Cash ₹1…" at bounding box center [495, 248] width 906 height 394
click at [24, 309] on icon at bounding box center [26, 310] width 11 height 11
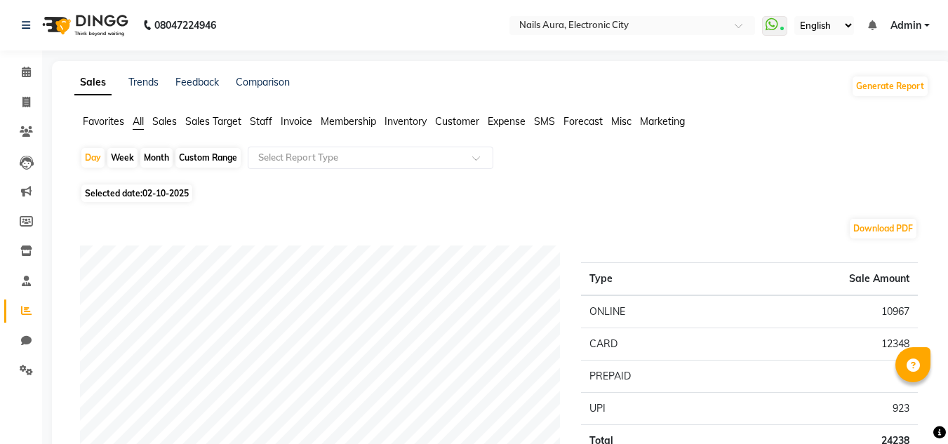
click at [173, 118] on span "Sales" at bounding box center [164, 121] width 25 height 13
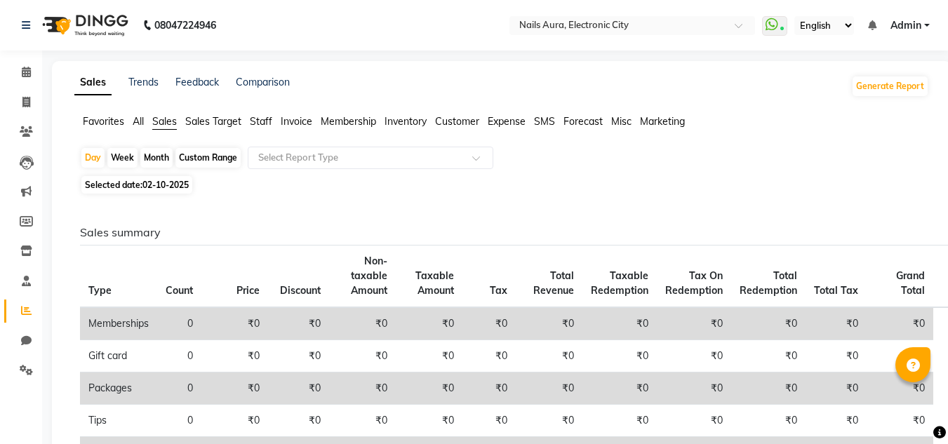
scroll to position [70, 0]
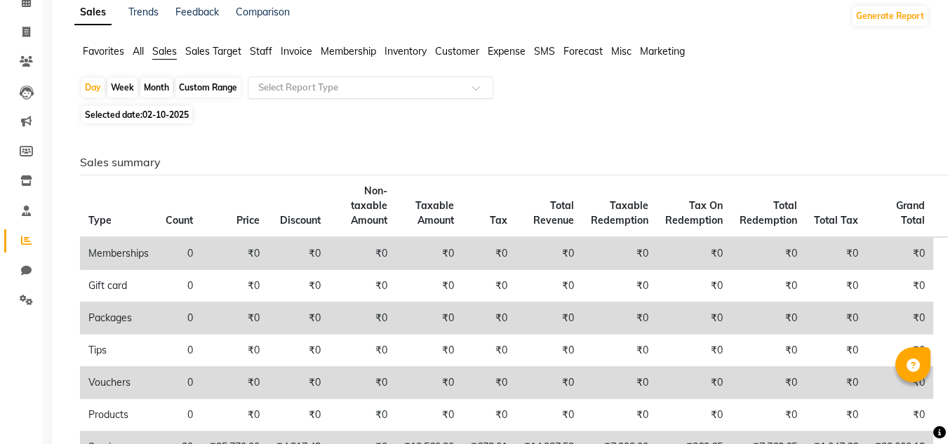
click at [321, 86] on input "text" at bounding box center [356, 88] width 202 height 14
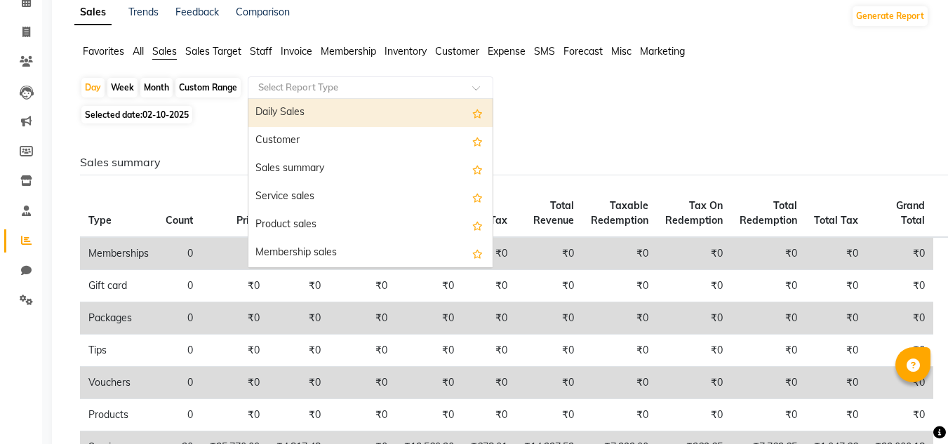
click at [162, 80] on div "Month" at bounding box center [156, 88] width 32 height 20
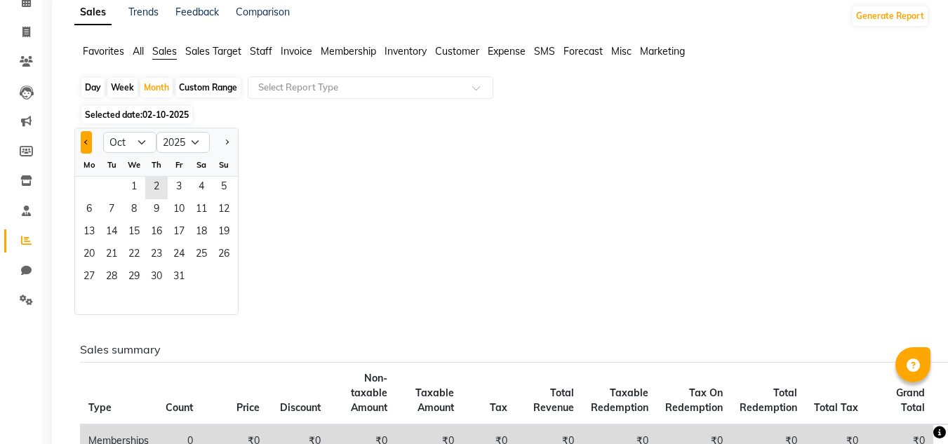
click at [82, 142] on button "Previous month" at bounding box center [86, 142] width 11 height 22
click at [110, 280] on span "30" at bounding box center [111, 278] width 22 height 22
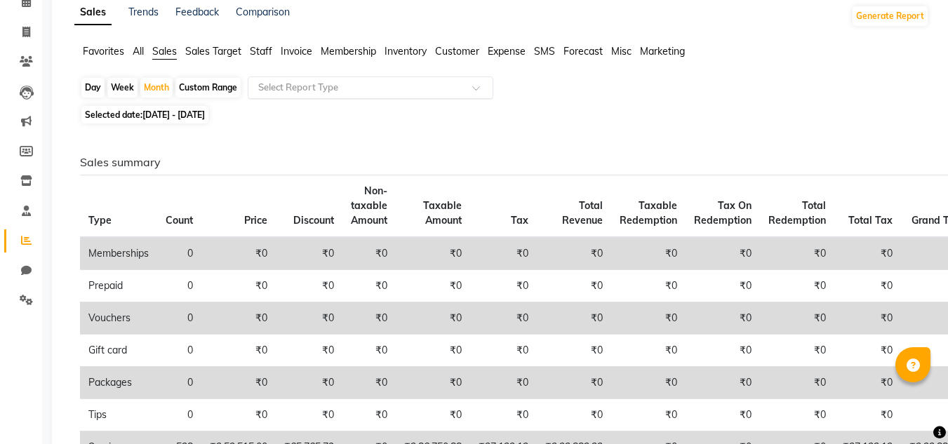
click at [316, 85] on input "text" at bounding box center [356, 88] width 202 height 14
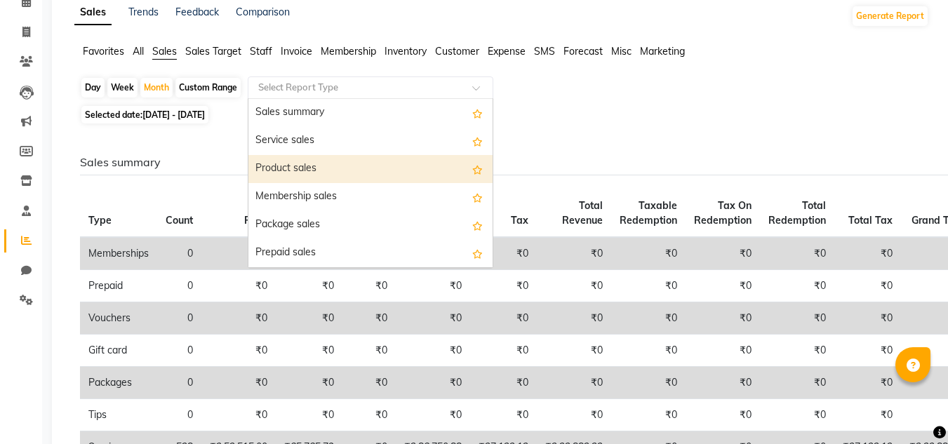
scroll to position [0, 0]
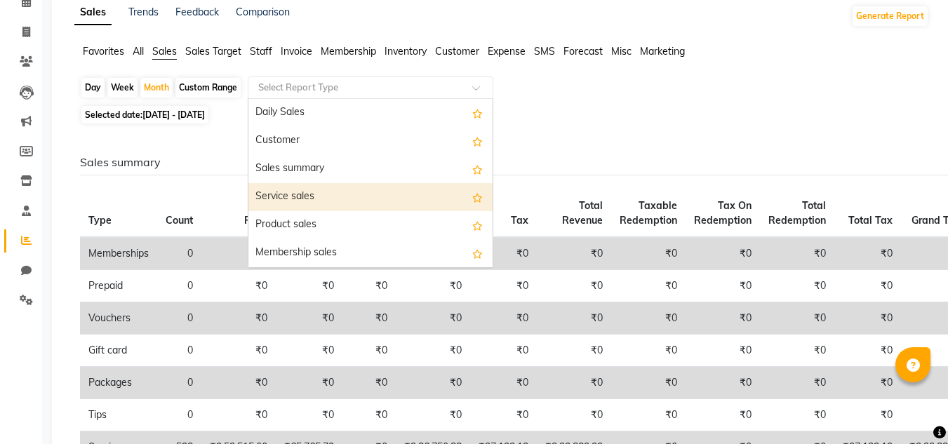
click at [305, 201] on div "Service sales" at bounding box center [370, 197] width 244 height 28
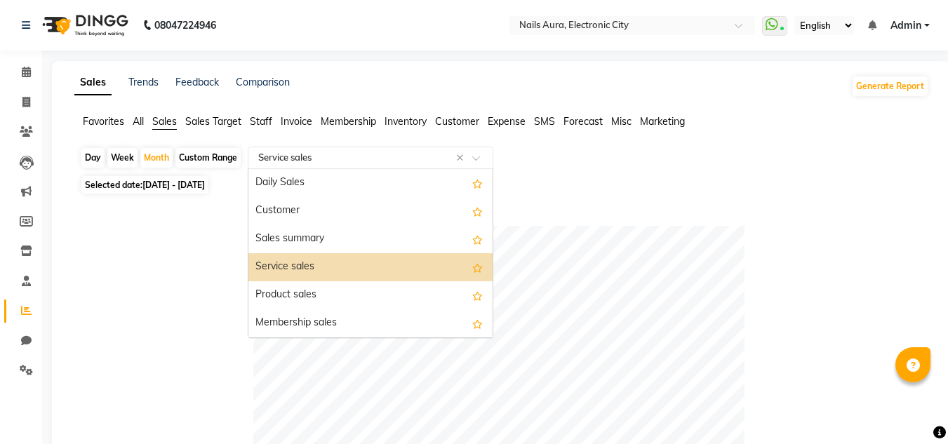
click at [363, 162] on input "text" at bounding box center [356, 158] width 202 height 14
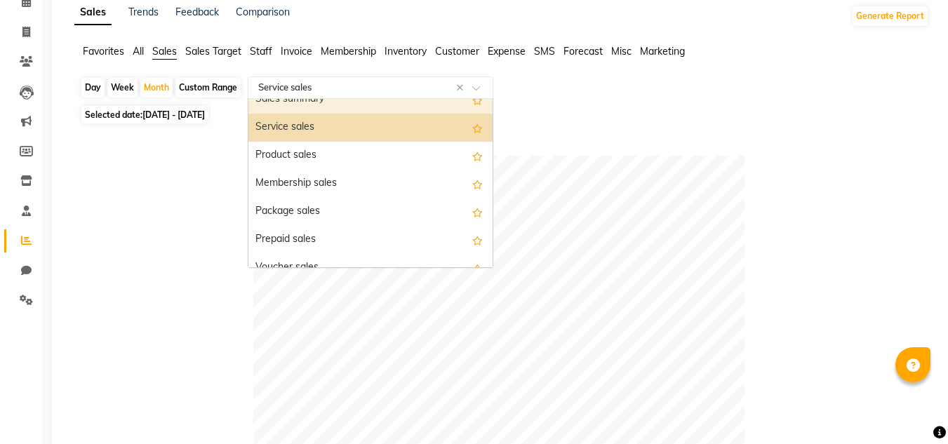
scroll to position [70, 0]
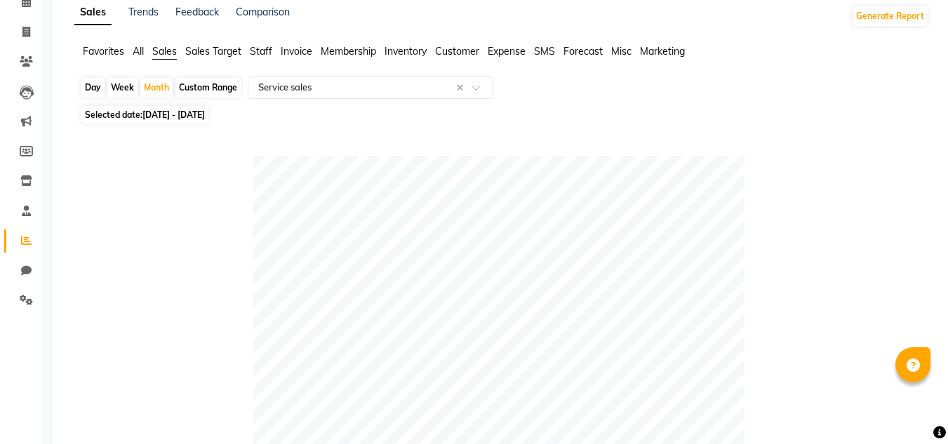
click at [265, 48] on span "Staff" at bounding box center [261, 51] width 22 height 13
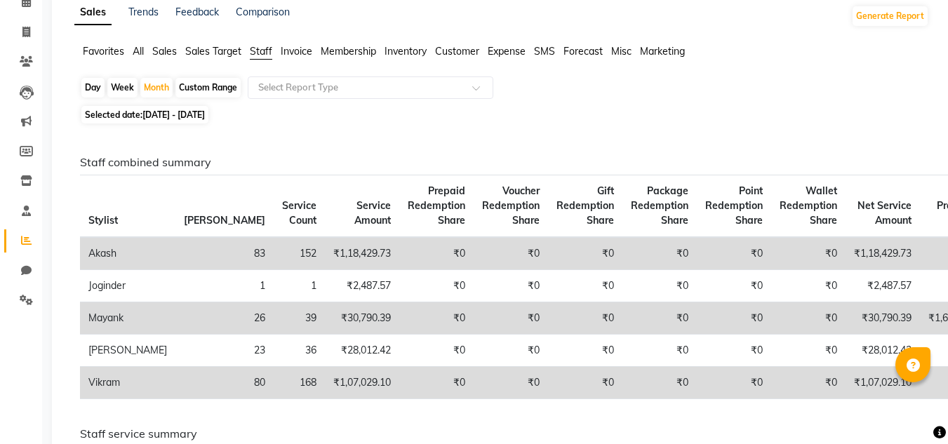
click at [164, 116] on span "01-09-2025 - 30-09-2025" at bounding box center [173, 114] width 62 height 11
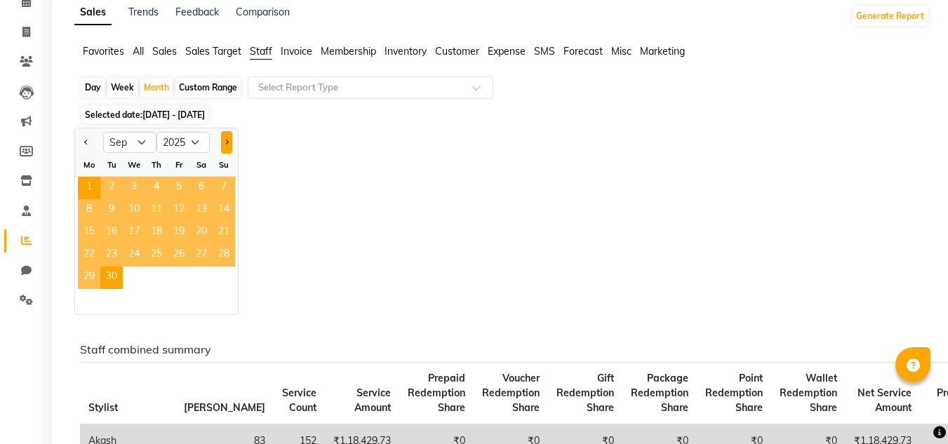
click at [226, 143] on span "Next month" at bounding box center [226, 142] width 5 height 5
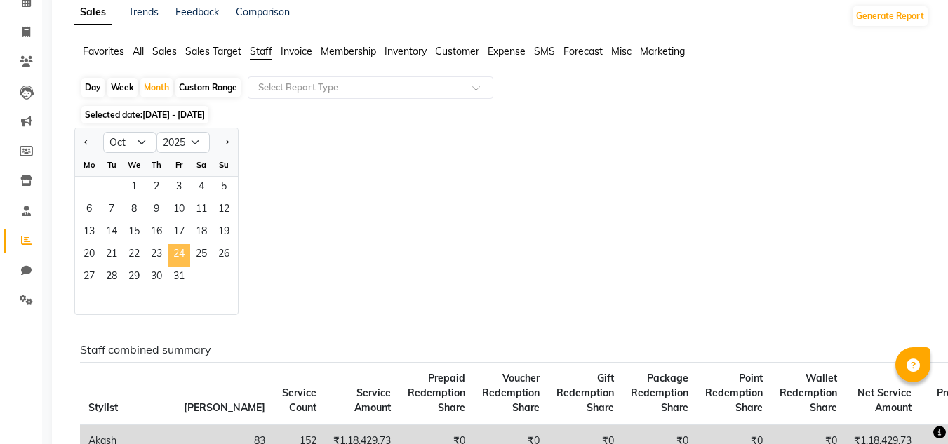
click at [176, 266] on span "24" at bounding box center [179, 255] width 22 height 22
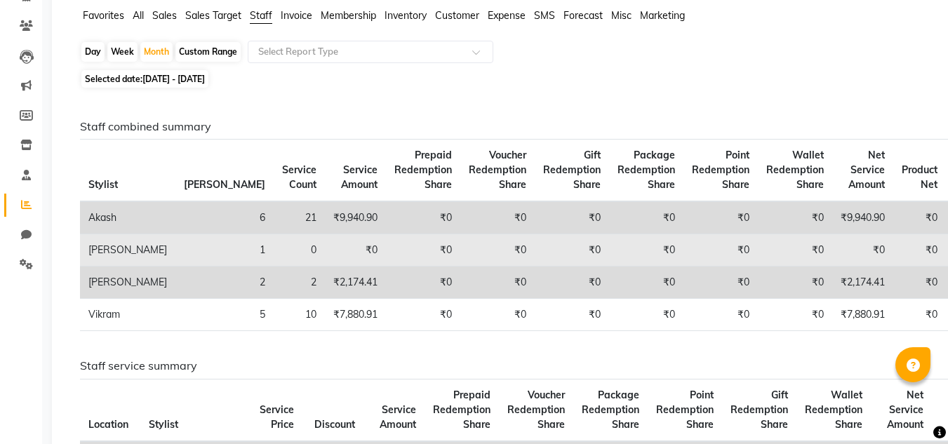
scroll to position [140, 0]
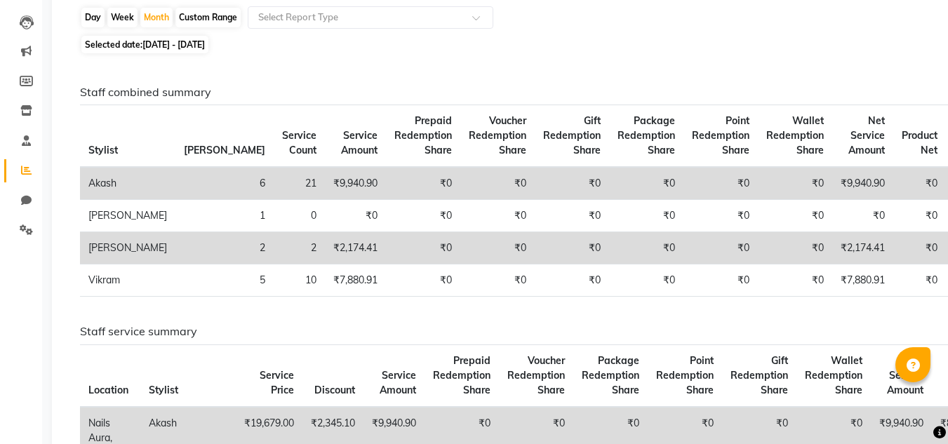
click at [157, 42] on span "01-10-2025 - 31-10-2025" at bounding box center [173, 44] width 62 height 11
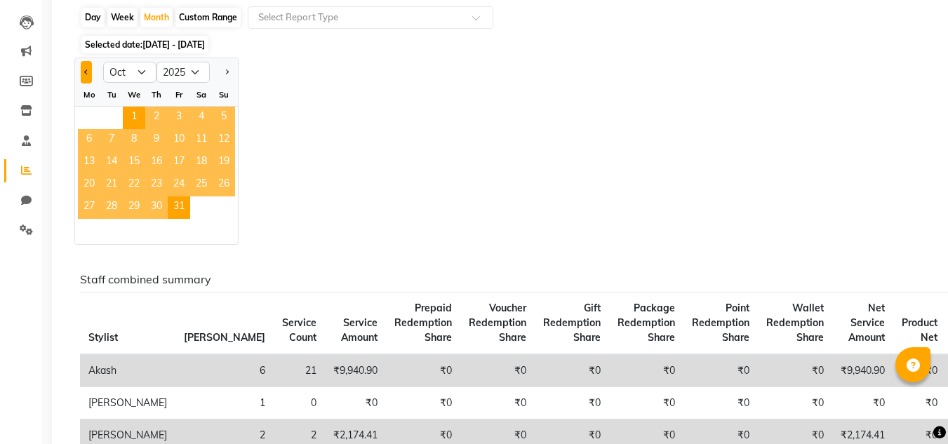
click at [88, 74] on button "Previous month" at bounding box center [86, 72] width 11 height 22
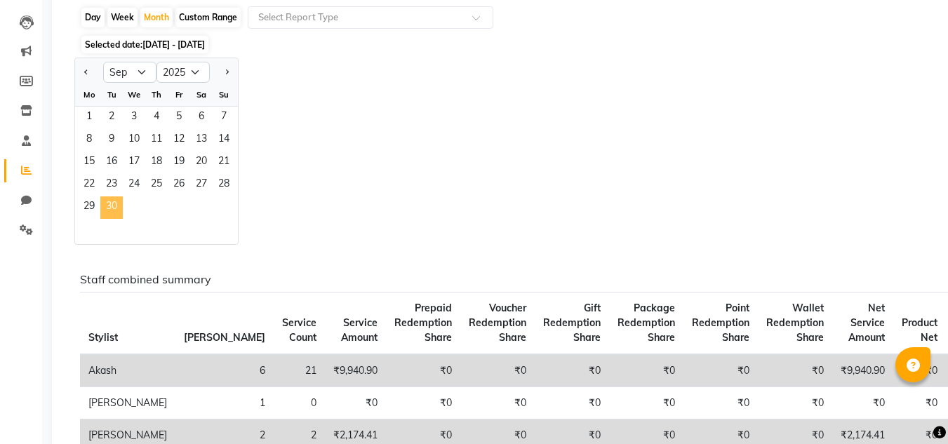
click at [118, 201] on span "30" at bounding box center [111, 208] width 22 height 22
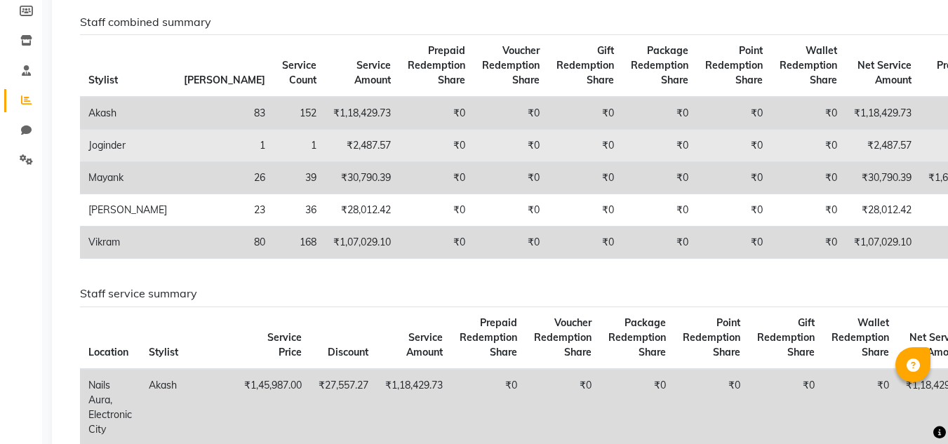
scroll to position [0, 0]
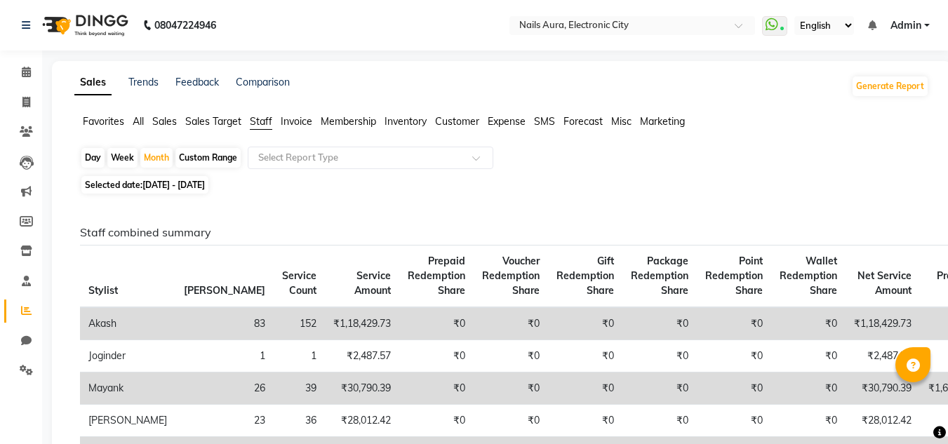
click at [198, 180] on span "01-09-2025 - 30-09-2025" at bounding box center [173, 185] width 62 height 11
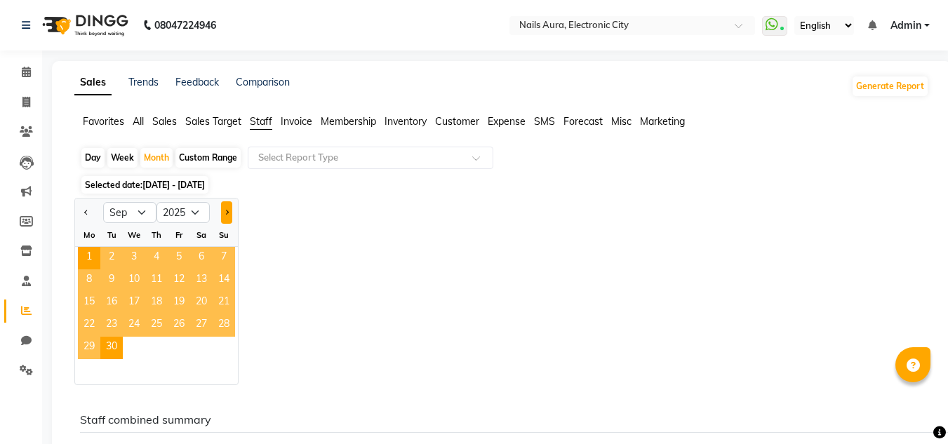
click at [221, 214] on button "Next month" at bounding box center [226, 212] width 11 height 22
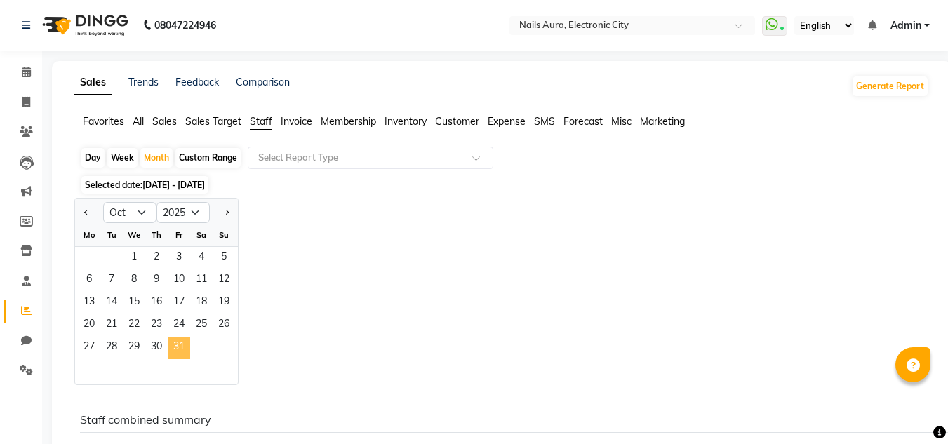
click at [175, 346] on span "31" at bounding box center [179, 348] width 22 height 22
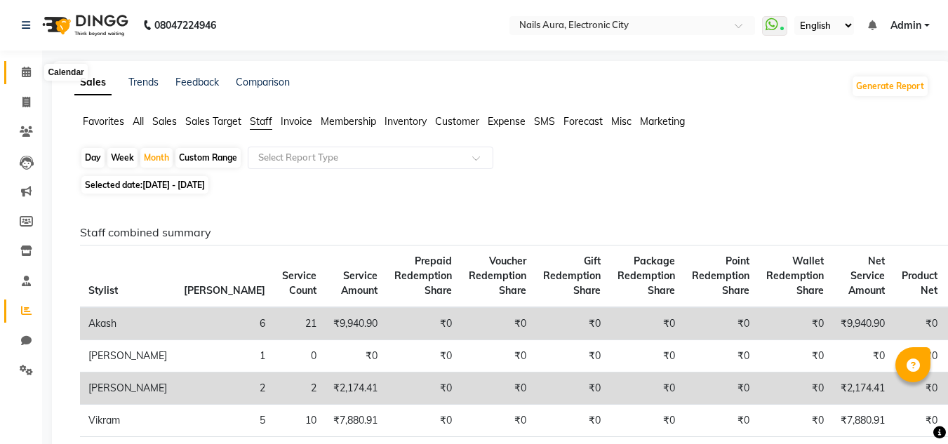
click at [24, 69] on icon at bounding box center [26, 72] width 9 height 11
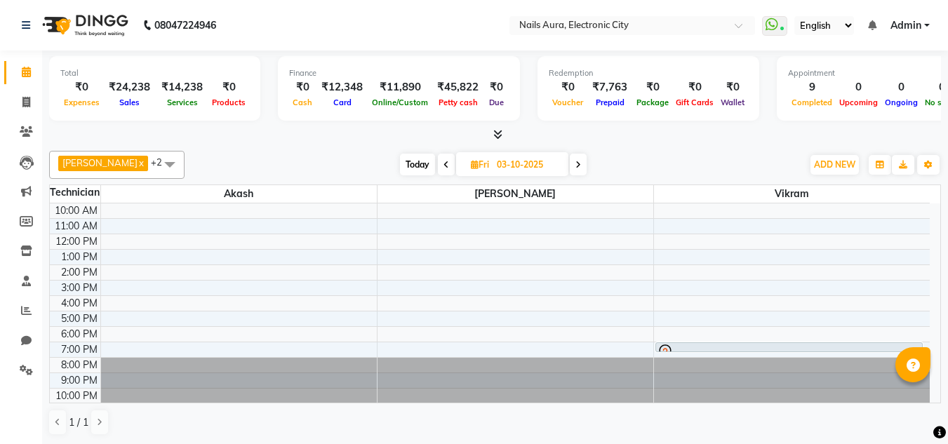
click at [236, 157] on div "Today Fri 03-10-2025" at bounding box center [494, 164] width 604 height 21
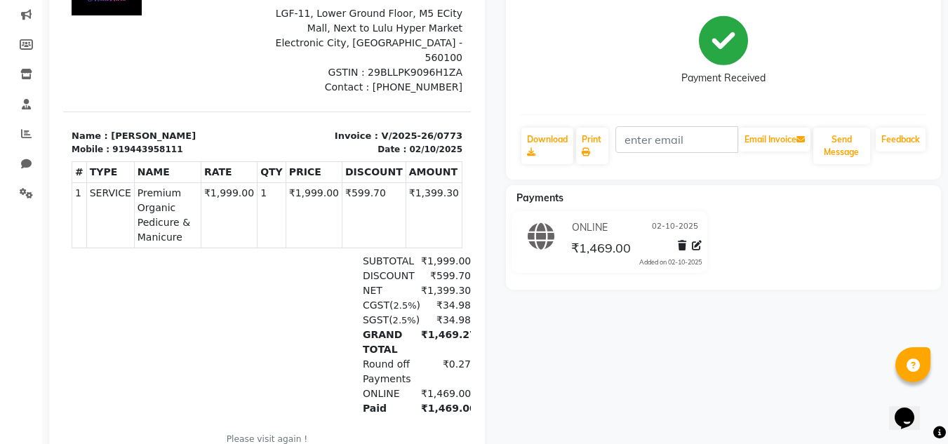
scroll to position [100, 0]
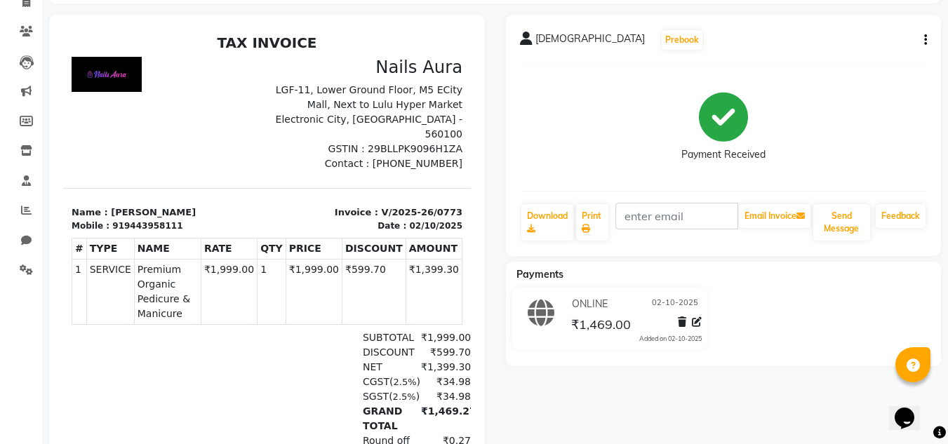
click at [114, 206] on p "Name : Janavi" at bounding box center [165, 213] width 187 height 14
click at [232, 295] on div "# TYPE NAME RATE QTY PRICE DISCOUNT AMOUNT 1" at bounding box center [267, 281] width 391 height 98
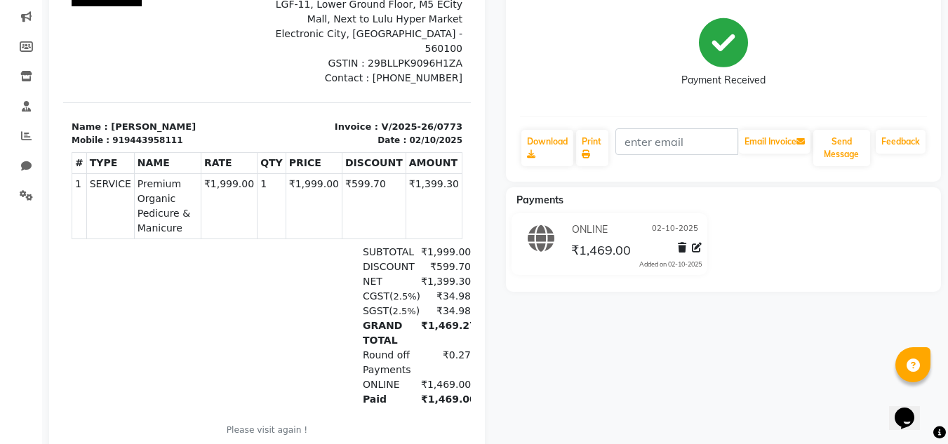
scroll to position [241, 0]
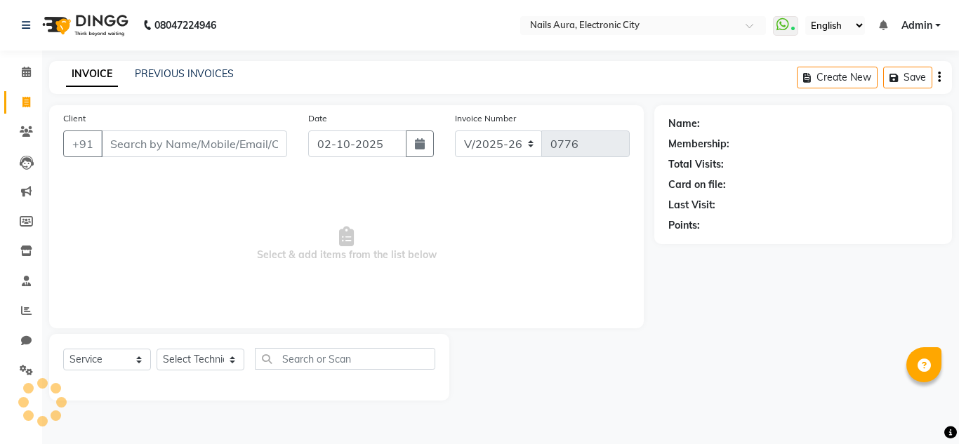
select select "8179"
select select "service"
click at [164, 142] on input "Client" at bounding box center [194, 144] width 186 height 27
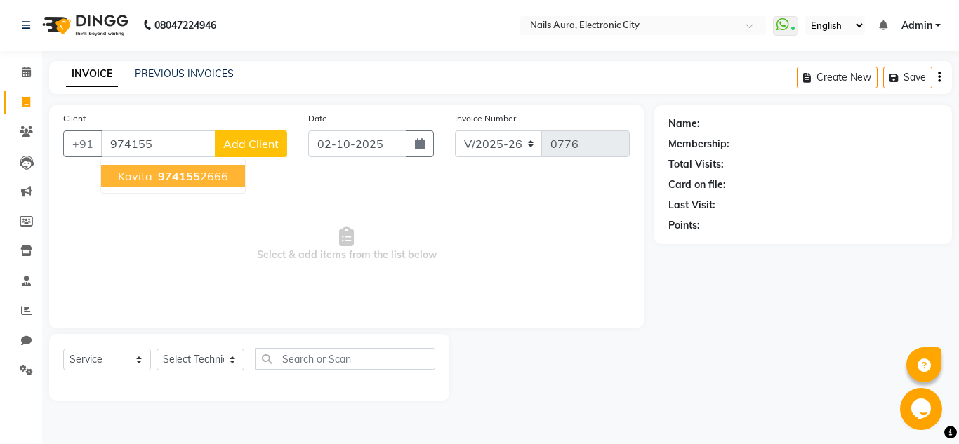
click at [188, 180] on span "974155" at bounding box center [179, 176] width 42 height 14
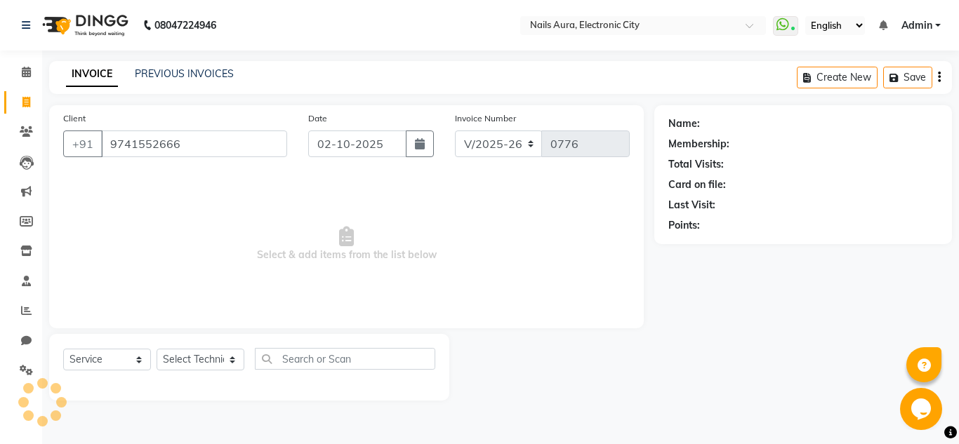
type input "9741552666"
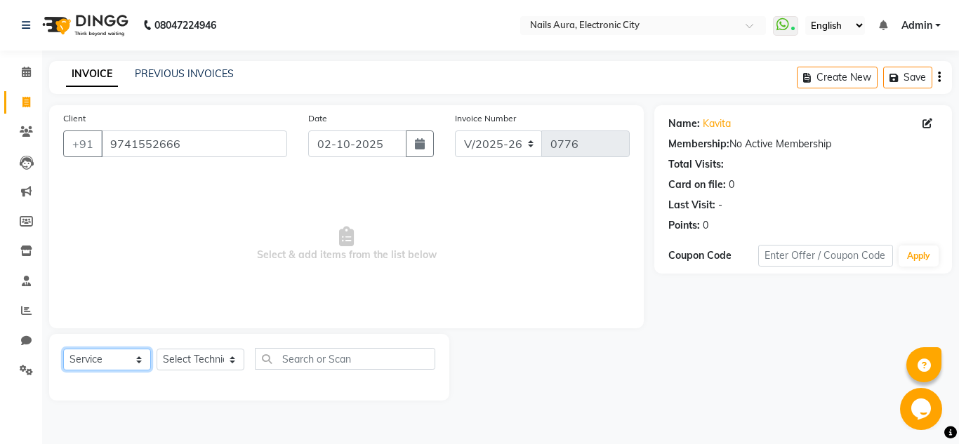
click at [113, 354] on select "Select Service Product Membership Package Voucher Prepaid Gift Card" at bounding box center [107, 360] width 88 height 22
select select "P"
click at [63, 349] on select "Select Service Product Membership Package Voucher Prepaid Gift Card" at bounding box center [107, 360] width 88 height 22
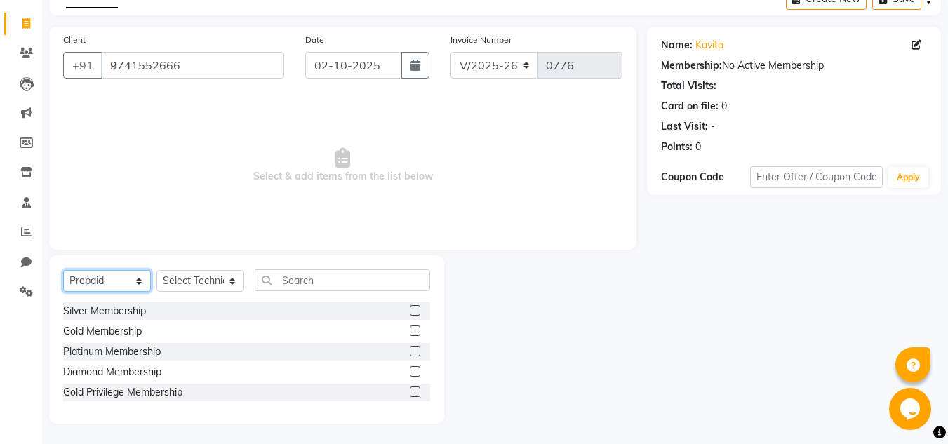
scroll to position [79, 0]
click at [415, 328] on label at bounding box center [415, 330] width 11 height 11
click at [415, 328] on input "checkbox" at bounding box center [414, 330] width 9 height 9
checkbox input "false"
click at [191, 286] on select "Select Technician Akash Gulshan Mayank Rashmi REENA Rima dey Rizwana Vikram" at bounding box center [201, 281] width 88 height 22
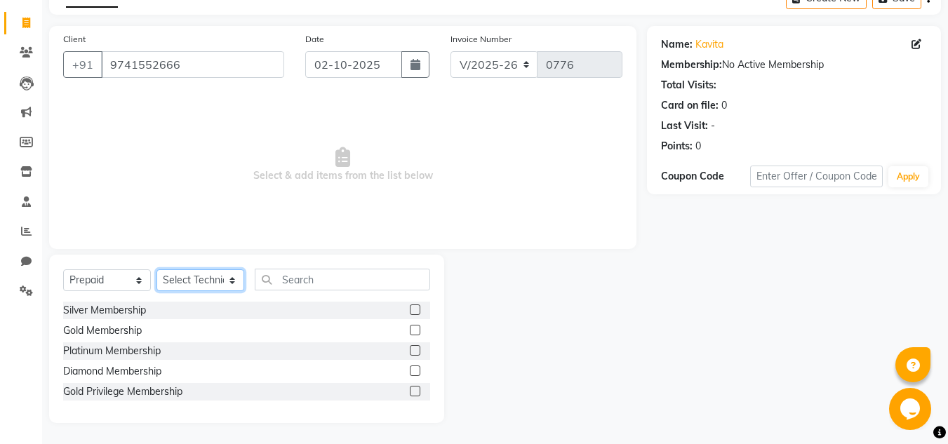
select select "81410"
click at [157, 270] on select "Select Technician Akash Gulshan Mayank Rashmi REENA Rima dey Rizwana Vikram" at bounding box center [201, 281] width 88 height 22
click at [418, 332] on label at bounding box center [415, 330] width 11 height 11
click at [418, 332] on input "checkbox" at bounding box center [414, 330] width 9 height 9
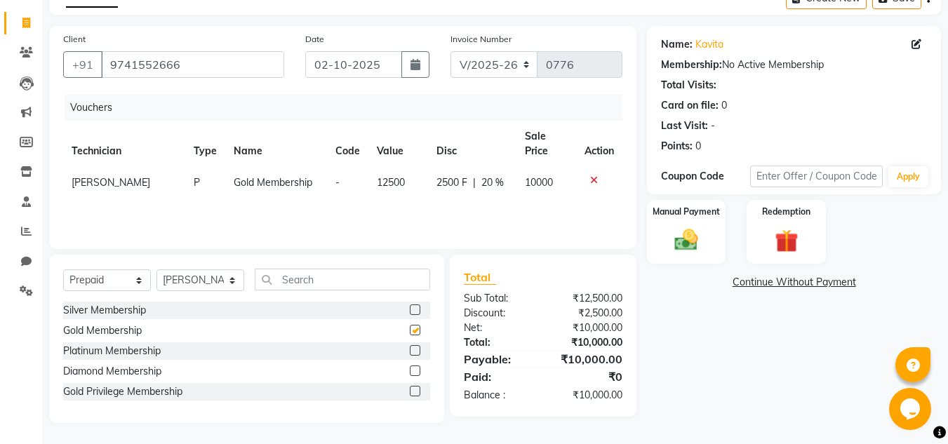
checkbox input "false"
drag, startPoint x: 578, startPoint y: 298, endPoint x: 624, endPoint y: 297, distance: 46.3
click at [624, 297] on div "₹12,500.00" at bounding box center [588, 298] width 90 height 15
drag, startPoint x: 582, startPoint y: 312, endPoint x: 609, endPoint y: 312, distance: 27.4
click at [609, 312] on div "₹2,500.00" at bounding box center [588, 313] width 90 height 15
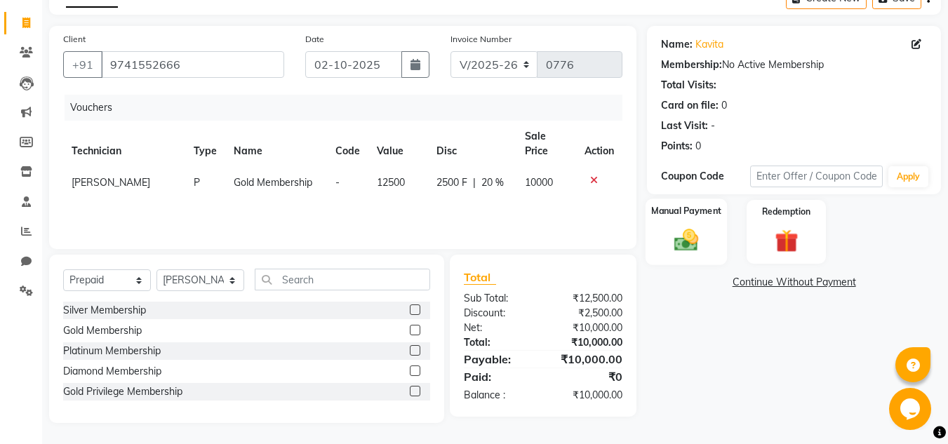
click at [707, 240] on div "Manual Payment" at bounding box center [687, 232] width 82 height 67
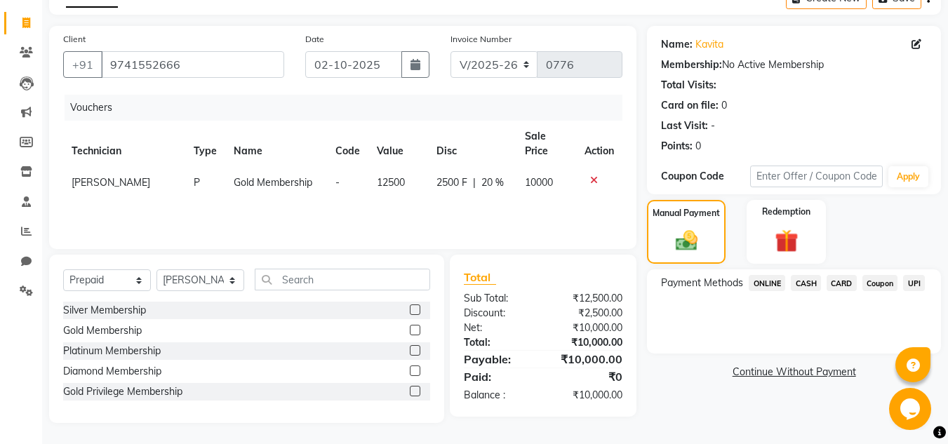
click at [842, 279] on span "CARD" at bounding box center [842, 283] width 30 height 16
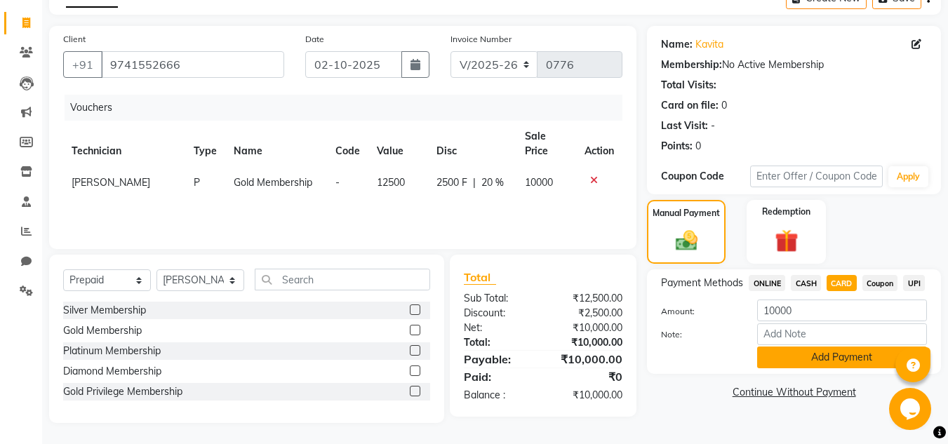
click at [799, 358] on button "Add Payment" at bounding box center [842, 358] width 170 height 22
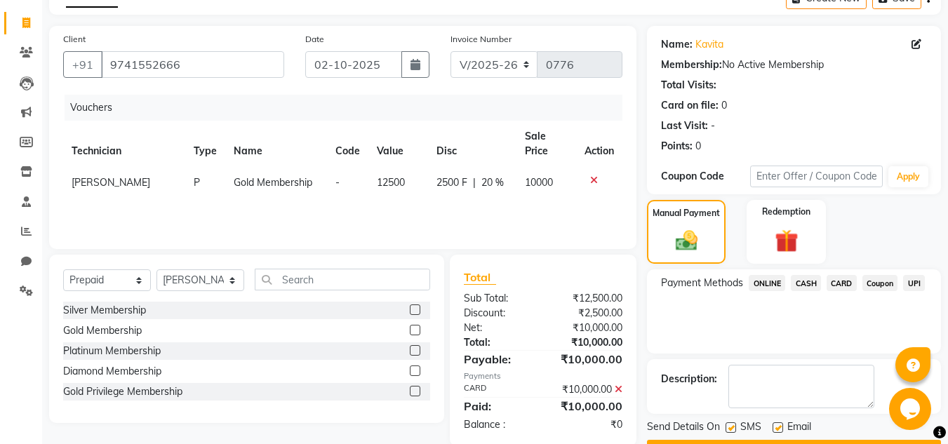
scroll to position [118, 0]
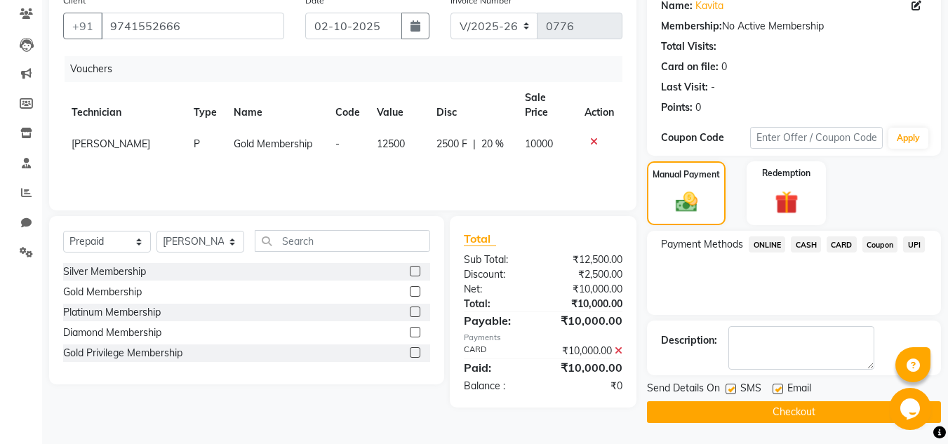
click at [760, 409] on button "Checkout" at bounding box center [794, 412] width 294 height 22
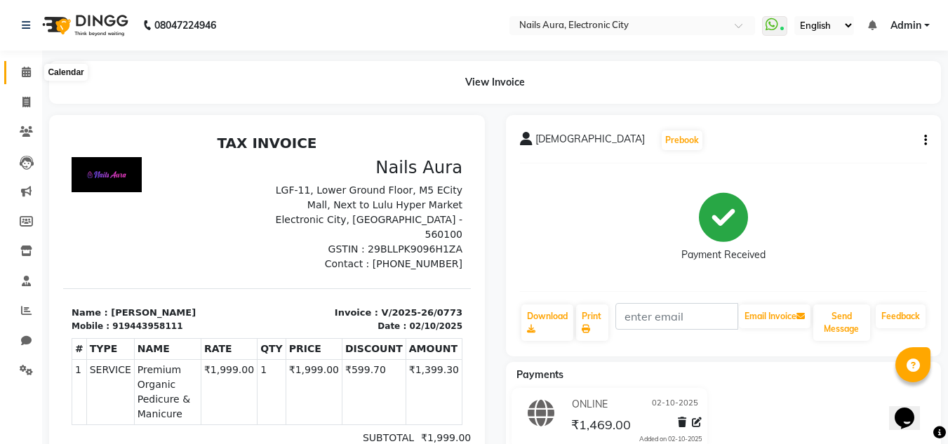
click at [18, 67] on span at bounding box center [26, 73] width 25 height 16
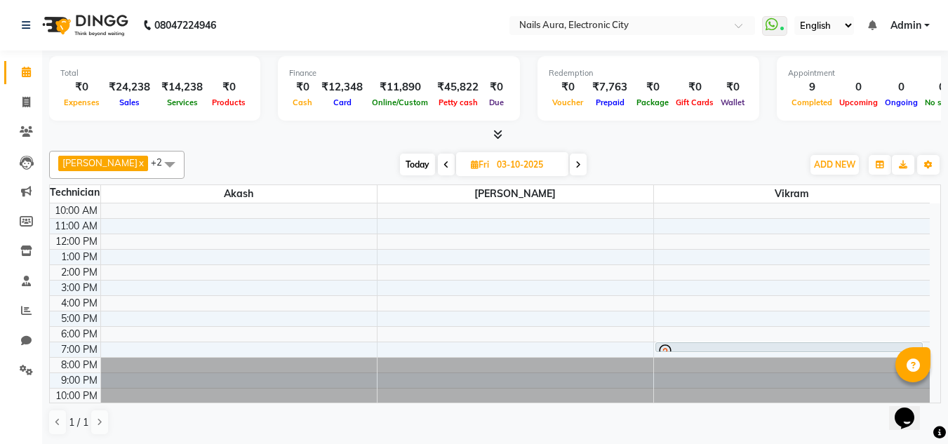
click at [496, 130] on icon at bounding box center [497, 134] width 9 height 11
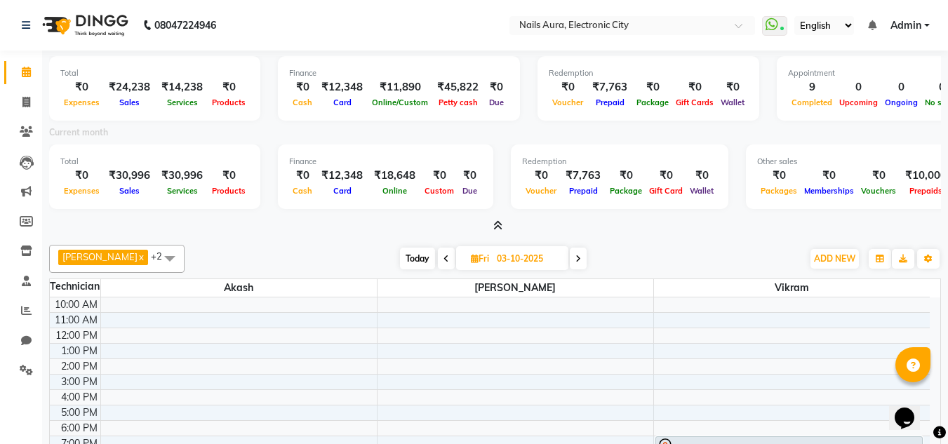
click at [497, 223] on icon at bounding box center [497, 225] width 9 height 11
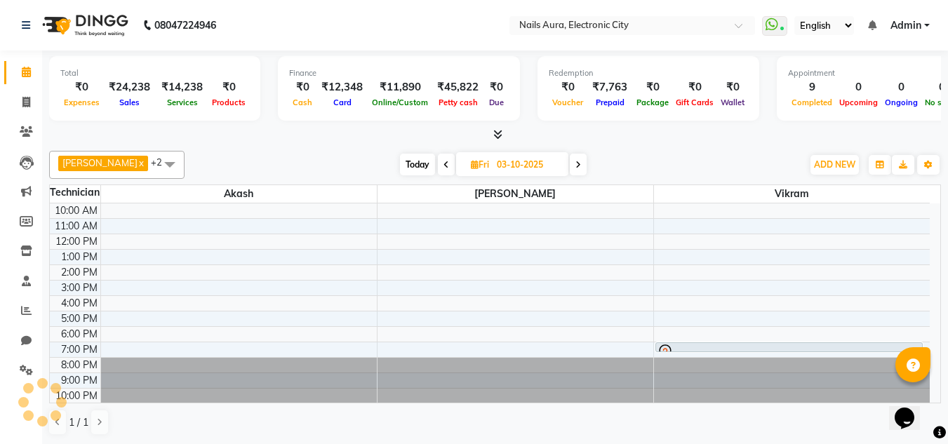
scroll to position [1, 0]
click at [250, 142] on div "Total ₹0 Expenses ₹24,238 Sales ₹14,238 Services ₹0 Products Finance ₹0 Cash ₹1…" at bounding box center [495, 247] width 906 height 394
click at [495, 132] on icon at bounding box center [497, 133] width 9 height 11
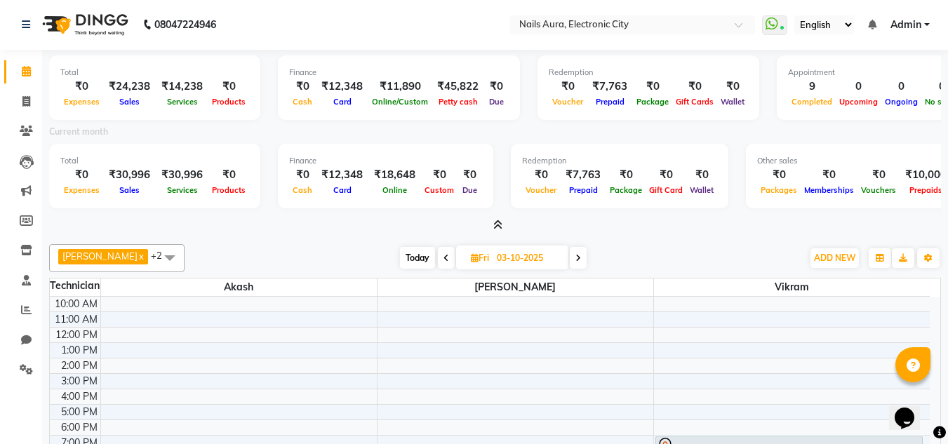
click at [400, 258] on span "Today" at bounding box center [417, 258] width 35 height 22
type input "02-10-2025"
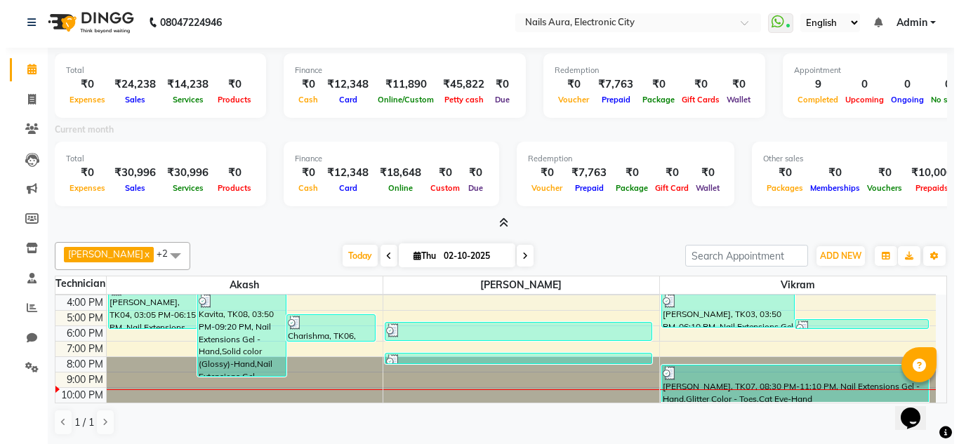
scroll to position [0, 0]
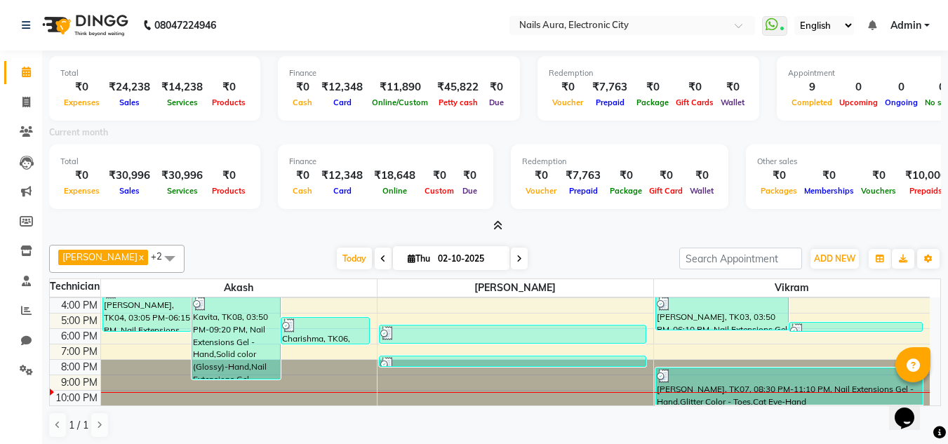
click at [498, 225] on icon at bounding box center [497, 225] width 9 height 11
